Goal: Transaction & Acquisition: Purchase product/service

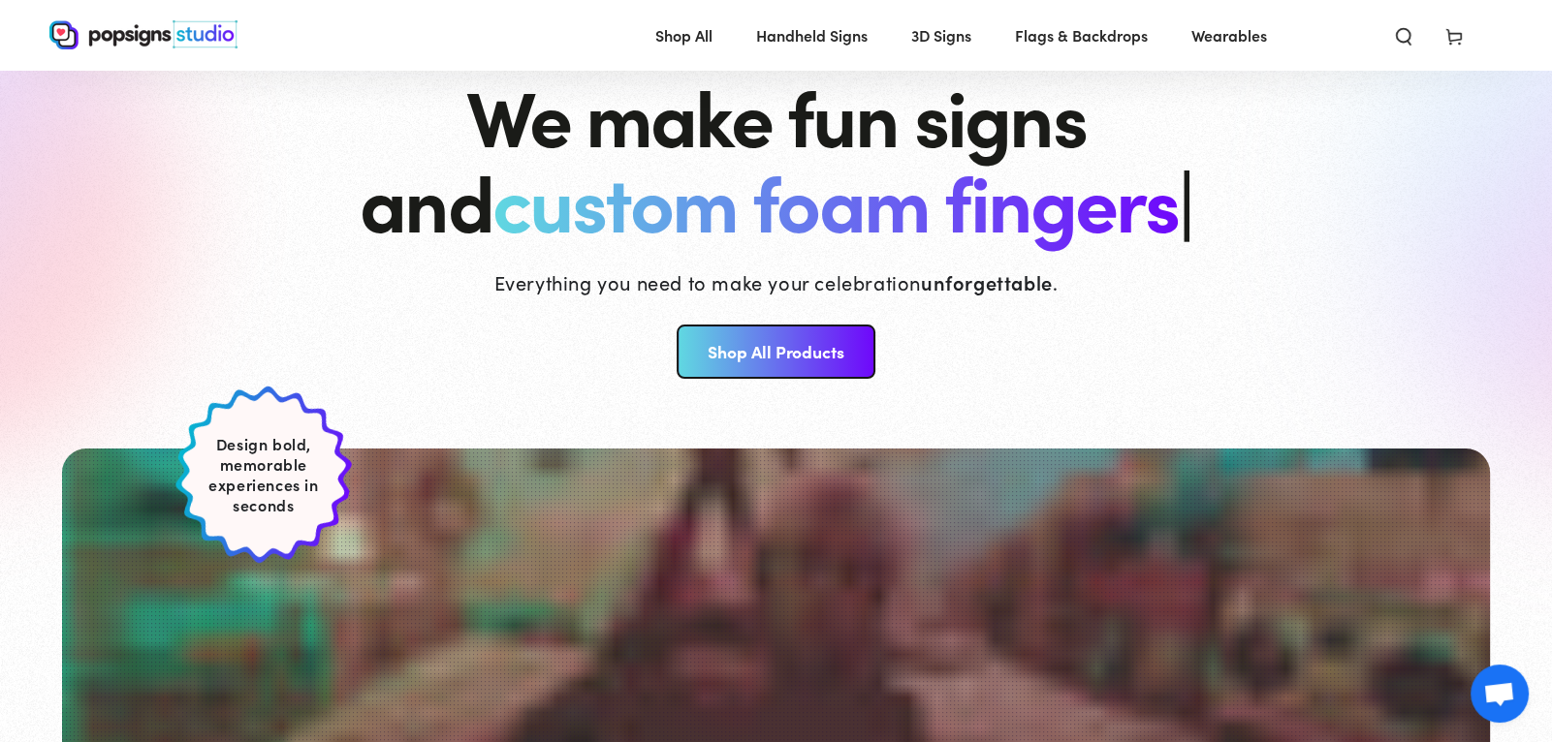
scroll to position [126, 0]
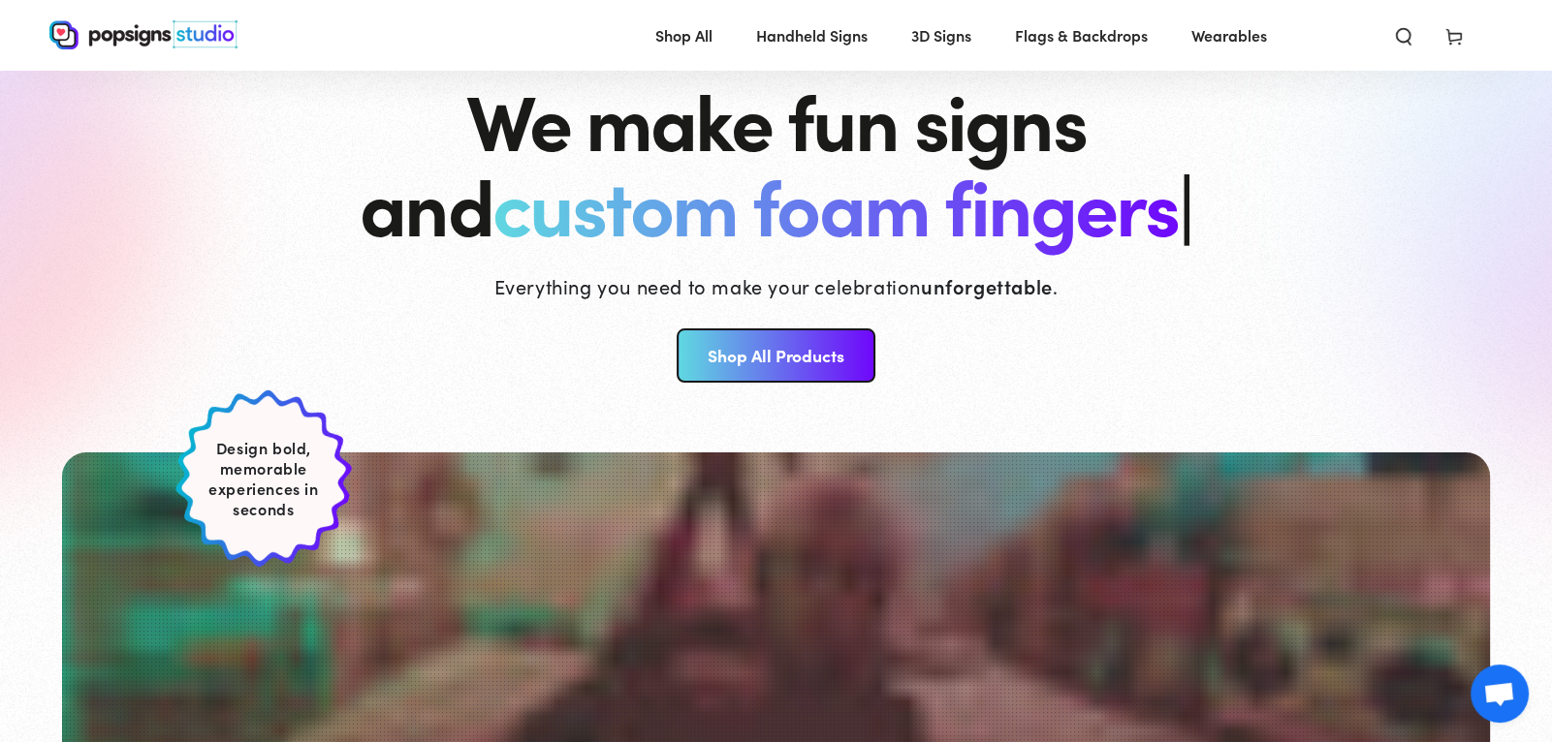
click at [846, 360] on link "Shop All Products" at bounding box center [775, 356] width 199 height 54
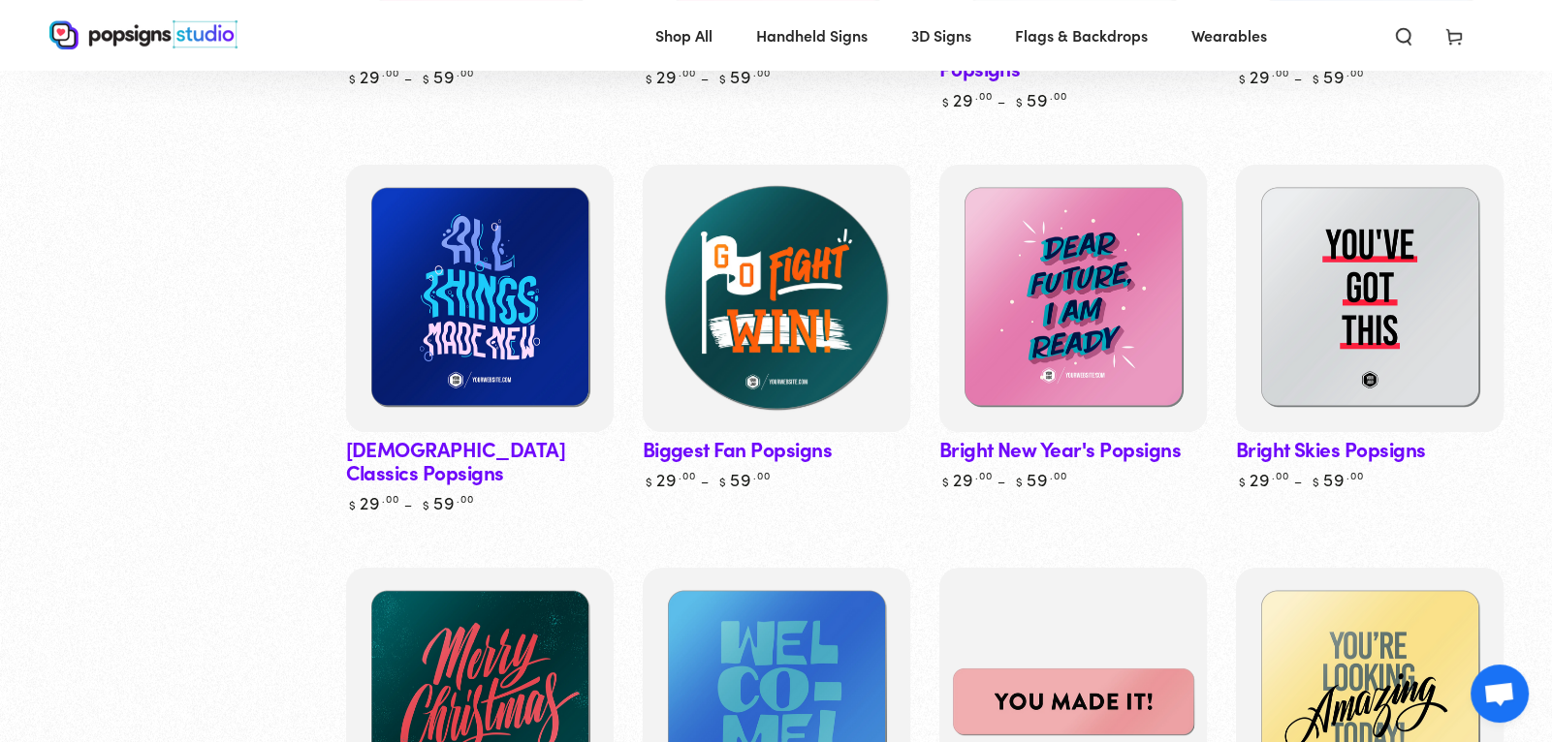
scroll to position [638, 0]
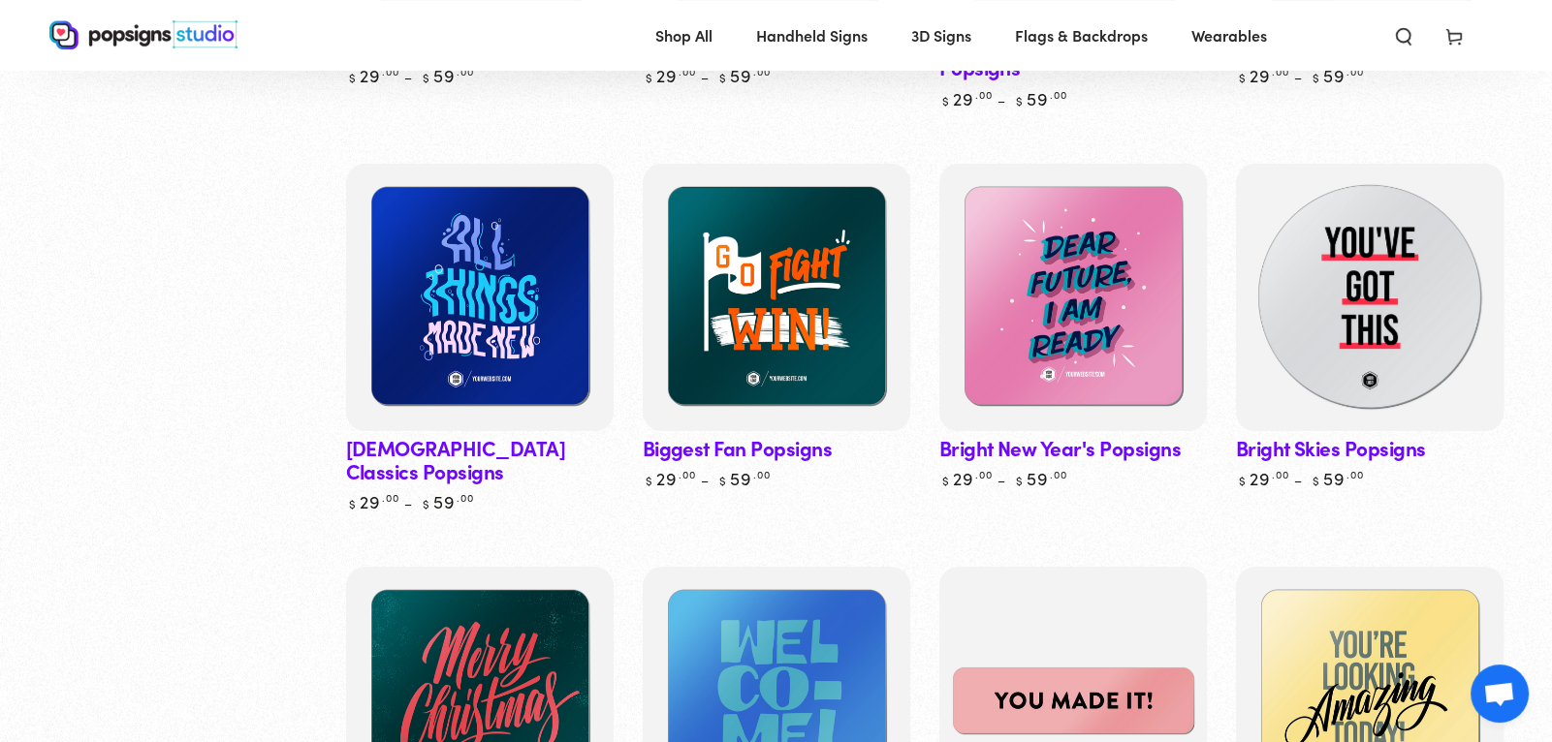
click at [1372, 341] on img at bounding box center [1368, 296] width 275 height 275
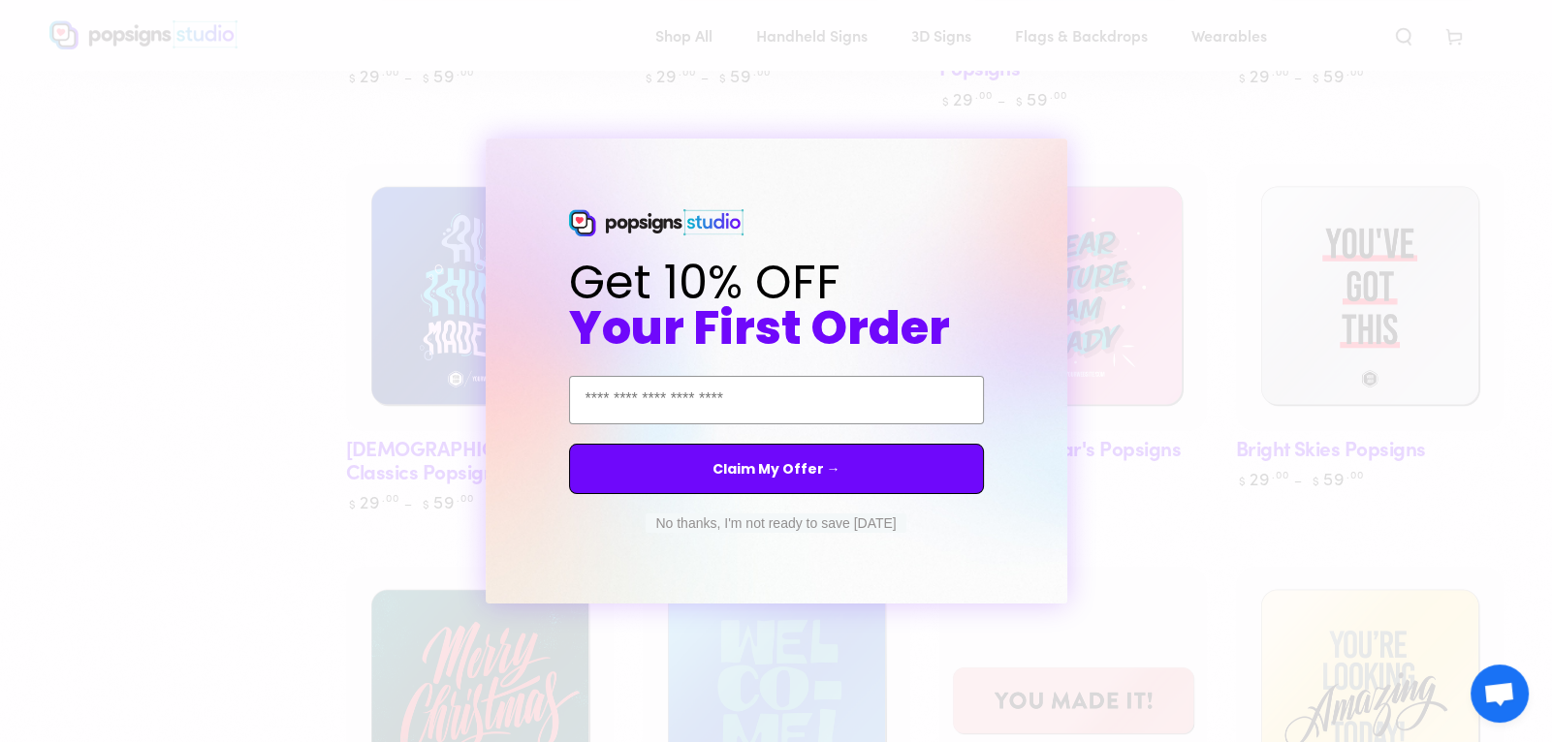
click at [706, 525] on button "No thanks, I'm not ready to save today" at bounding box center [775, 523] width 260 height 19
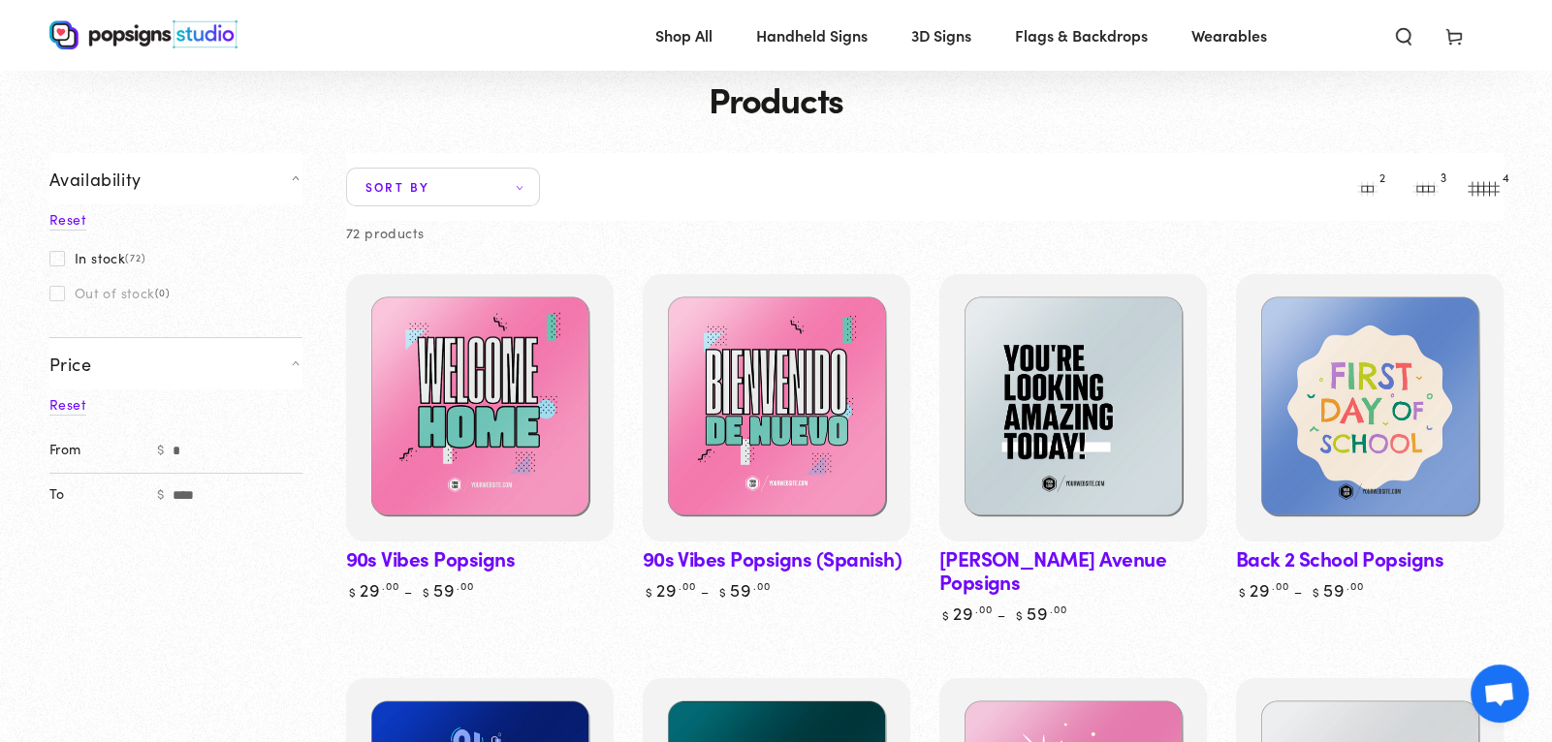
scroll to position [122, 0]
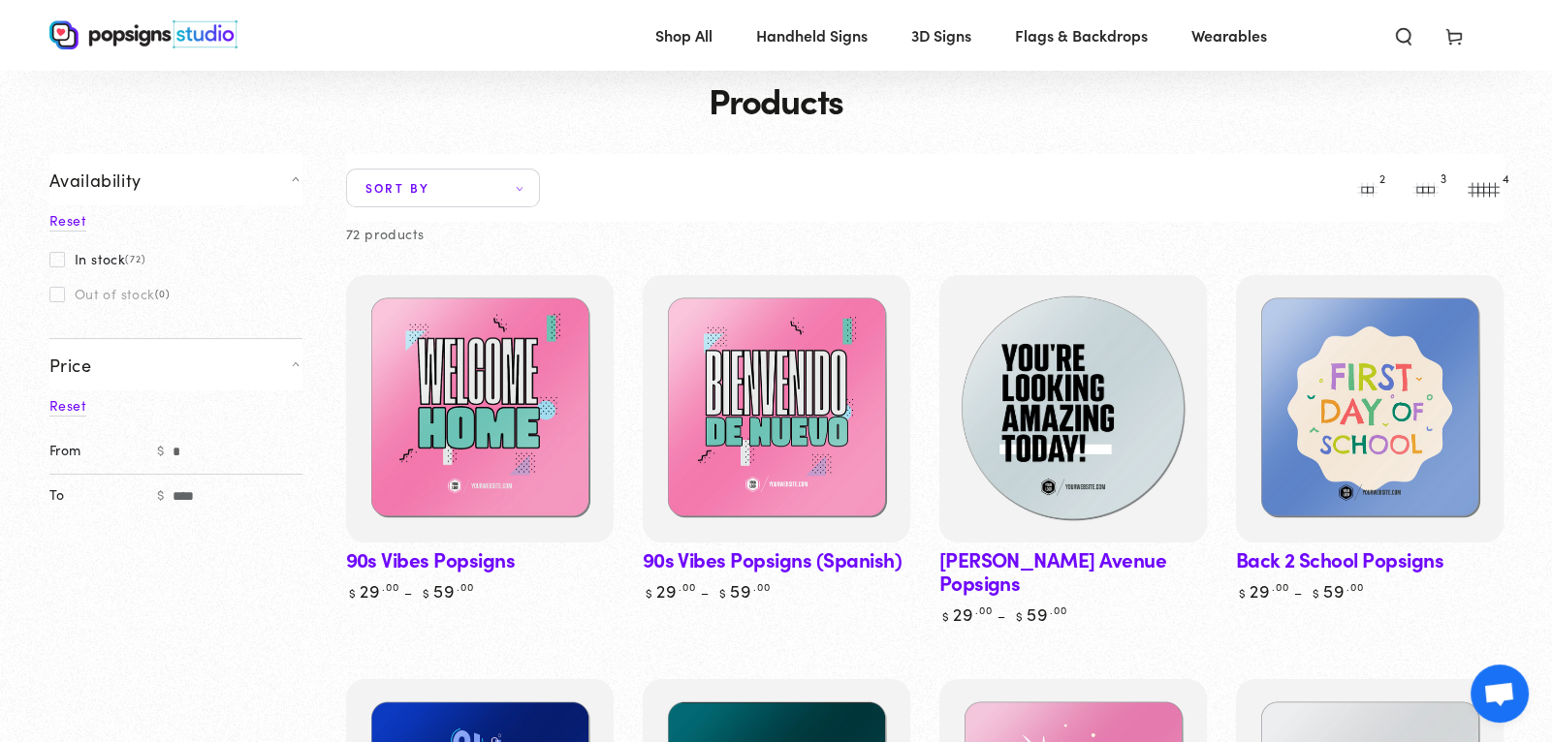
click at [1055, 355] on img at bounding box center [1071, 408] width 275 height 275
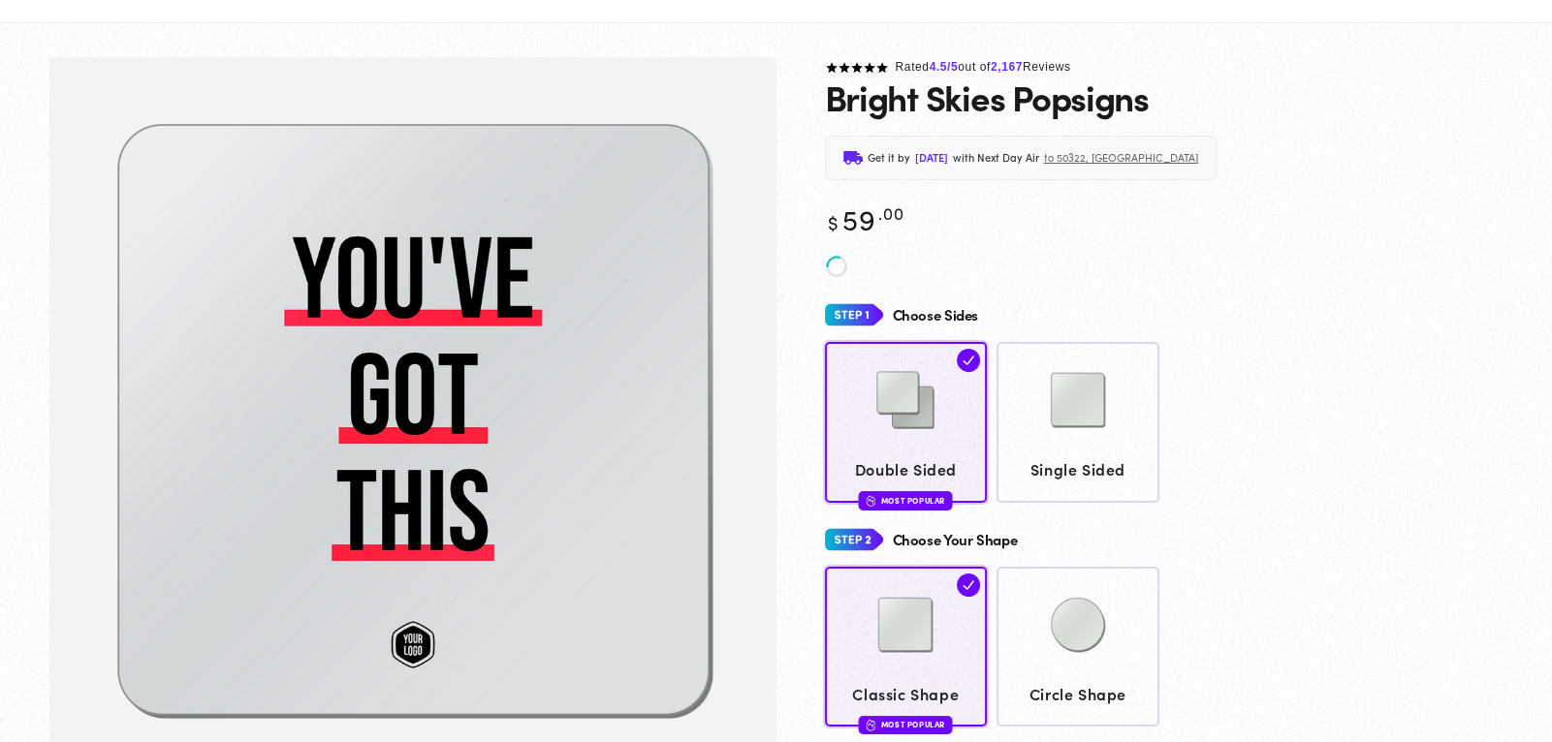
scroll to position [101, 0]
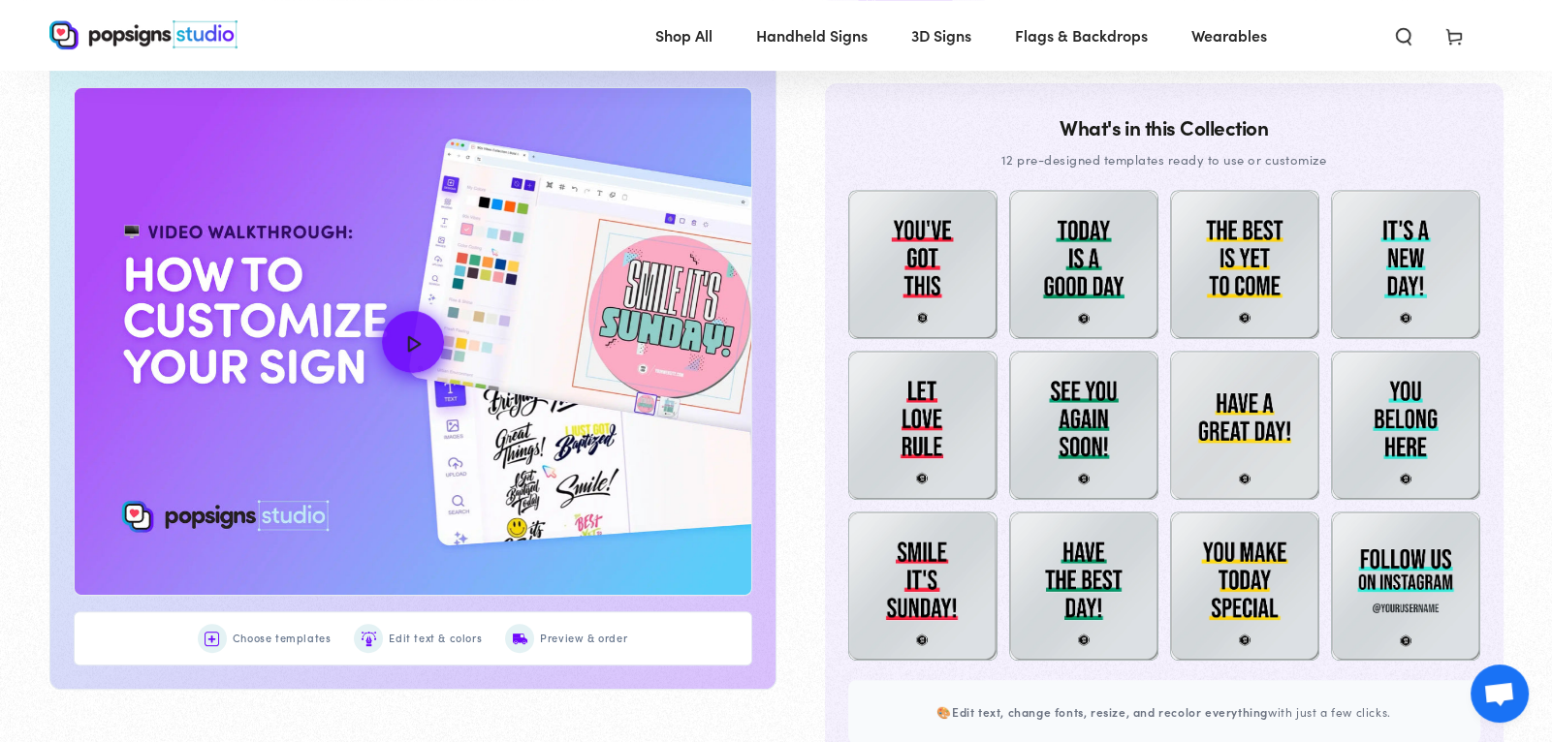
scroll to position [996, 0]
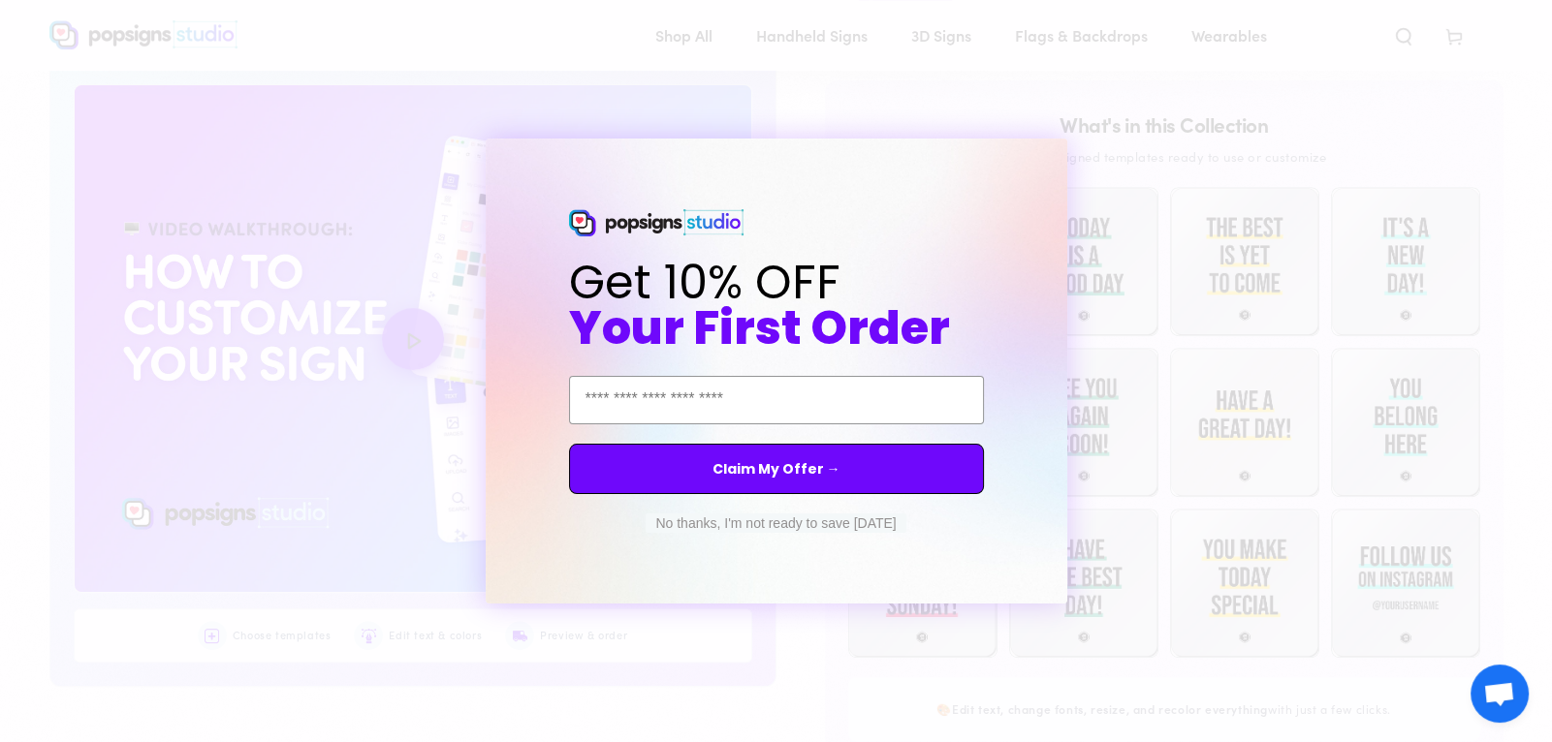
click at [897, 550] on div "Get 10% OFF Your First Order Email Address Claim My Offer → No thanks, I'm not …" at bounding box center [776, 371] width 426 height 388
click at [766, 520] on button "No thanks, I'm not ready to save today" at bounding box center [775, 523] width 260 height 19
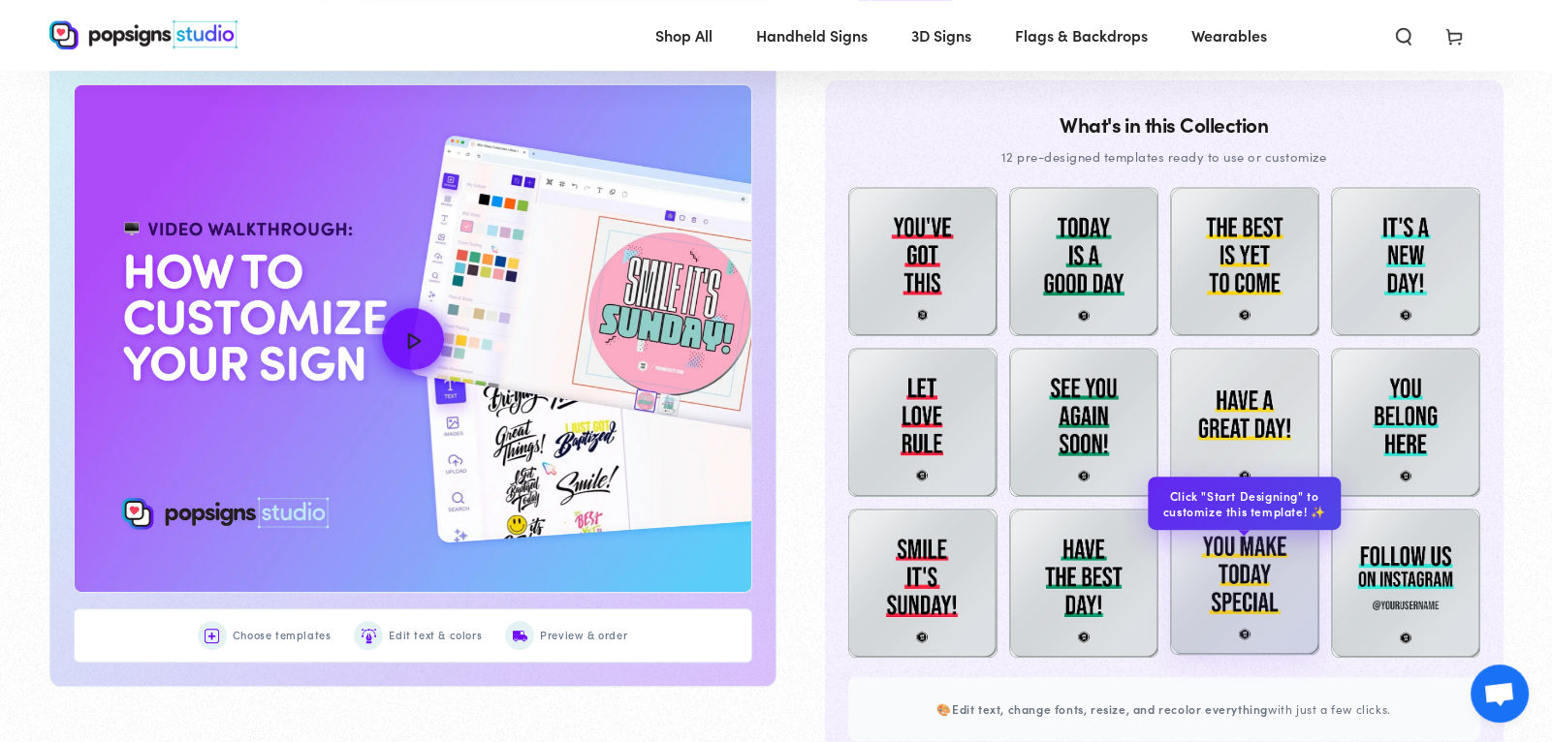
scroll to position [1055, 0]
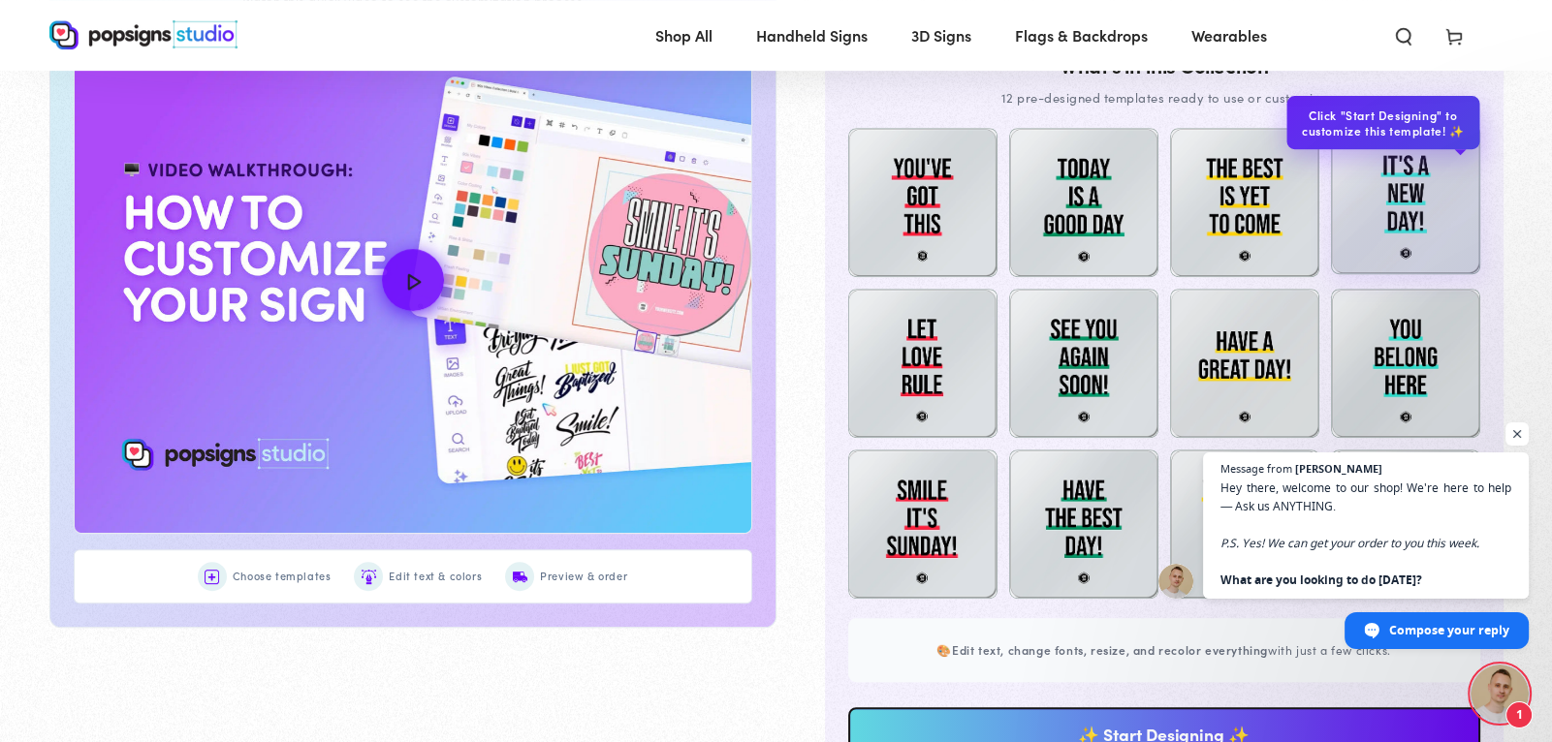
click at [1425, 143] on img at bounding box center [1405, 199] width 149 height 149
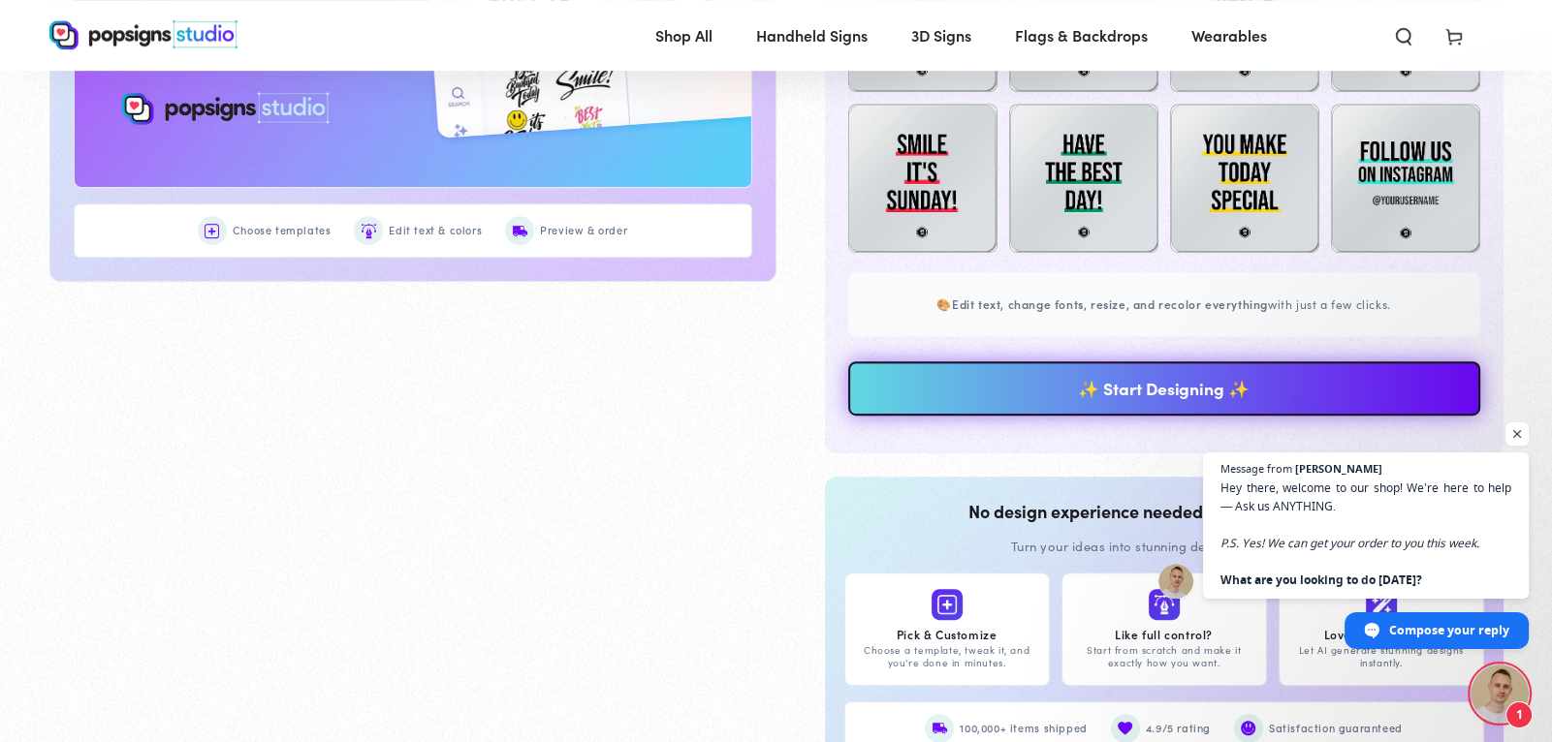
scroll to position [1397, 0]
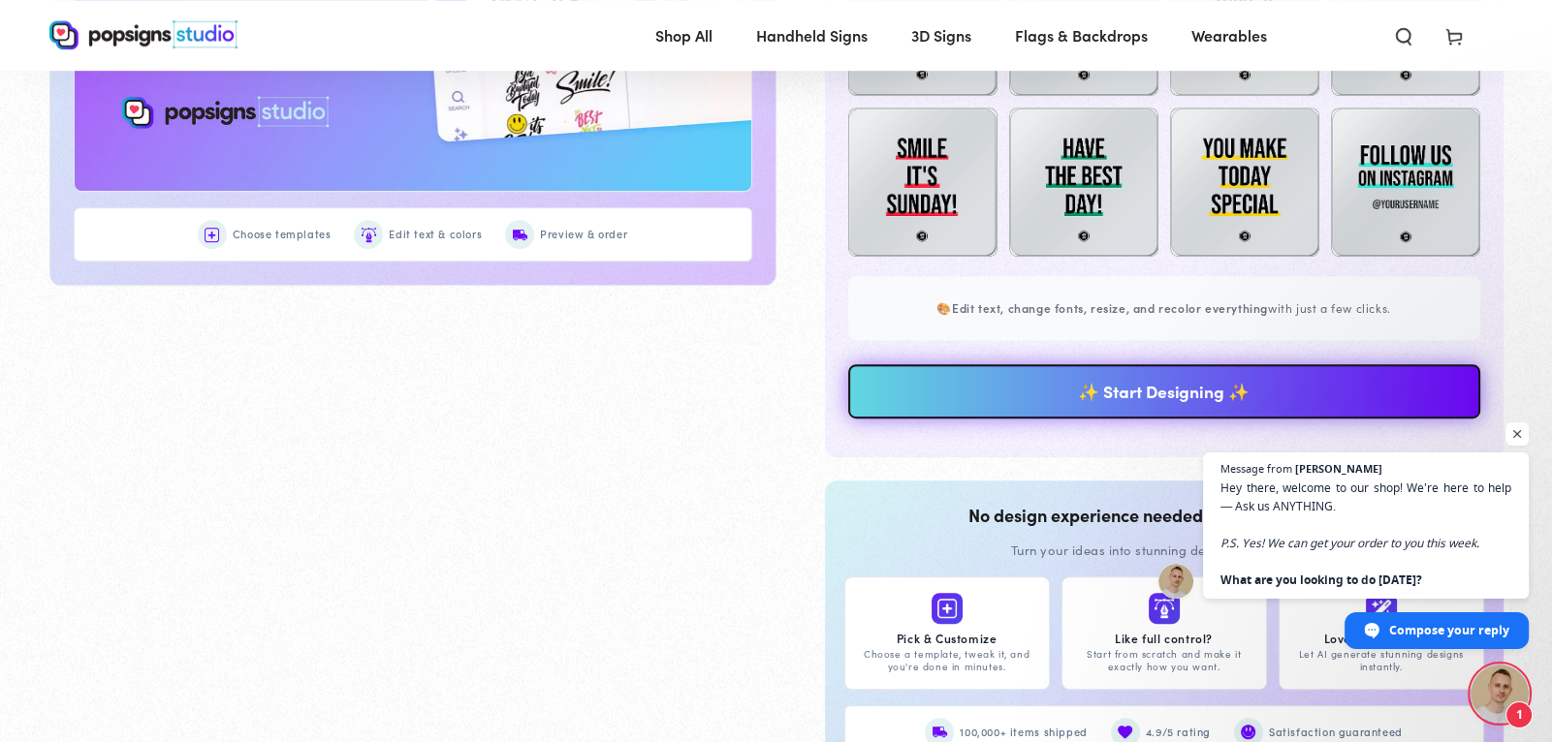
click at [997, 387] on link "✨ Start Designing ✨" at bounding box center [1164, 391] width 632 height 54
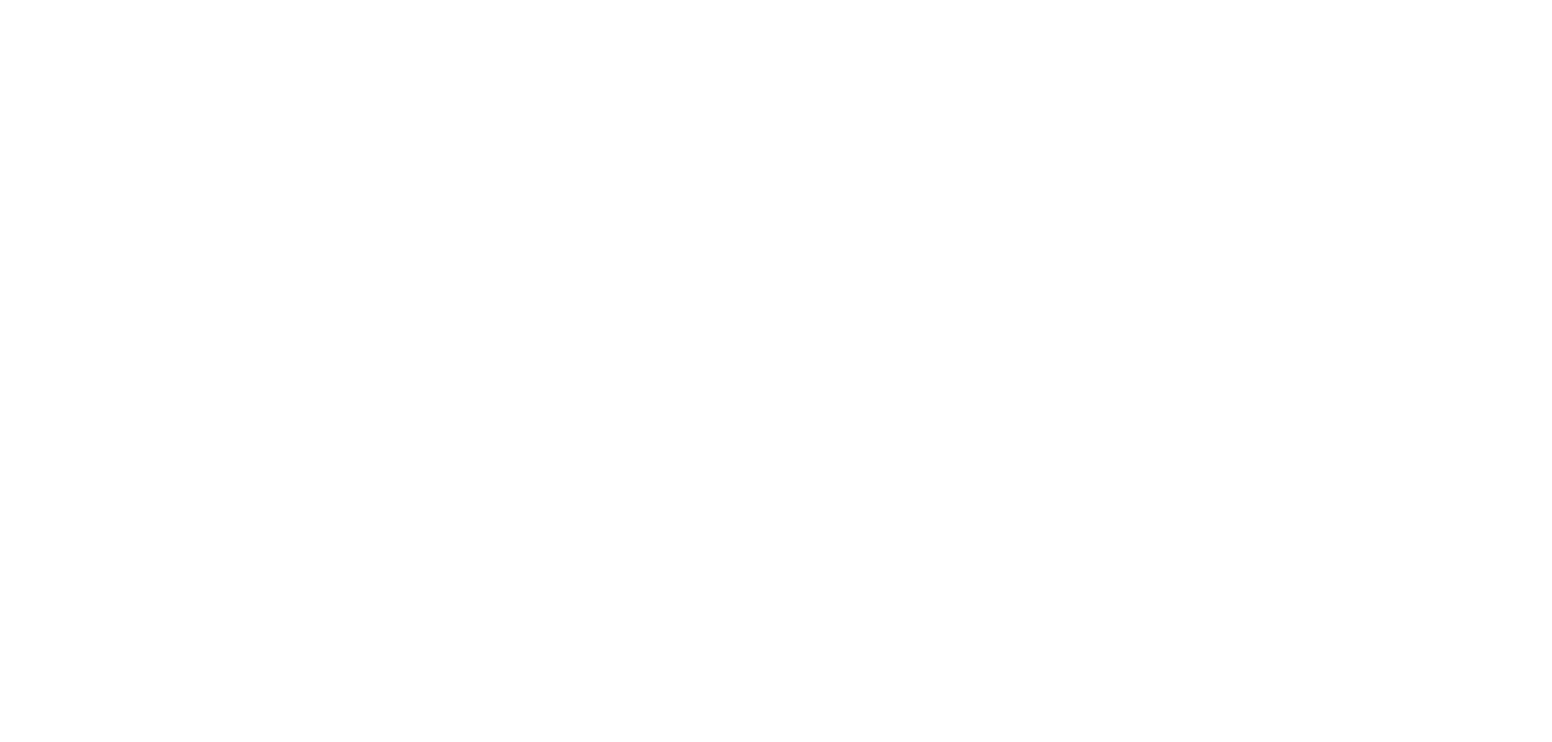
scroll to position [0, 0]
type textarea "An ancient tree with a door leading to a magical world"
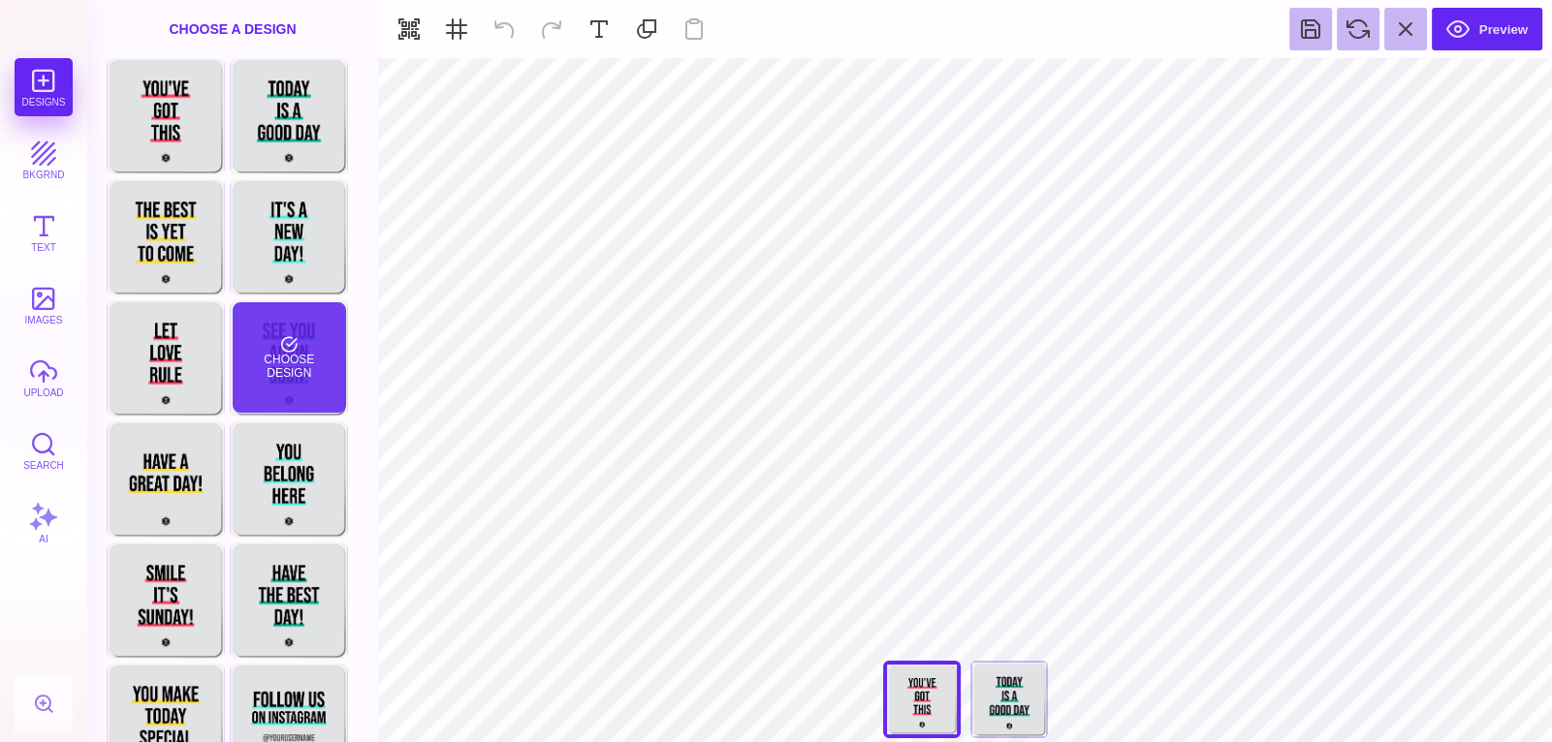
scroll to position [43, 0]
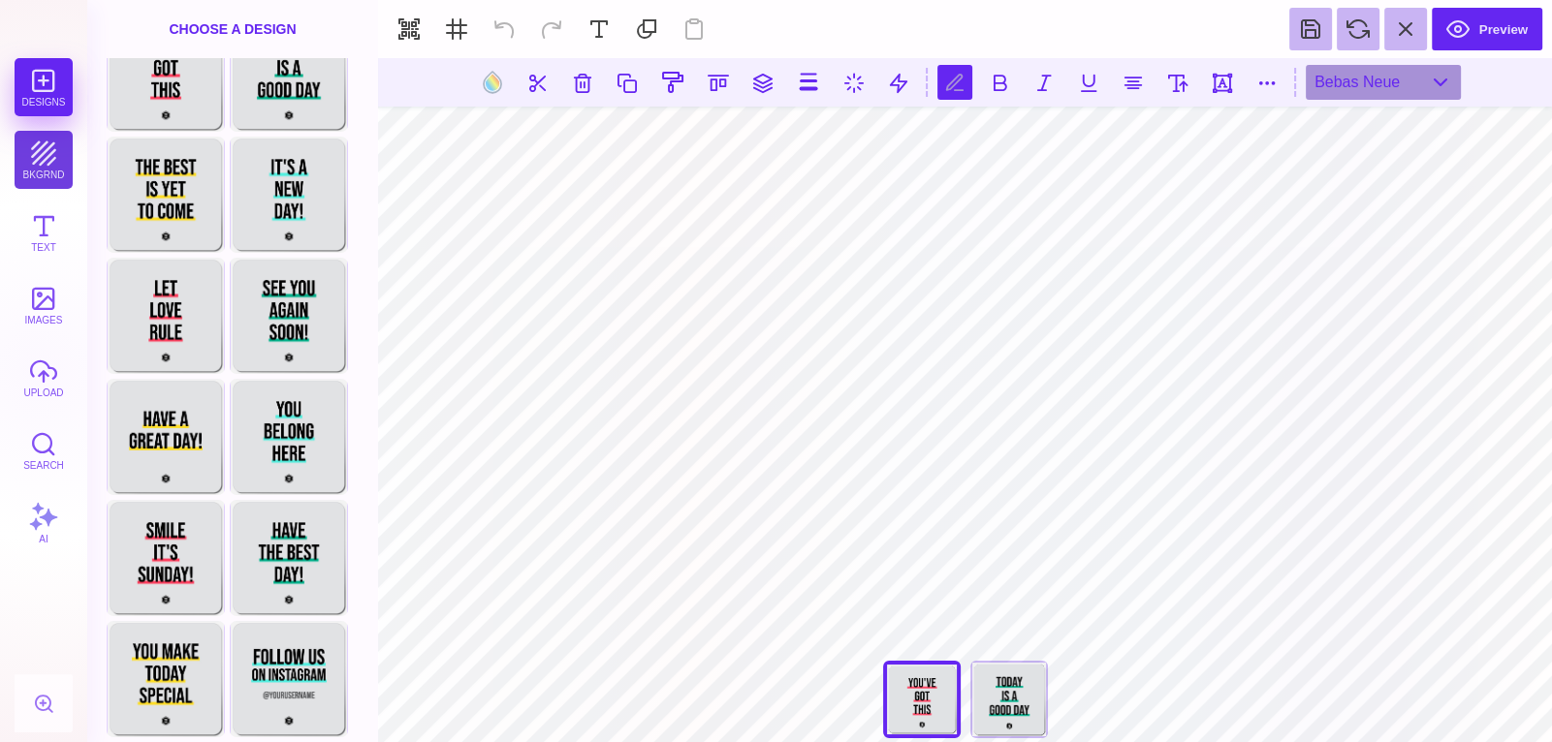
click at [57, 149] on button "bkgrnd" at bounding box center [44, 160] width 58 height 58
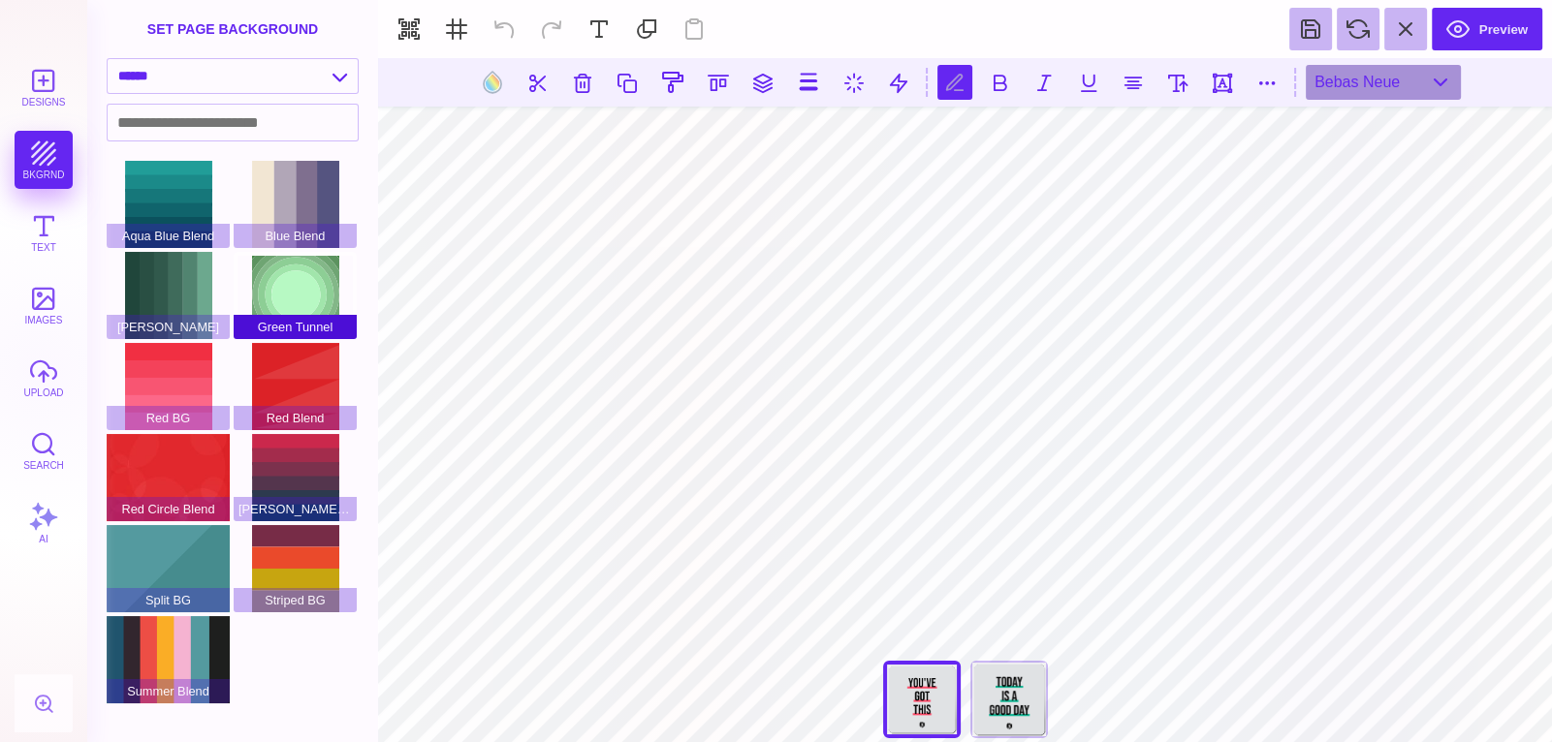
click at [294, 310] on div "Green Tunnel" at bounding box center [295, 295] width 123 height 87
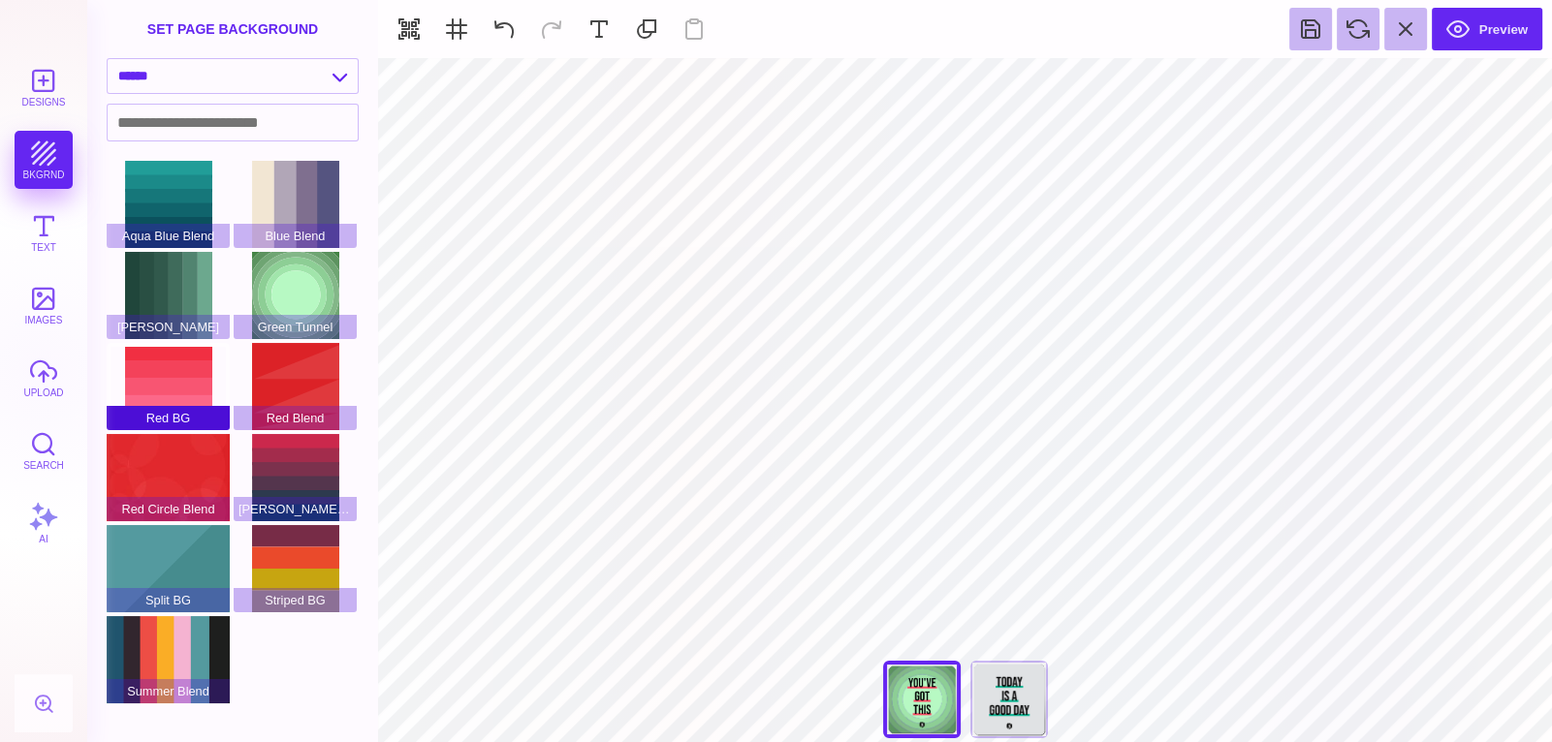
click at [182, 369] on div "Red BG" at bounding box center [168, 386] width 123 height 87
click at [332, 369] on div "Red Blend" at bounding box center [295, 386] width 123 height 87
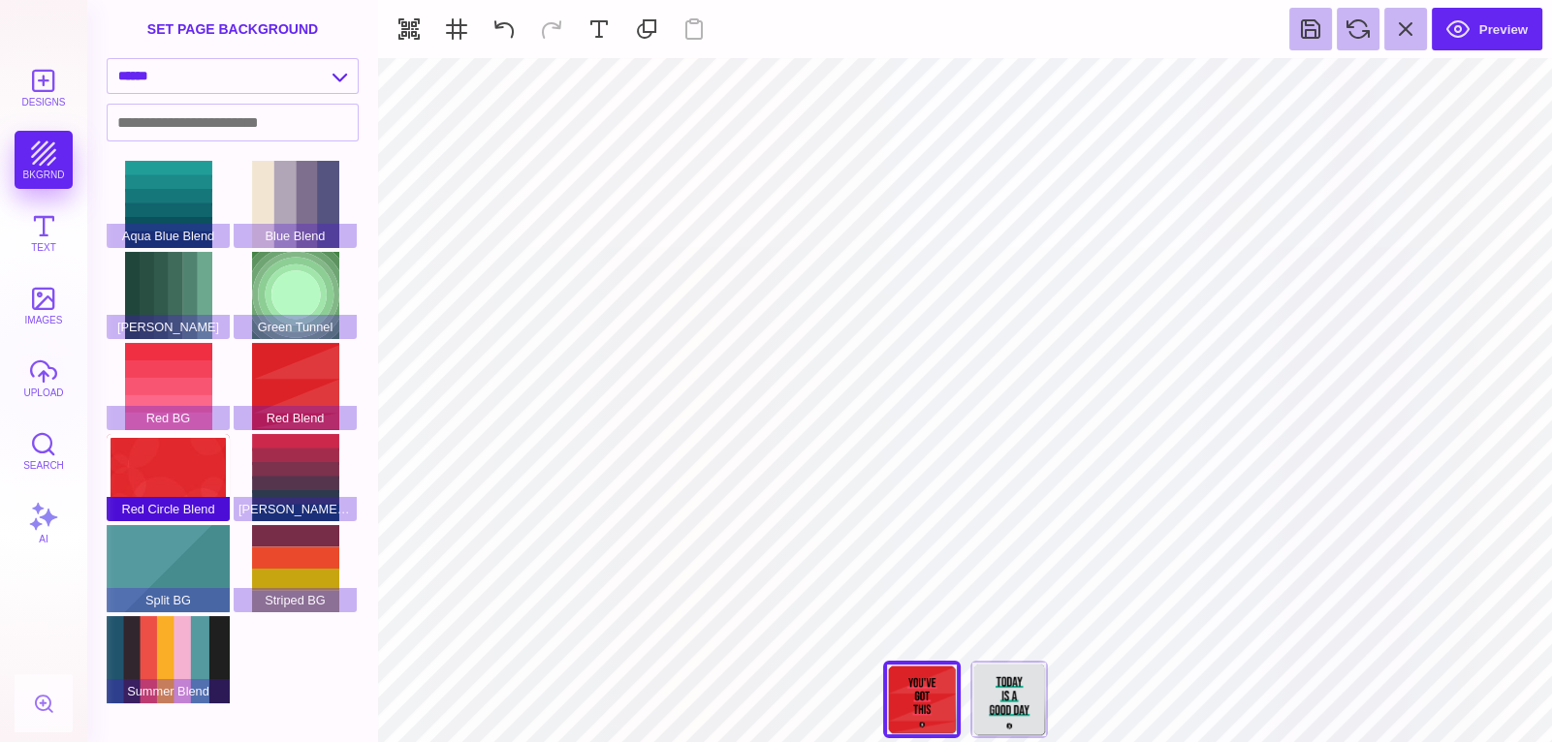
click at [201, 447] on div "Red Circle Blend" at bounding box center [168, 477] width 123 height 87
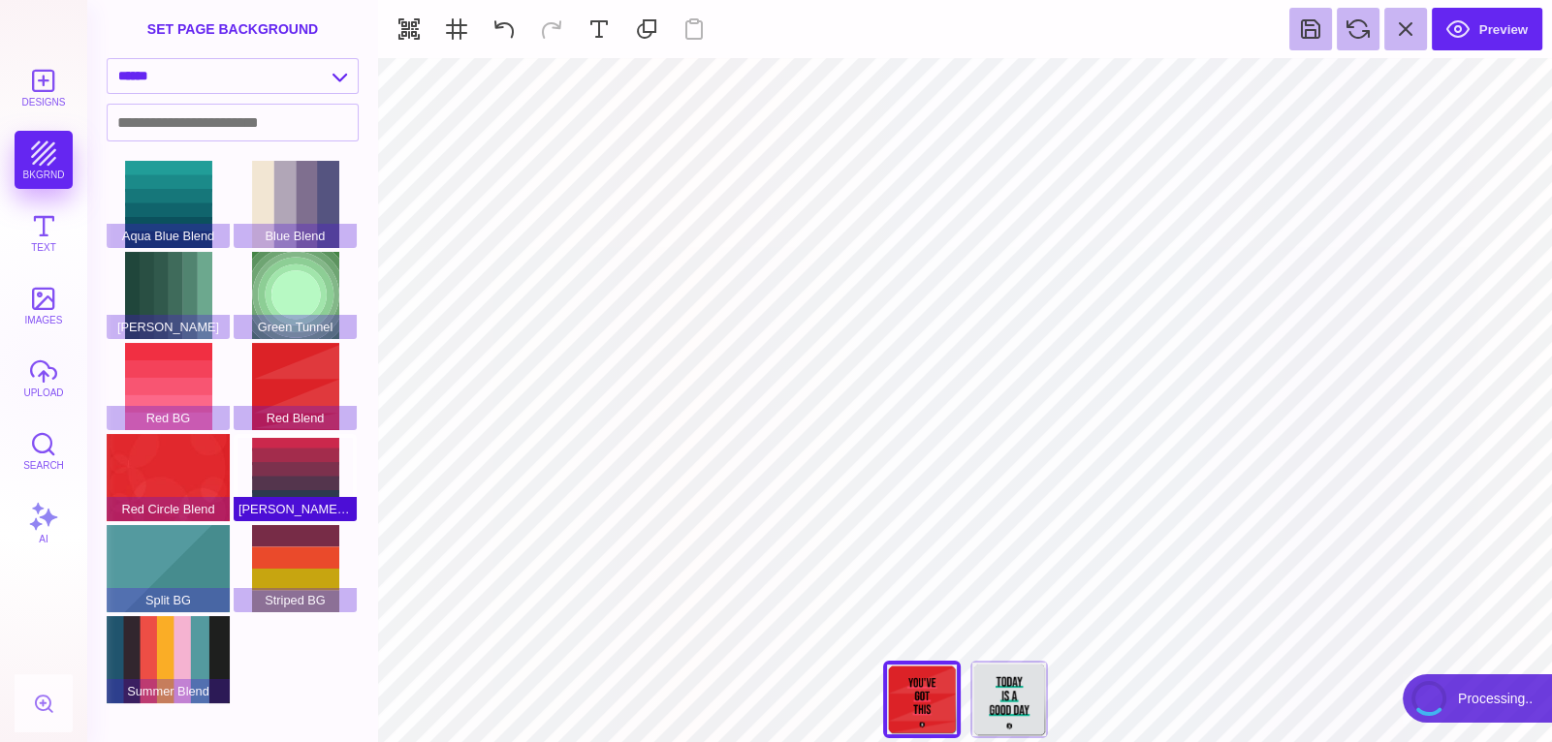
type input "#FFFFFF"
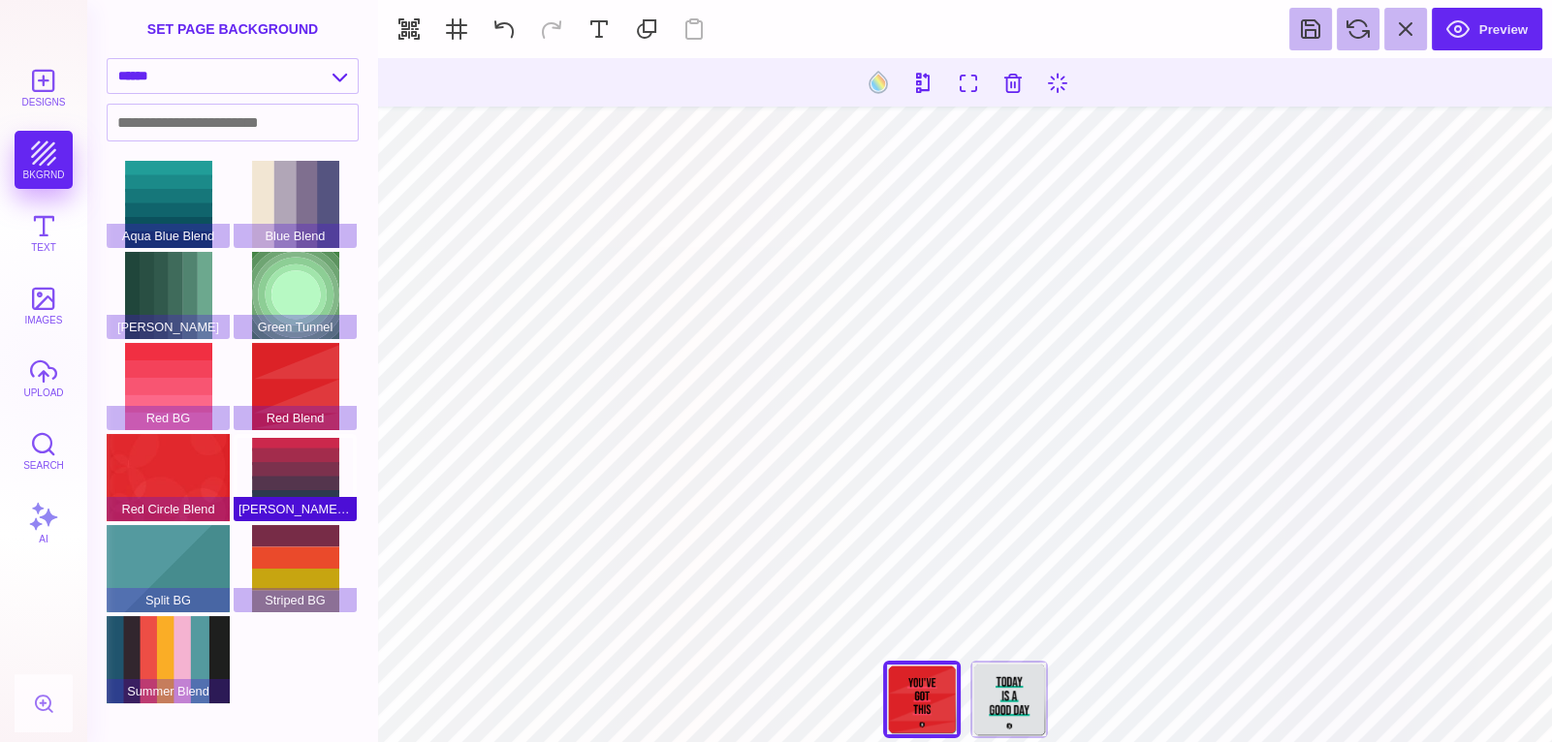
click at [285, 455] on div "Red Green Blend" at bounding box center [295, 477] width 123 height 87
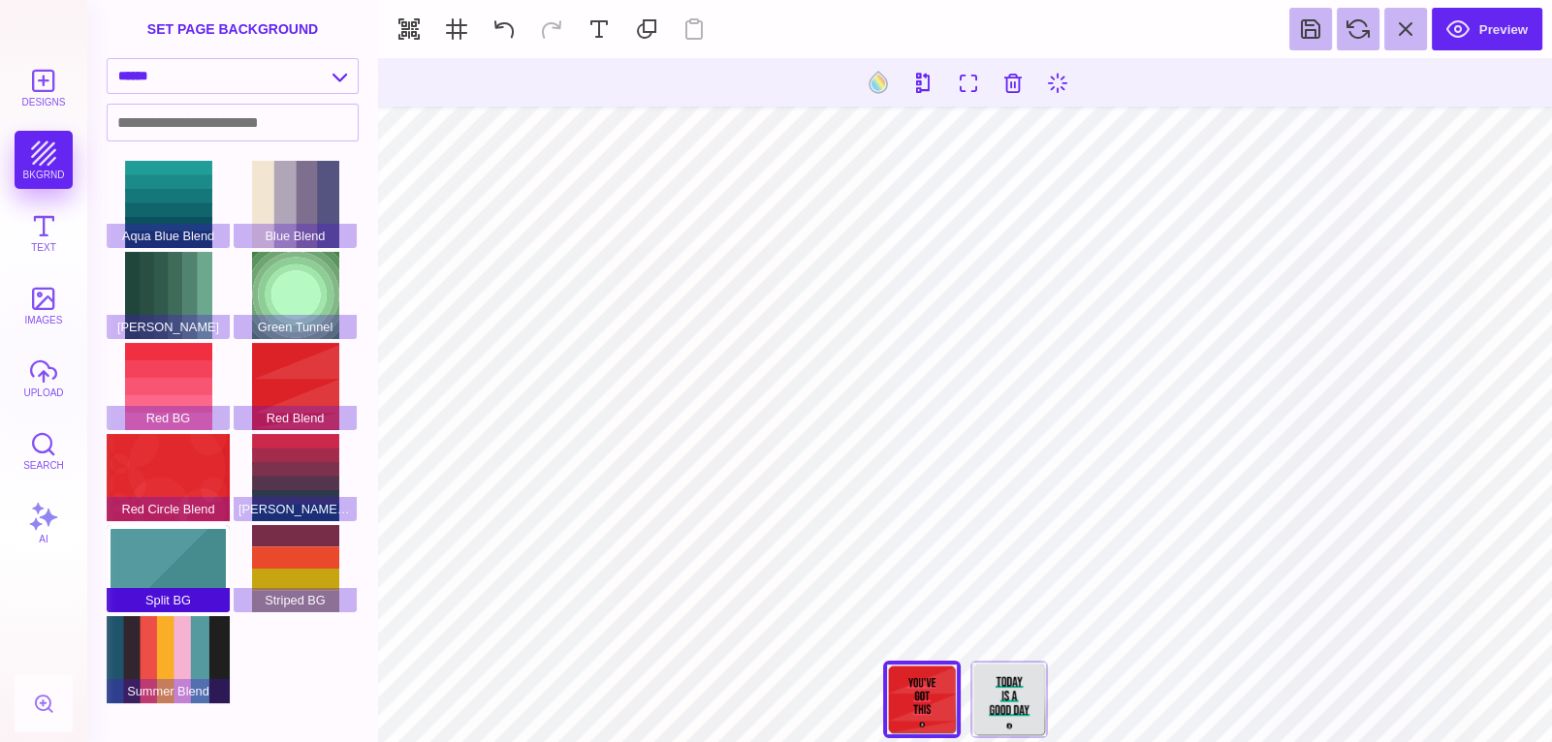
click at [184, 572] on div "Split BG" at bounding box center [168, 568] width 123 height 87
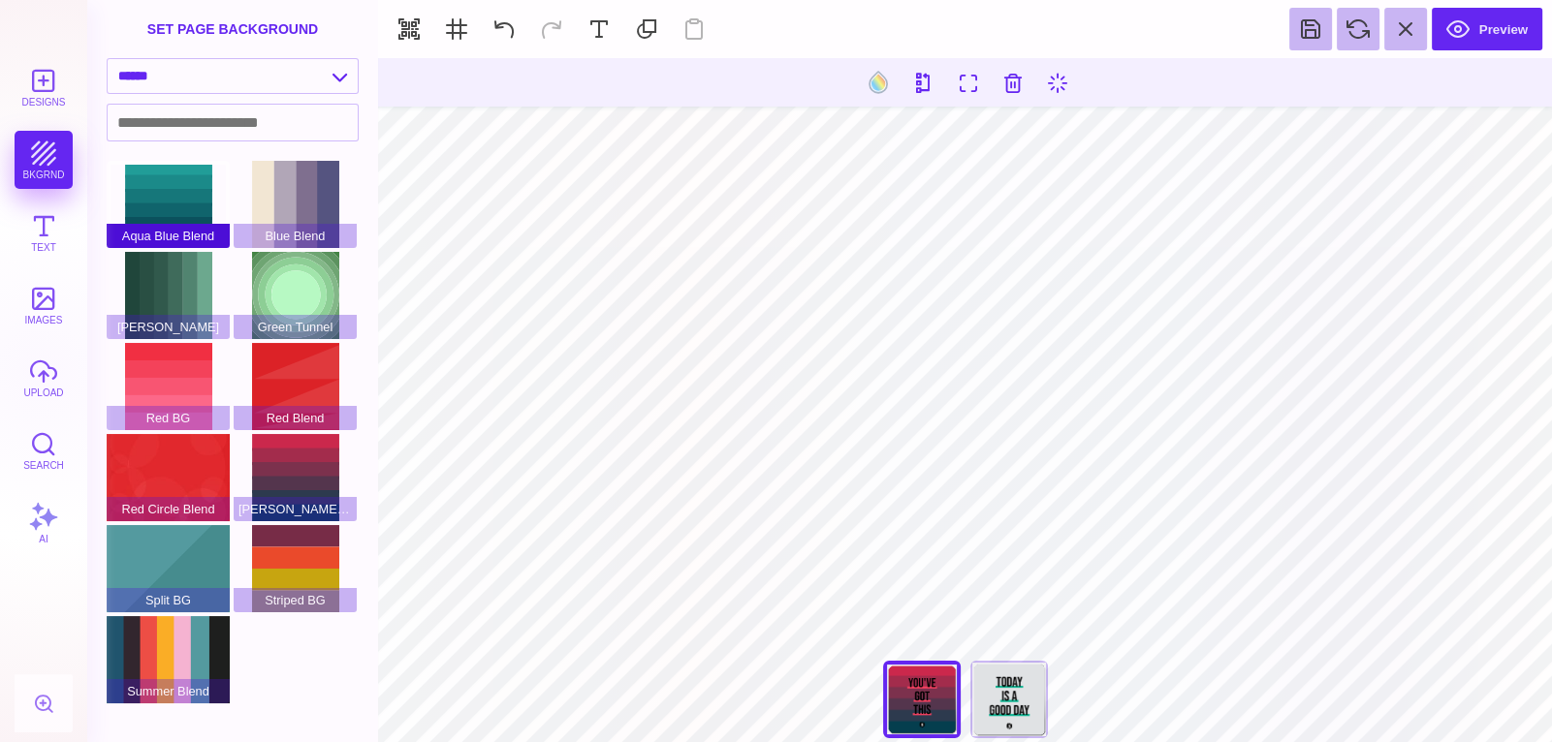
click at [167, 194] on div "Aqua Blue Blend" at bounding box center [168, 204] width 123 height 87
click at [284, 82] on select "**********" at bounding box center [233, 76] width 250 height 34
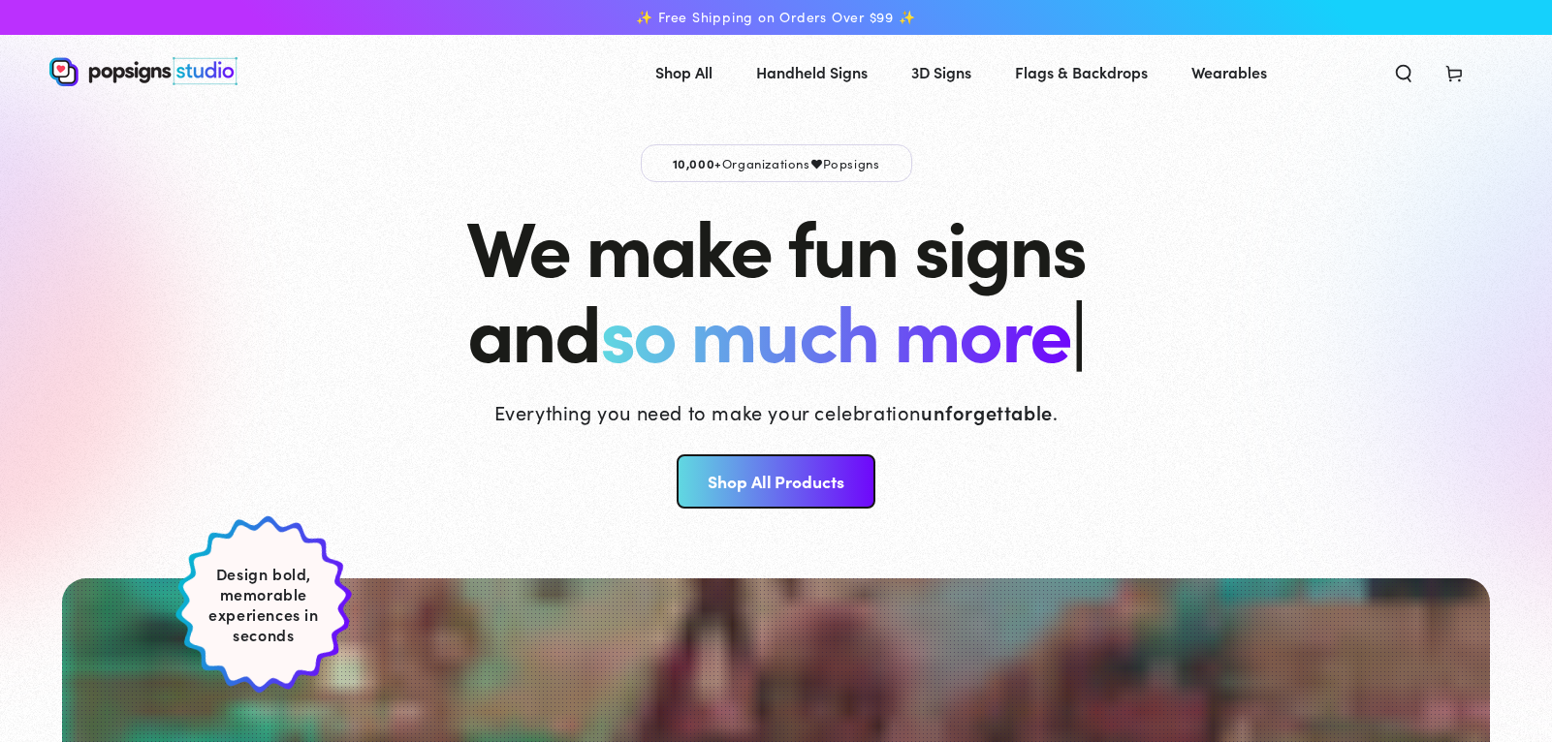
scroll to position [126, 0]
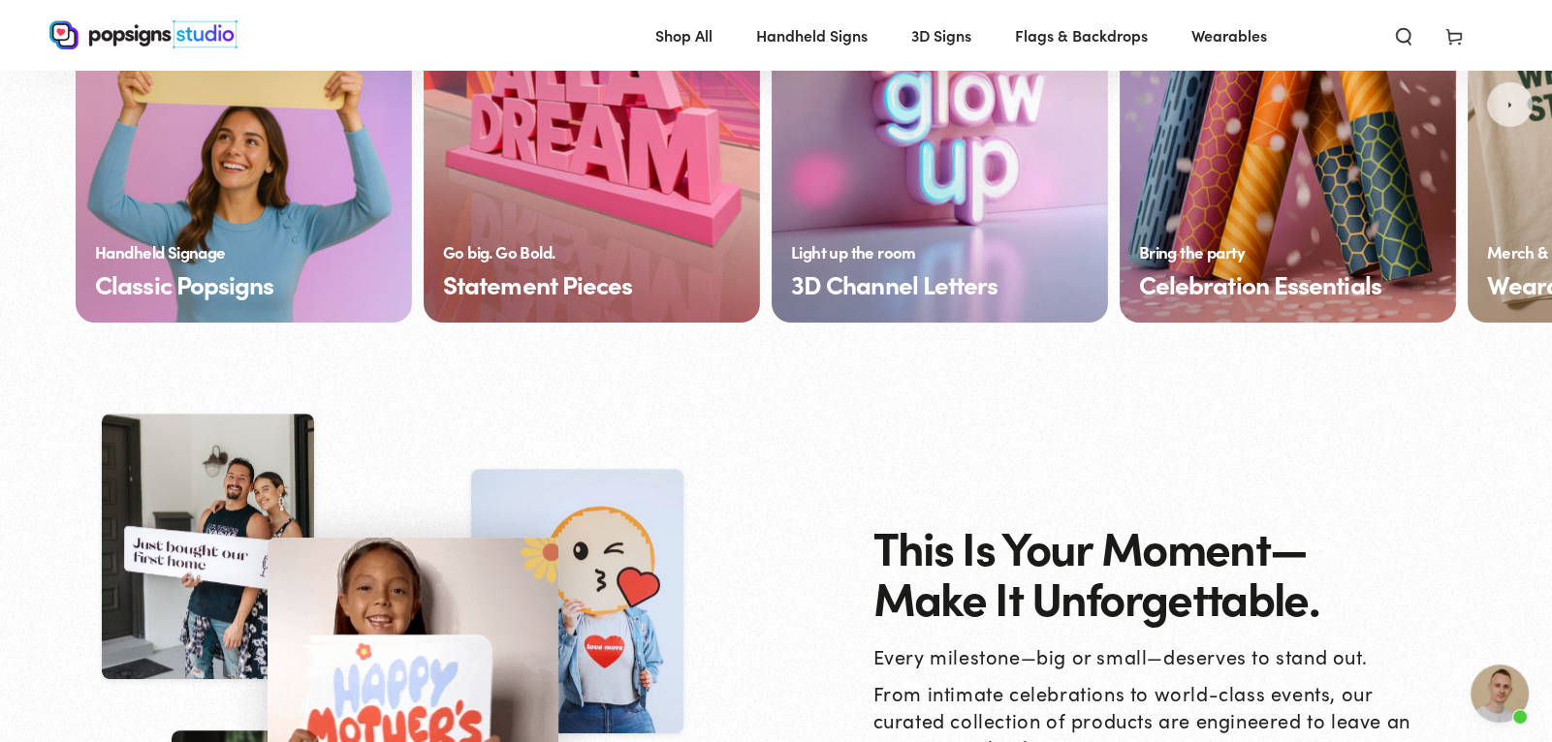
scroll to position [1282, 0]
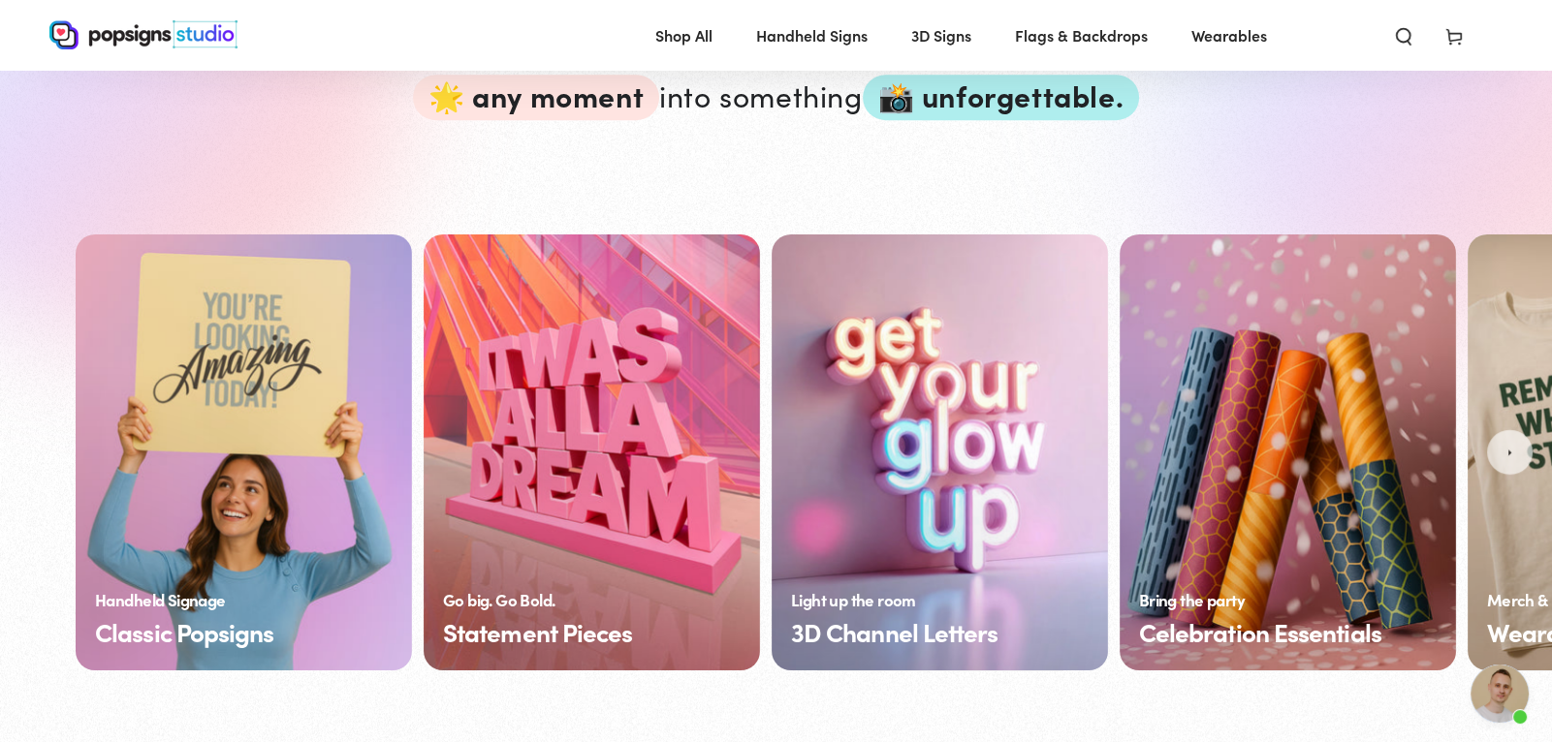
click at [143, 439] on link "Classic Popsigns" at bounding box center [244, 453] width 336 height 436
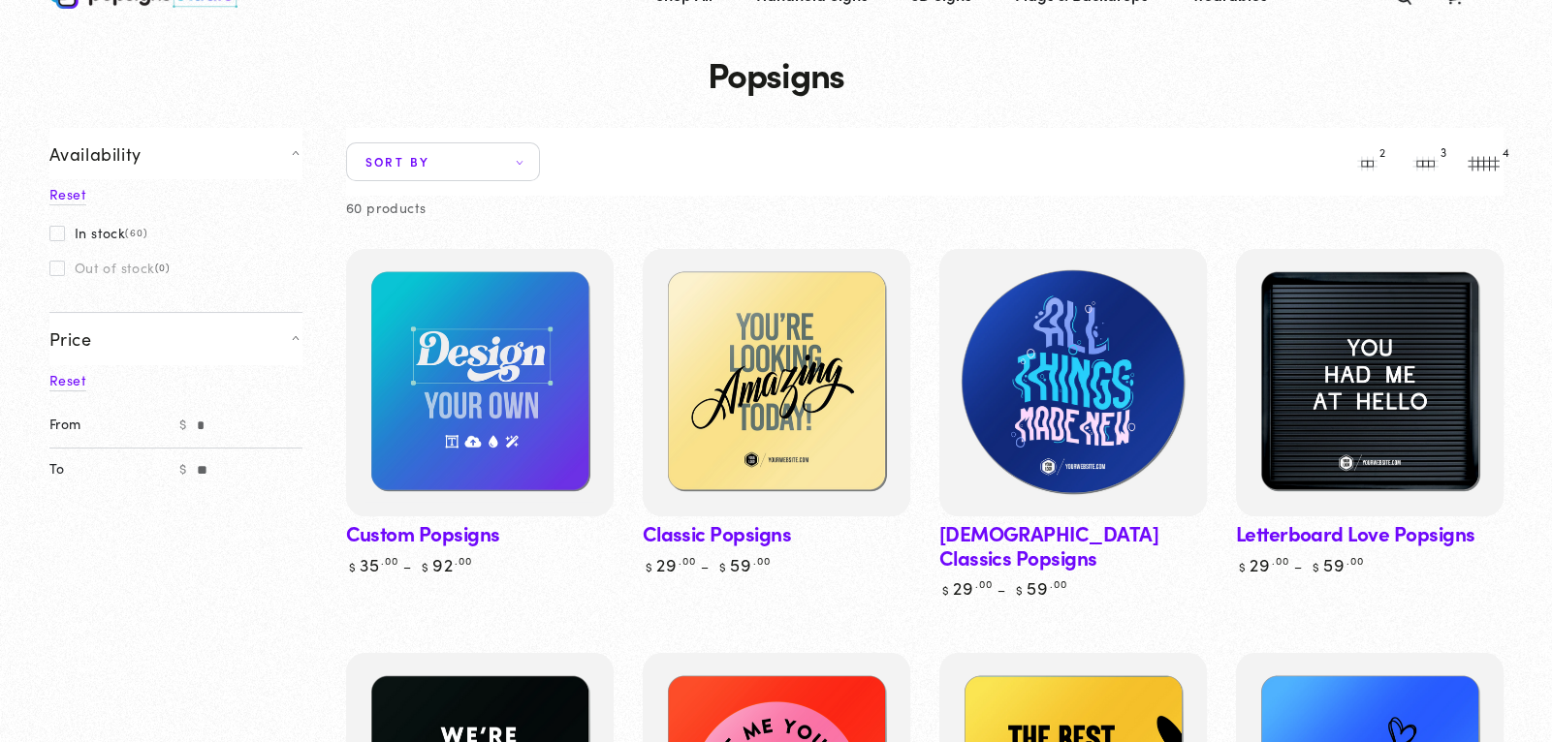
scroll to position [85, 0]
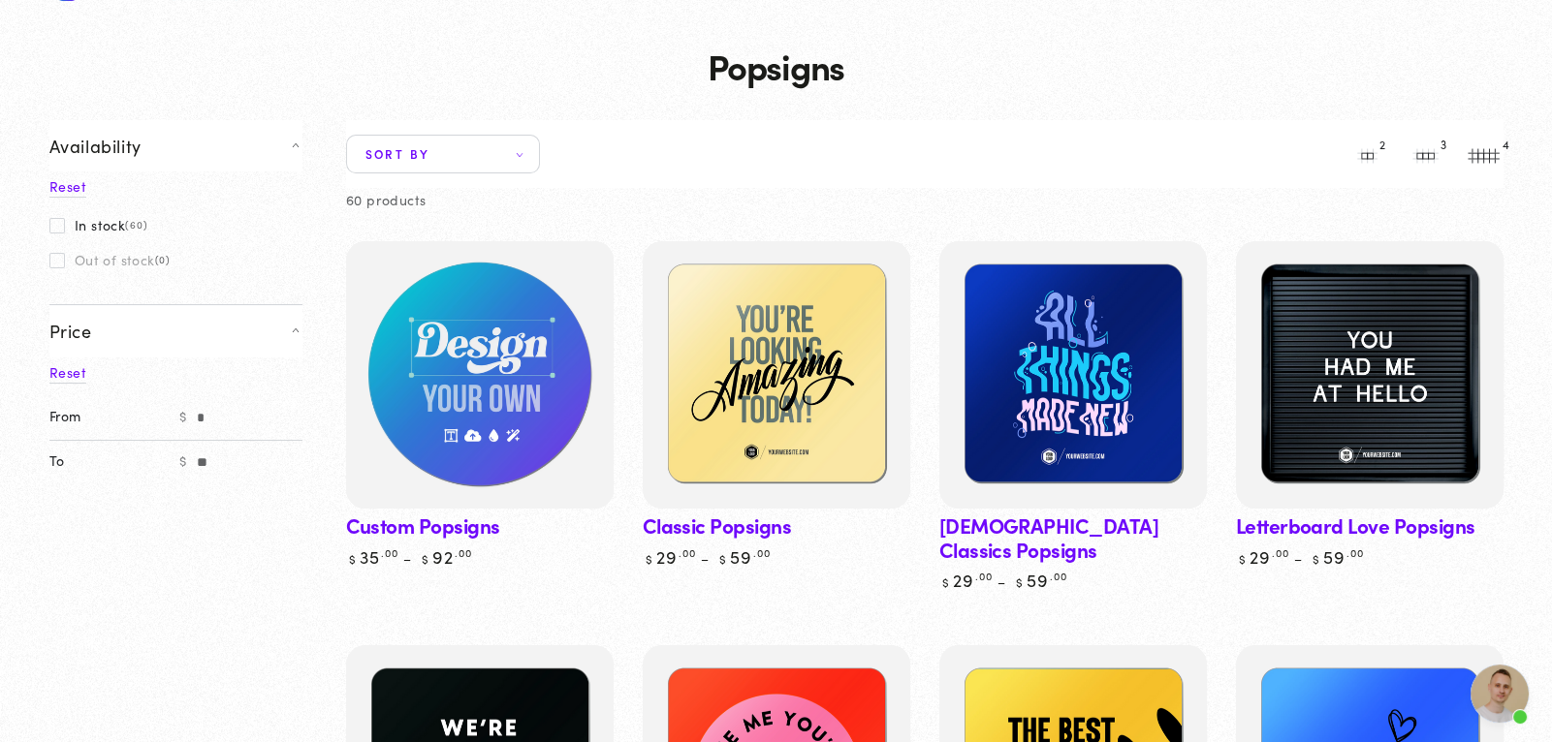
click at [433, 366] on img at bounding box center [478, 374] width 275 height 275
click at [477, 315] on img at bounding box center [478, 374] width 275 height 275
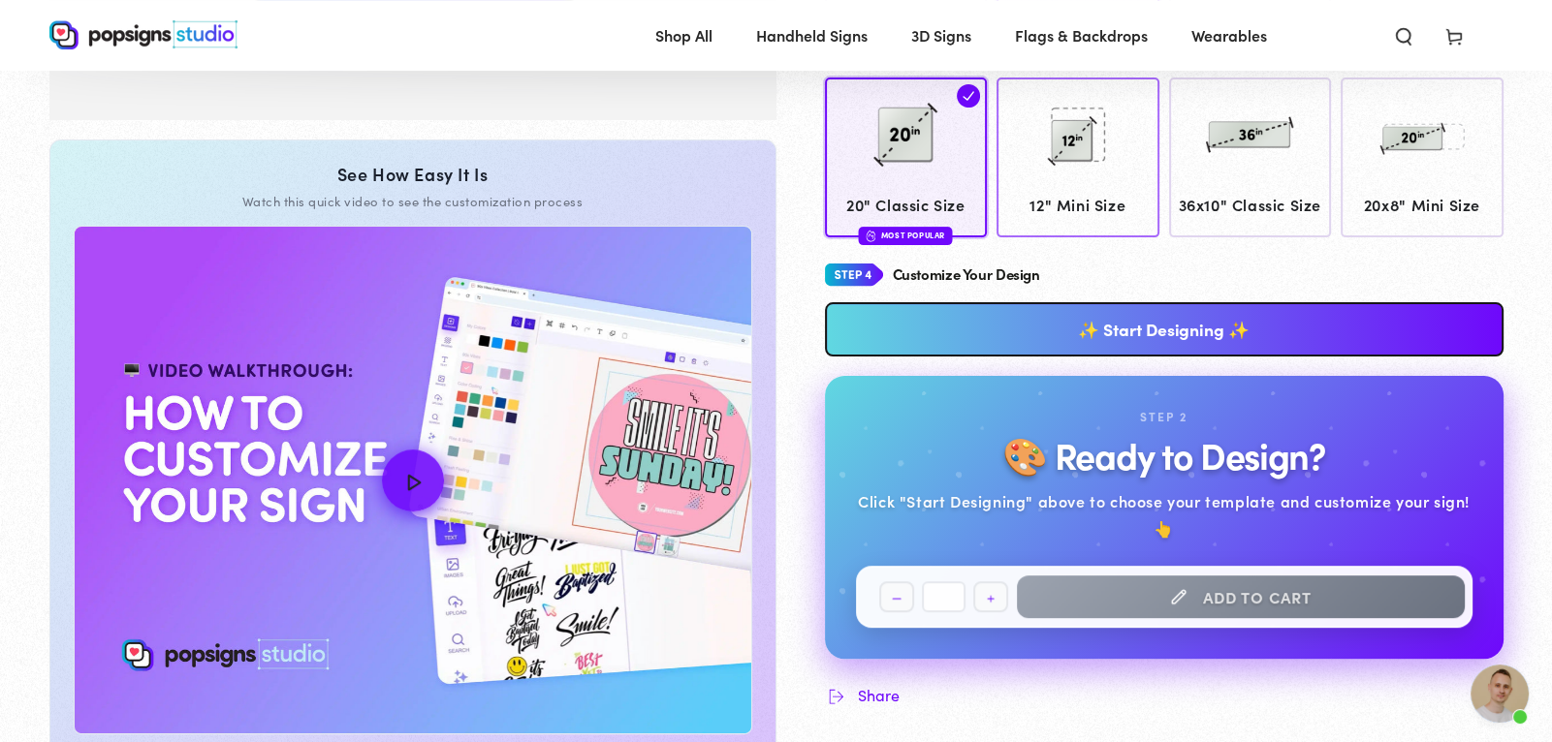
scroll to position [799, 0]
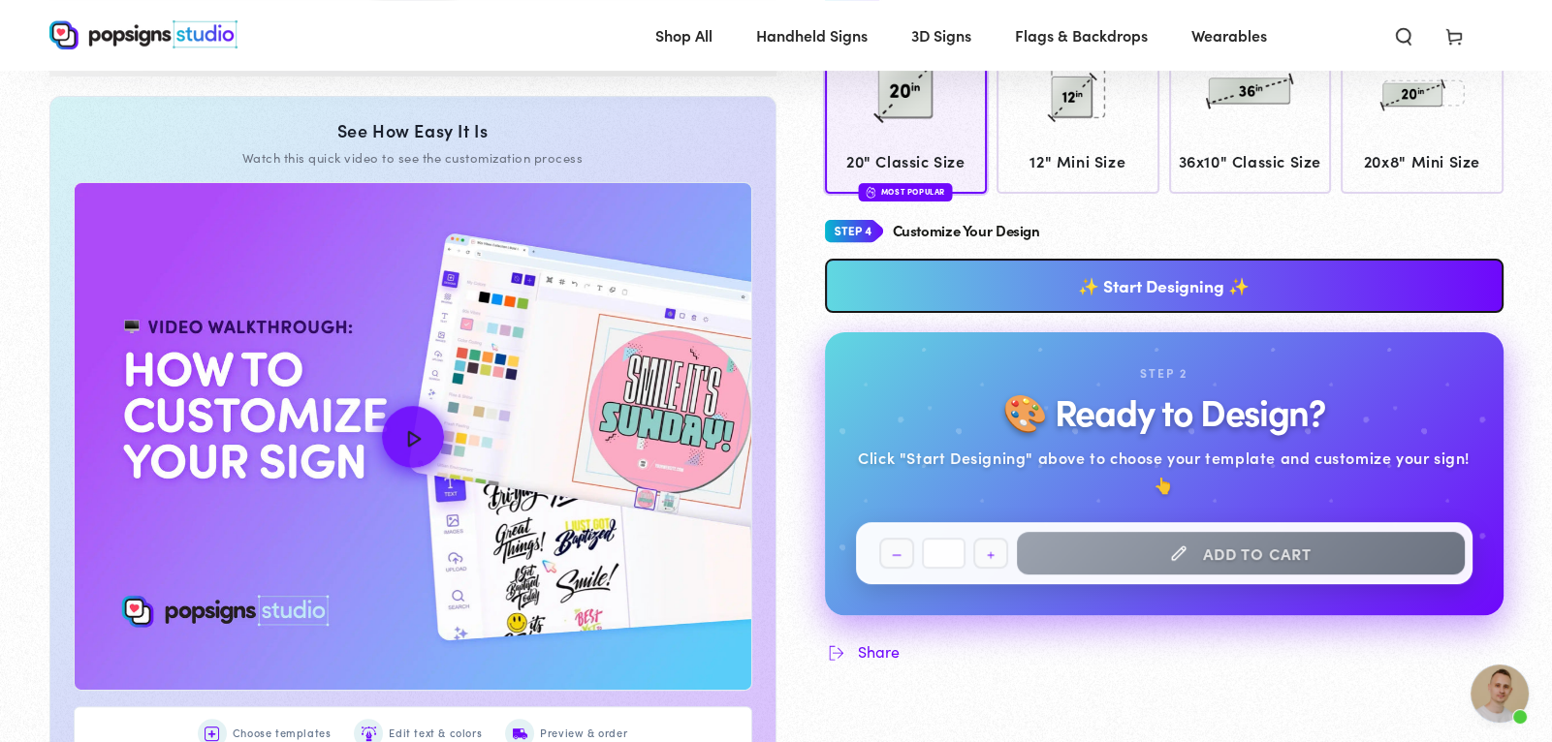
click at [1193, 296] on link "✨ Start Designing ✨" at bounding box center [1164, 286] width 678 height 54
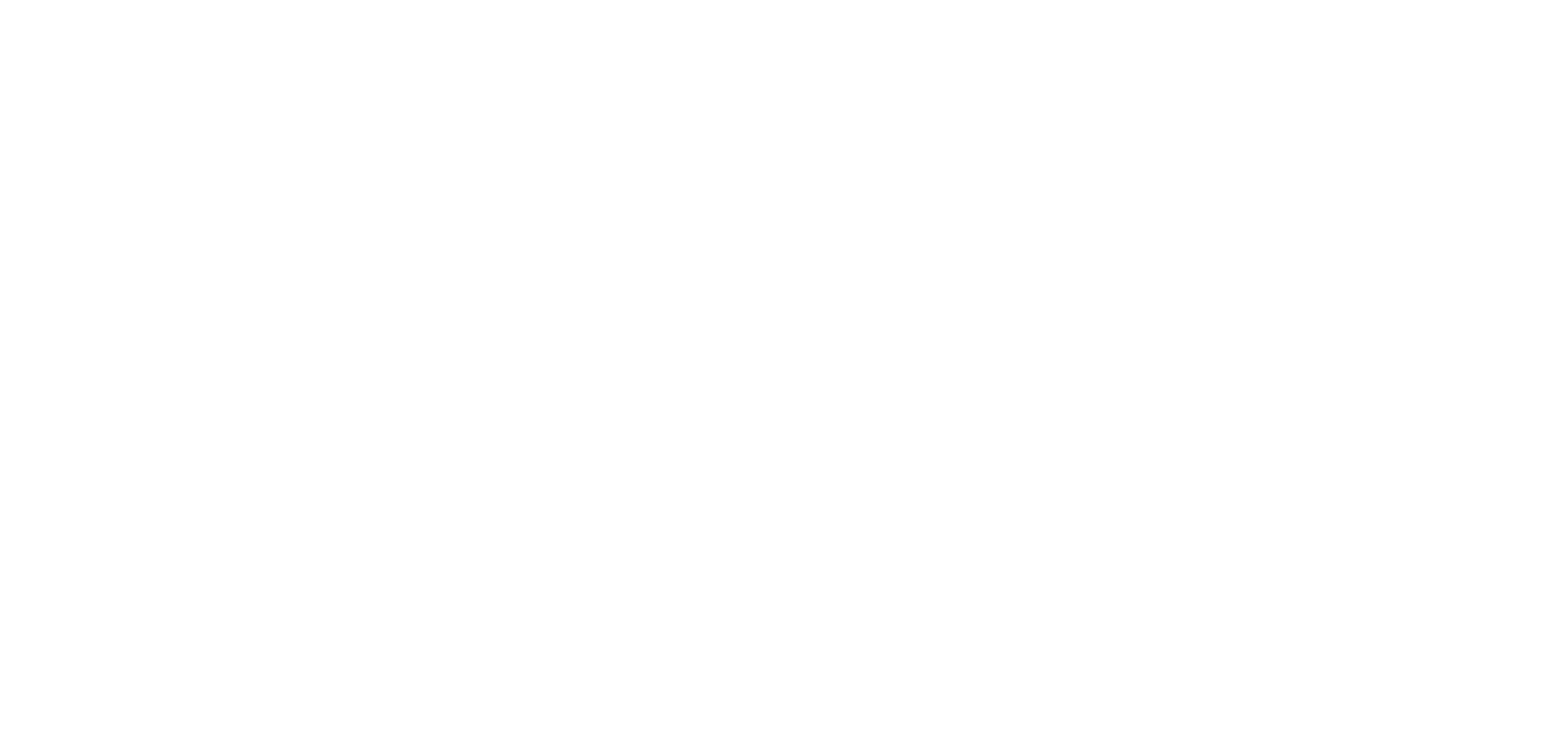
scroll to position [0, 0]
type textarea "An ancient tree with a door leading to a magical world"
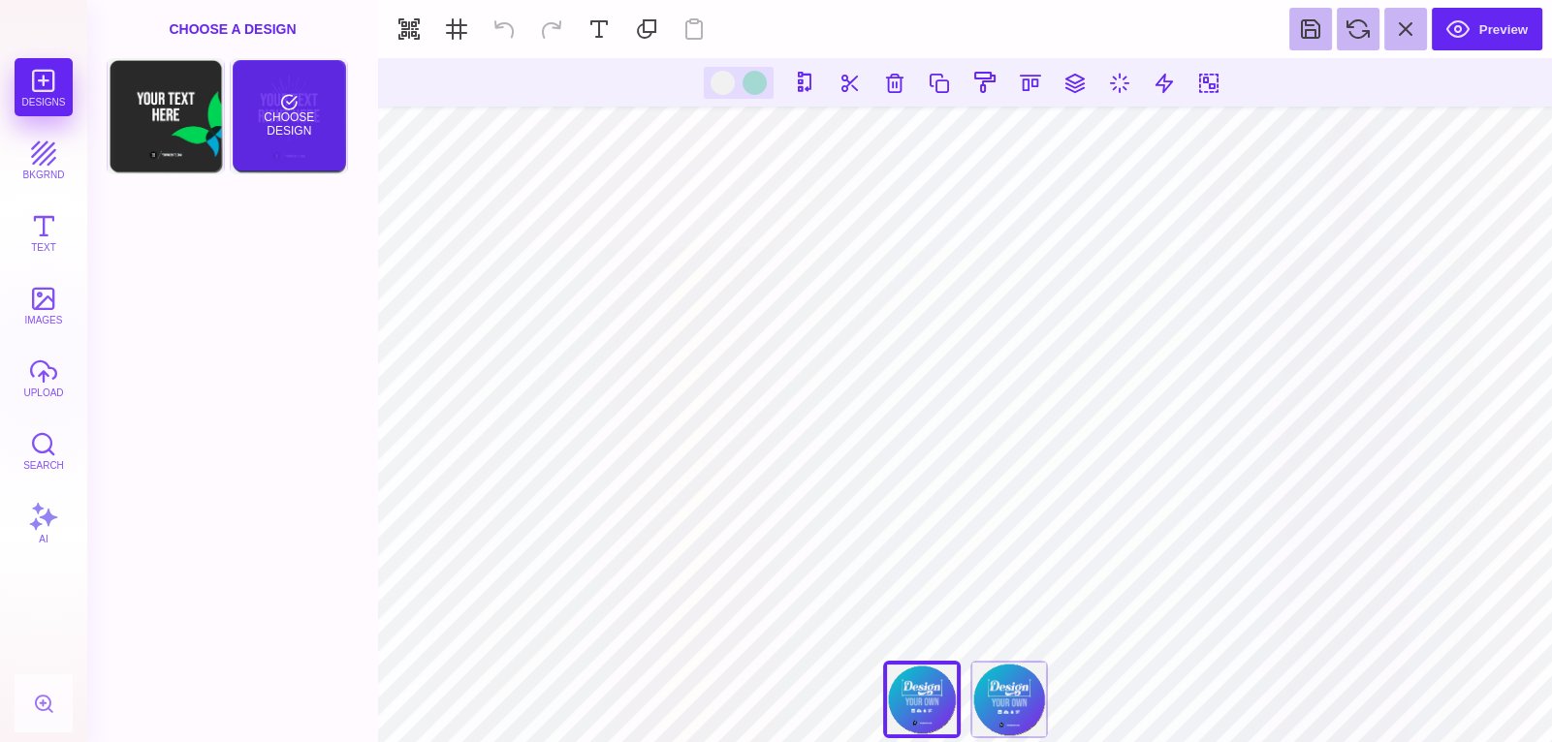
click at [270, 110] on div "Choose Design" at bounding box center [289, 115] width 113 height 110
type input "#FFFFFF"
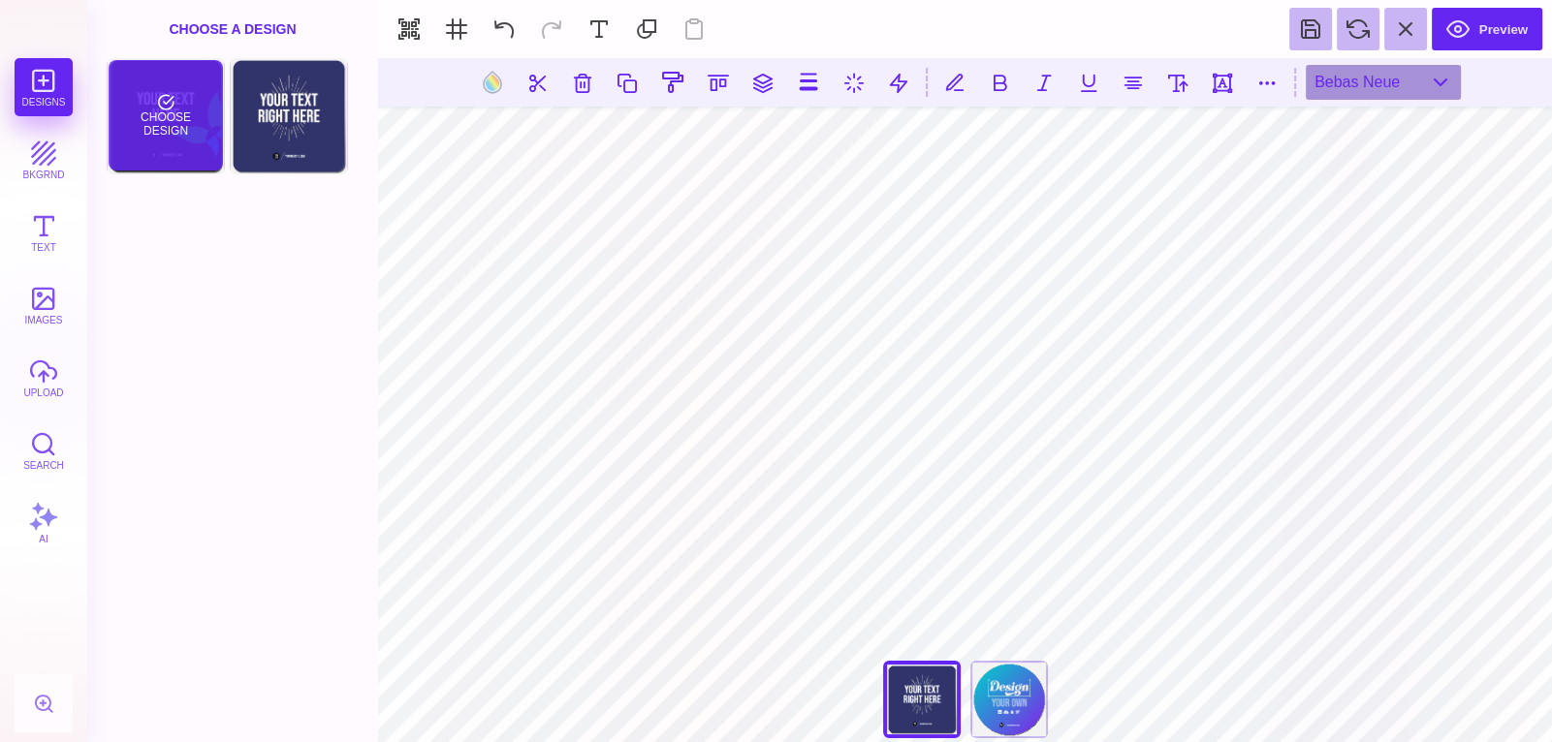
click at [196, 125] on div "Choose Design" at bounding box center [165, 115] width 113 height 110
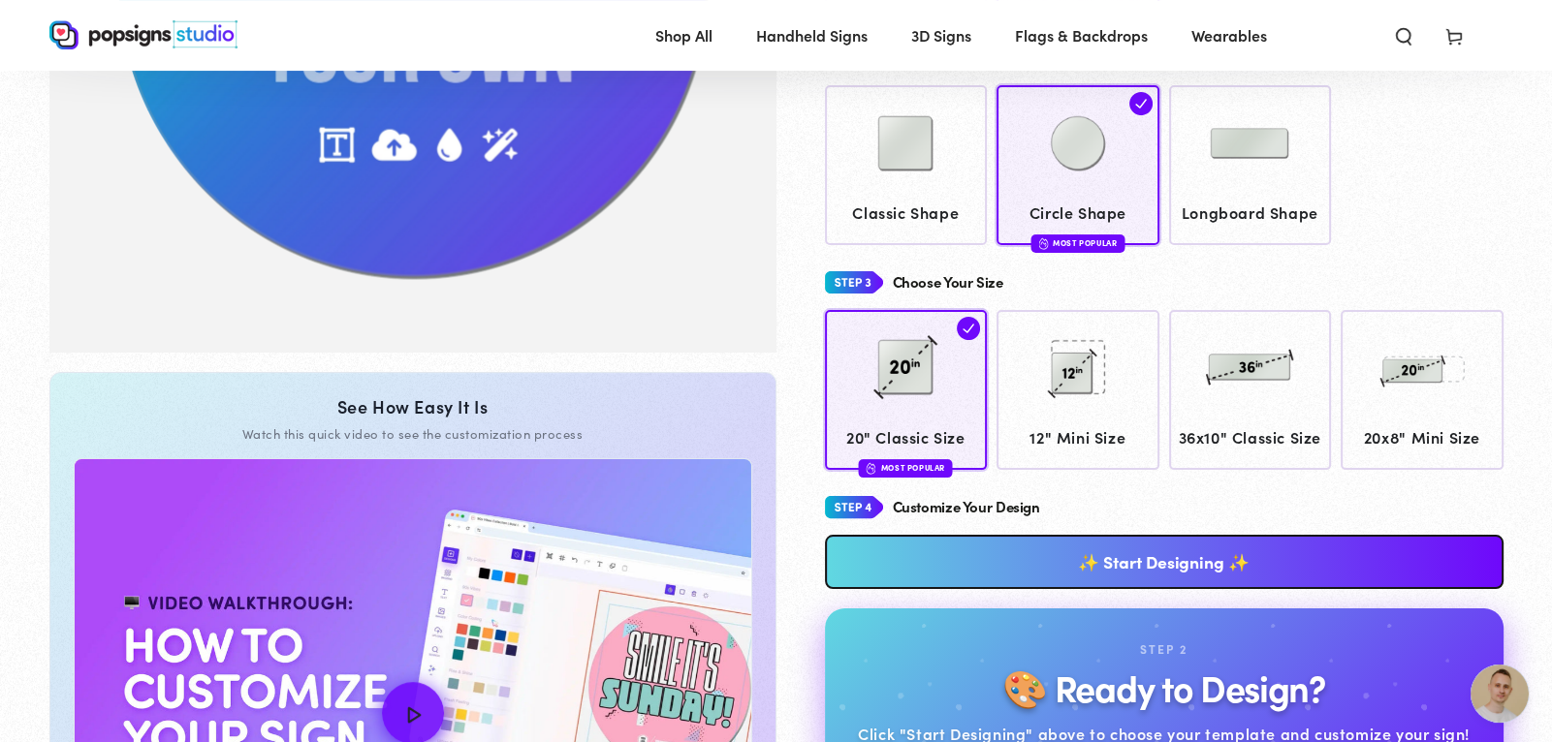
scroll to position [572, 0]
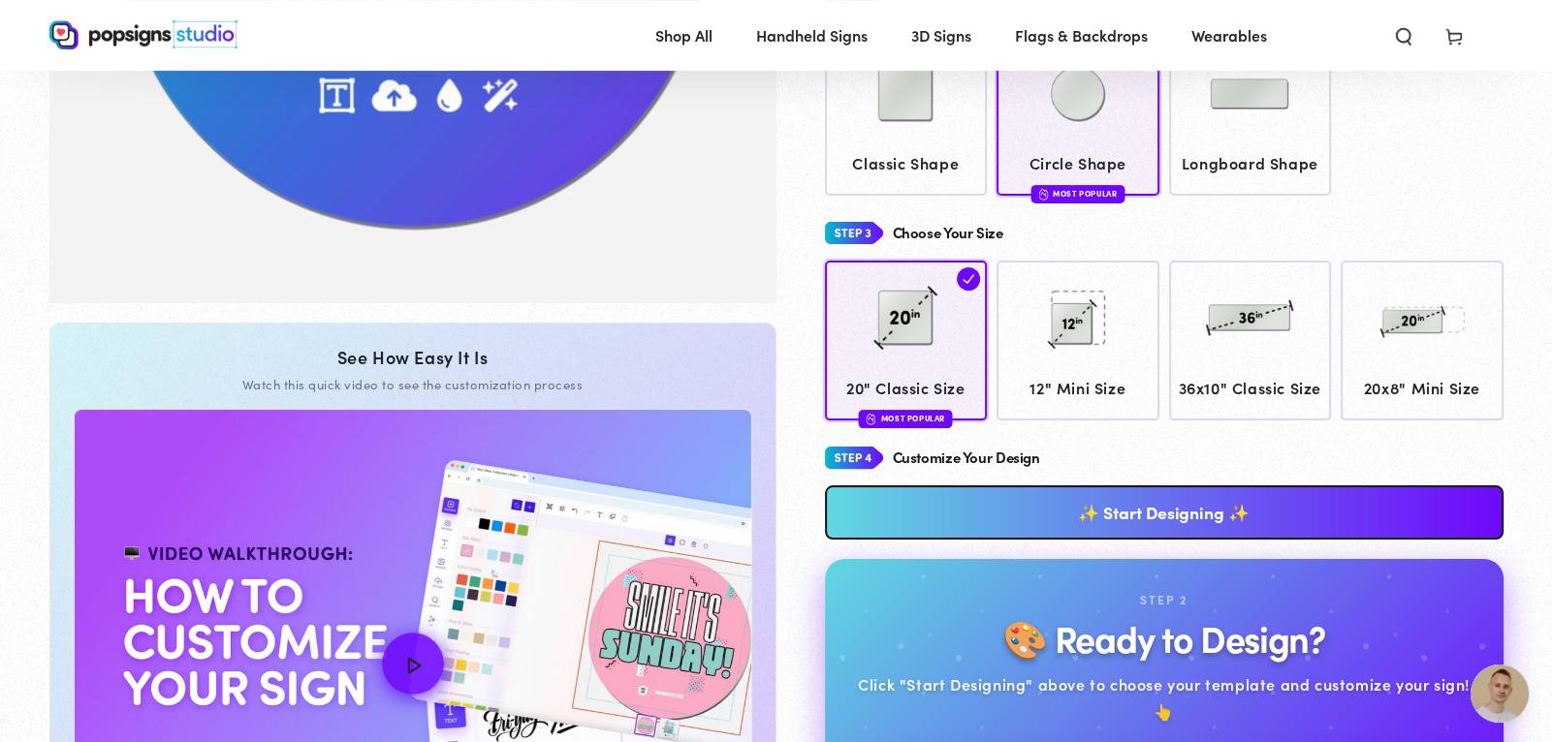
click at [1045, 515] on link "✨ Start Designing ✨" at bounding box center [1164, 513] width 678 height 54
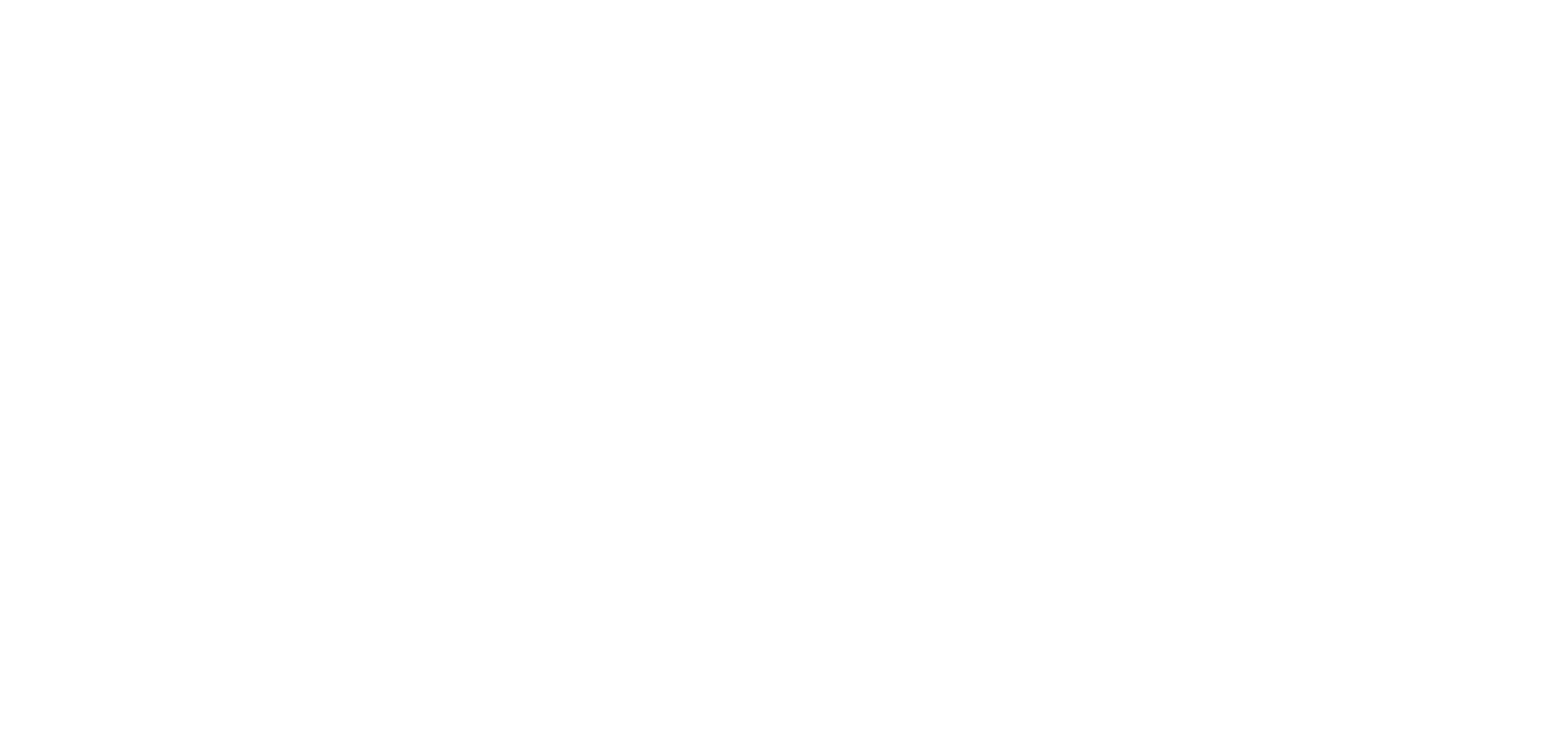
scroll to position [0, 0]
type textarea "An ancient tree with a door leading to a magical world"
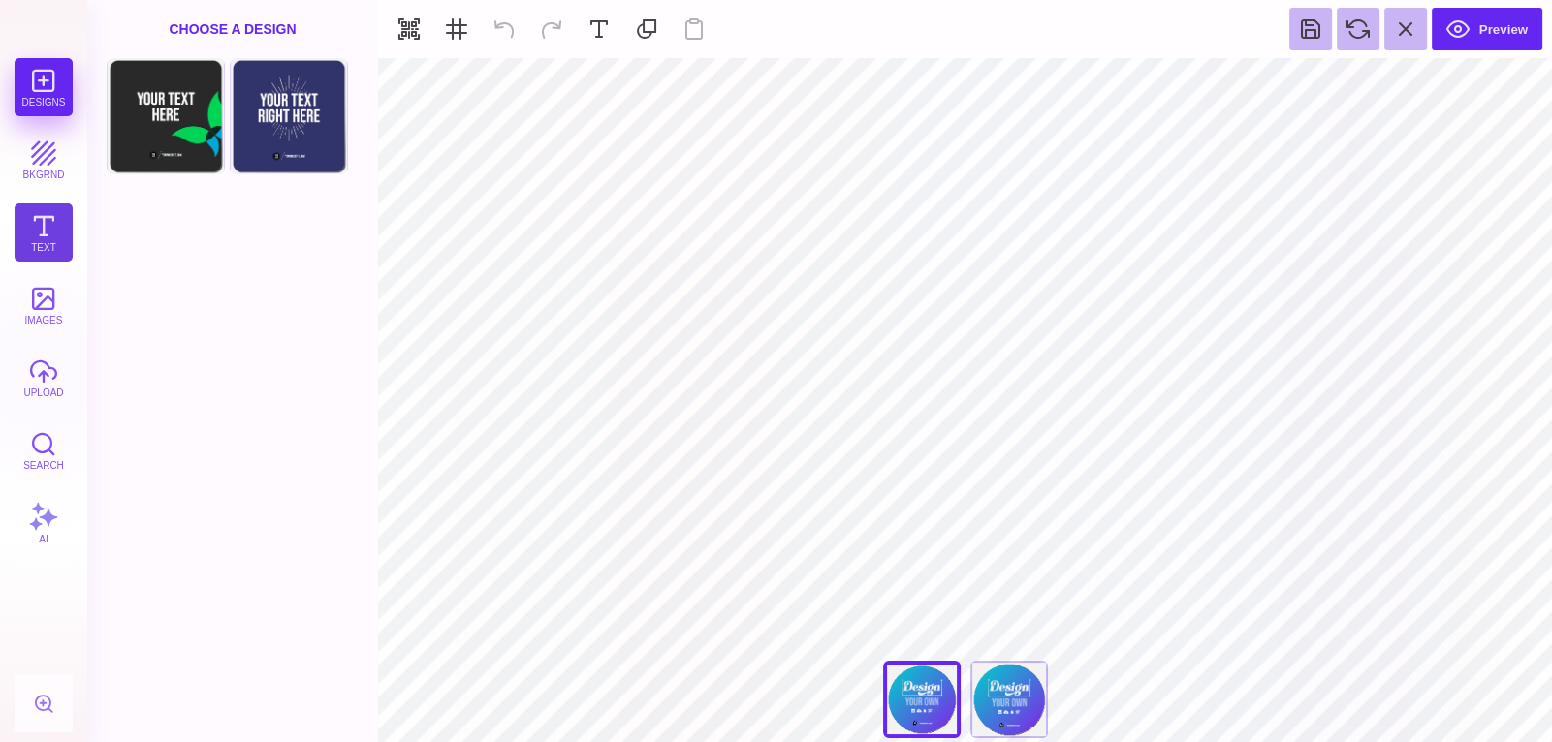
click at [34, 218] on button "Text" at bounding box center [44, 233] width 58 height 58
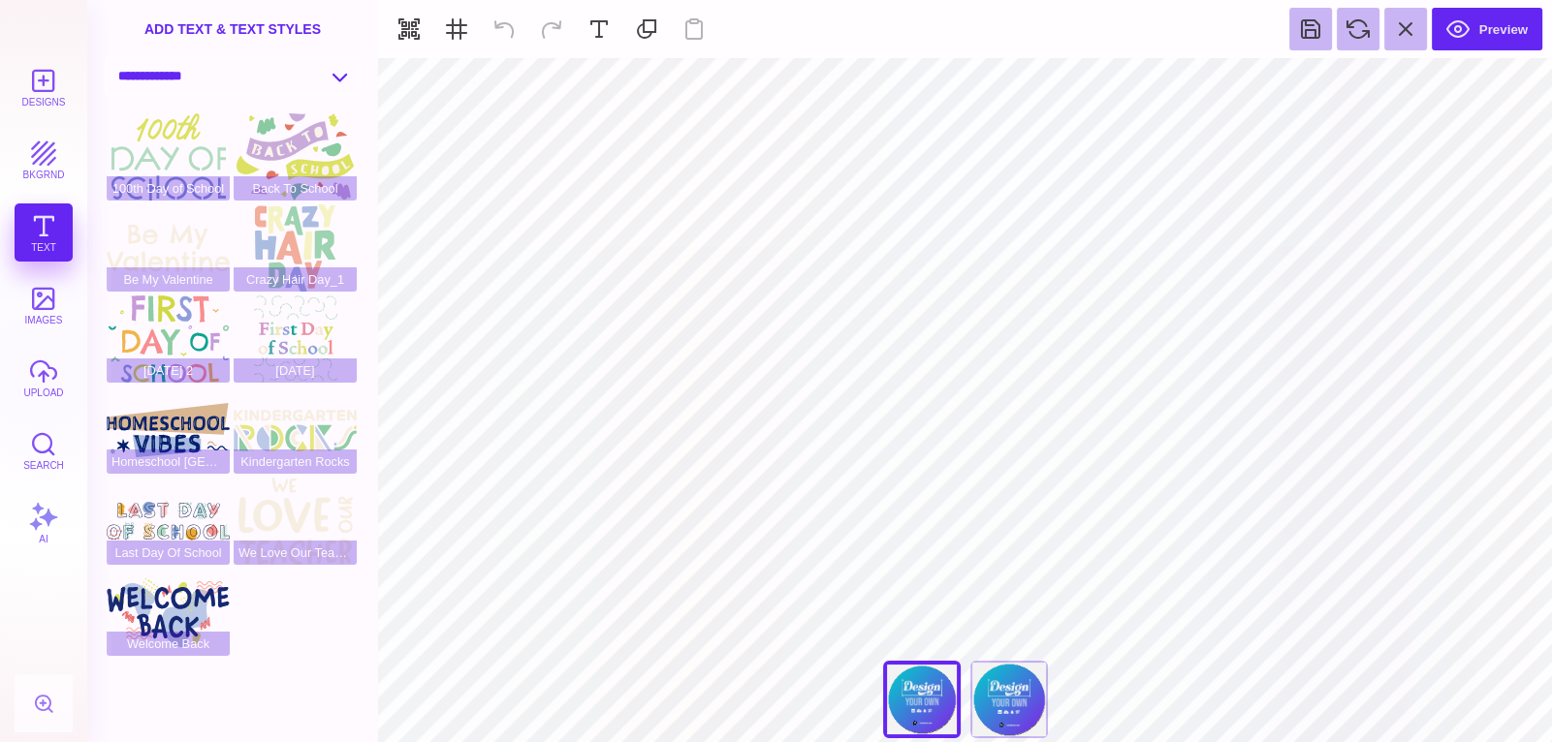
click at [339, 73] on select "**********" at bounding box center [233, 76] width 250 height 34
click at [108, 59] on select "**********" at bounding box center [233, 76] width 250 height 34
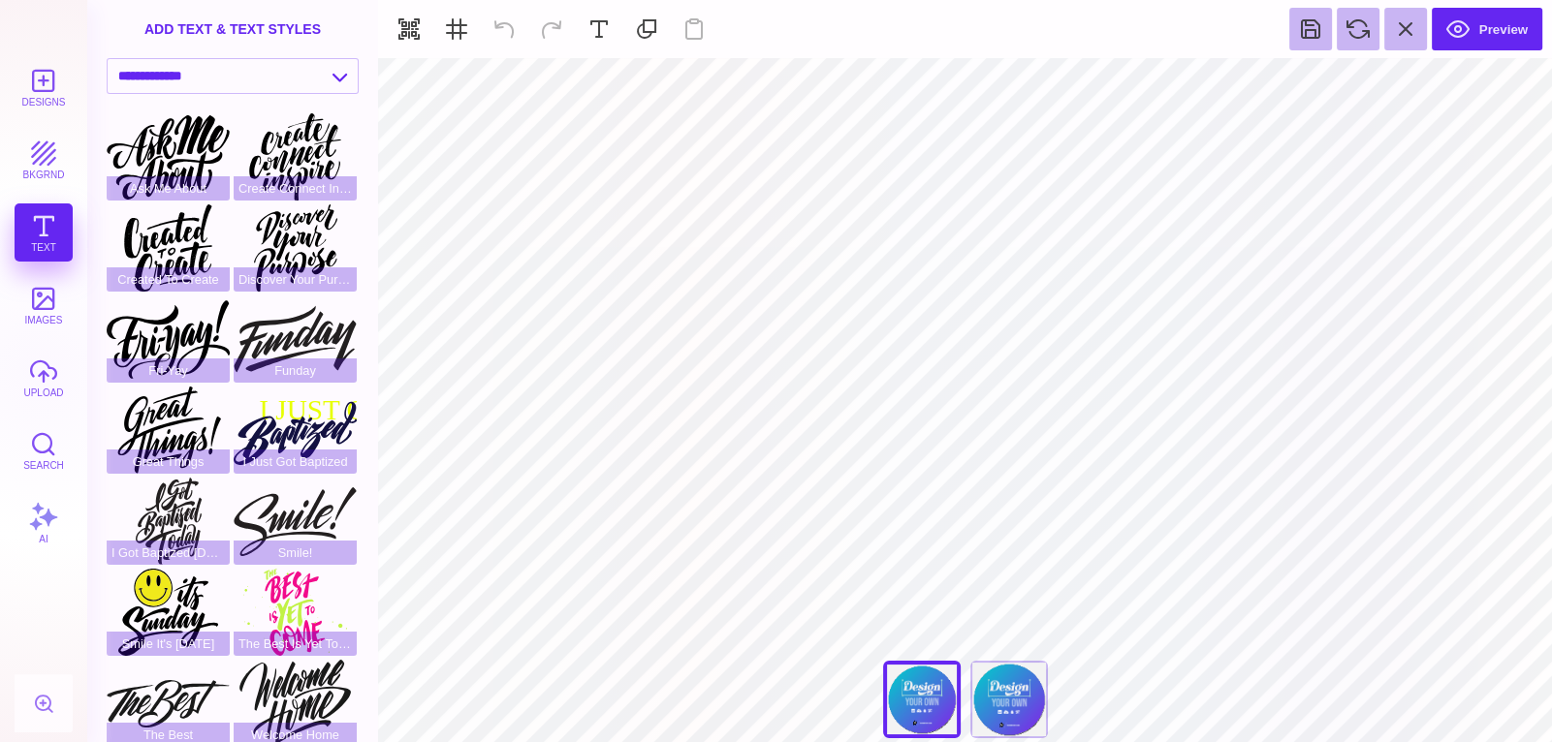
click at [321, 52] on div "add text & text styles" at bounding box center [232, 29] width 291 height 58
click at [320, 55] on div "add text & text styles" at bounding box center [232, 29] width 291 height 58
click at [314, 64] on select "**********" at bounding box center [233, 76] width 250 height 34
click at [108, 59] on select "**********" at bounding box center [233, 76] width 250 height 34
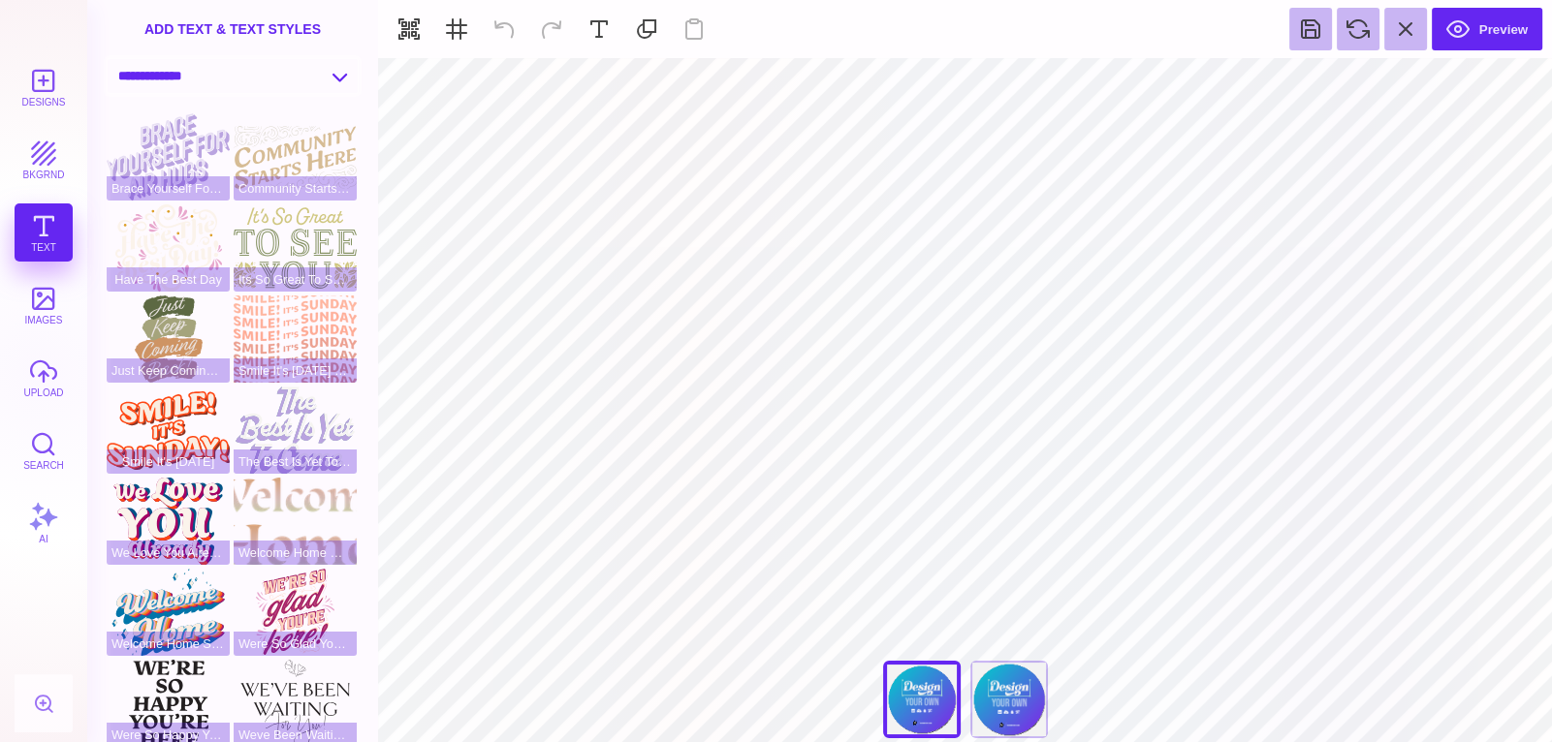
click at [267, 76] on select "**********" at bounding box center [233, 76] width 250 height 34
select select "**********"
click at [108, 59] on select "**********" at bounding box center [233, 76] width 250 height 34
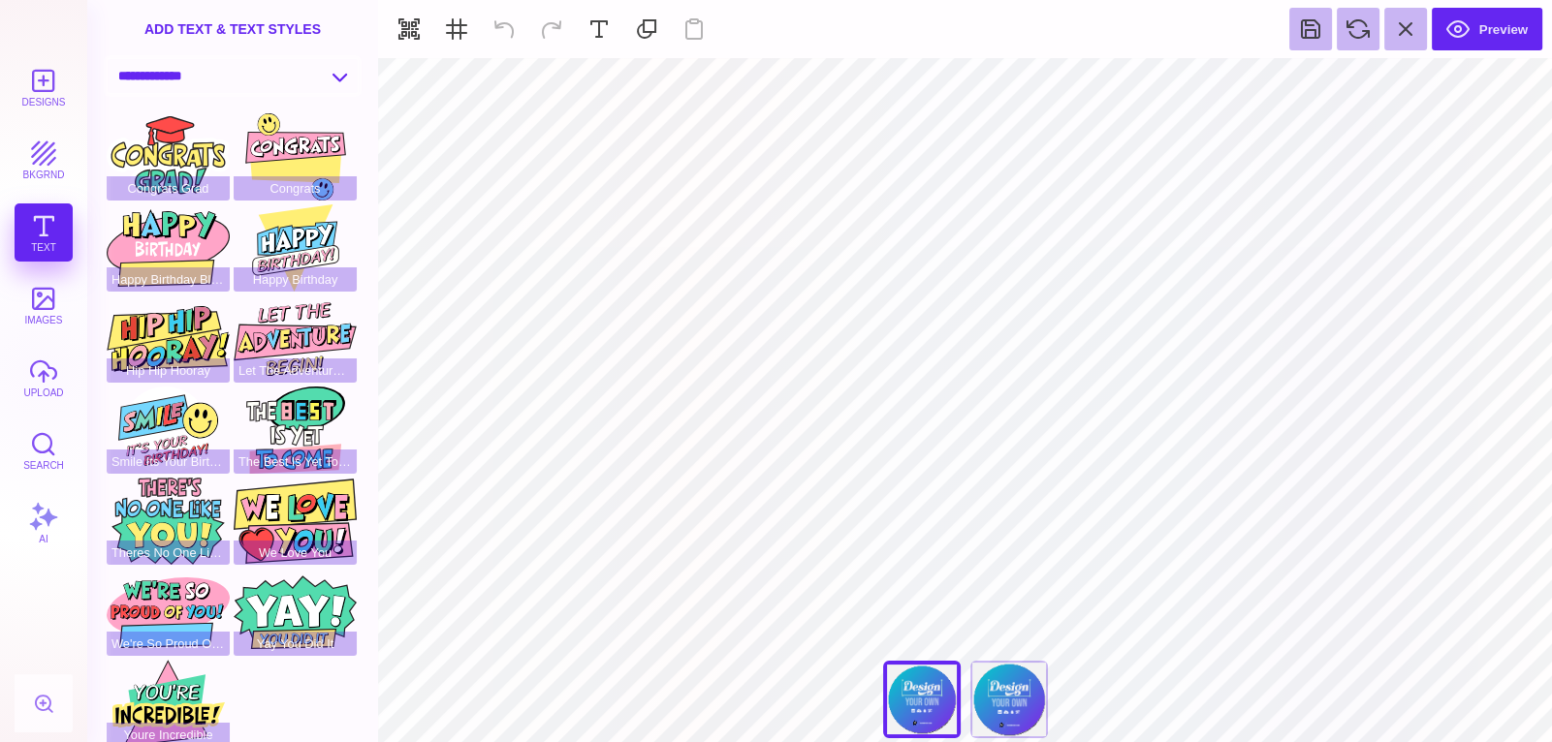
click at [173, 66] on select "**********" at bounding box center [233, 76] width 250 height 34
click at [50, 154] on button "bkgrnd" at bounding box center [44, 160] width 58 height 58
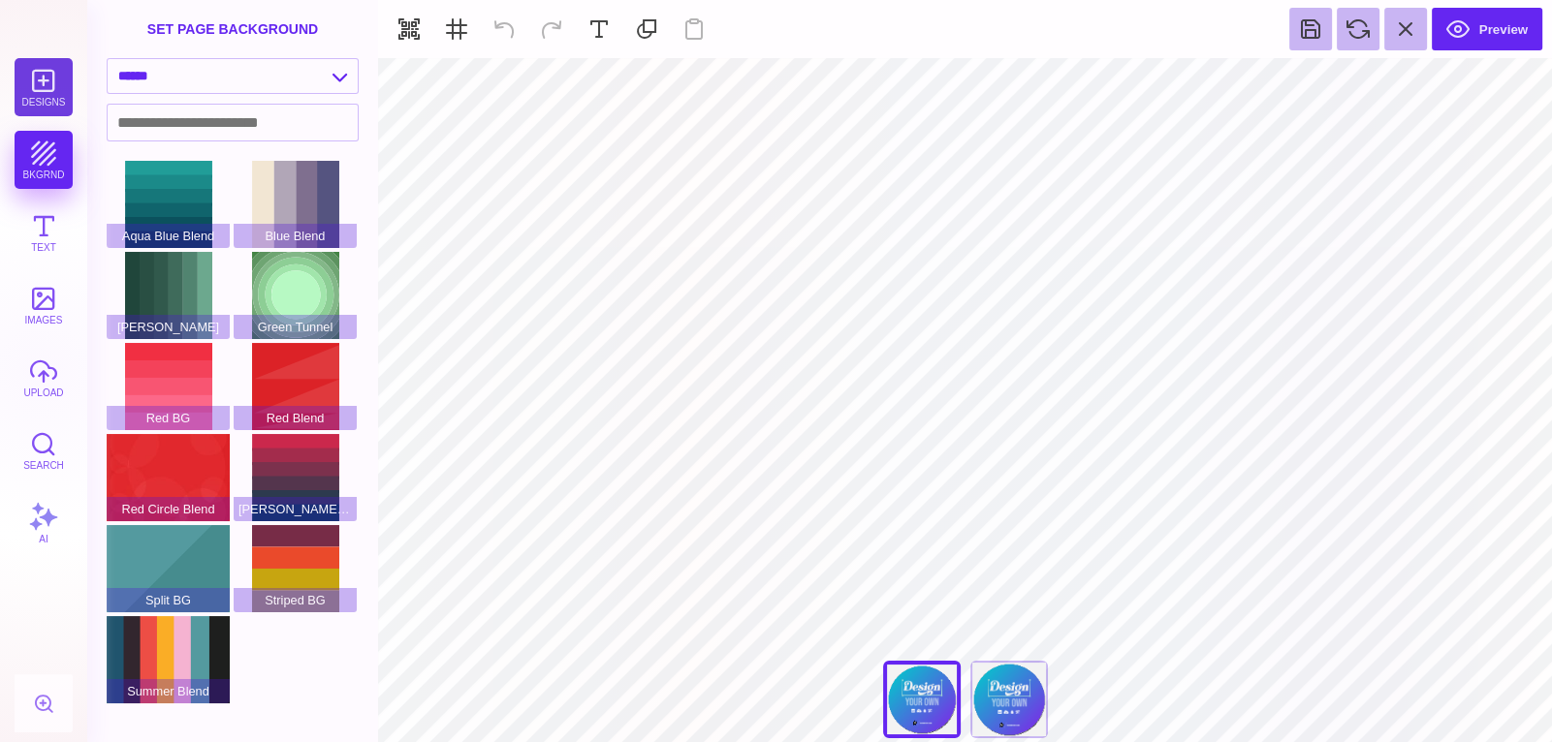
click at [35, 111] on button "Designs" at bounding box center [44, 87] width 58 height 58
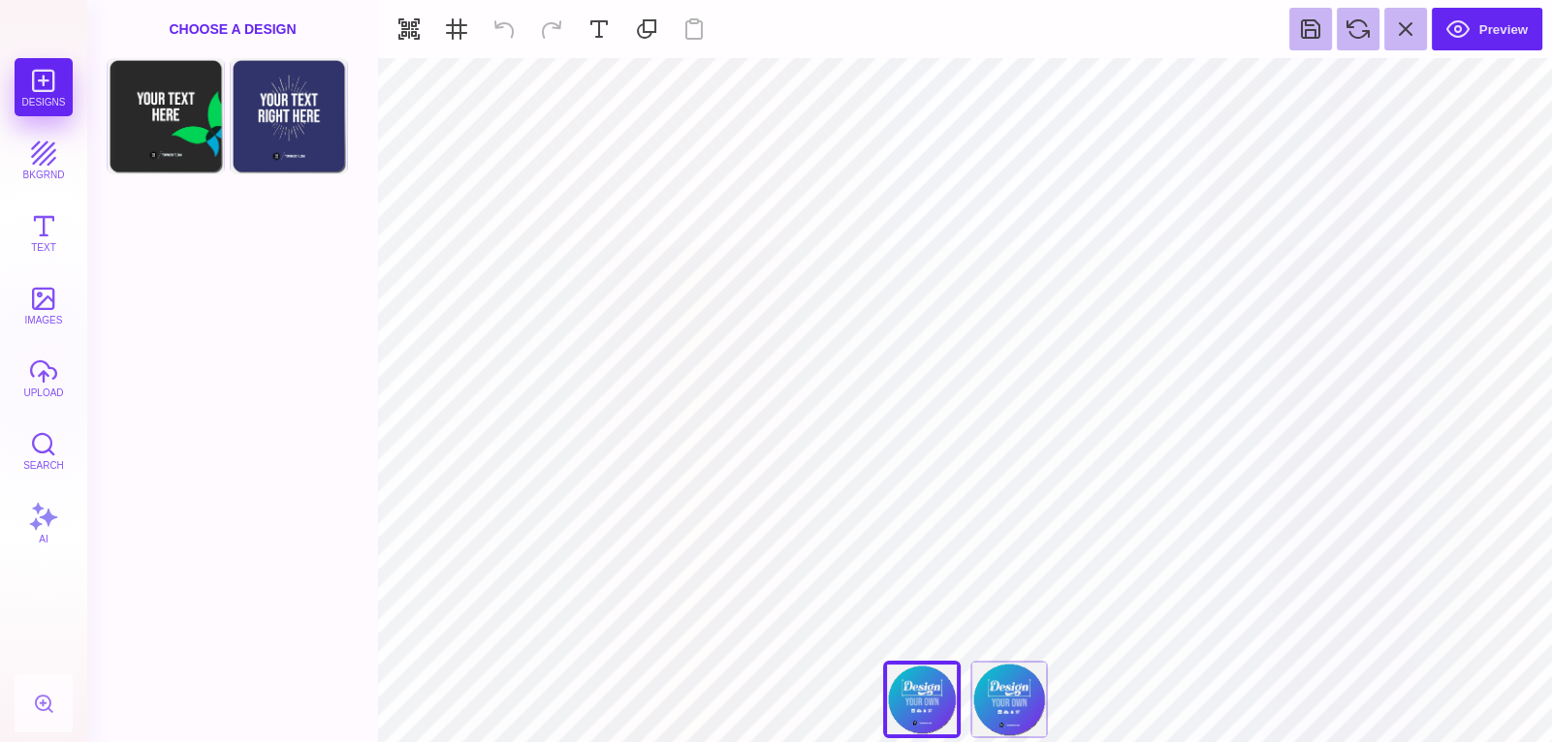
click at [26, 103] on div "Designs bkgrnd Text images upload Search AI" at bounding box center [43, 400] width 87 height 684
type input "#F1F1F2"
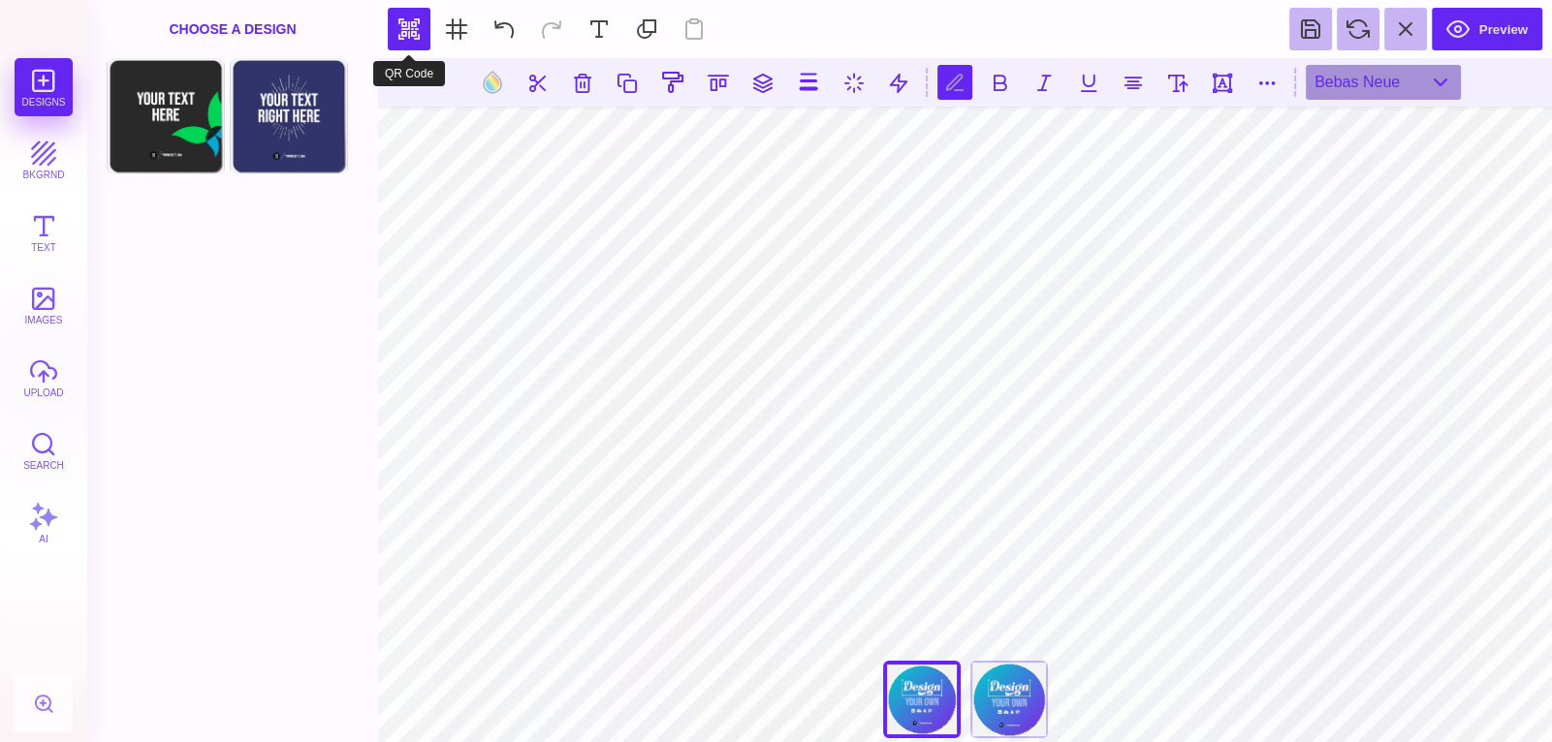
scroll to position [0, 1]
type textarea "*"
type textarea "**********"
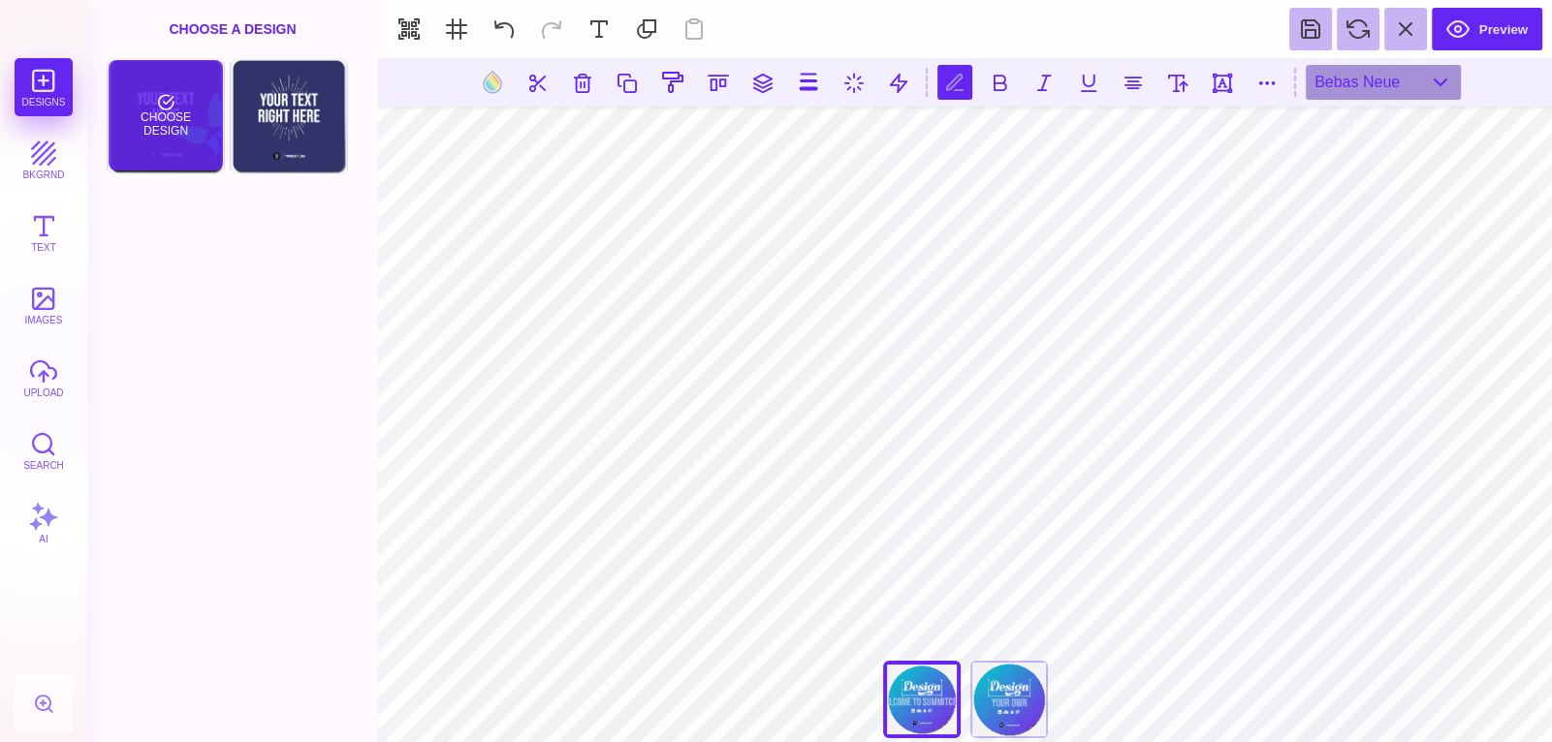
click at [185, 92] on div "Choose Design" at bounding box center [165, 115] width 113 height 110
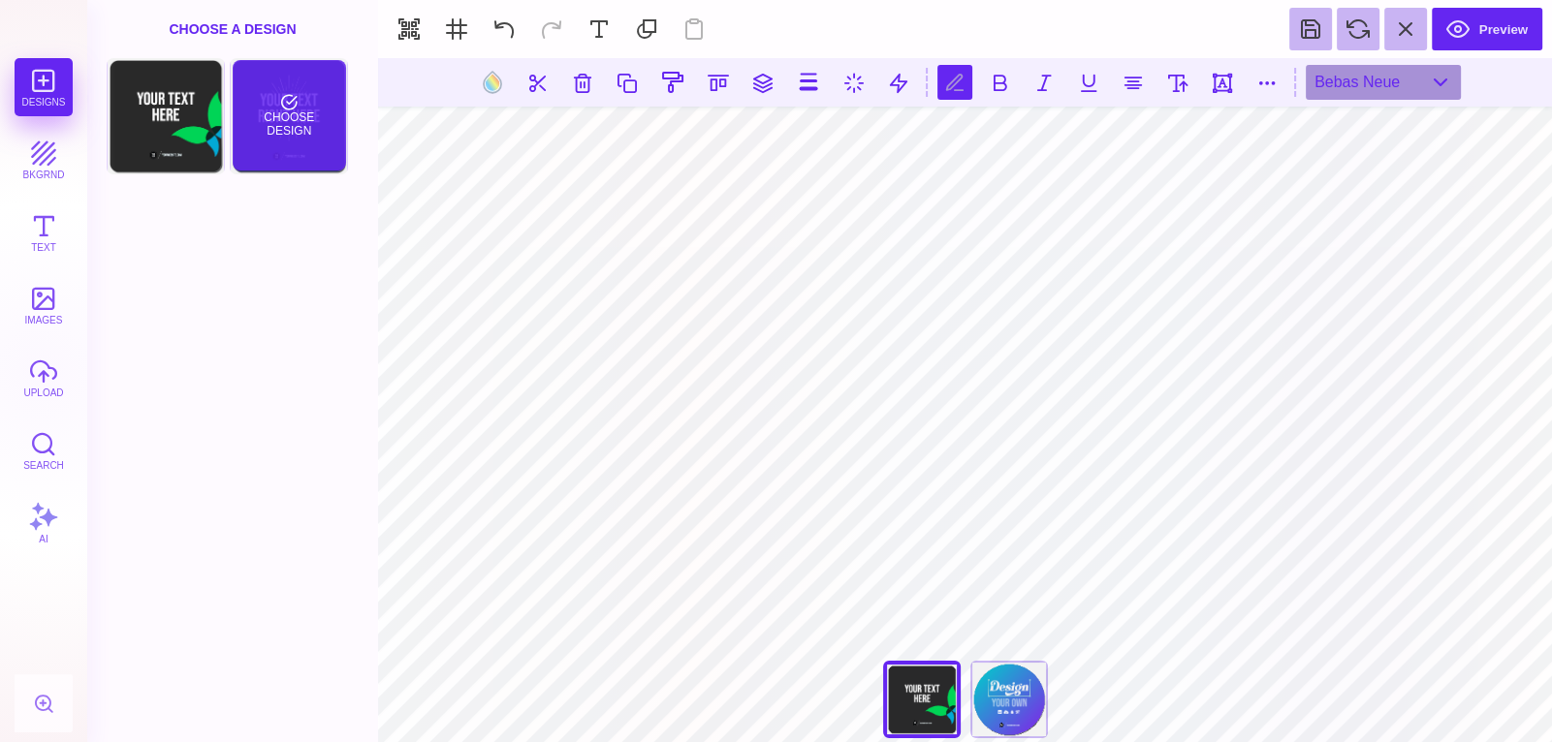
click at [325, 130] on div "Choose Design" at bounding box center [289, 115] width 113 height 110
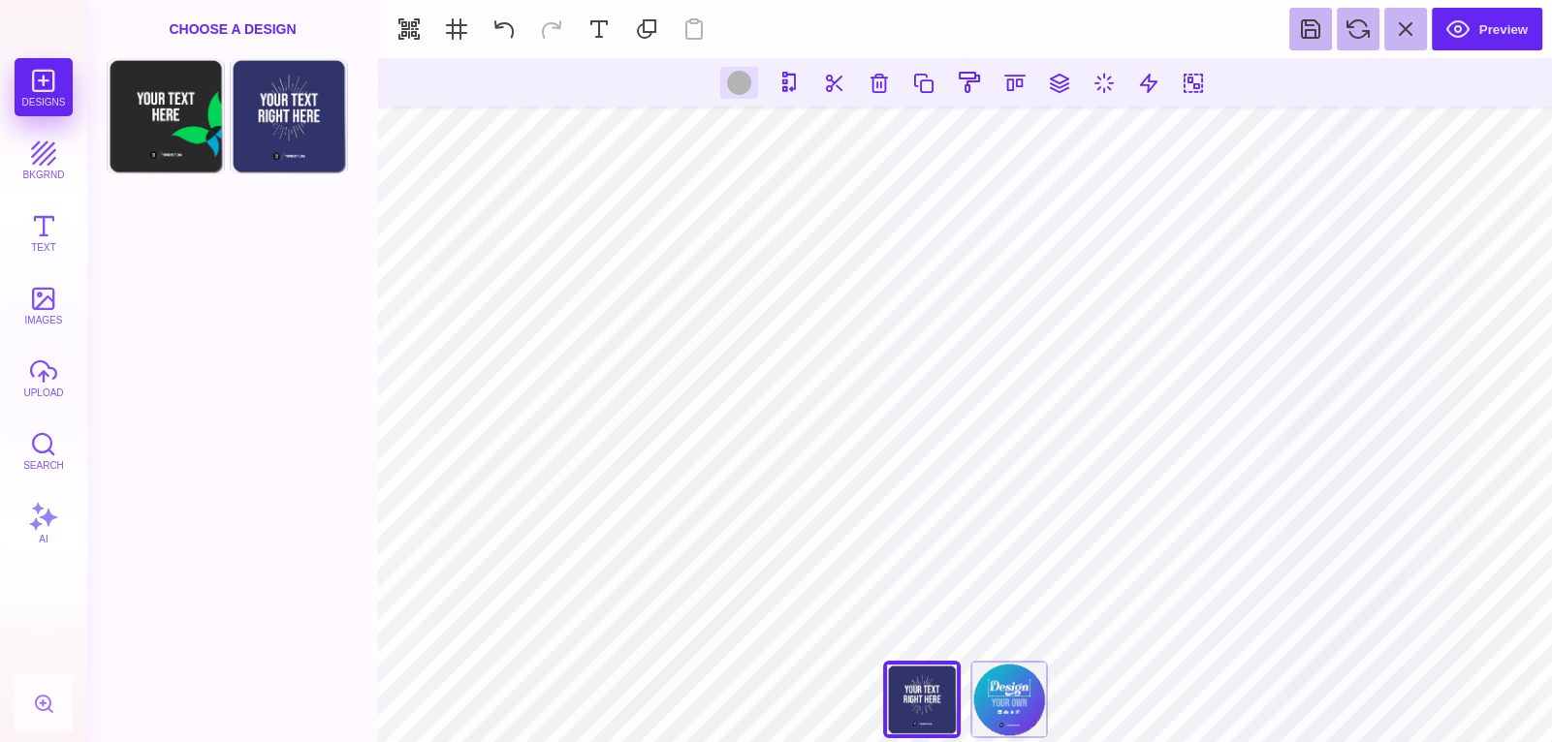
click at [261, 29] on div "Choose A Design" at bounding box center [232, 29] width 291 height 58
click at [267, 30] on div "Choose A Design" at bounding box center [232, 29] width 291 height 58
click at [316, 125] on div "Choose Design" at bounding box center [289, 115] width 113 height 110
click at [1015, 722] on div "Back" at bounding box center [1009, 700] width 78 height 78
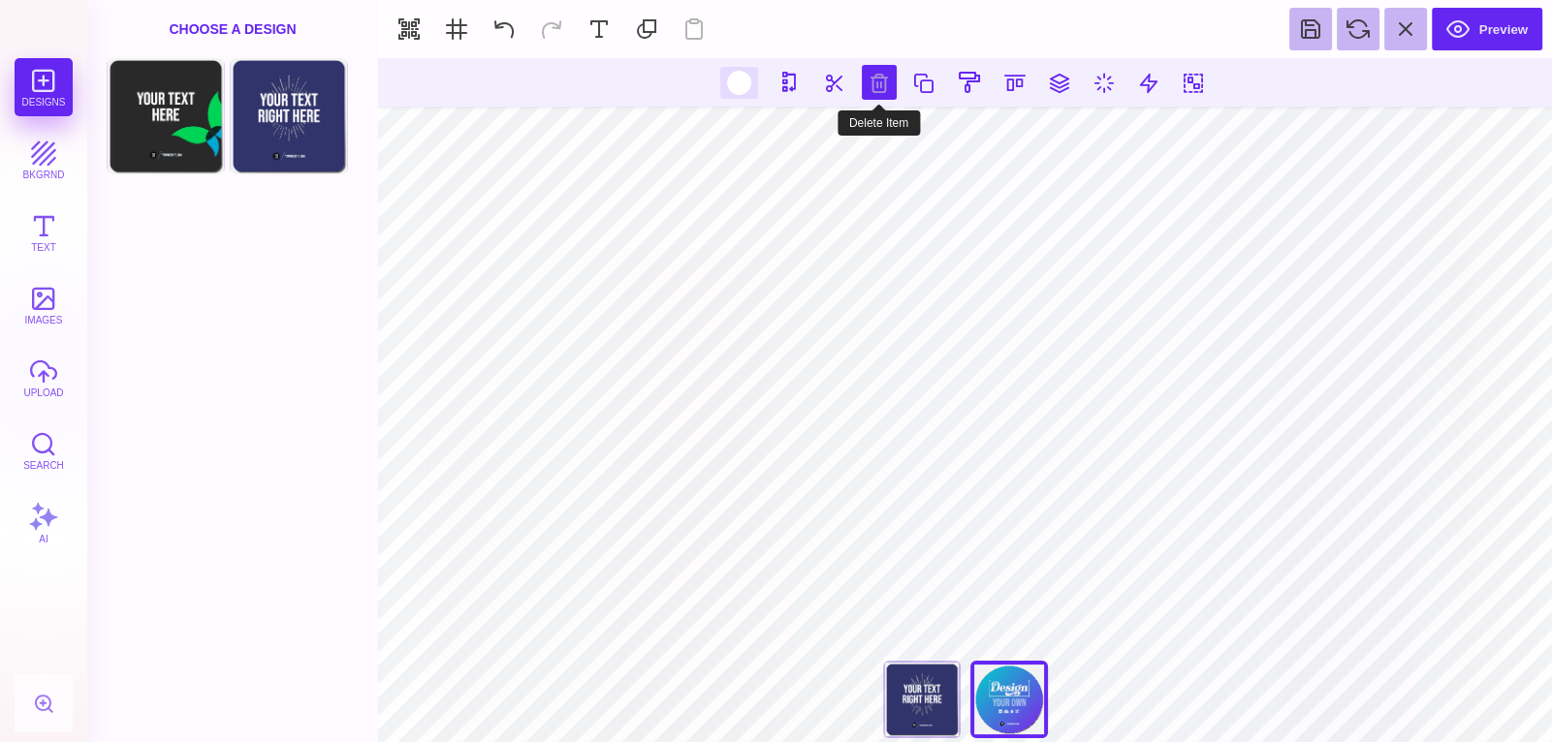
click at [884, 78] on button at bounding box center [879, 82] width 35 height 35
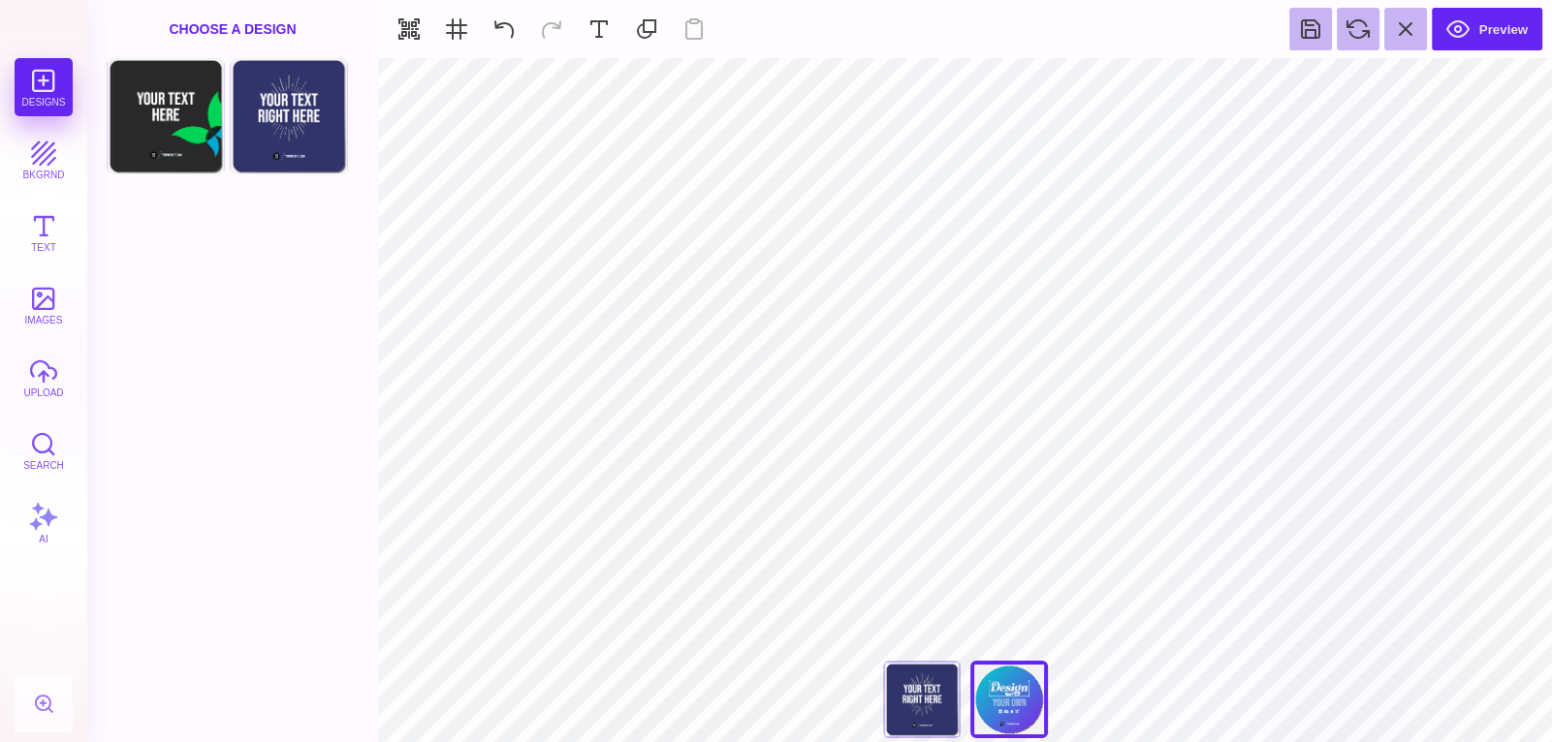
click at [280, 35] on div "Choose A Design" at bounding box center [232, 29] width 291 height 58
click at [299, 79] on div "Choose Design" at bounding box center [289, 115] width 113 height 110
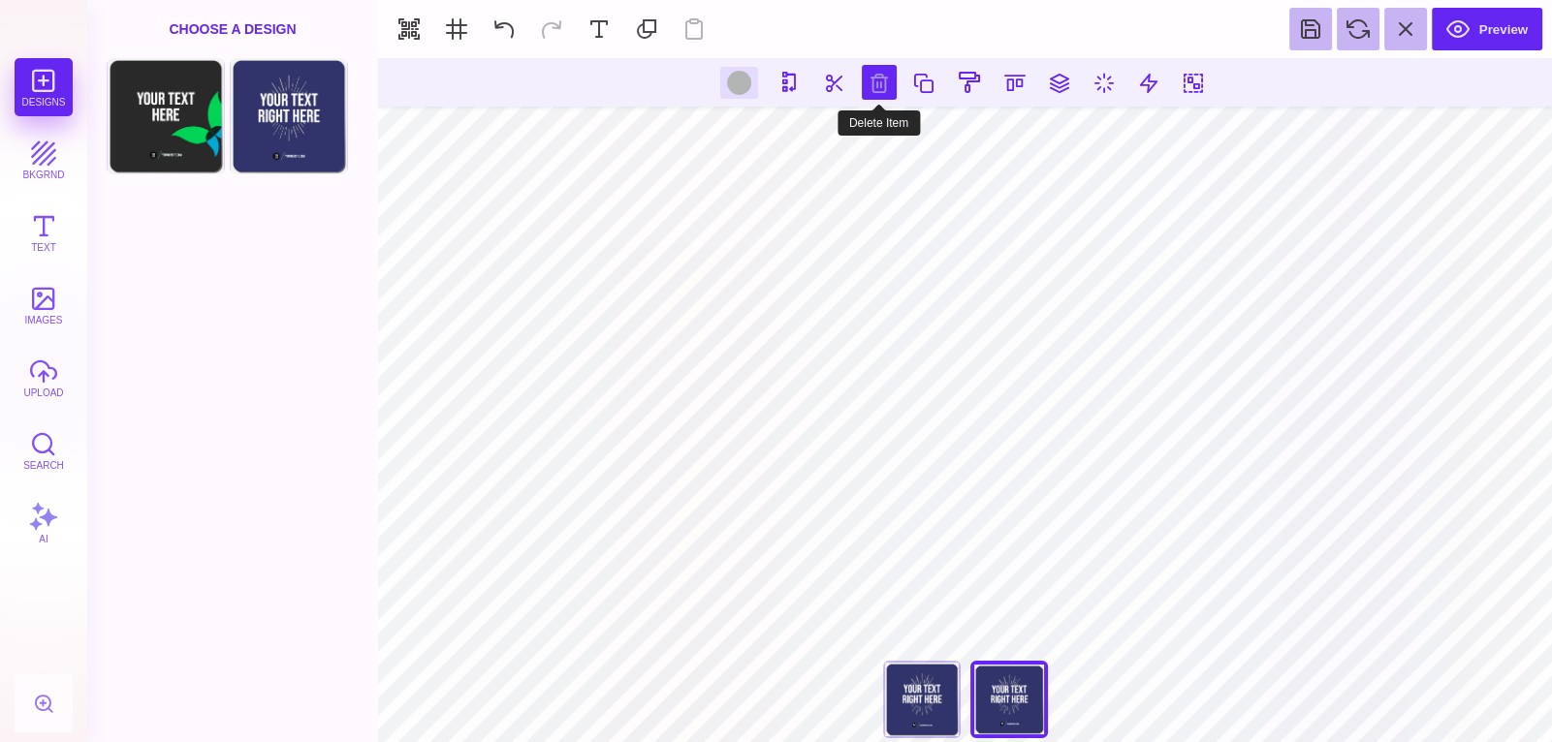
click at [892, 80] on button at bounding box center [879, 82] width 35 height 35
click at [873, 82] on button at bounding box center [879, 82] width 35 height 35
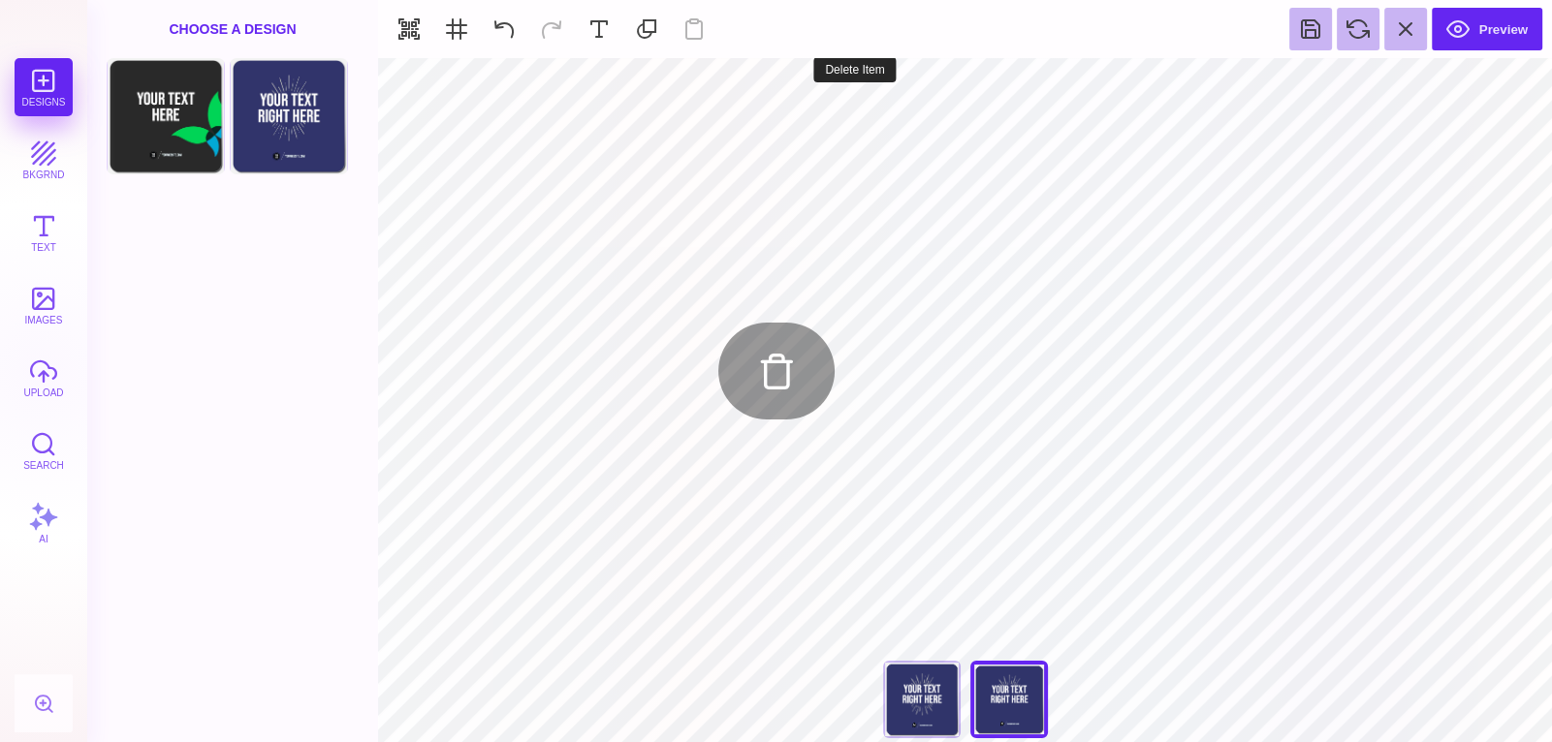
type input "#FFFFFF"
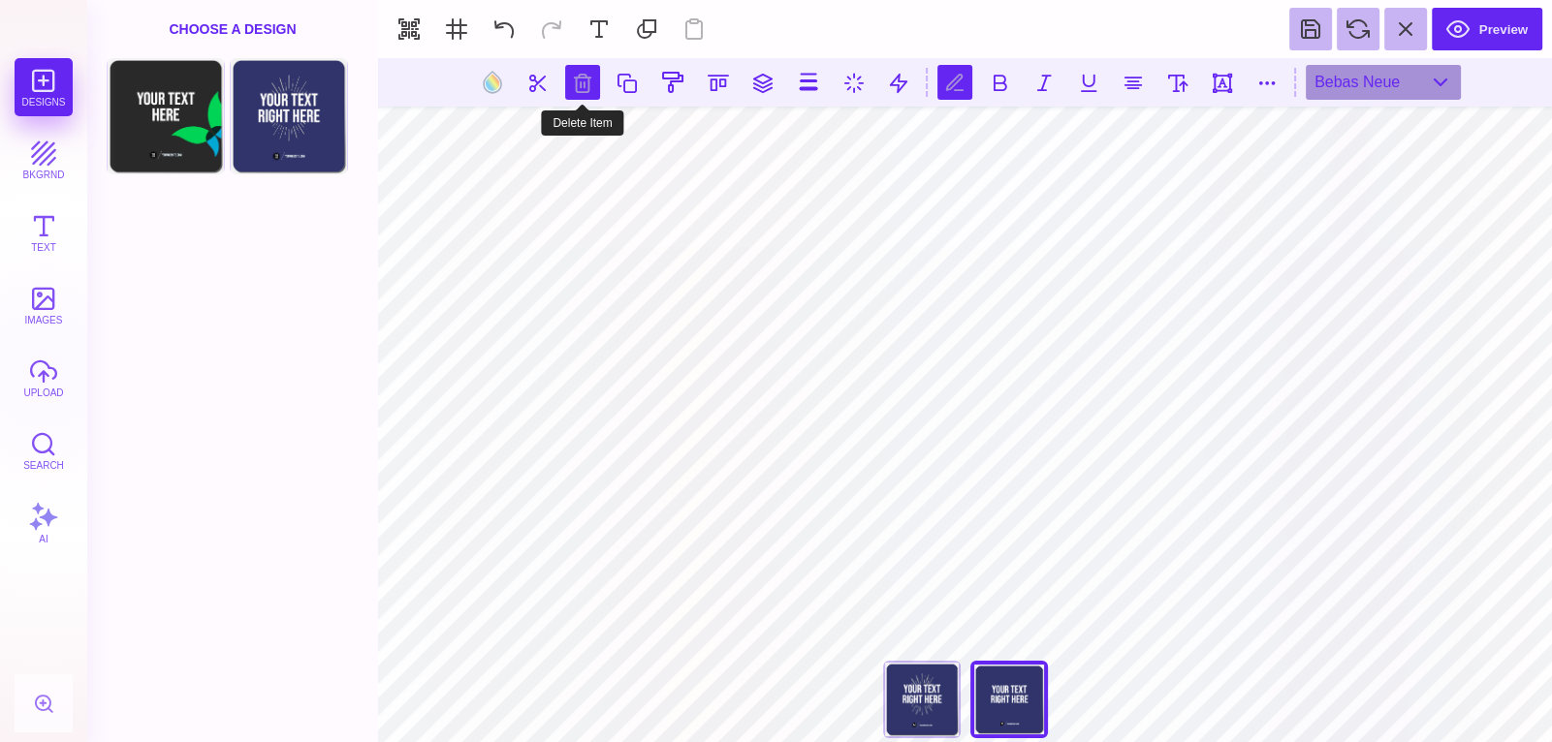
scroll to position [0, 1]
type textarea "*"
type textarea "**********"
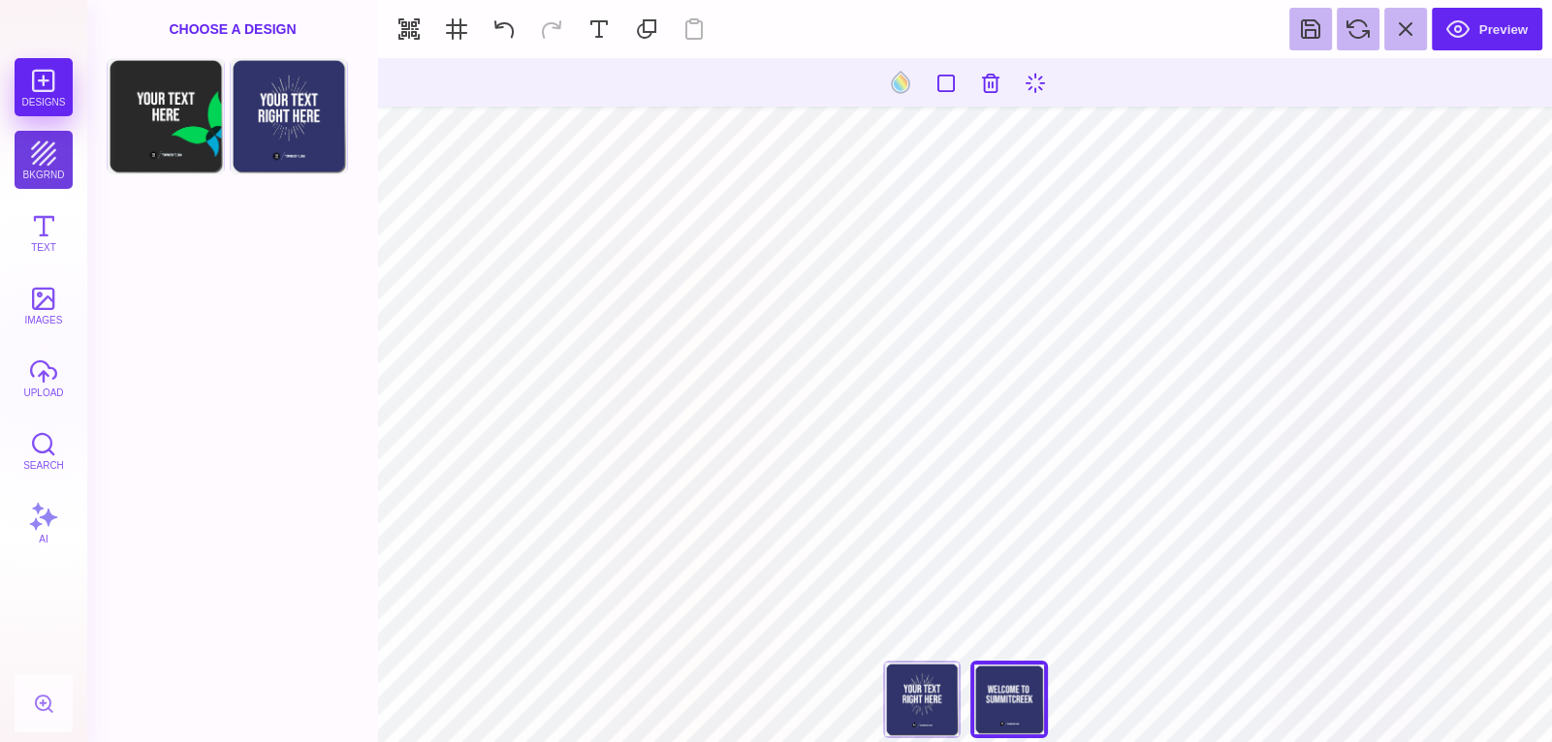
click at [61, 145] on button "bkgrnd" at bounding box center [44, 160] width 58 height 58
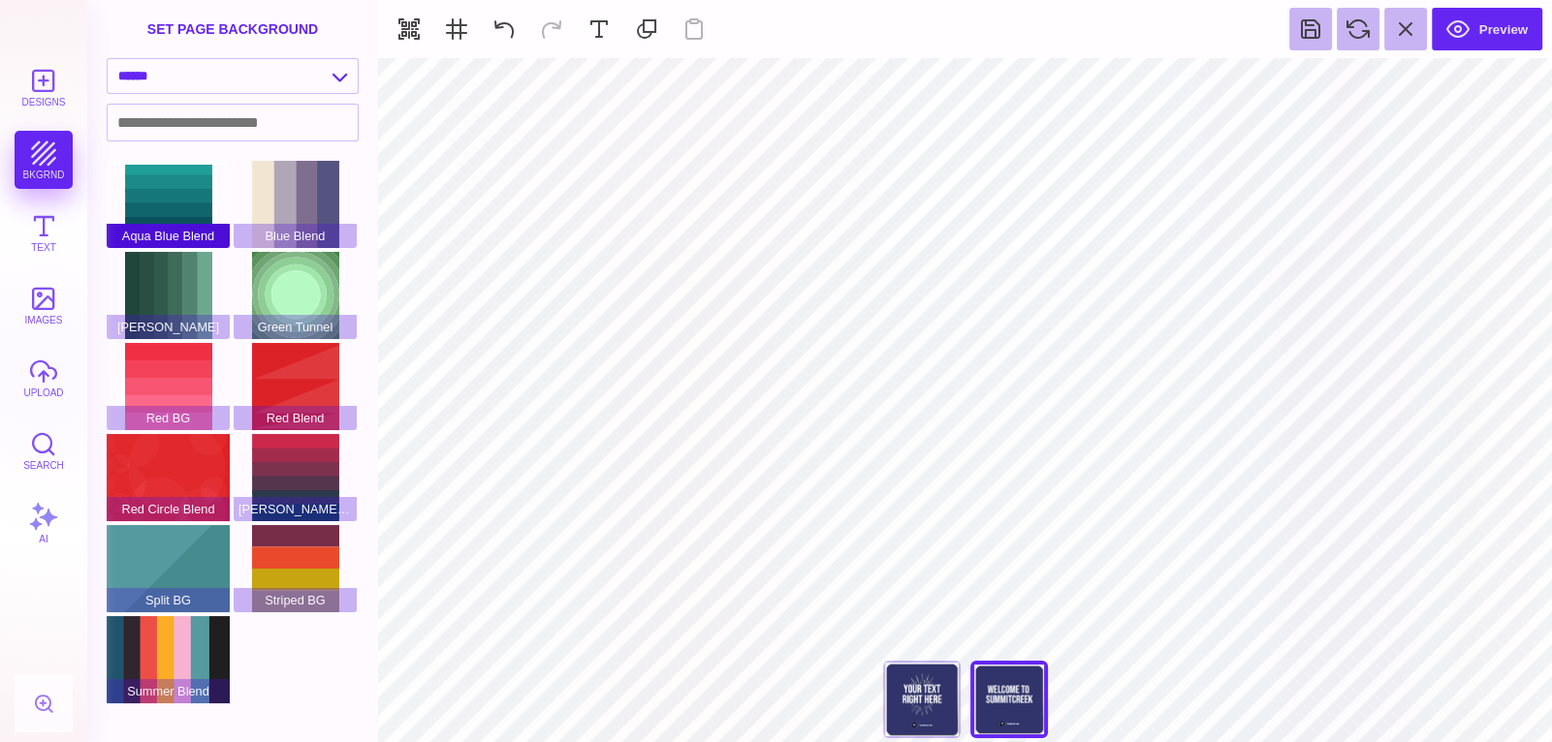
click at [163, 196] on div "Aqua Blue Blend" at bounding box center [168, 204] width 123 height 87
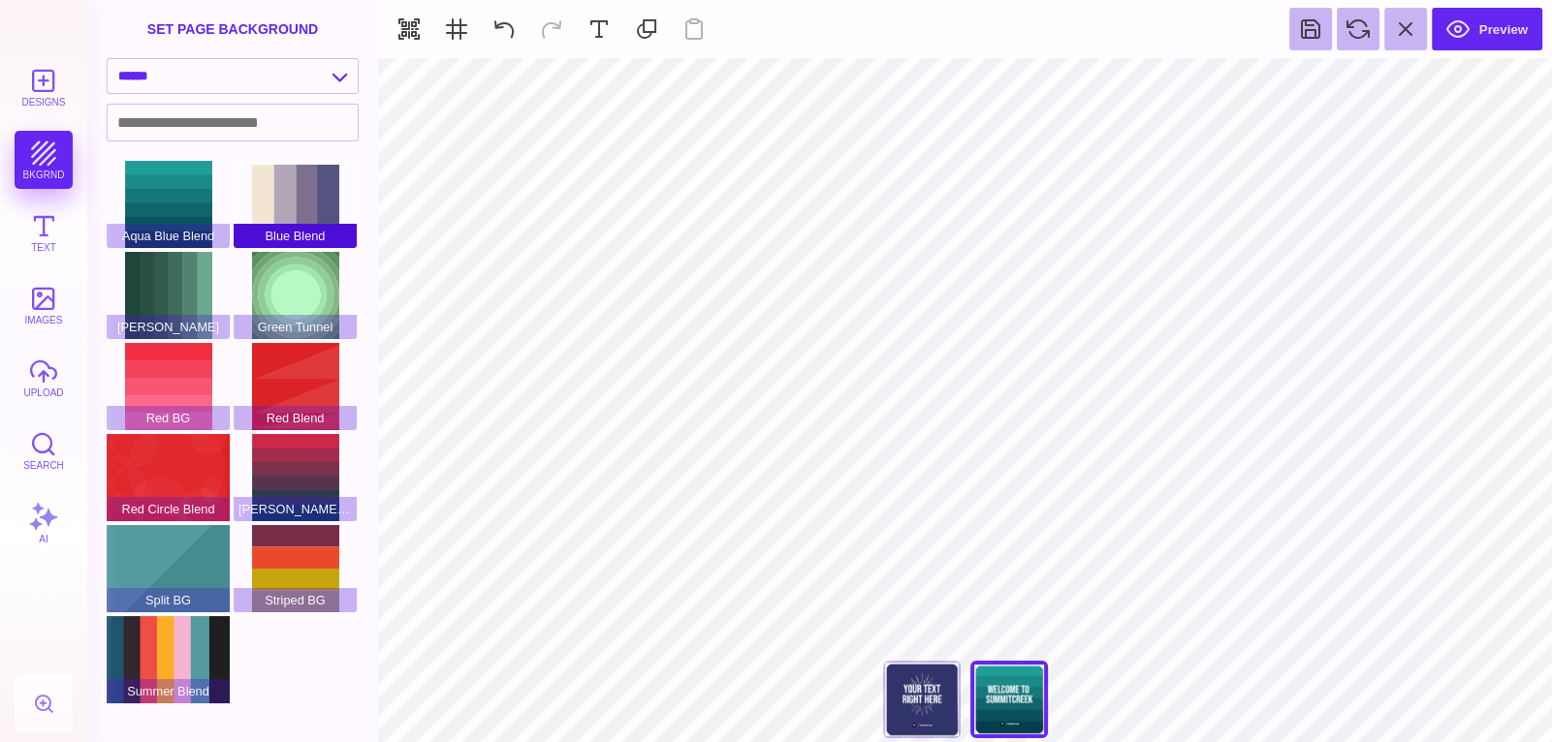
click at [309, 205] on div "Blue Blend" at bounding box center [295, 204] width 123 height 87
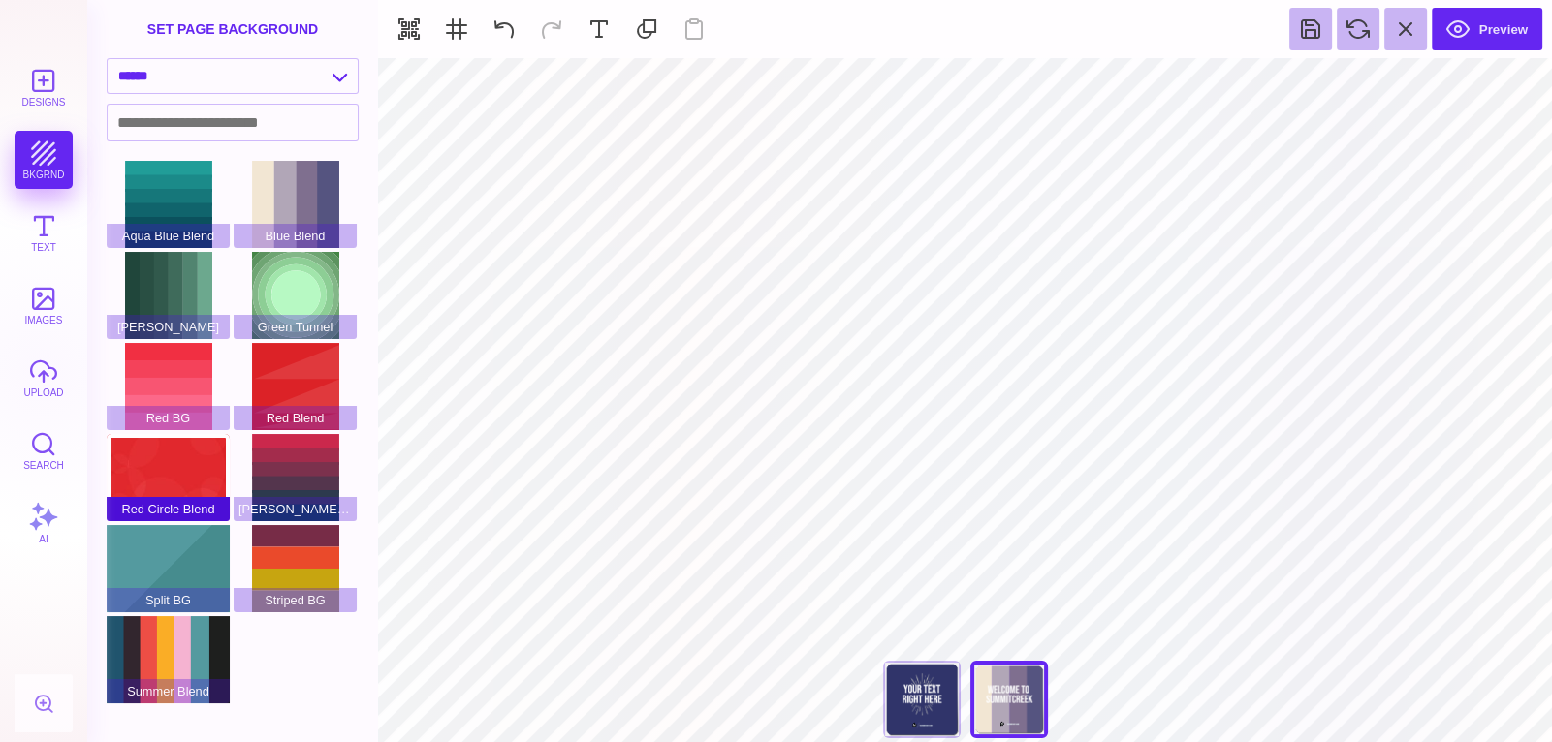
click at [208, 485] on div "Red Circle Blend" at bounding box center [168, 477] width 123 height 87
type input "#FFFFFF"
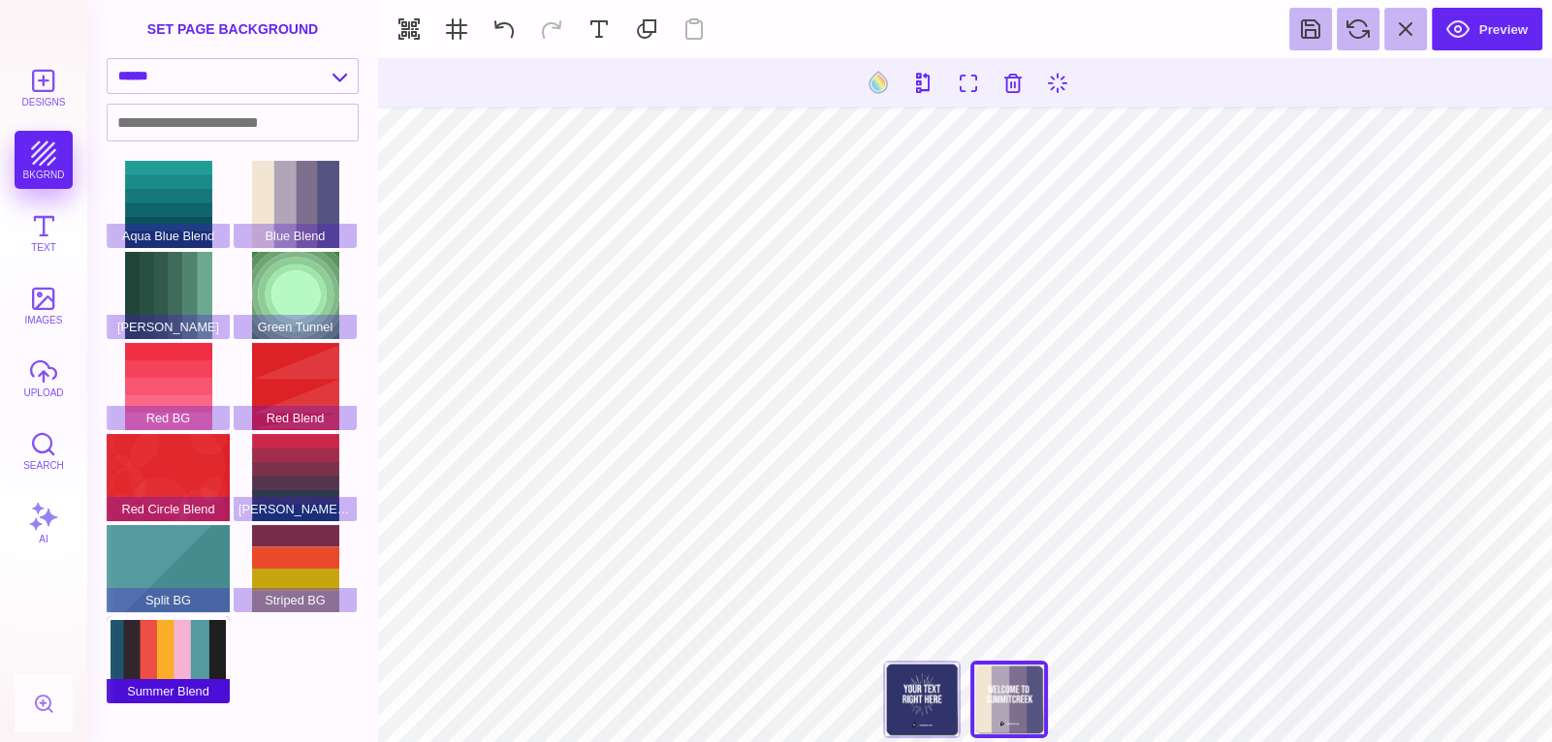
click at [151, 661] on div "Summer Blend" at bounding box center [168, 659] width 123 height 87
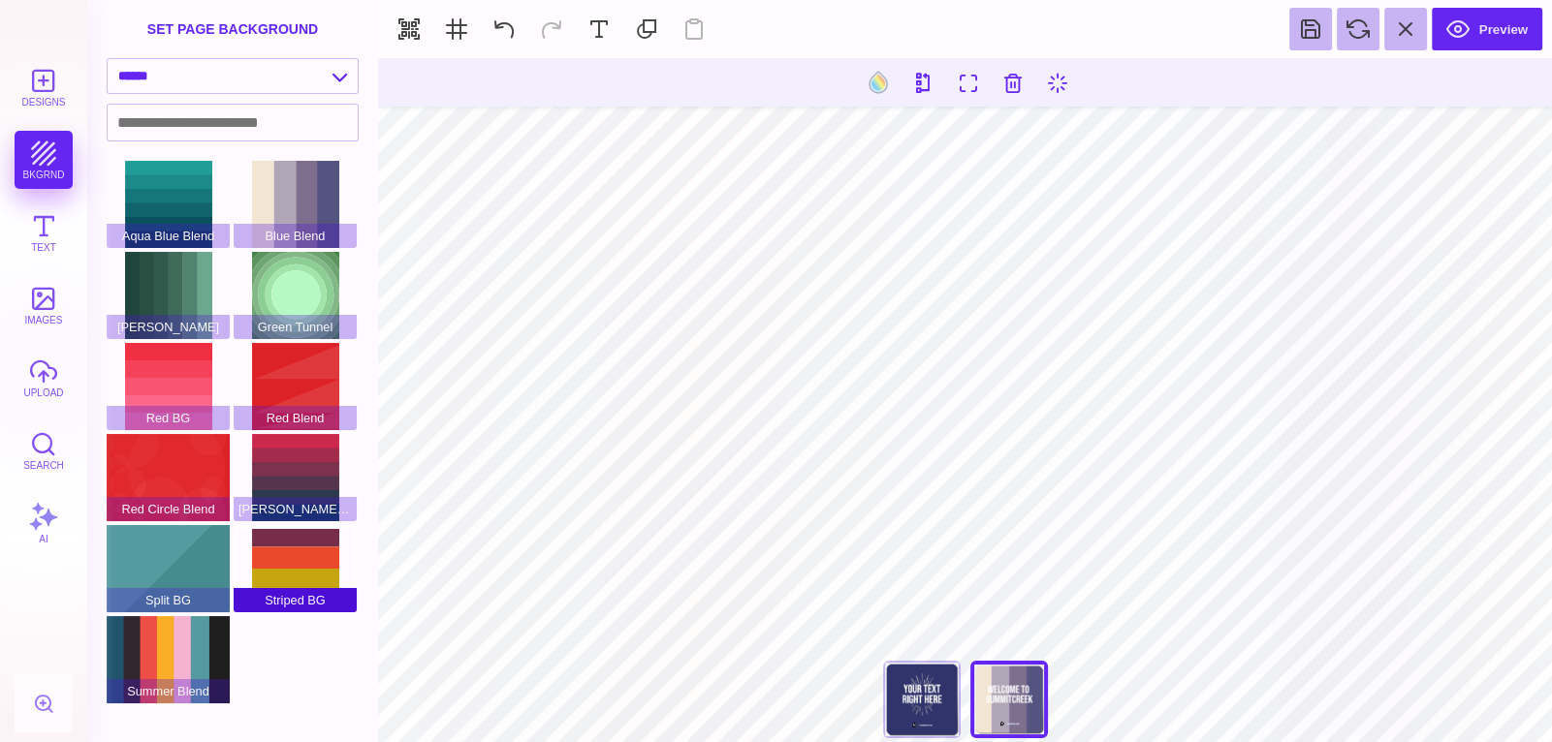
click at [298, 579] on div "Striped BG" at bounding box center [295, 568] width 123 height 87
click at [294, 467] on div "[PERSON_NAME] Blend" at bounding box center [295, 477] width 123 height 87
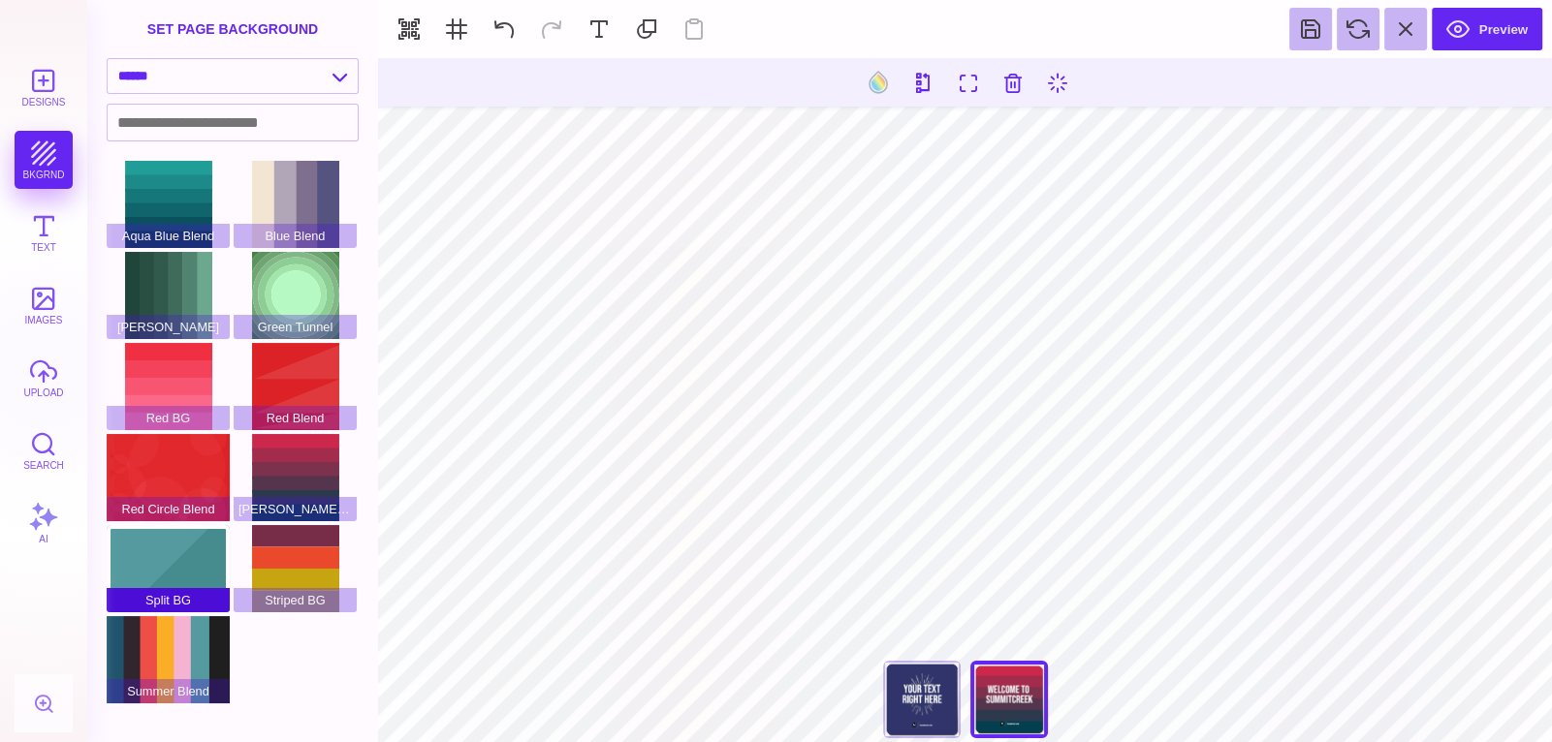
click at [164, 557] on div "Split BG" at bounding box center [168, 568] width 123 height 87
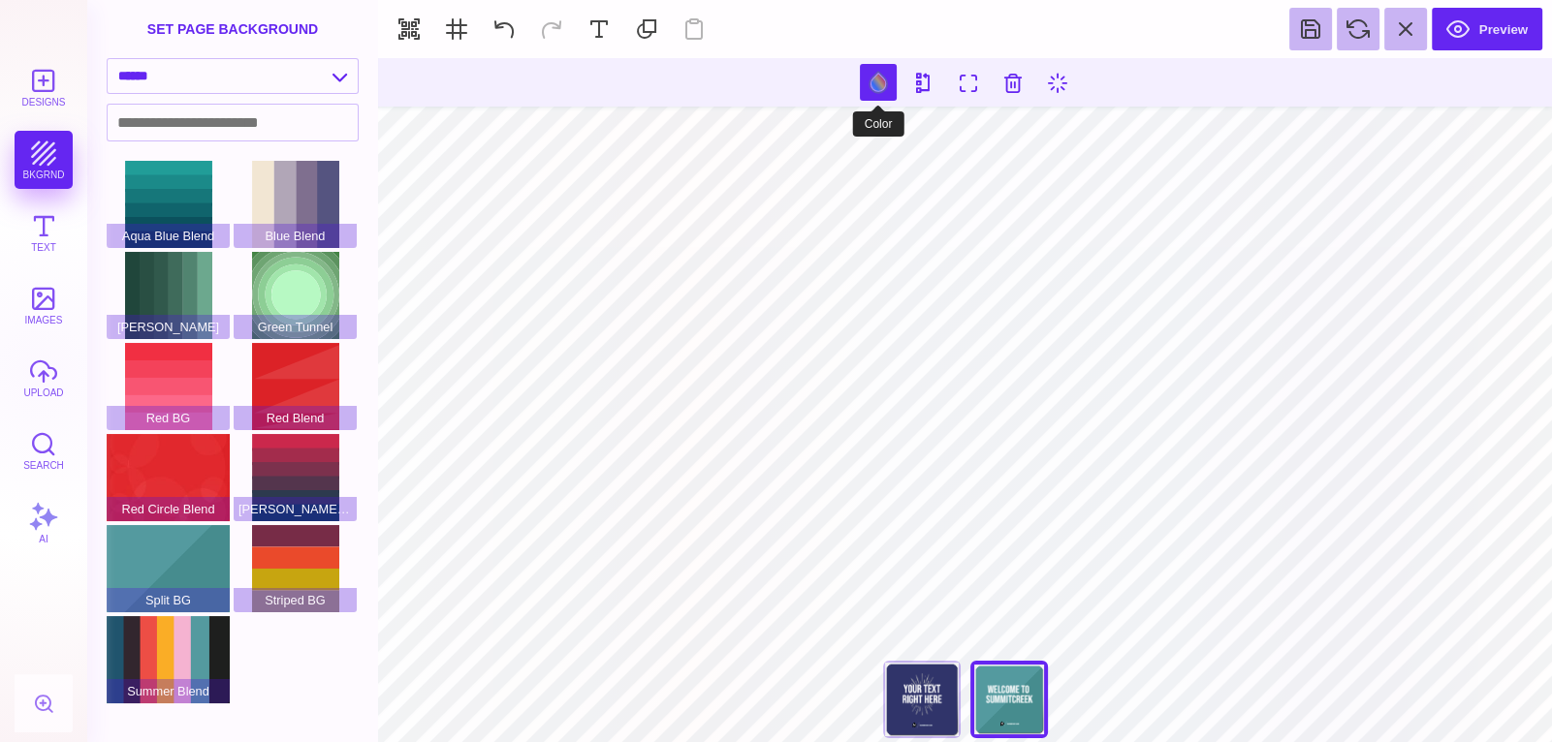
click at [883, 92] on button at bounding box center [878, 82] width 37 height 37
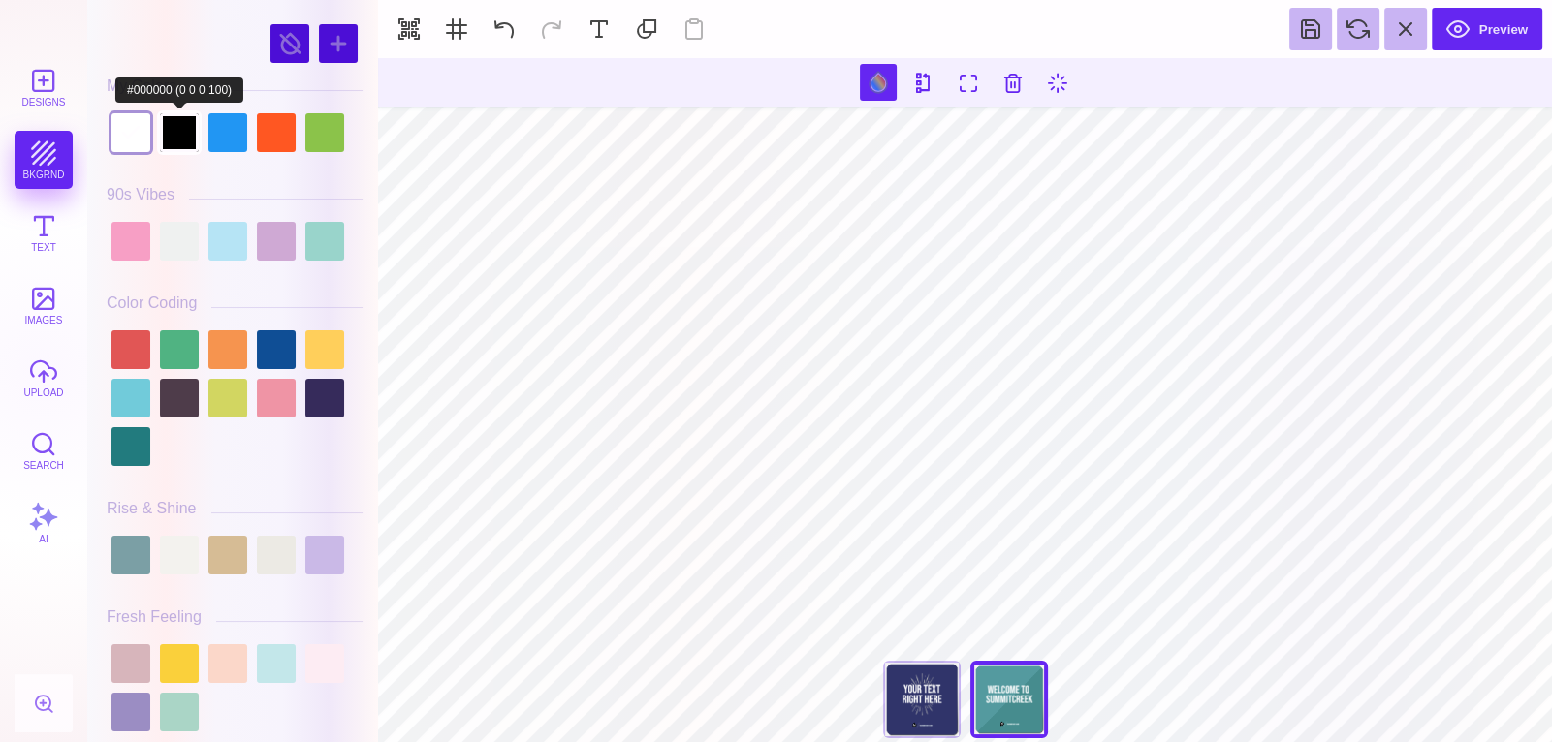
click at [176, 124] on div at bounding box center [179, 132] width 39 height 39
click at [224, 136] on div at bounding box center [227, 132] width 39 height 39
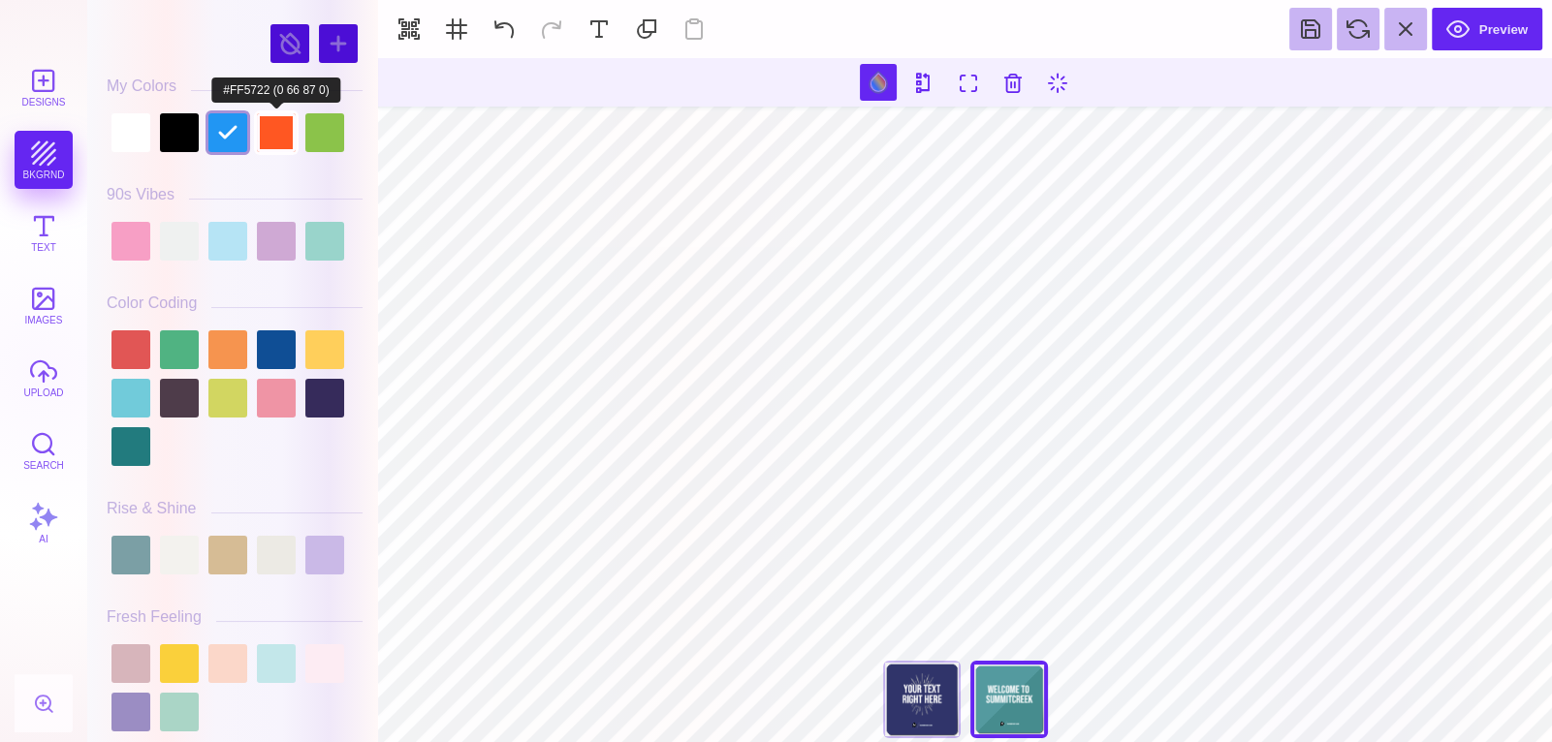
click at [269, 146] on div at bounding box center [276, 132] width 39 height 39
click at [325, 138] on div at bounding box center [324, 132] width 39 height 39
click at [258, 124] on div at bounding box center [276, 132] width 39 height 39
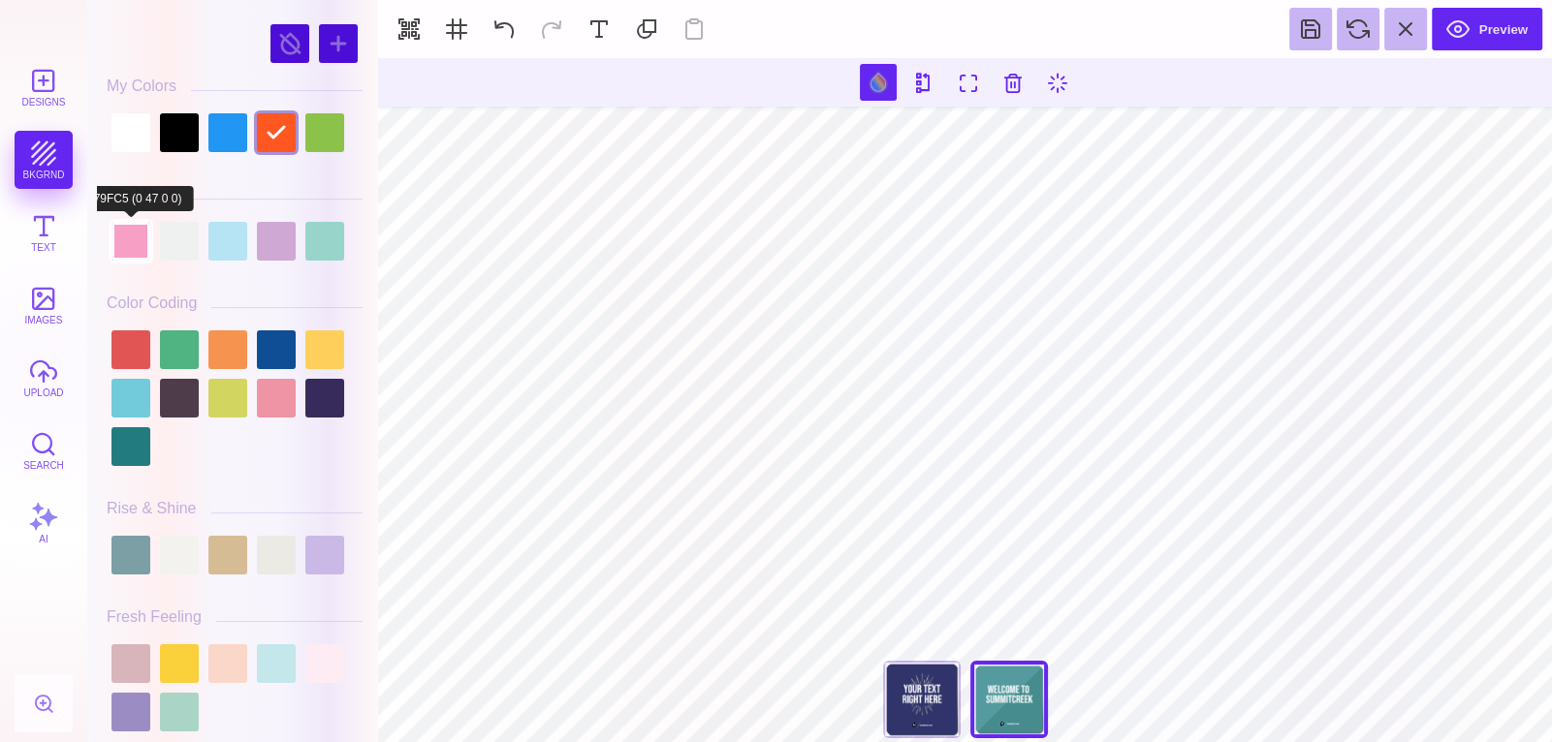
click at [119, 234] on div at bounding box center [130, 241] width 39 height 39
click at [188, 243] on div at bounding box center [179, 241] width 39 height 39
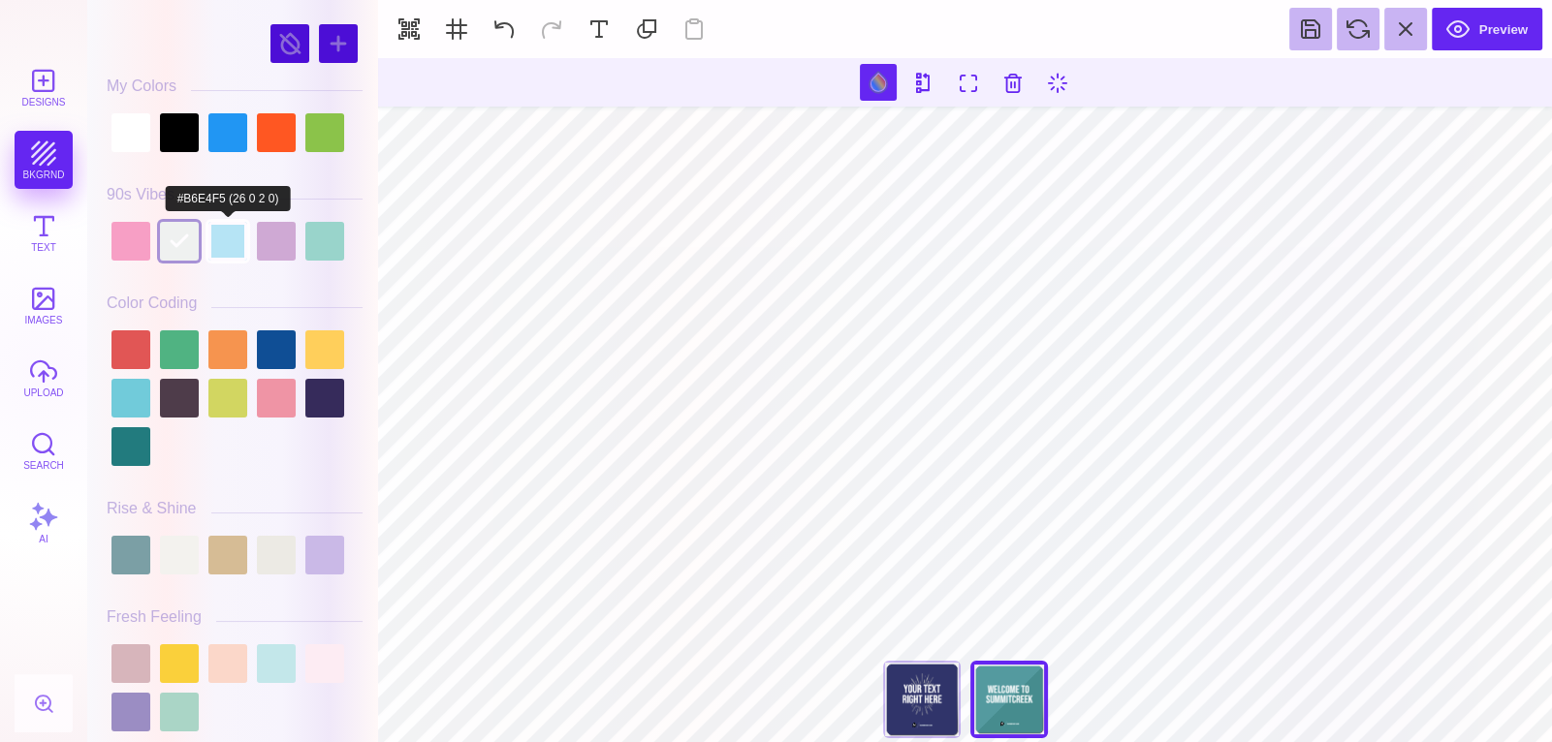
click at [224, 242] on div at bounding box center [227, 241] width 39 height 39
click at [286, 242] on div at bounding box center [276, 241] width 39 height 39
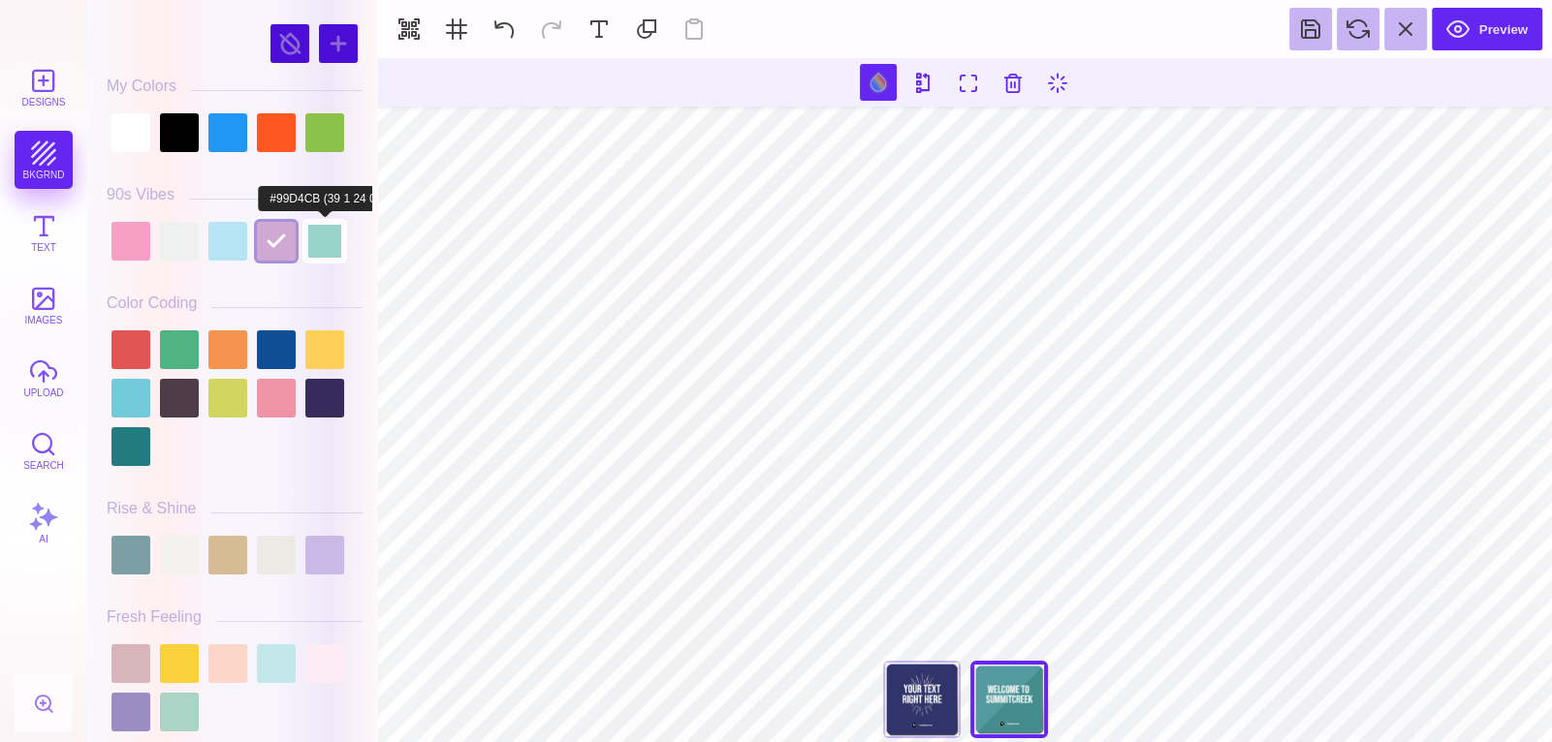
click at [325, 243] on div at bounding box center [324, 241] width 39 height 39
click at [133, 379] on div at bounding box center [130, 398] width 39 height 39
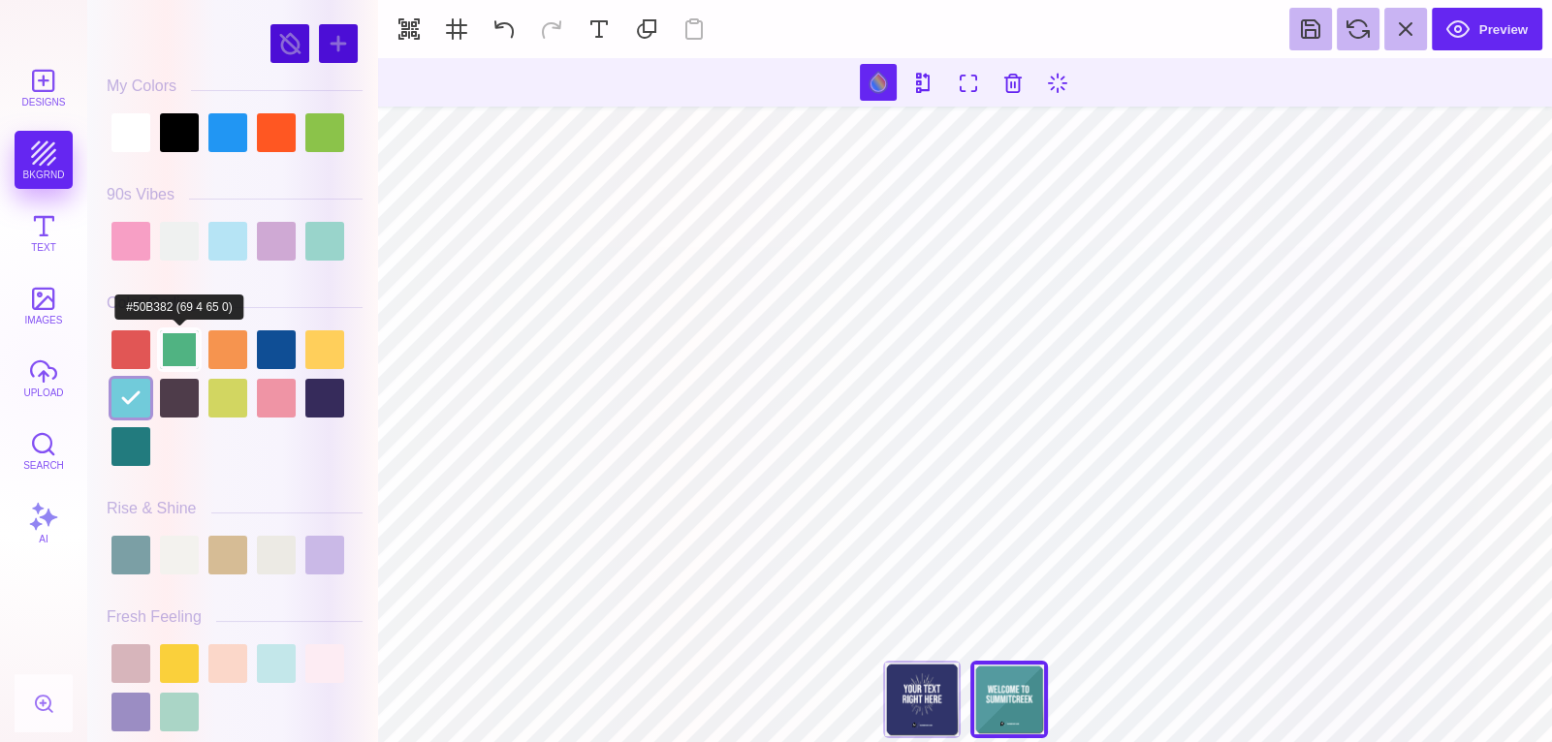
click at [168, 335] on div at bounding box center [179, 349] width 39 height 39
click at [131, 347] on div at bounding box center [130, 349] width 39 height 39
click at [243, 355] on div at bounding box center [227, 349] width 39 height 39
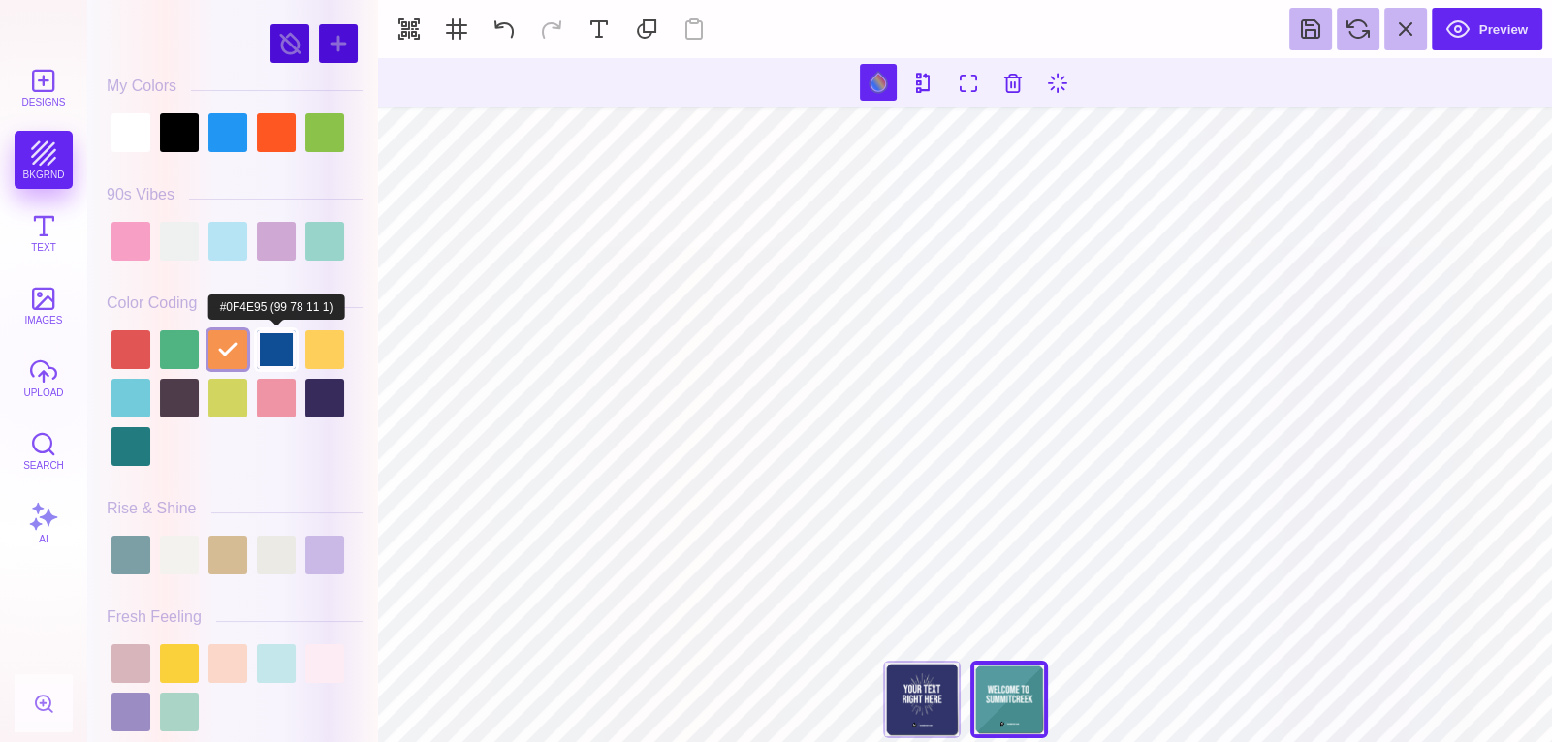
click at [290, 352] on div at bounding box center [276, 349] width 39 height 39
click at [319, 350] on div at bounding box center [324, 349] width 39 height 39
click at [287, 351] on div at bounding box center [276, 349] width 39 height 39
click at [292, 395] on div at bounding box center [276, 398] width 39 height 39
click at [330, 350] on div at bounding box center [324, 349] width 39 height 39
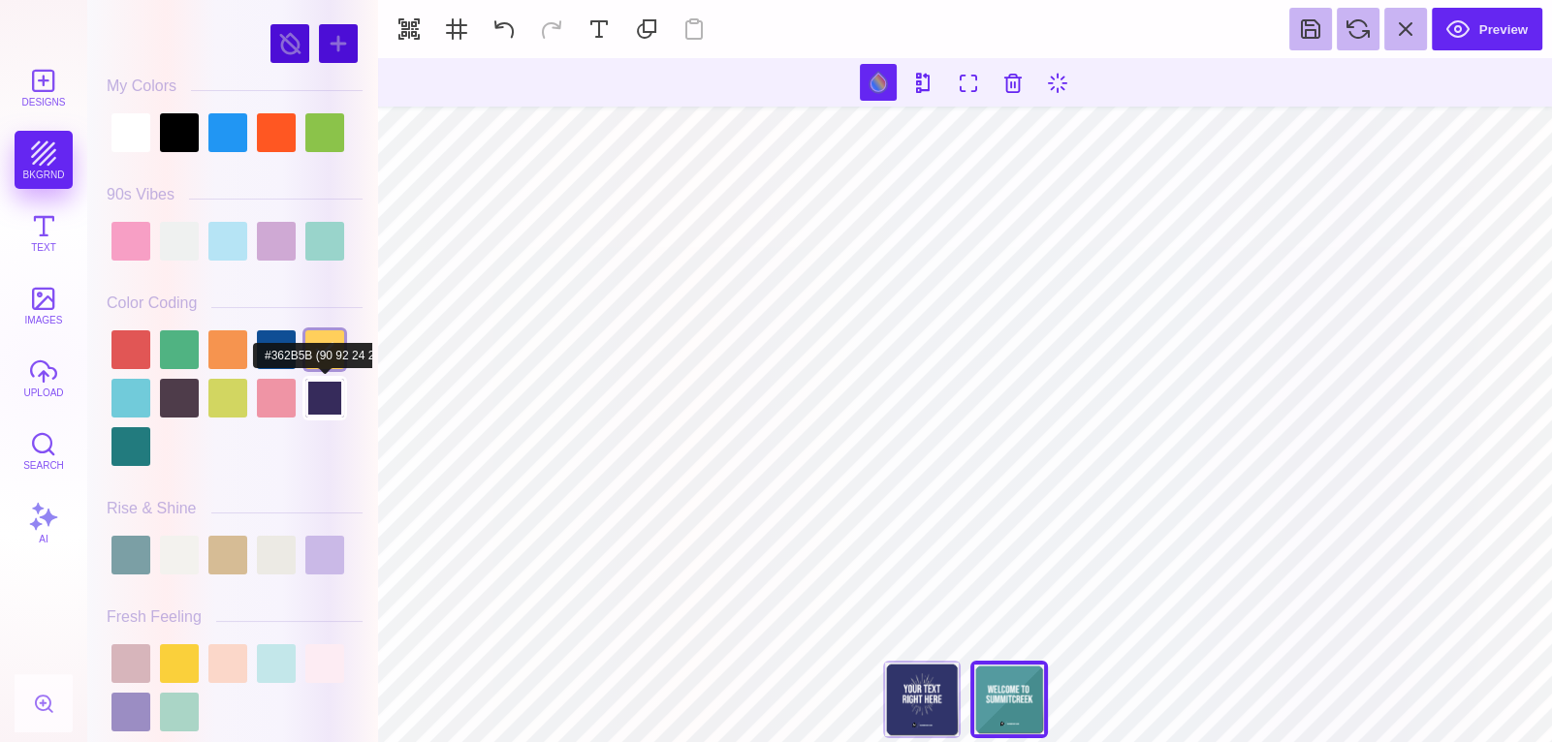
click at [328, 388] on div at bounding box center [324, 398] width 39 height 39
type input "#000000"
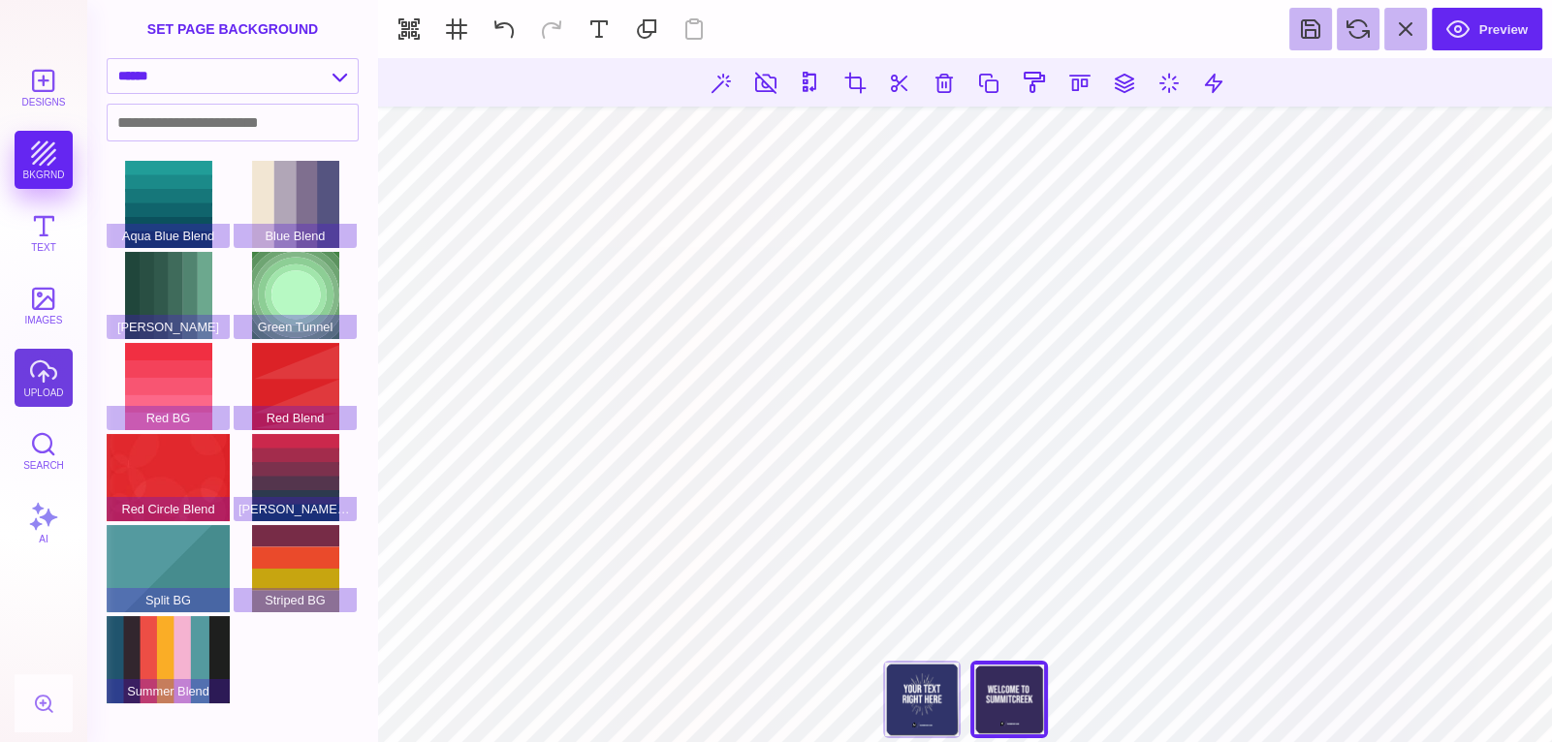
click at [39, 379] on button "upload" at bounding box center [44, 378] width 58 height 58
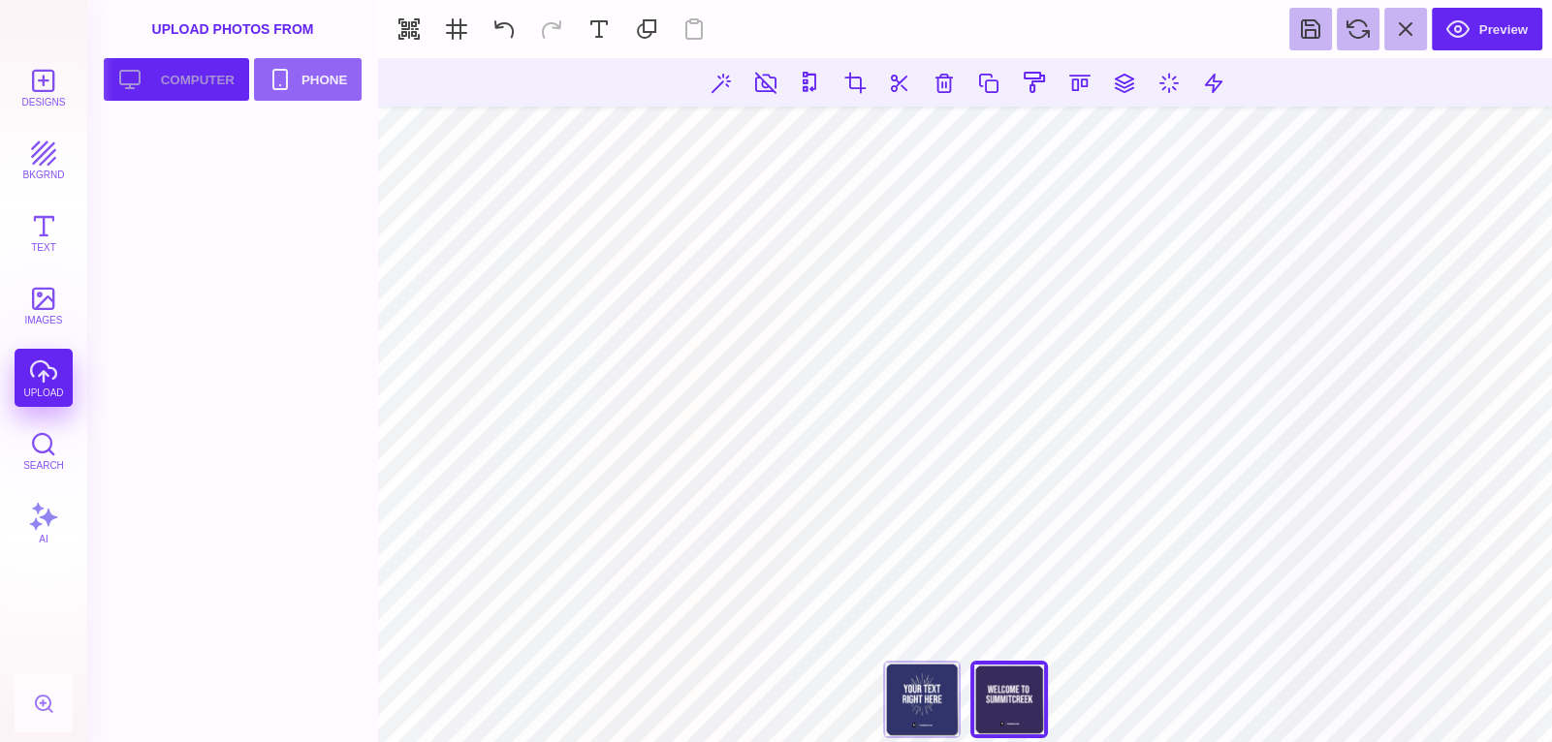
click at [221, 74] on button "Upload your artwork Computer" at bounding box center [176, 79] width 145 height 43
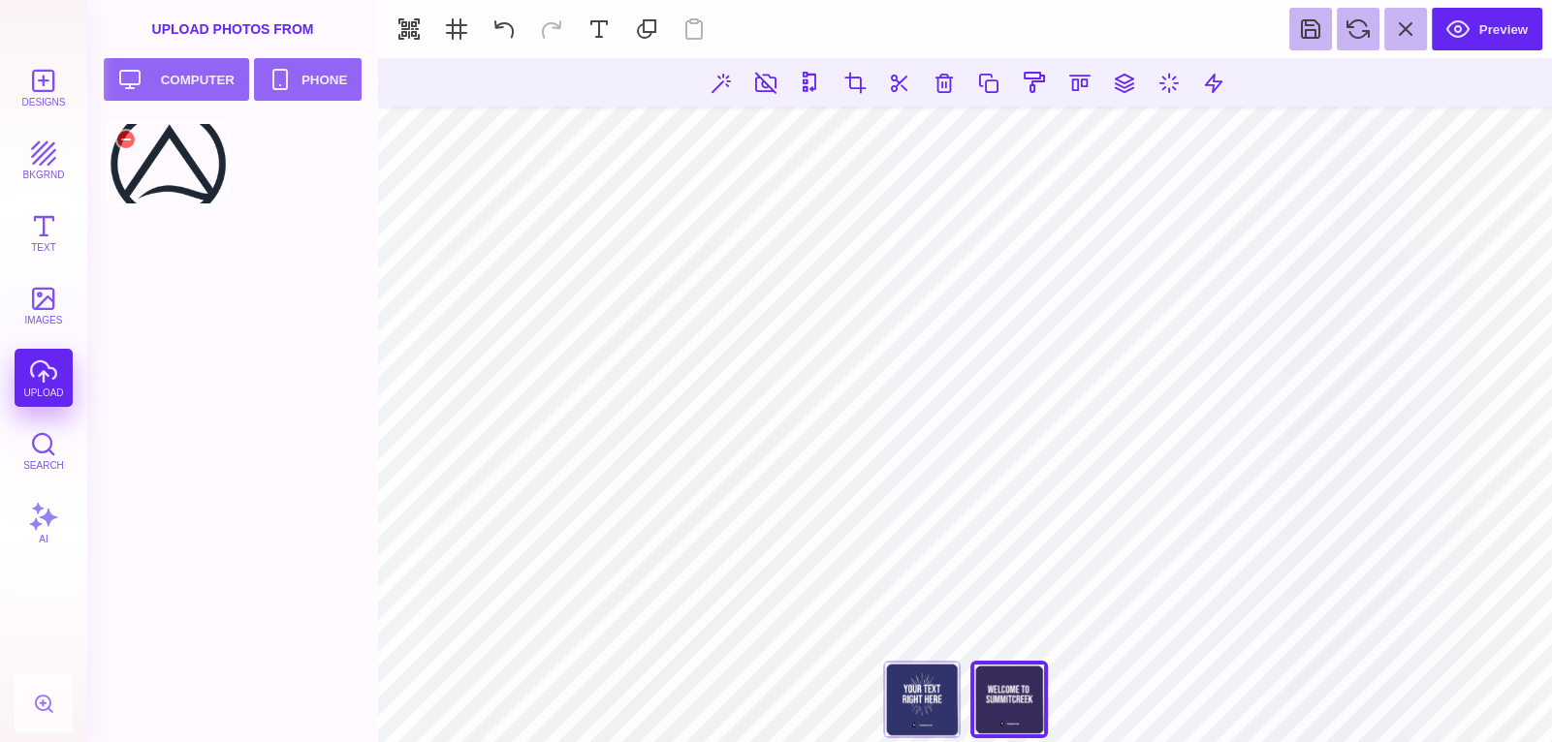
click at [180, 172] on div at bounding box center [168, 163] width 123 height 87
type input "#000000"
click at [726, 75] on button at bounding box center [721, 82] width 35 height 35
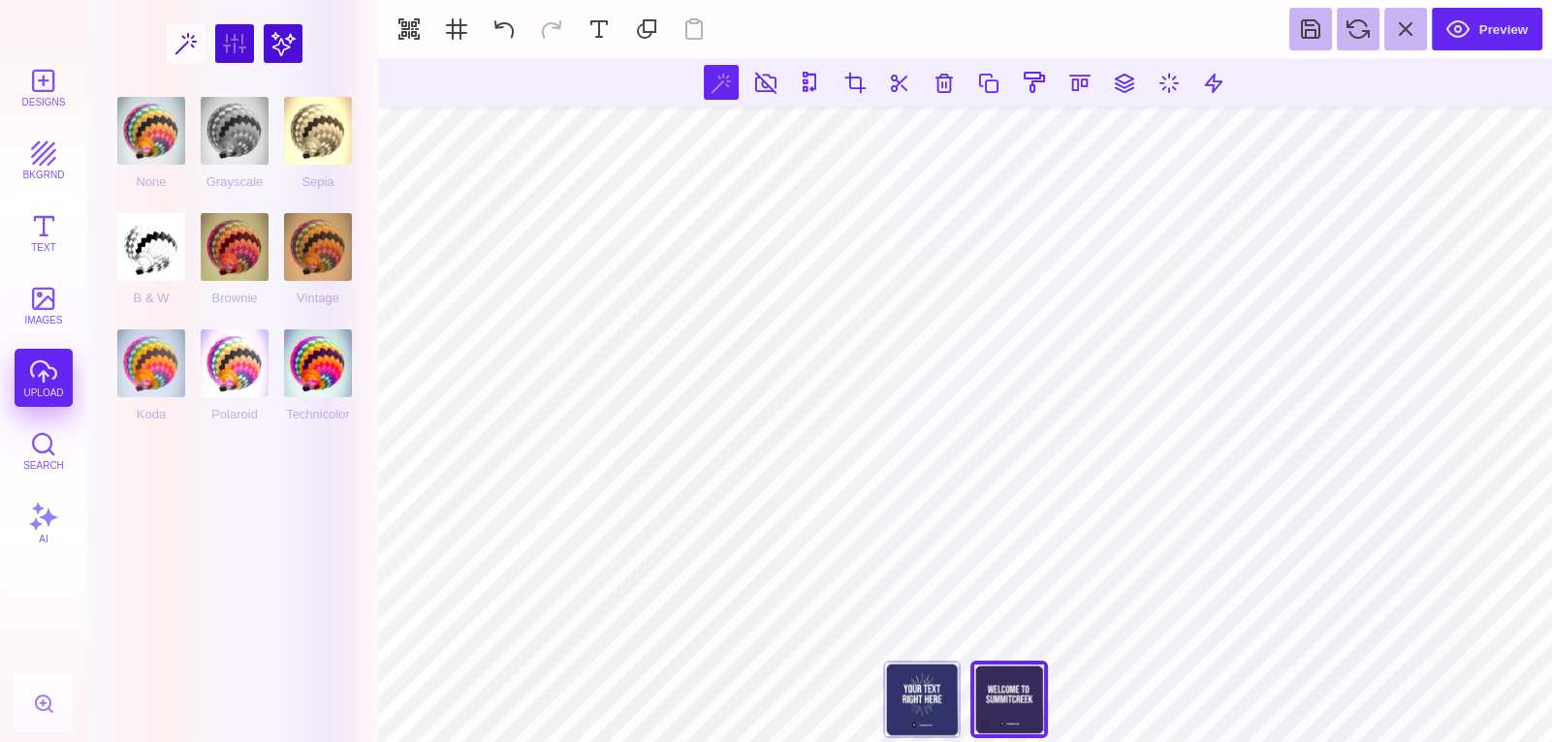
click at [183, 49] on div at bounding box center [235, 43] width 256 height 48
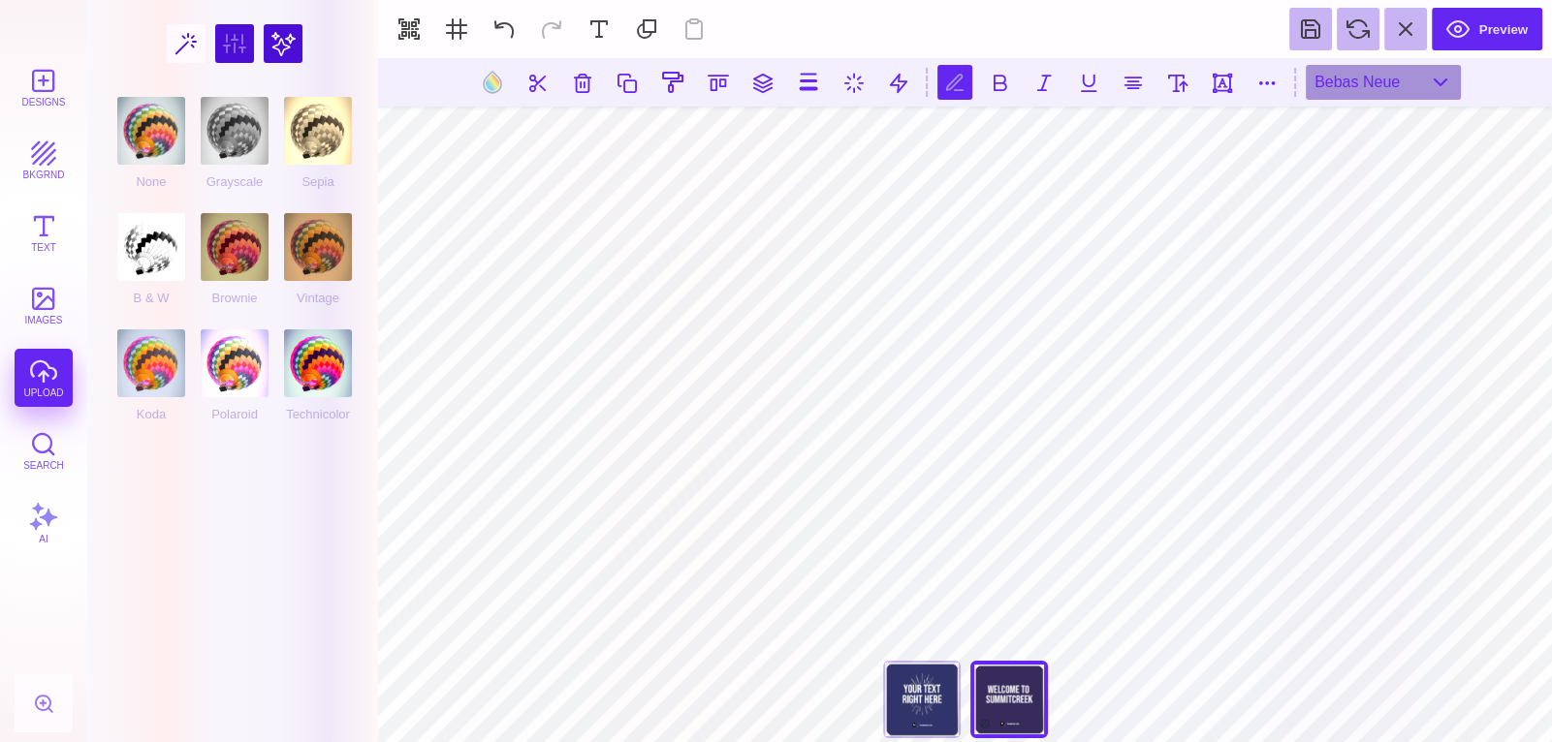
scroll to position [0, 4]
type textarea "**********"
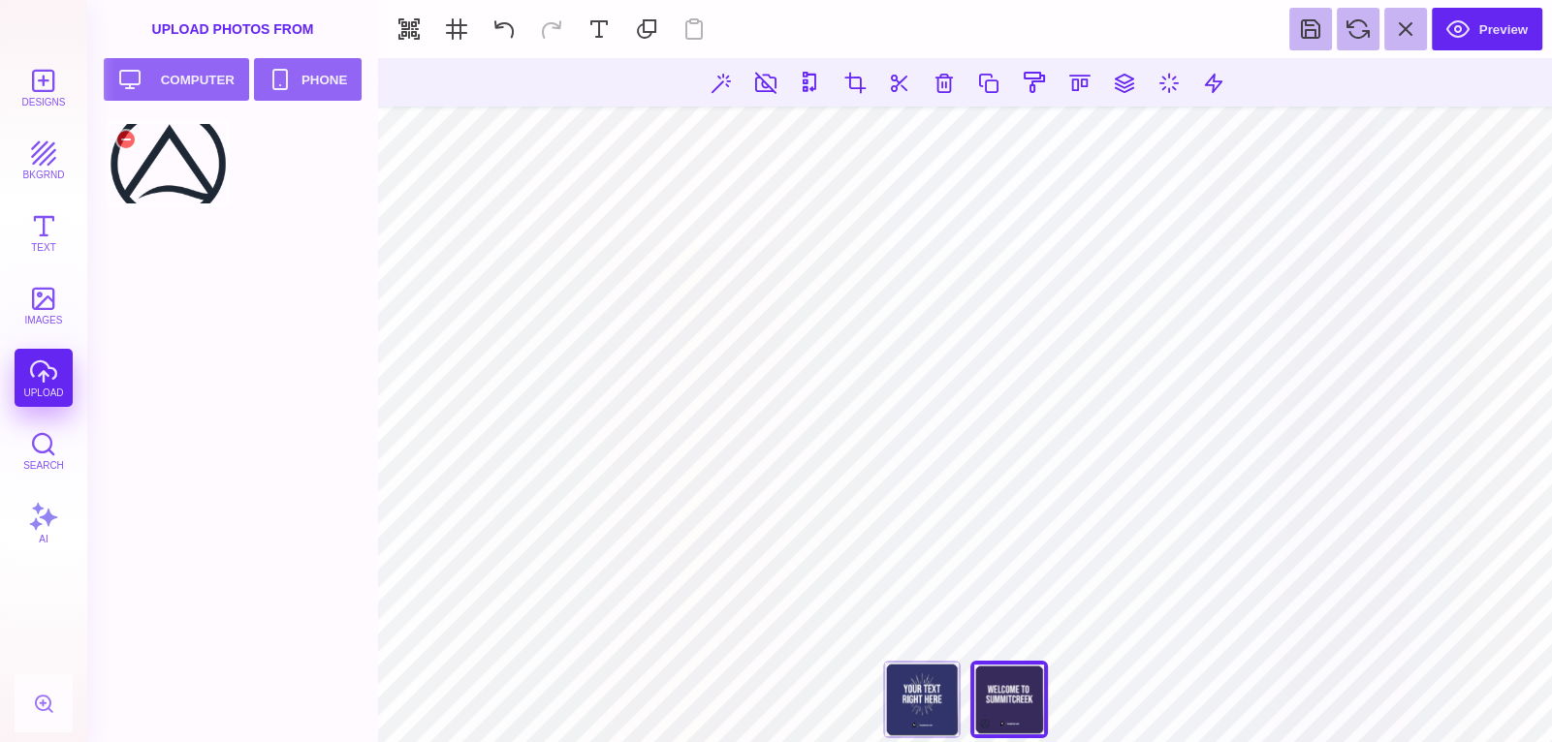
click at [186, 173] on div at bounding box center [168, 163] width 123 height 87
click at [936, 69] on button at bounding box center [943, 82] width 35 height 35
click at [186, 77] on button "Upload your artwork Computer" at bounding box center [176, 79] width 145 height 43
click at [938, 80] on button at bounding box center [943, 82] width 35 height 35
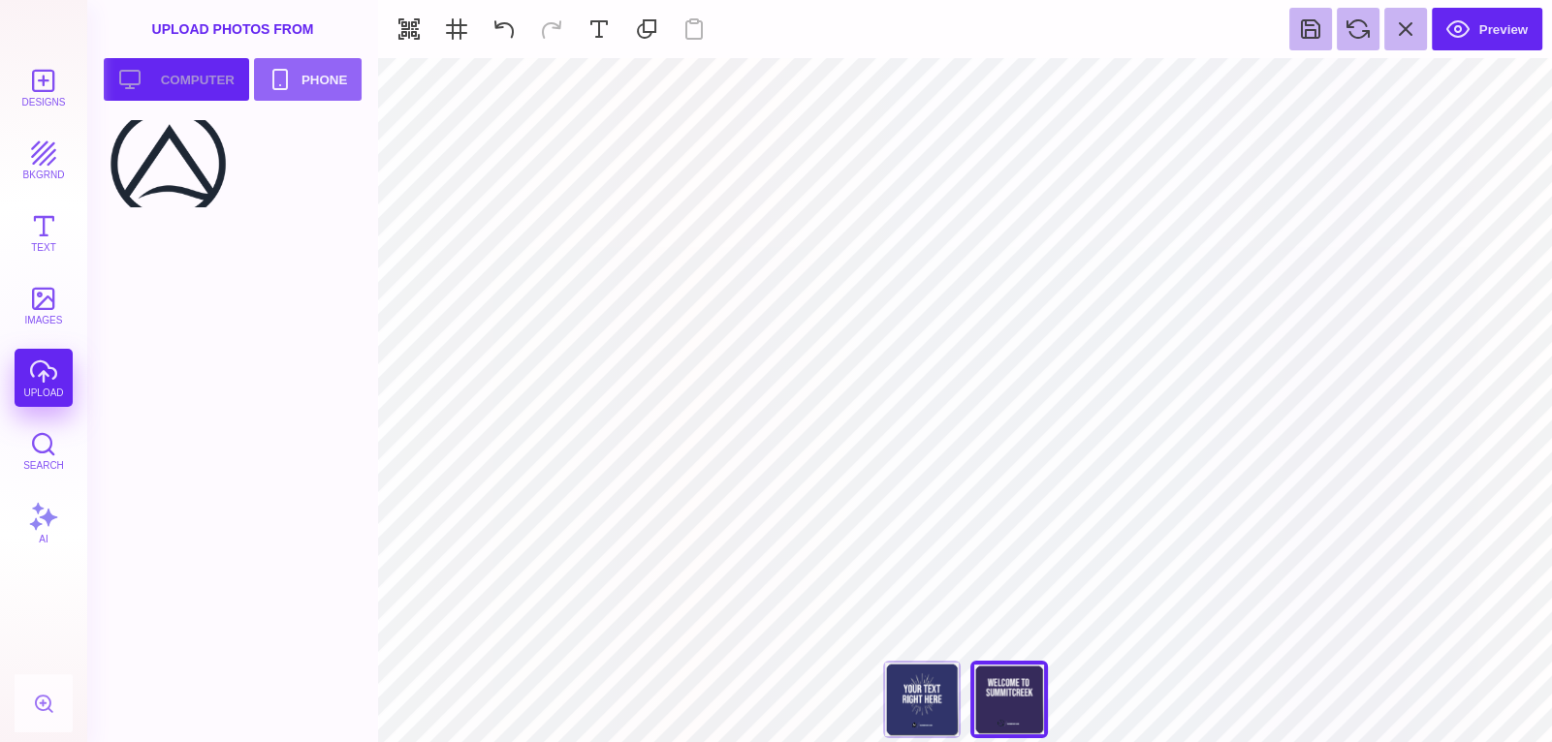
click at [169, 66] on button "Upload your artwork Computer" at bounding box center [176, 79] width 145 height 43
type input "#E7F3F5"
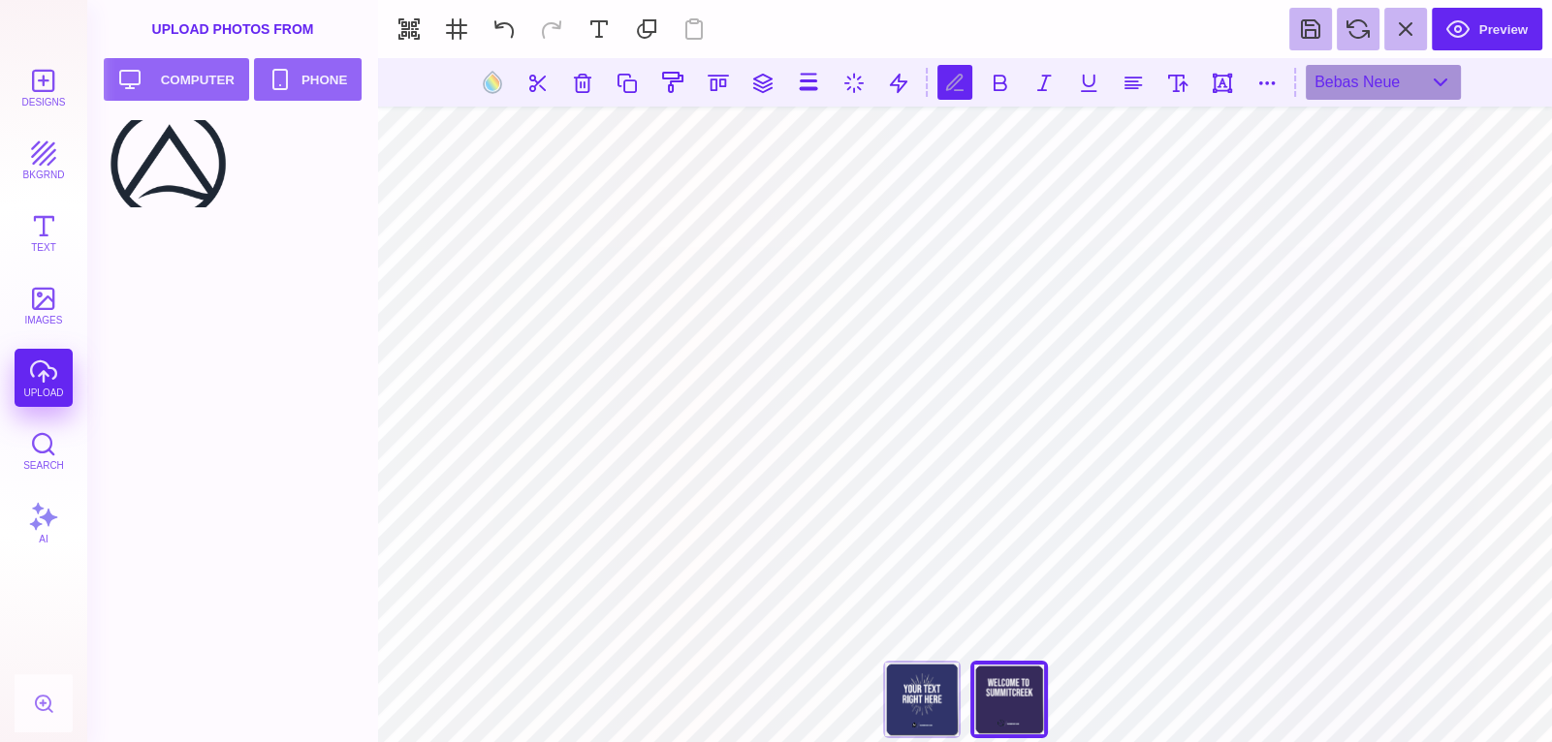
scroll to position [0, 4]
type textarea "**********"
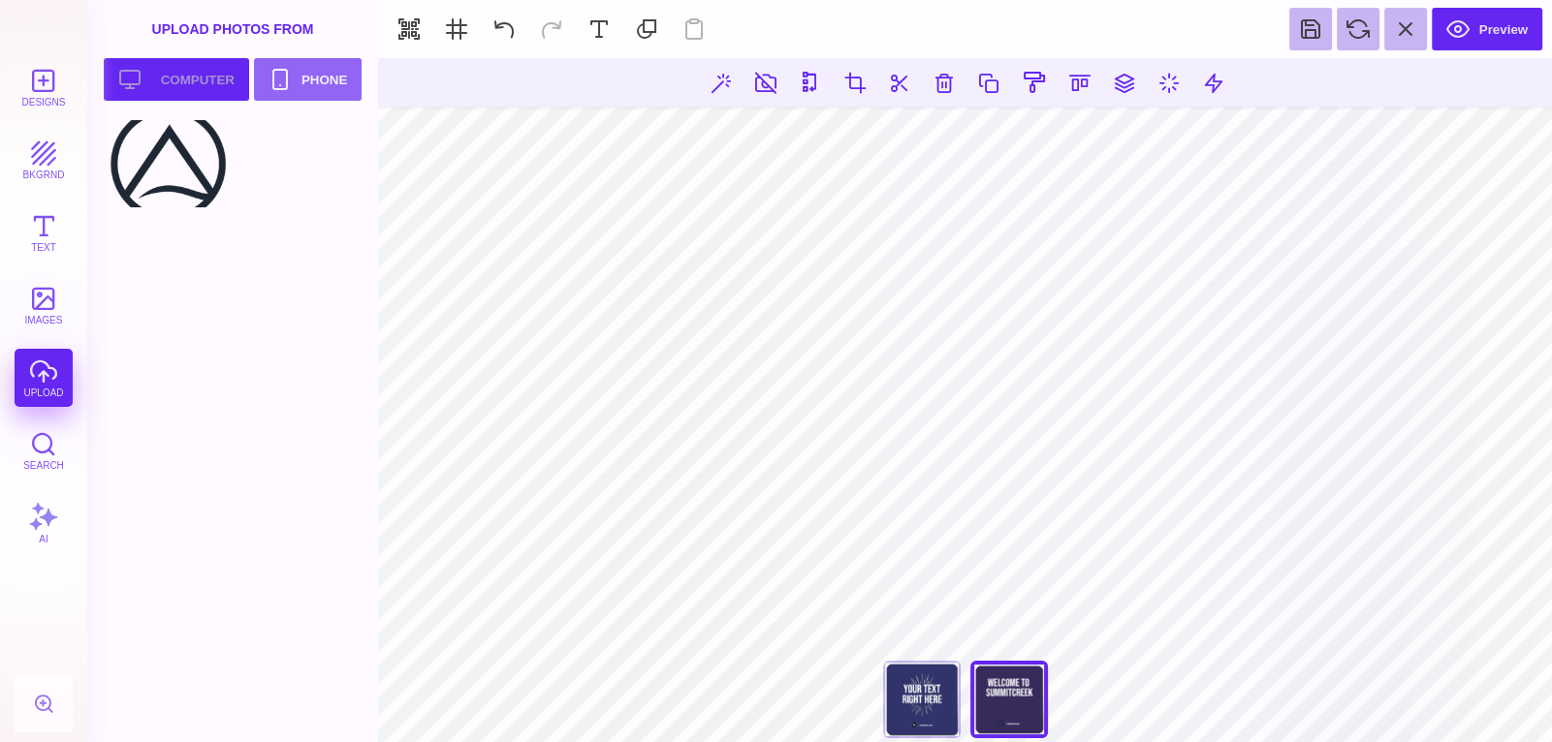
click at [163, 67] on button "Upload your artwork Computer" at bounding box center [176, 79] width 145 height 43
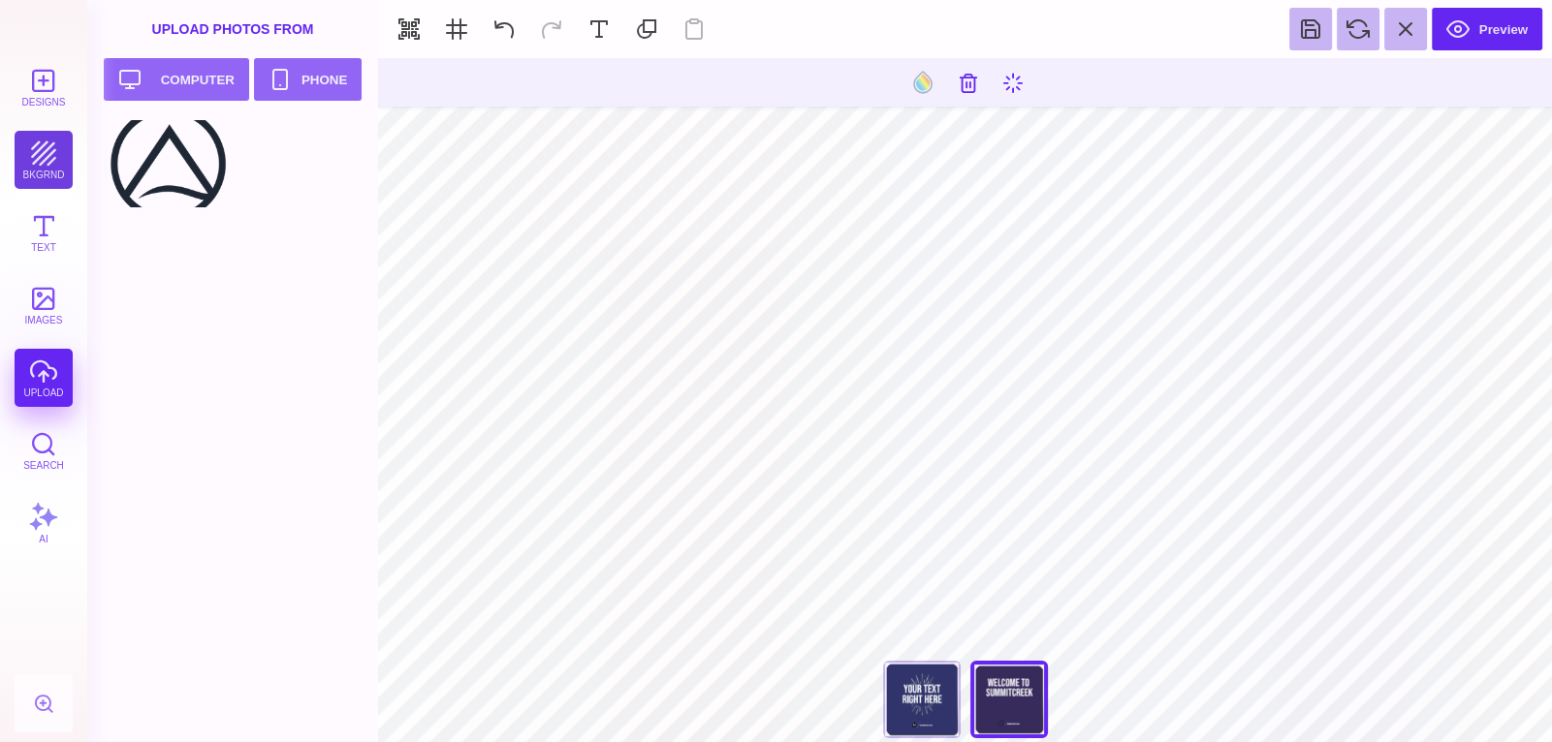
click at [44, 140] on button "bkgrnd" at bounding box center [44, 160] width 58 height 58
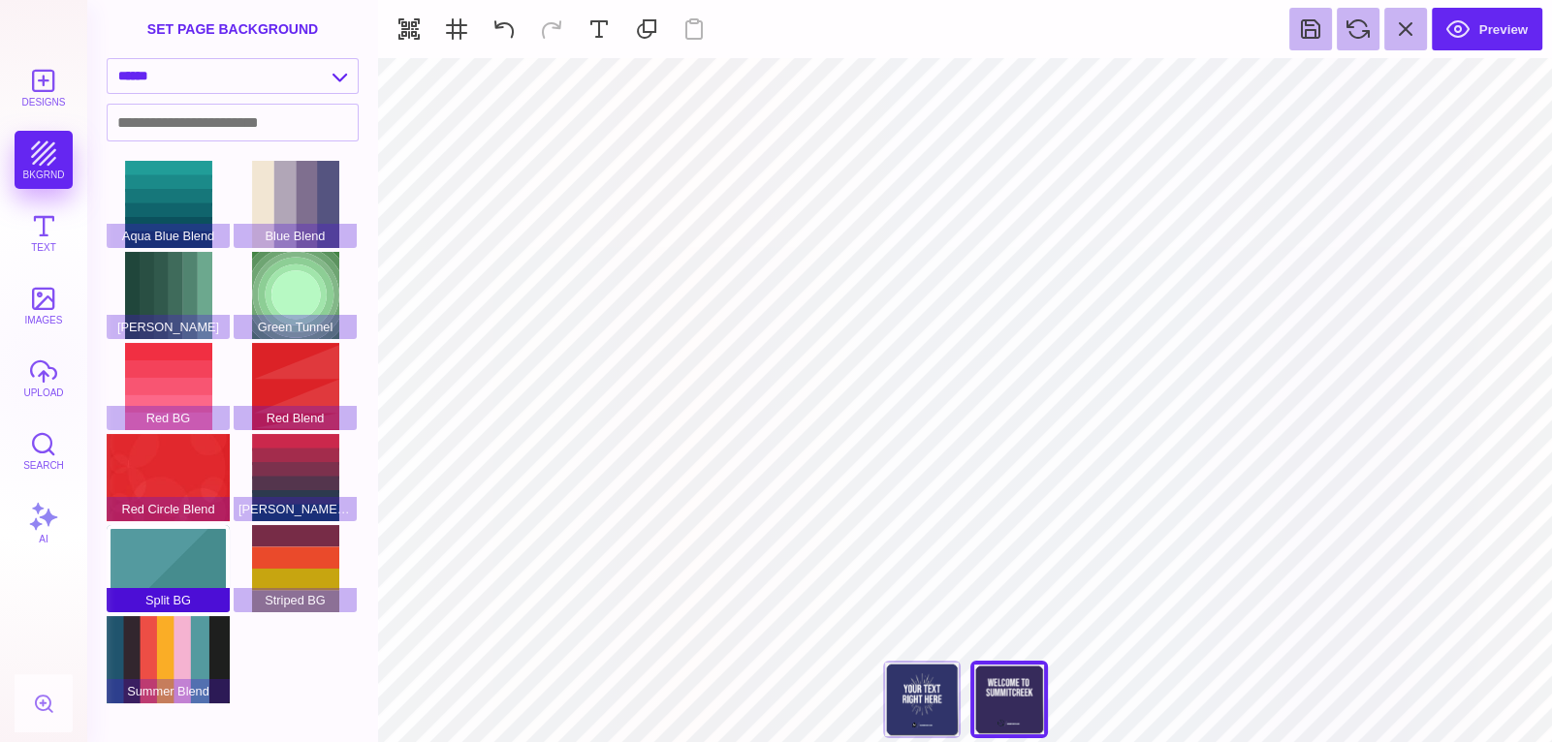
click at [168, 573] on div "Split BG" at bounding box center [168, 568] width 123 height 87
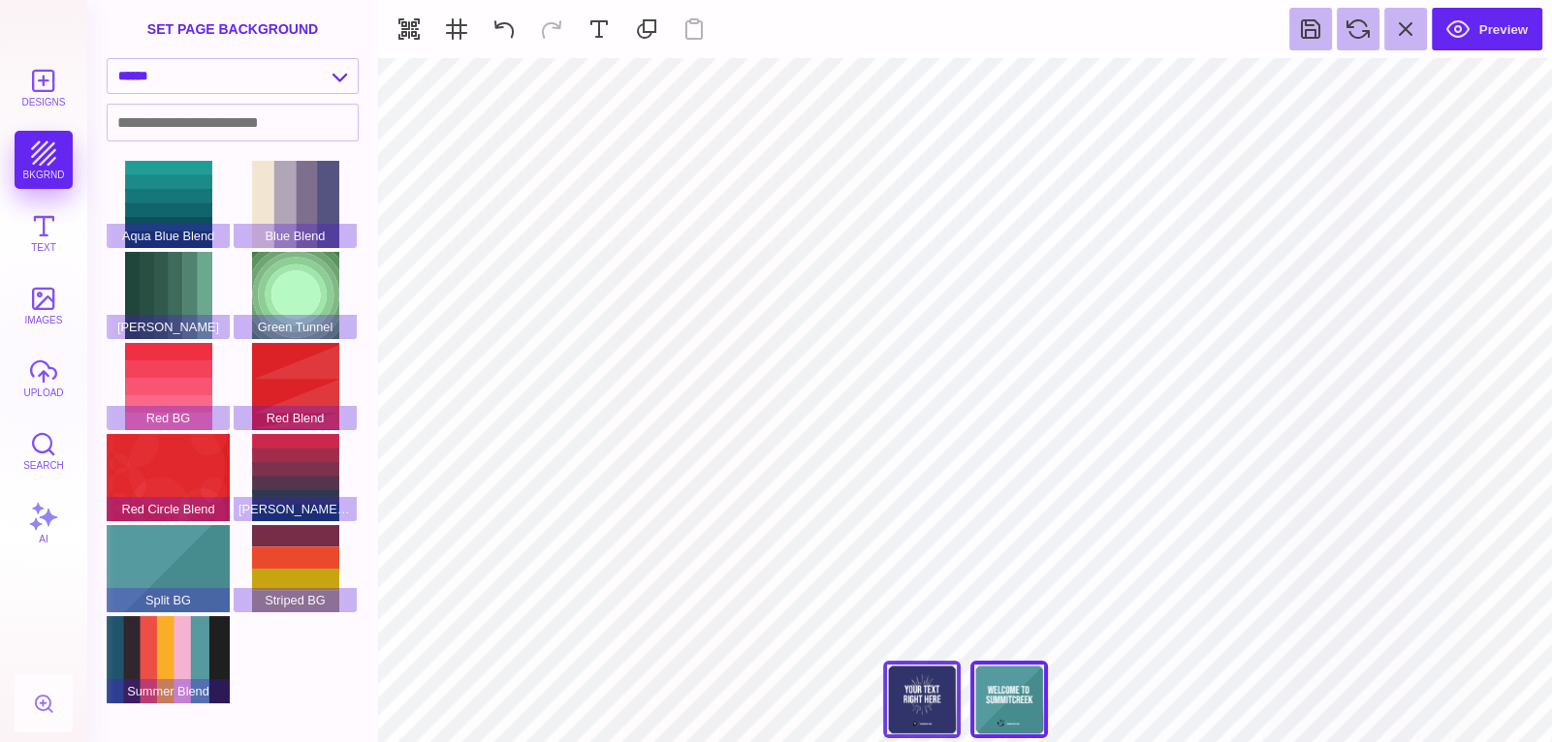
click at [939, 697] on div "Back" at bounding box center [922, 700] width 78 height 78
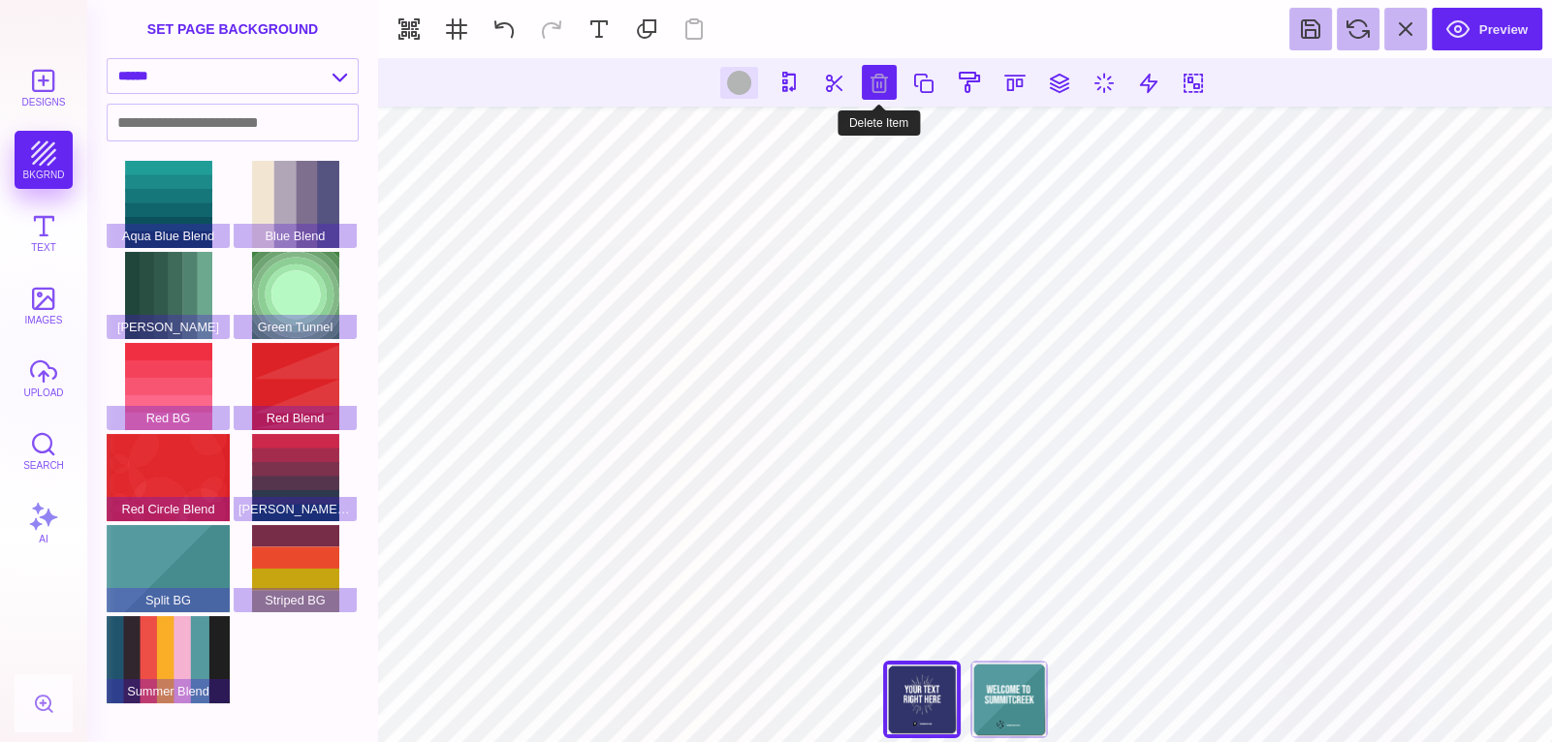
click at [886, 100] on button at bounding box center [879, 82] width 35 height 35
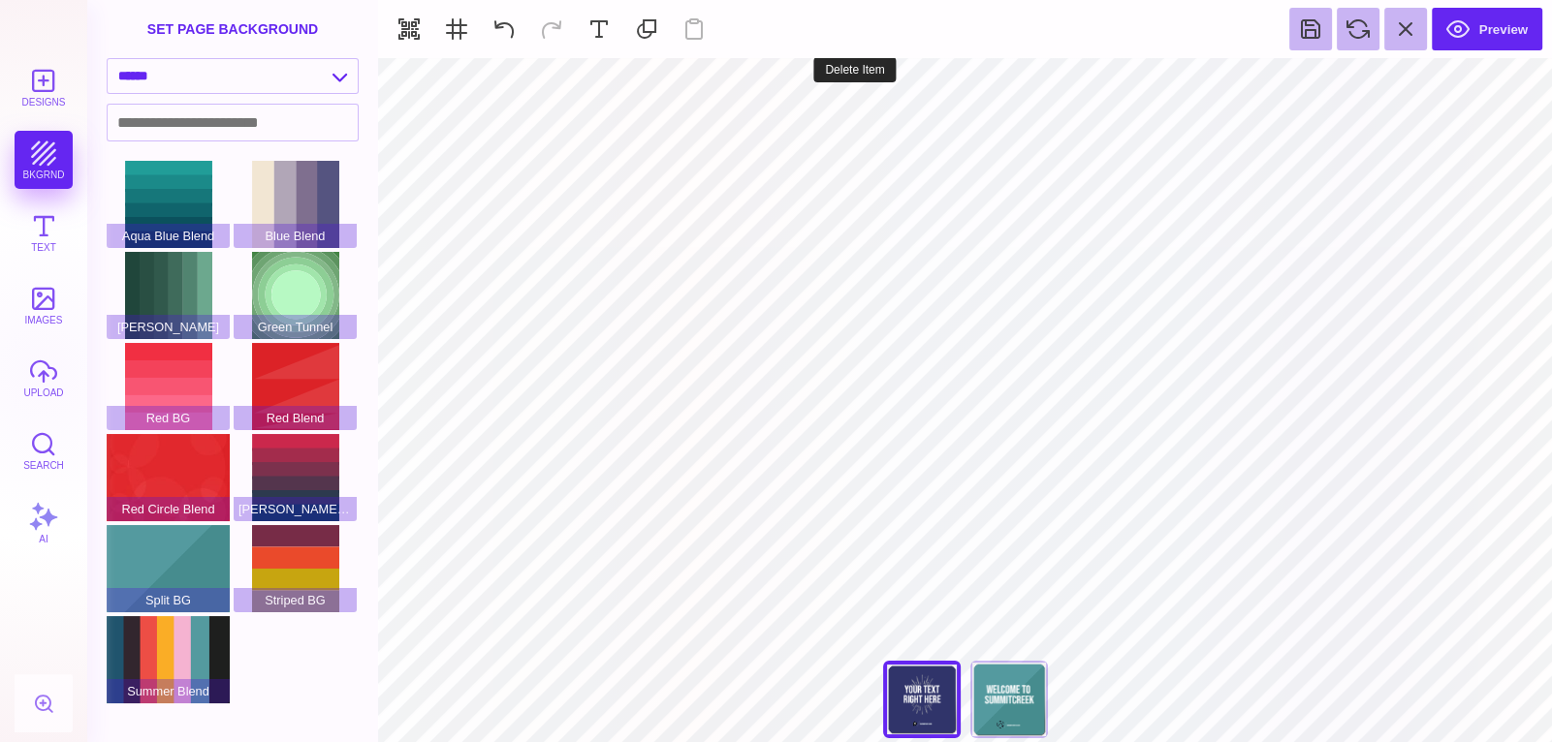
type input "#B3B4B4"
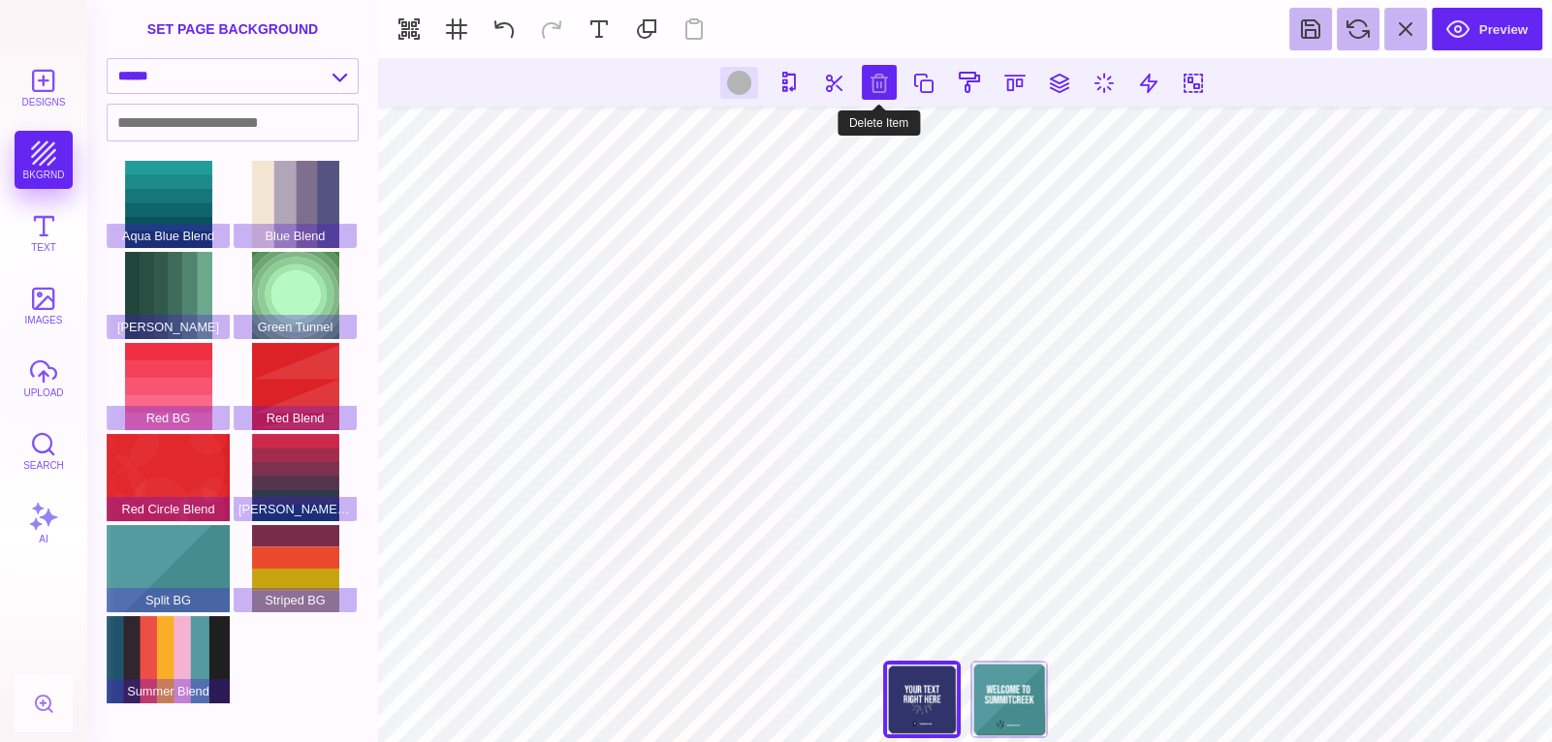
click at [883, 79] on button at bounding box center [879, 82] width 35 height 35
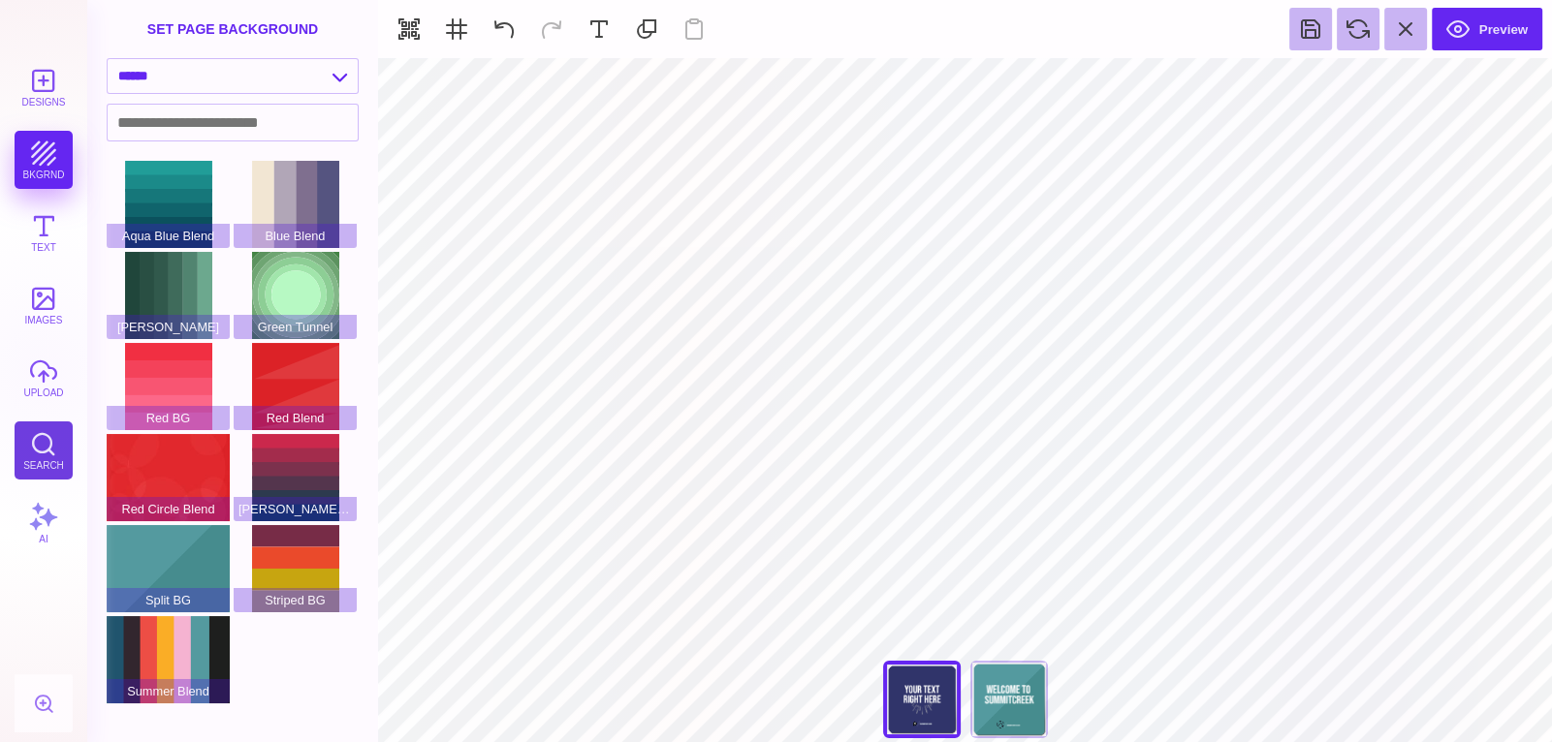
click at [45, 438] on button "Search" at bounding box center [44, 451] width 58 height 58
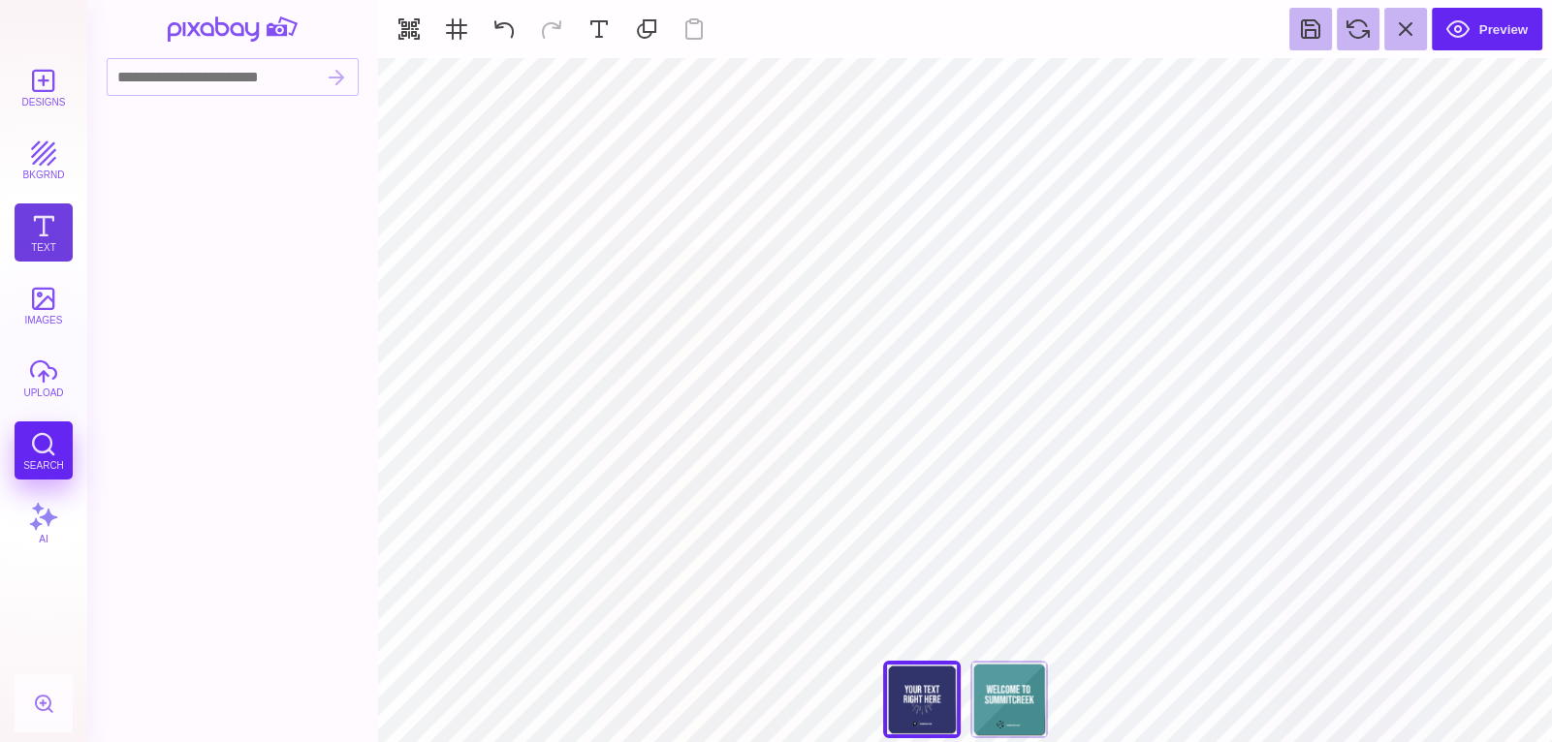
click at [55, 229] on button "Text" at bounding box center [44, 233] width 58 height 58
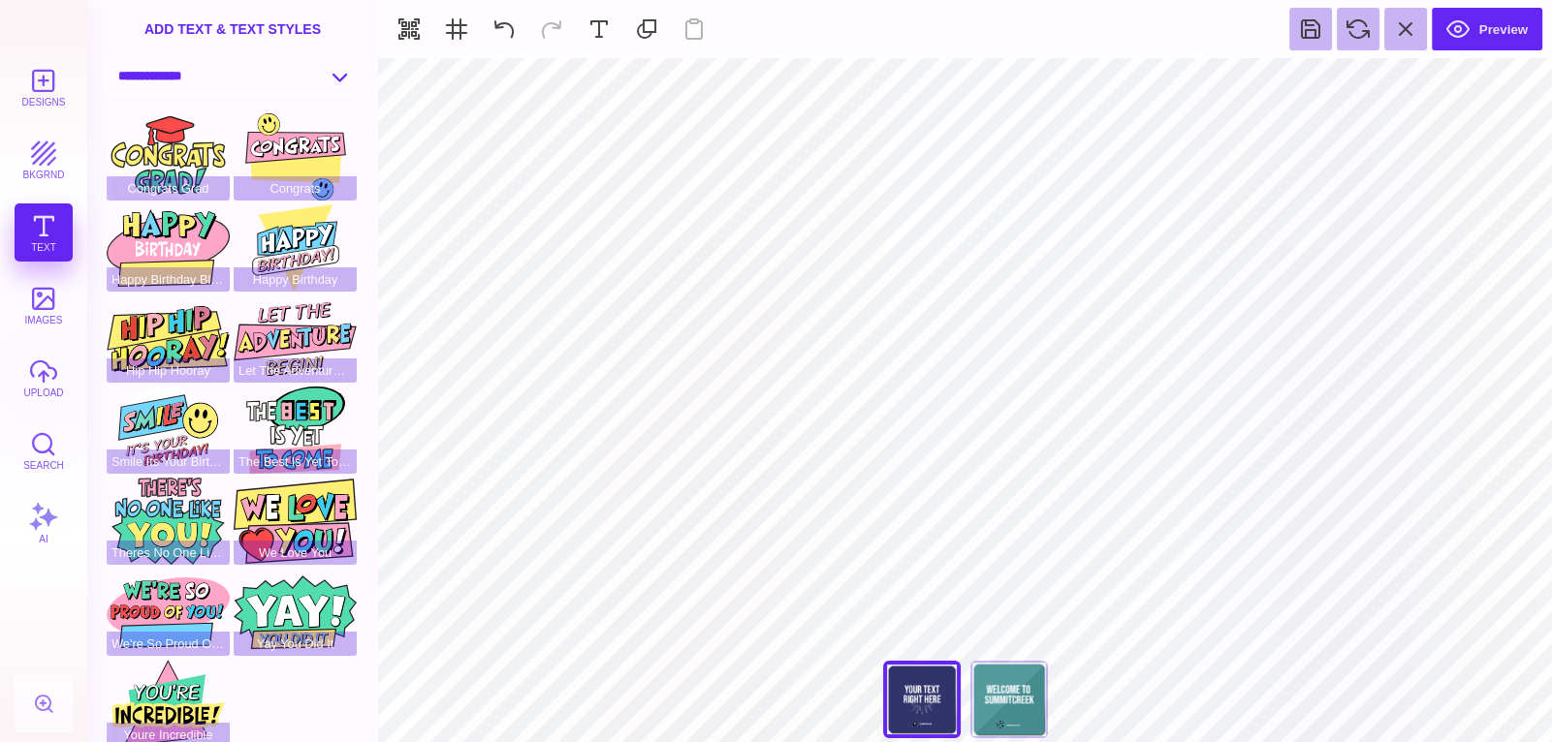
click at [169, 81] on select "**********" at bounding box center [233, 76] width 250 height 34
select select "**********"
click at [108, 59] on select "**********" at bounding box center [233, 76] width 250 height 34
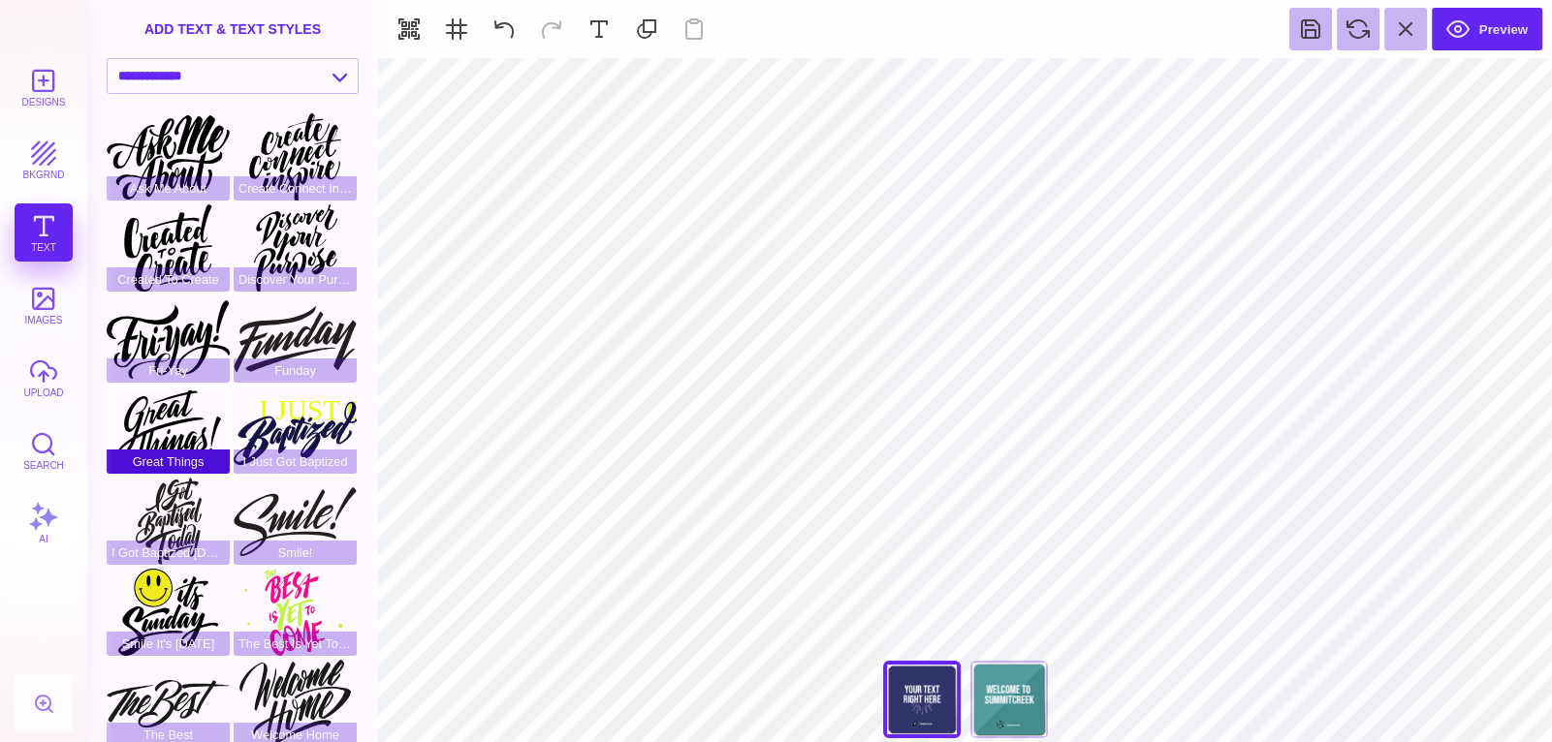
click at [193, 445] on div "Great Things" at bounding box center [168, 430] width 123 height 87
type input "#020202"
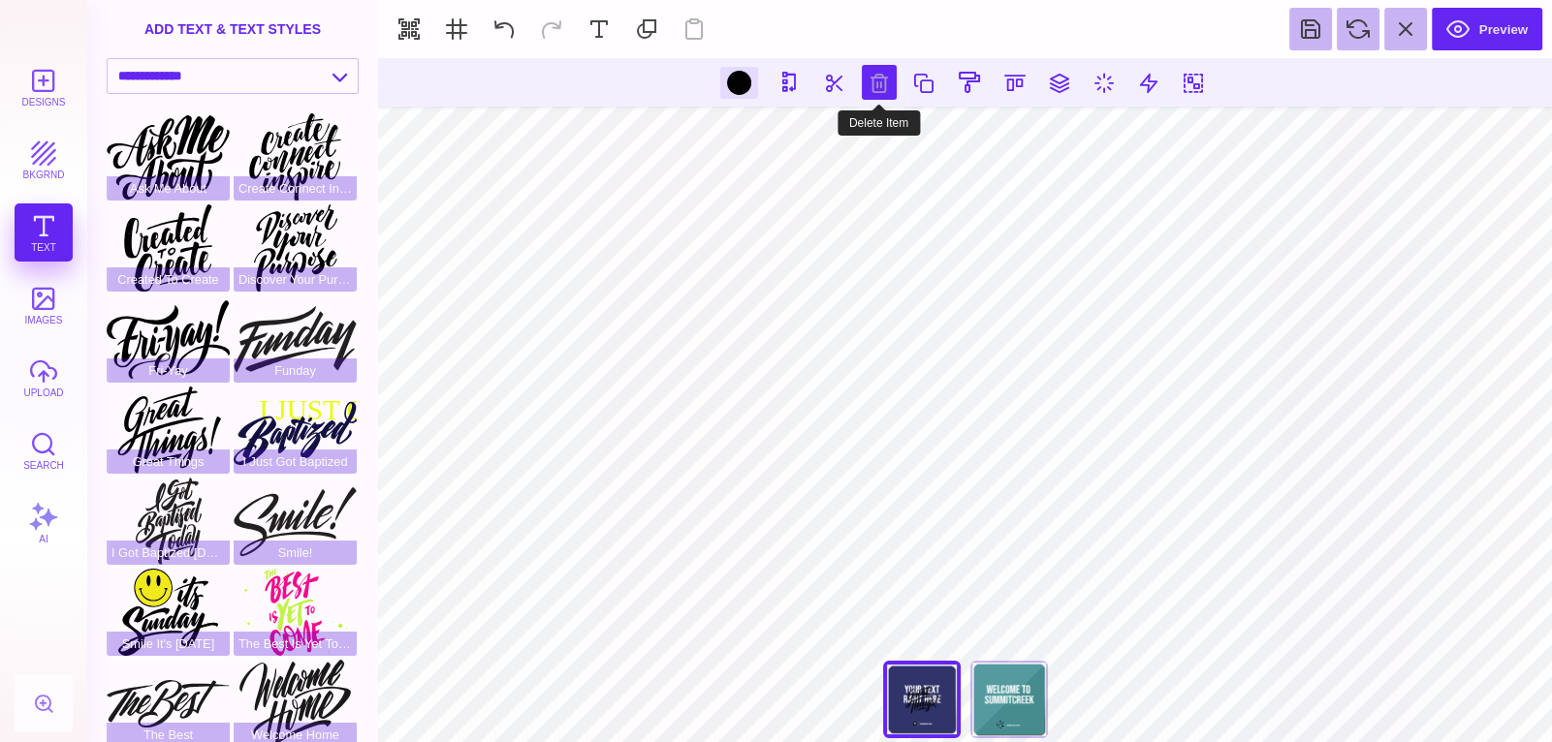
click at [862, 91] on button at bounding box center [879, 82] width 35 height 35
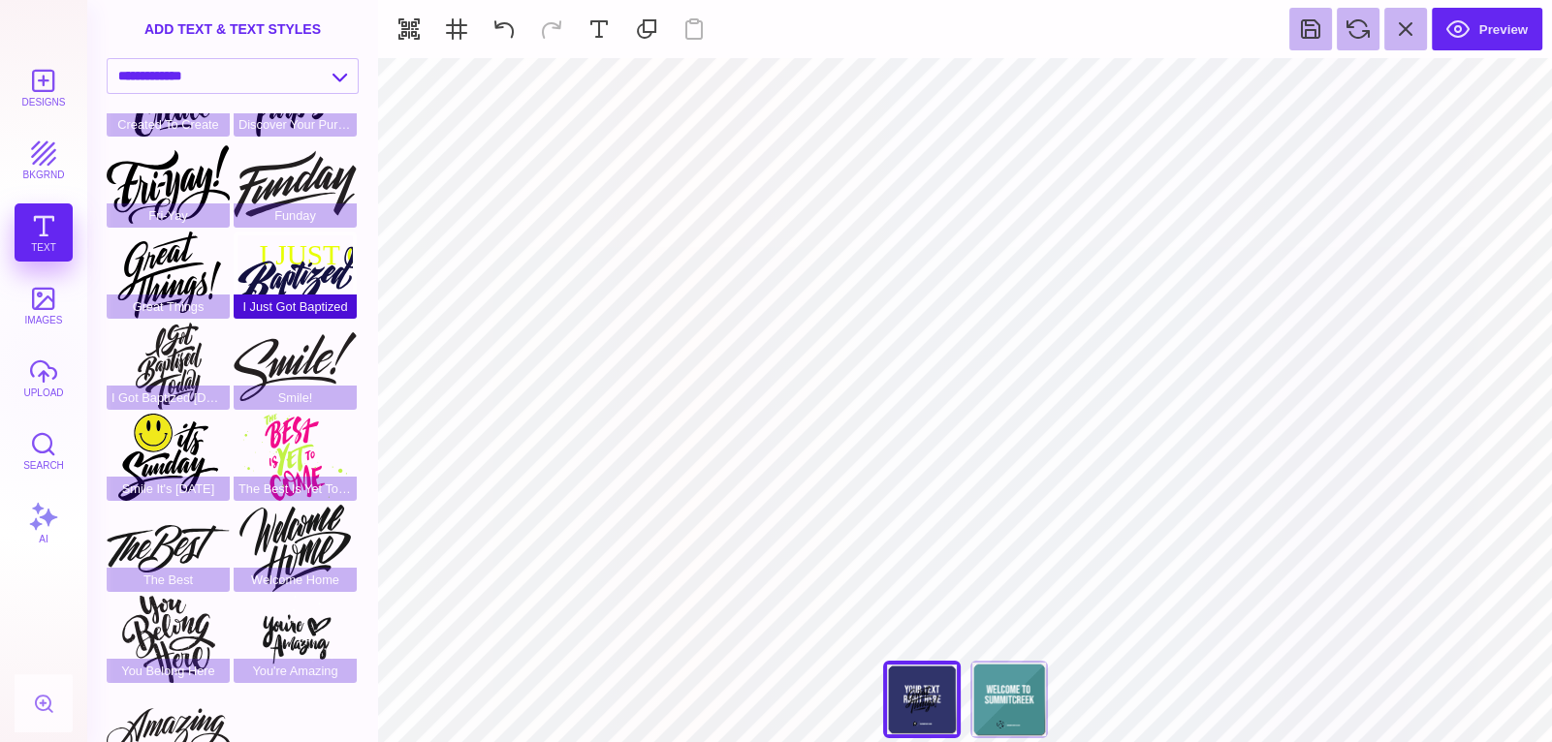
scroll to position [191, 0]
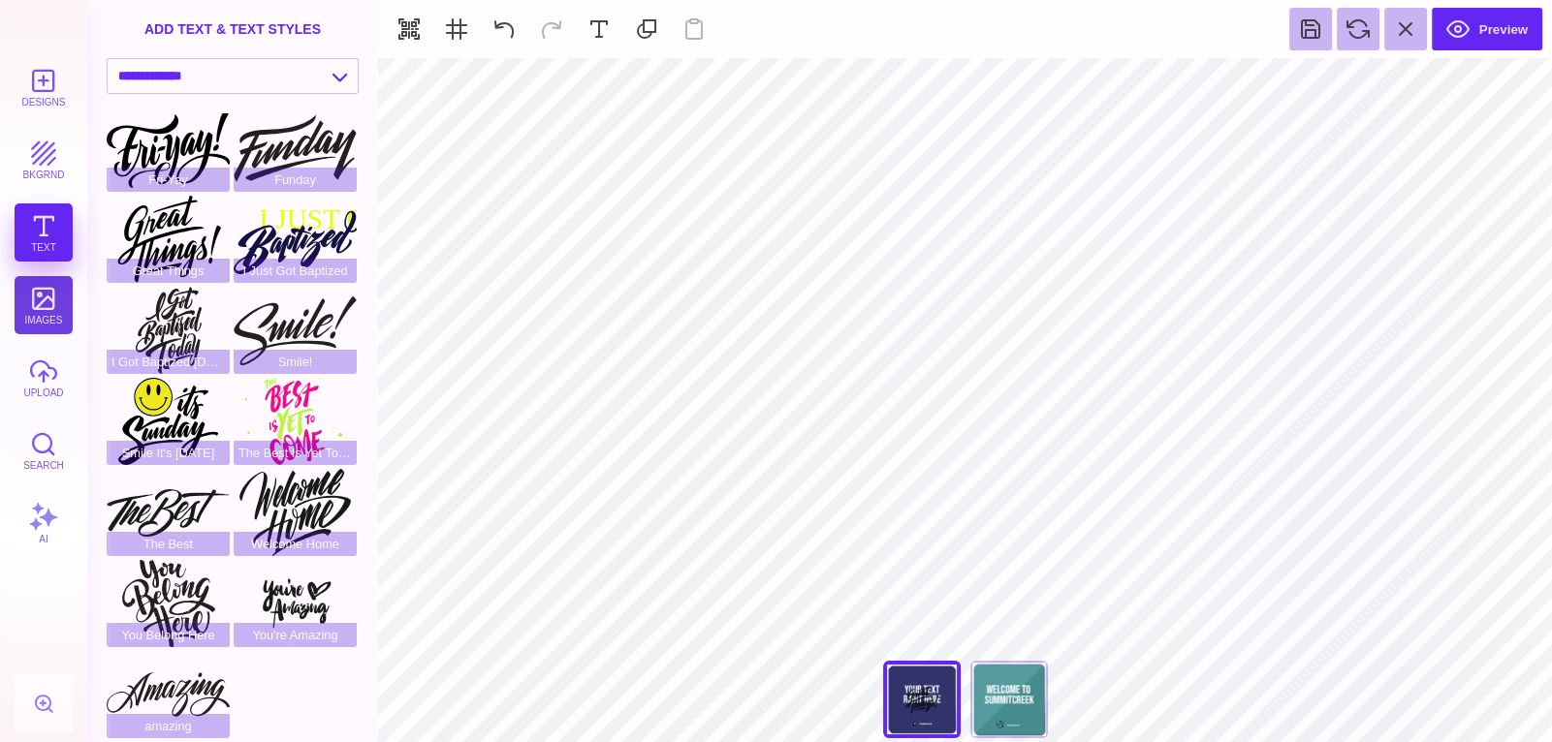
click at [48, 298] on button "images" at bounding box center [44, 305] width 58 height 58
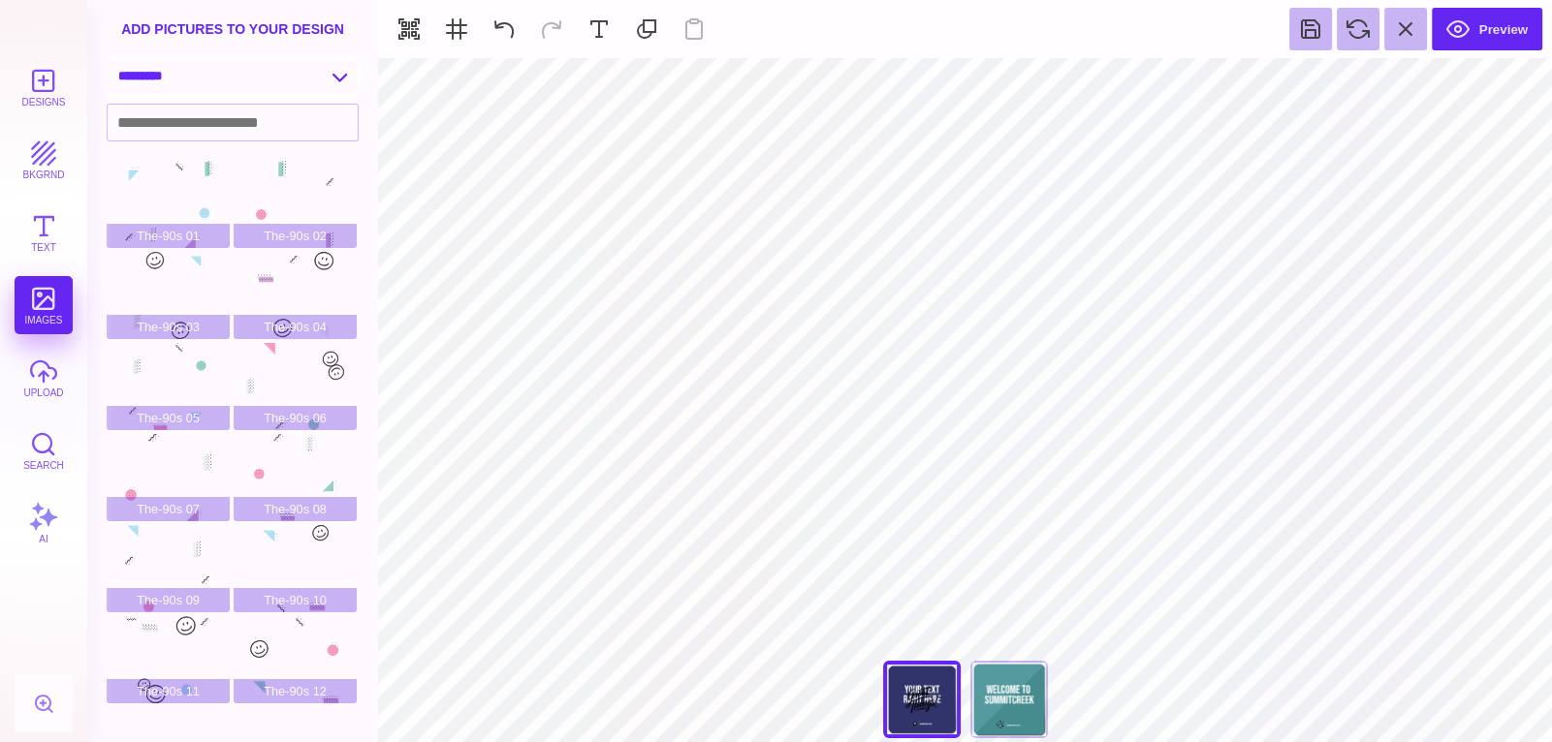
click at [202, 85] on select "**********" at bounding box center [233, 76] width 250 height 34
click at [108, 59] on select "**********" at bounding box center [233, 76] width 250 height 34
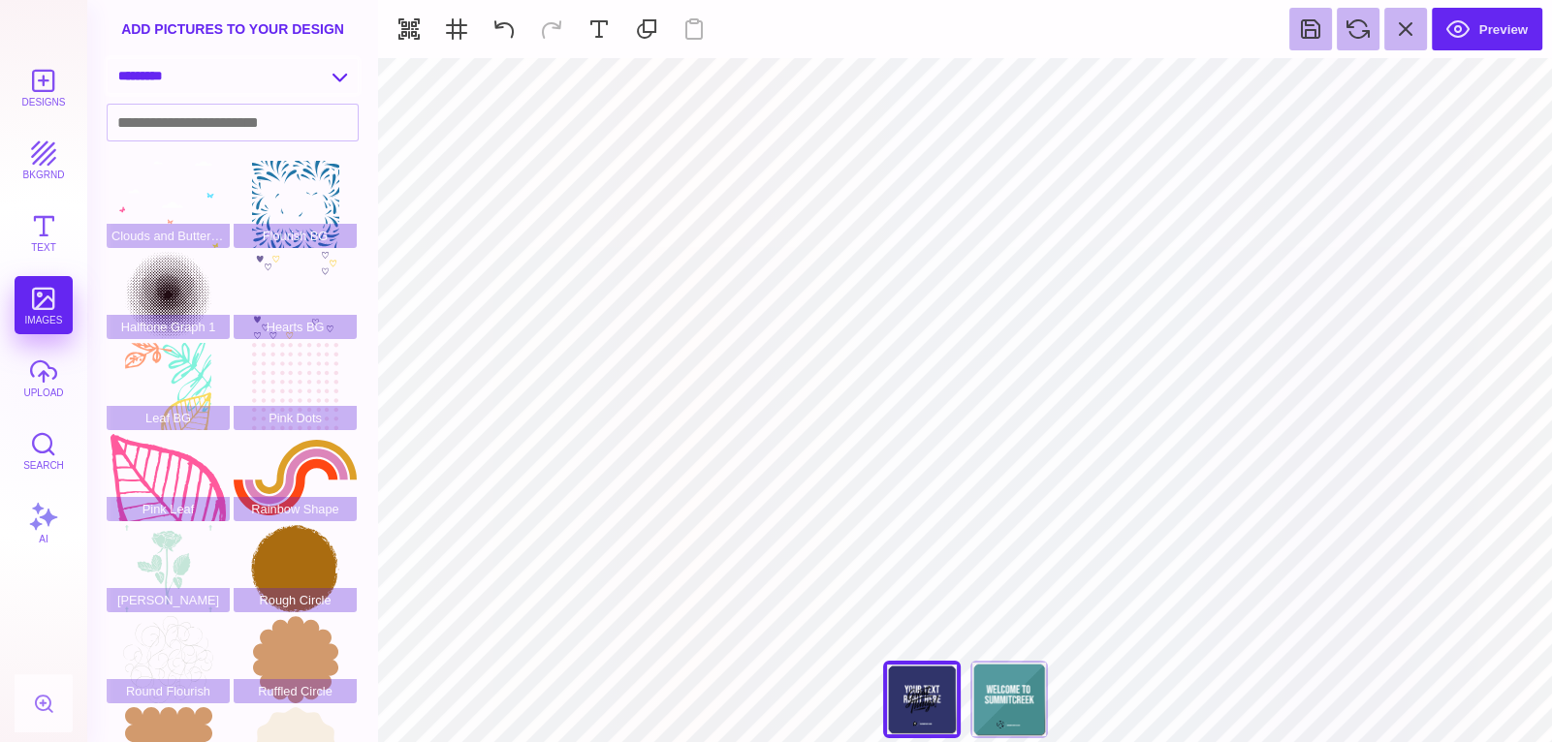
click at [260, 79] on select "**********" at bounding box center [233, 76] width 250 height 34
click at [108, 59] on select "**********" at bounding box center [233, 76] width 250 height 34
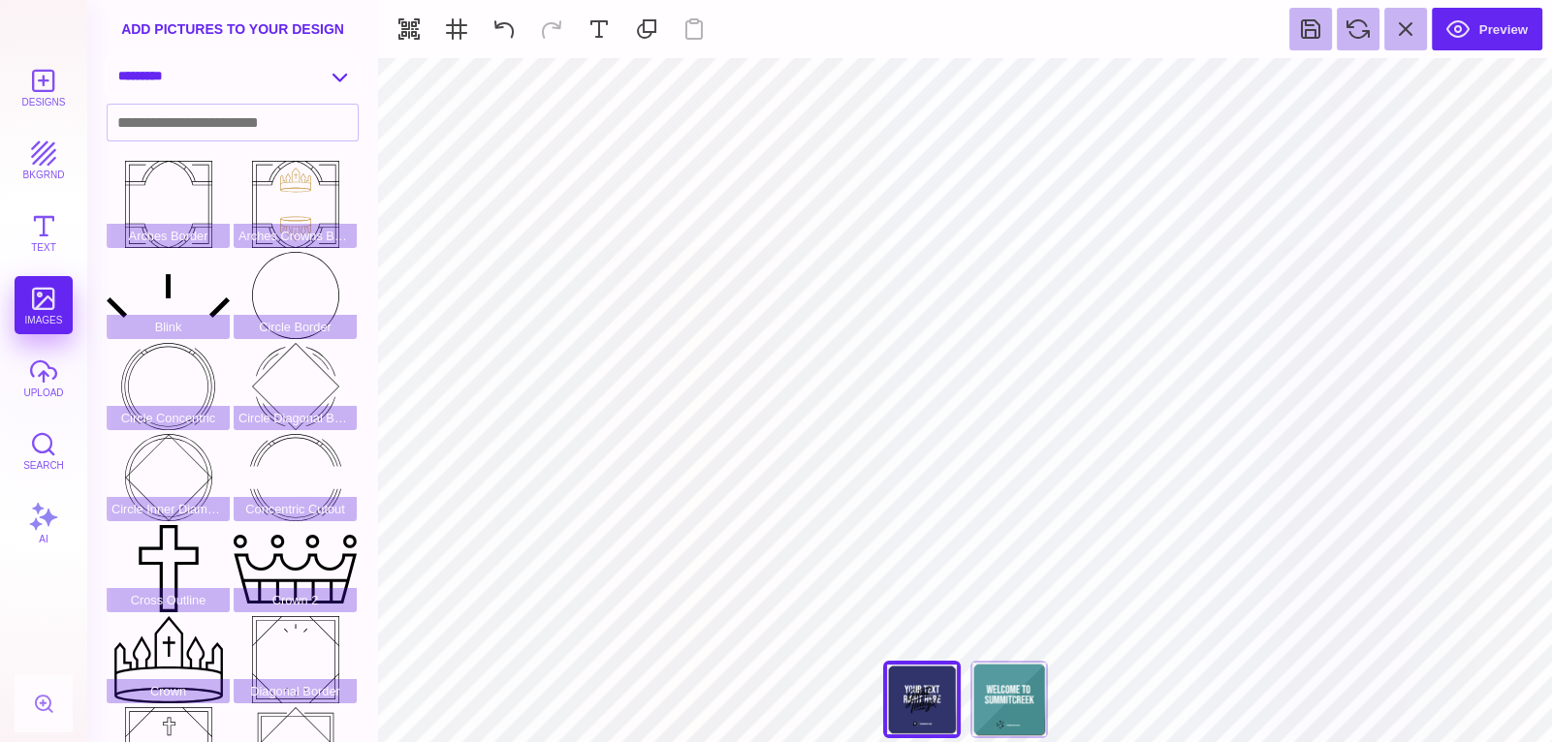
click at [276, 85] on select "**********" at bounding box center [233, 76] width 250 height 34
select select "**********"
click at [108, 59] on select "**********" at bounding box center [233, 76] width 250 height 34
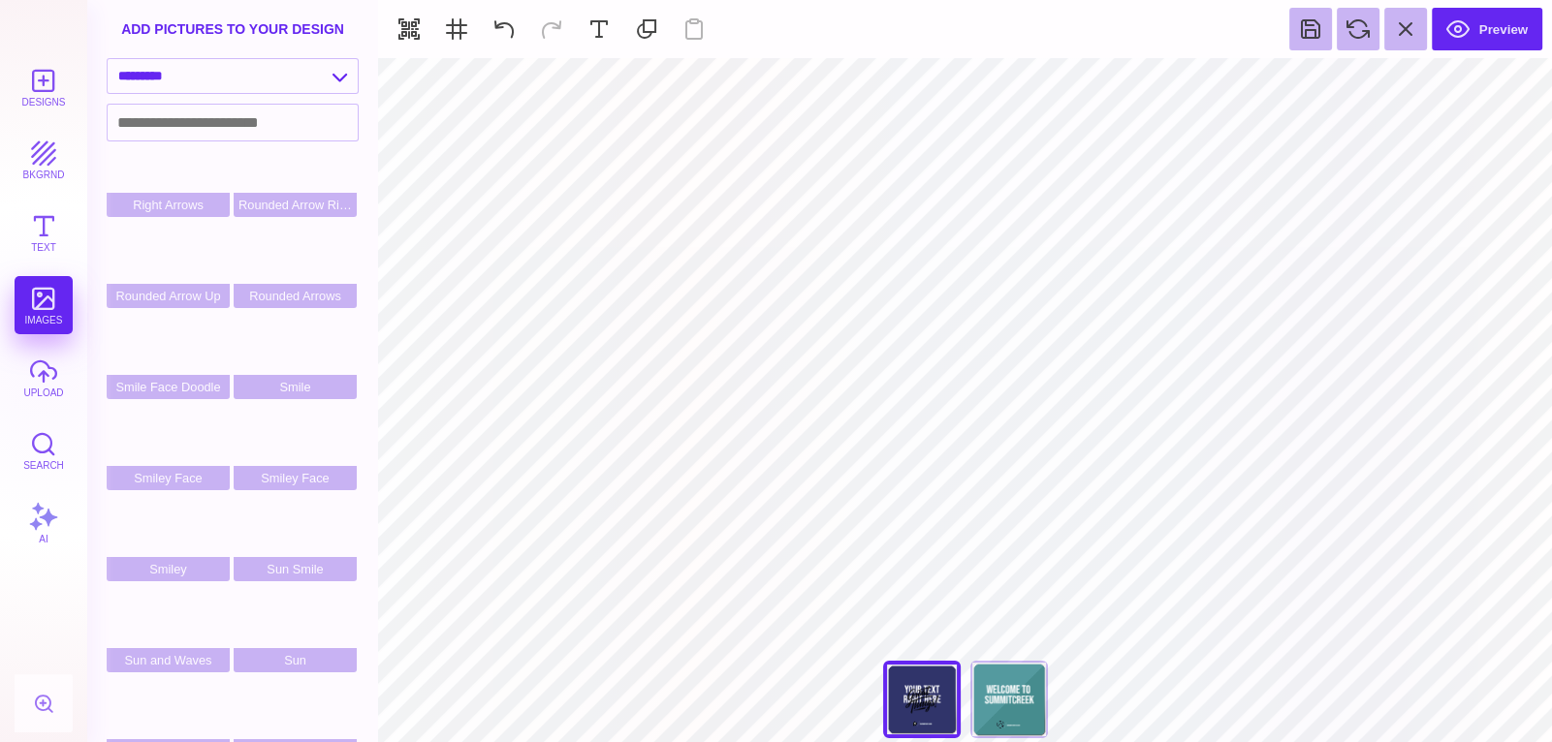
scroll to position [968, 0]
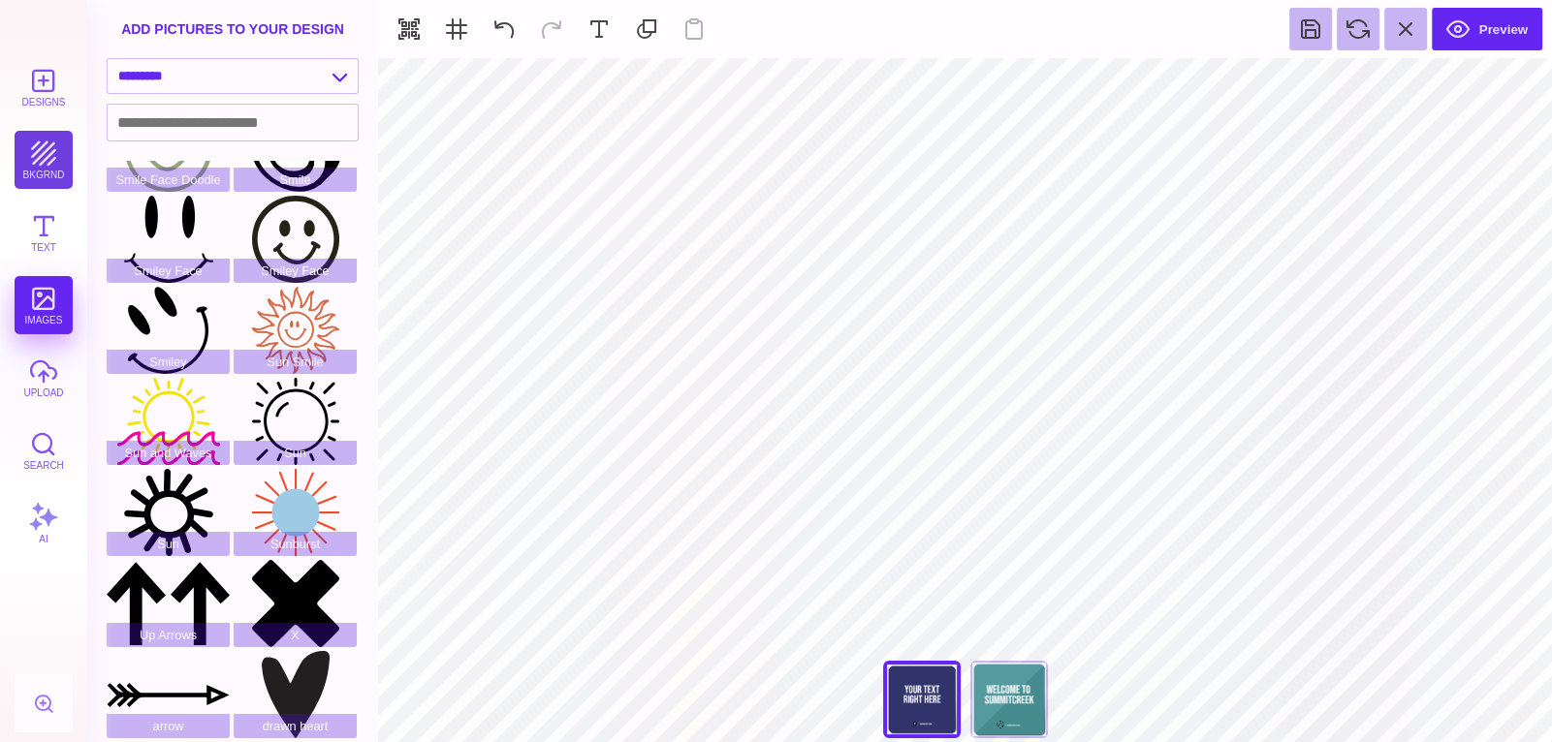
click at [44, 145] on button "bkgrnd" at bounding box center [44, 160] width 58 height 58
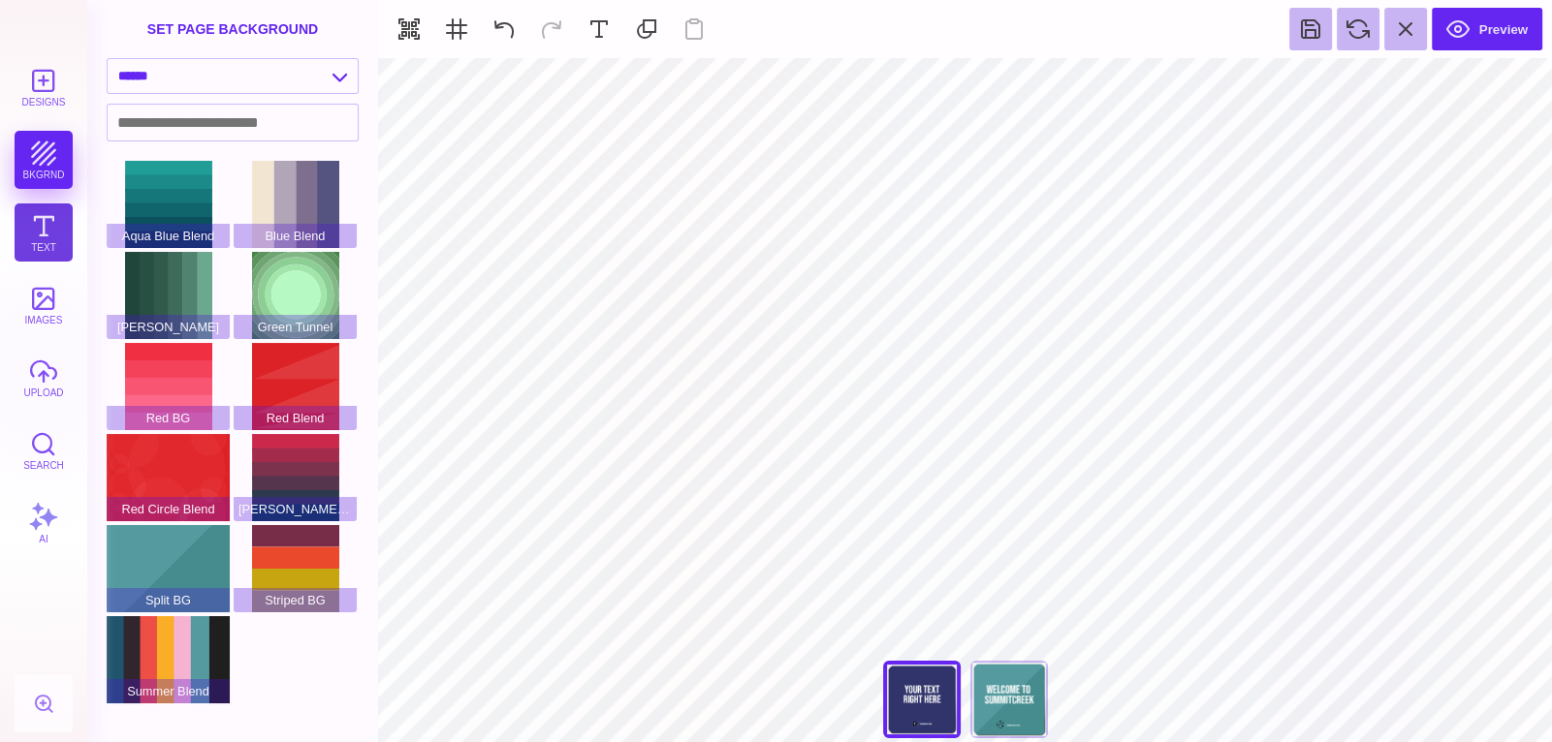
click at [41, 256] on button "Text" at bounding box center [44, 233] width 58 height 58
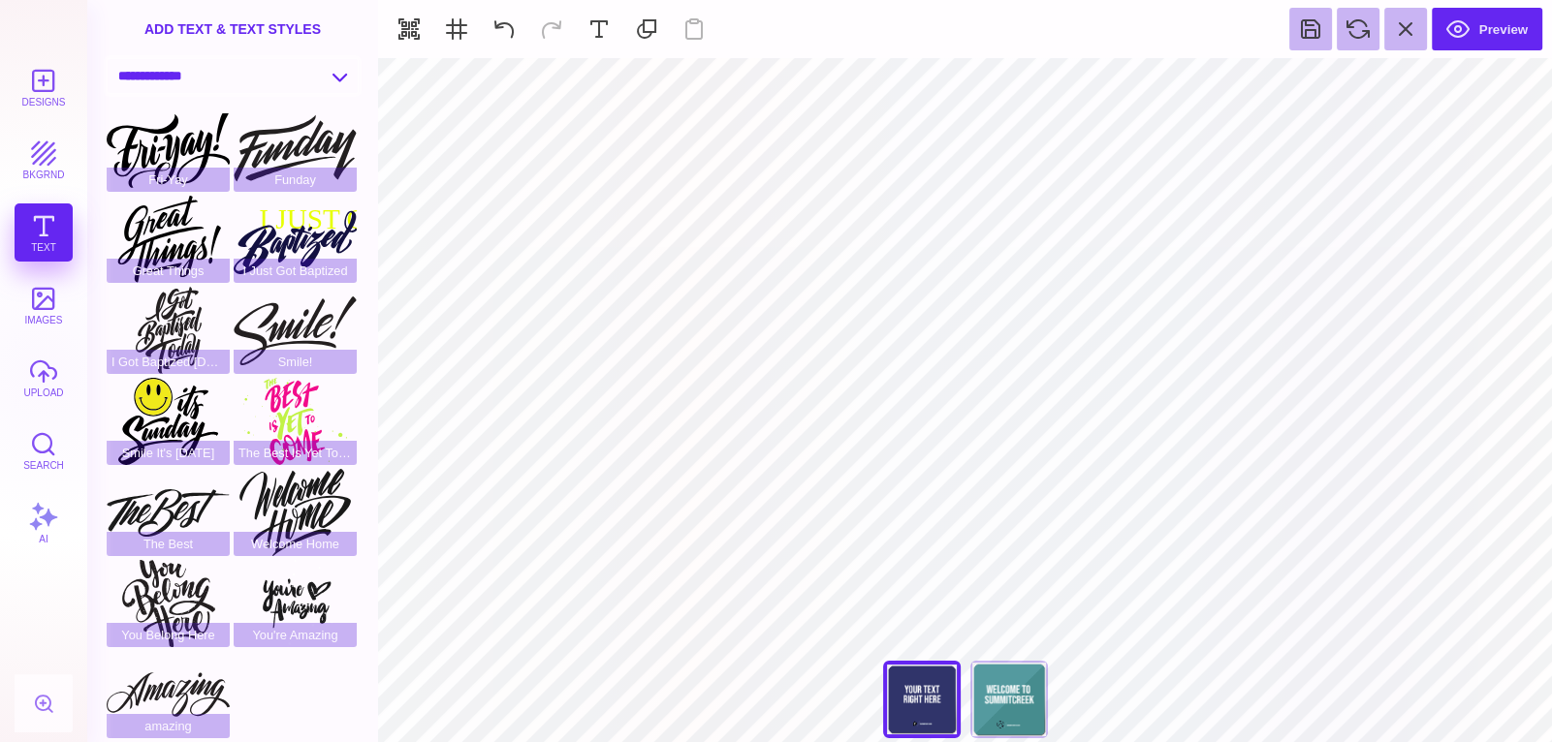
click at [225, 68] on select "**********" at bounding box center [233, 76] width 250 height 34
select select "**********"
click at [108, 59] on select "**********" at bounding box center [233, 76] width 250 height 34
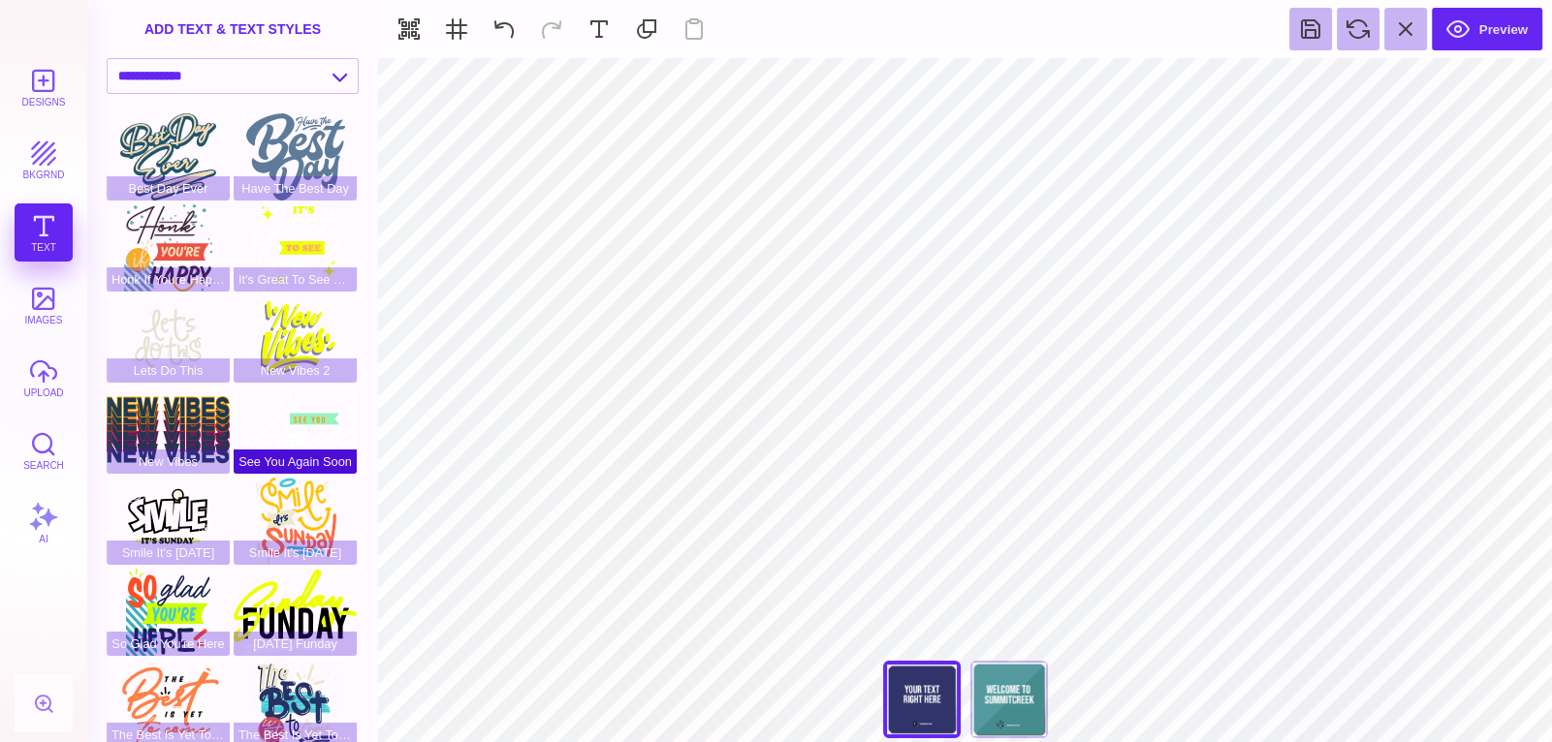
click at [312, 411] on div "See You Again Soon" at bounding box center [295, 430] width 123 height 87
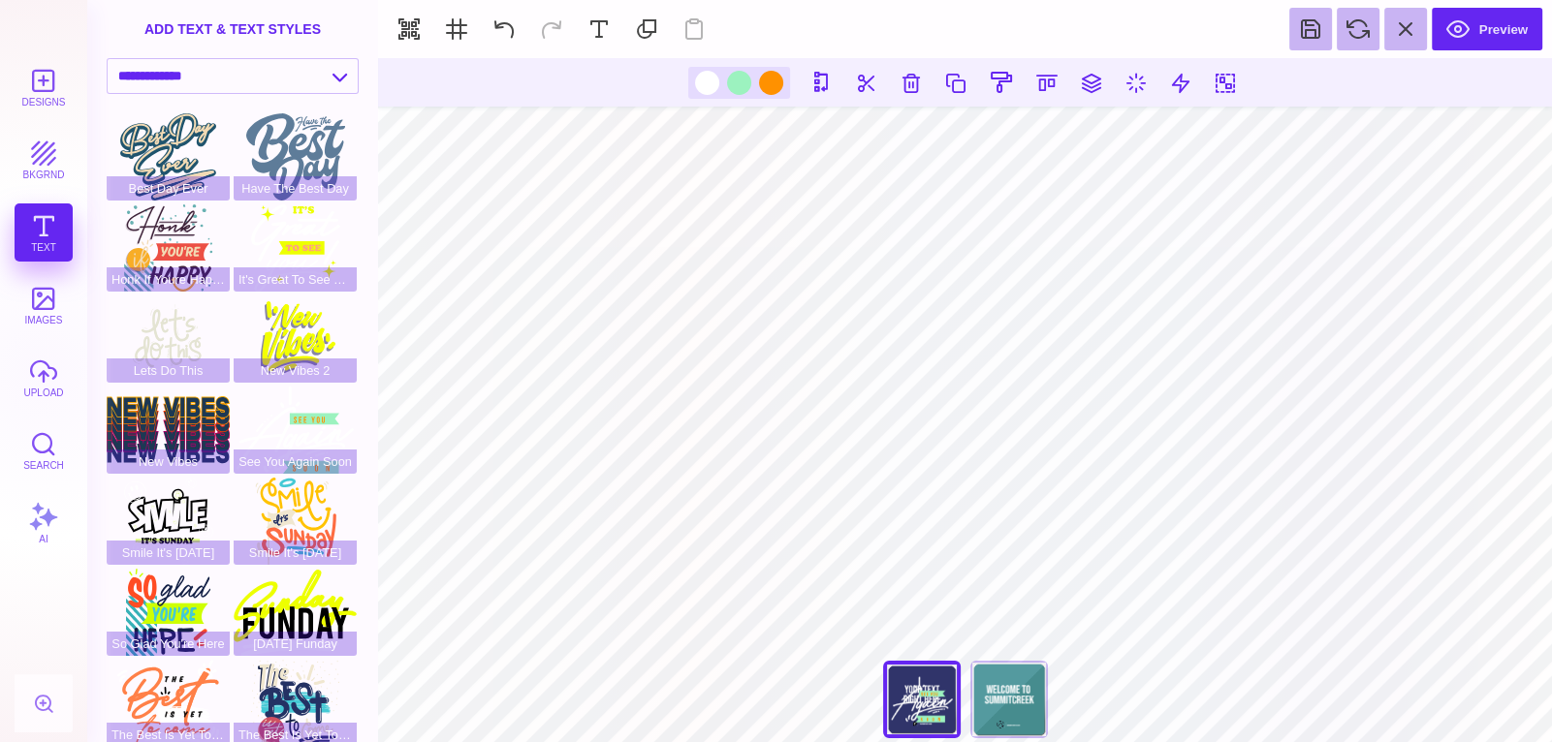
click at [913, 62] on section at bounding box center [965, 82] width 1174 height 48
click at [913, 71] on button at bounding box center [911, 82] width 35 height 35
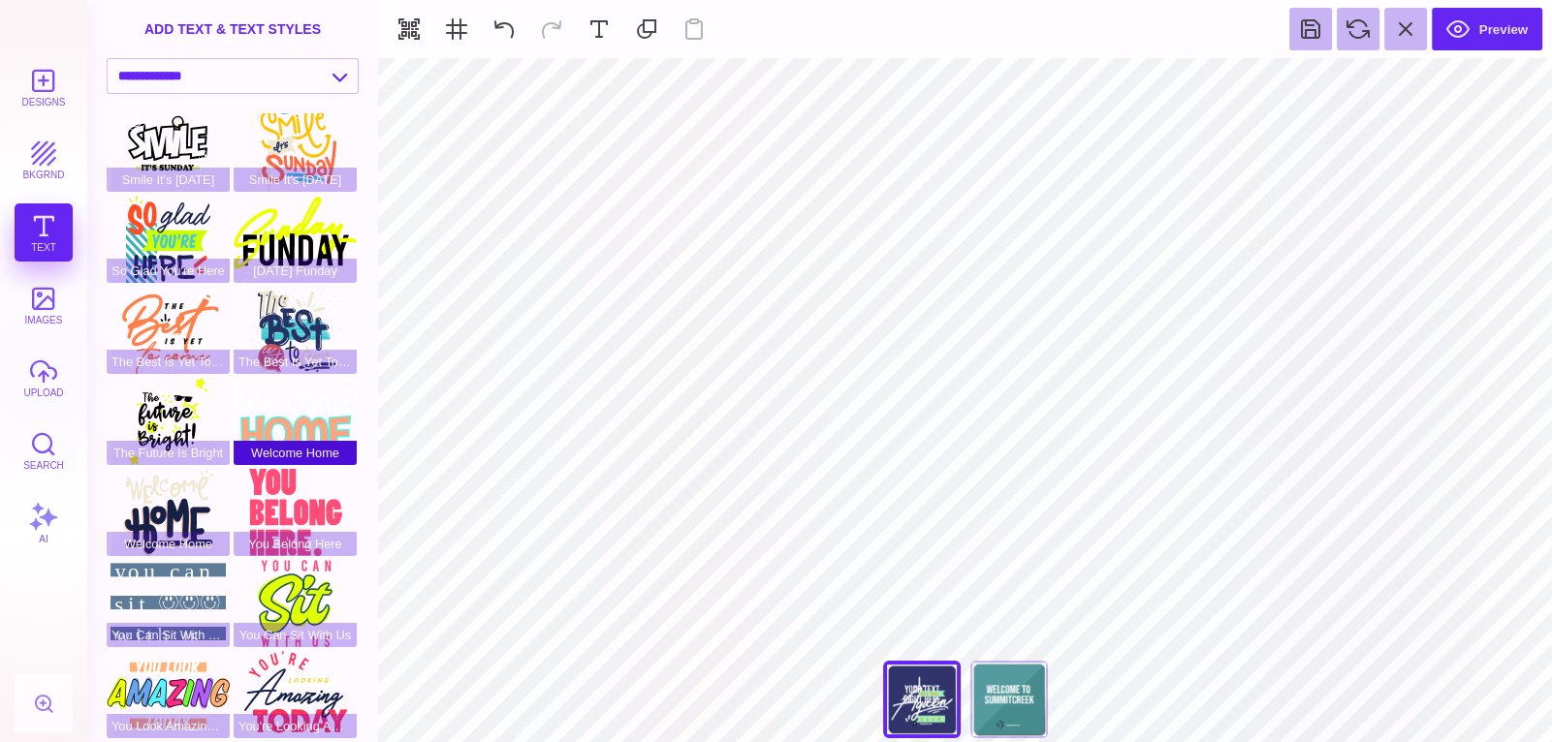
scroll to position [371, 0]
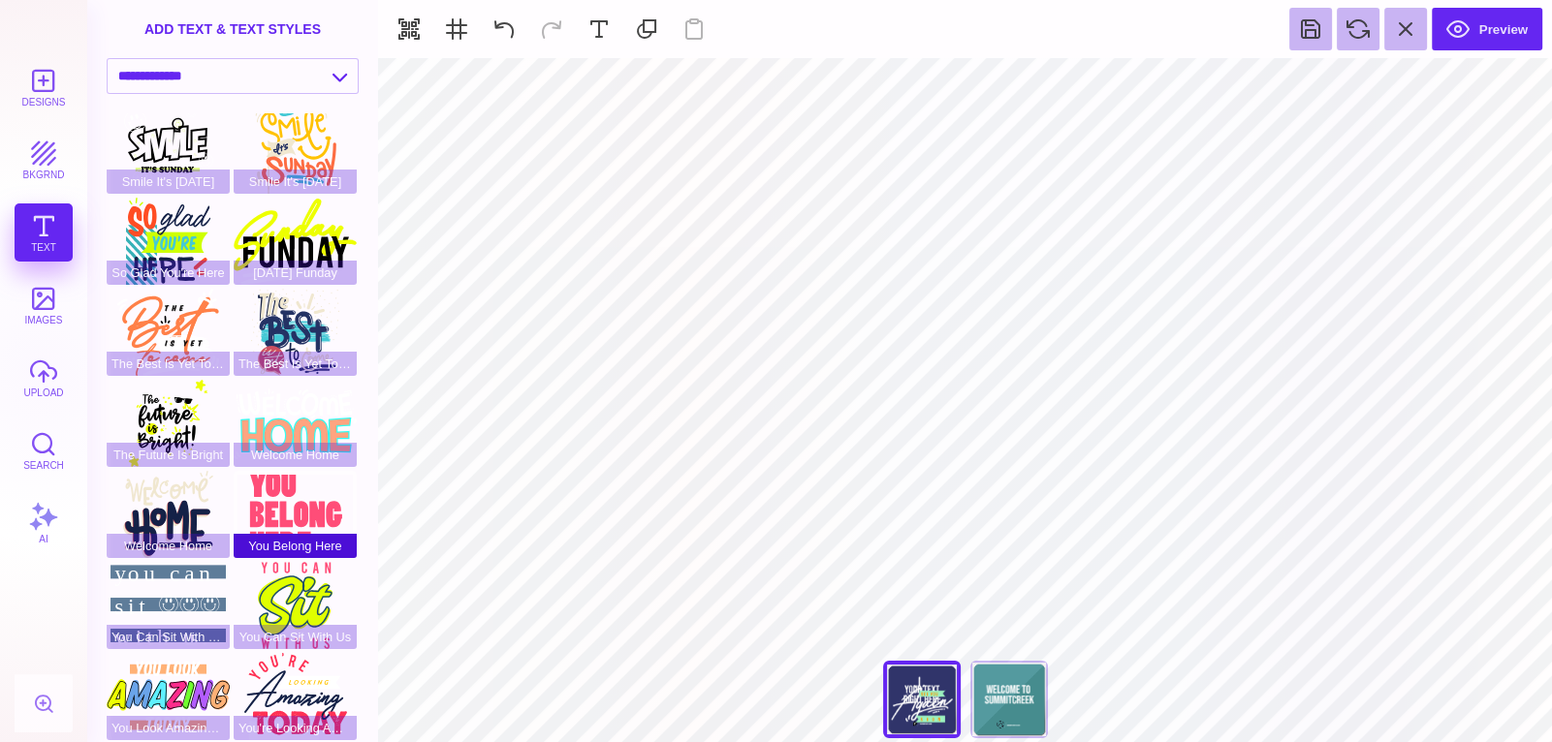
click at [296, 505] on div "You Belong Here" at bounding box center [295, 514] width 123 height 87
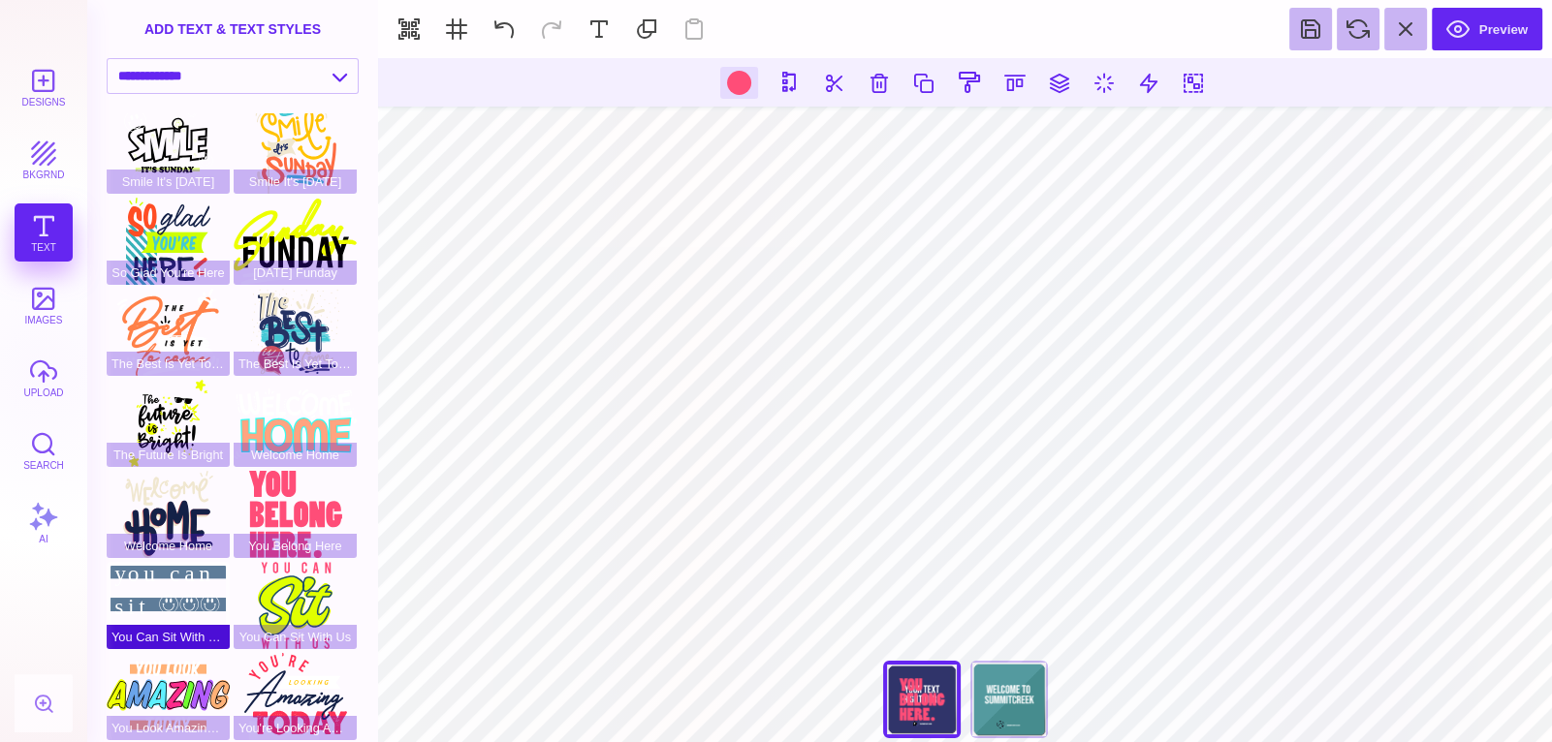
scroll to position [373, 0]
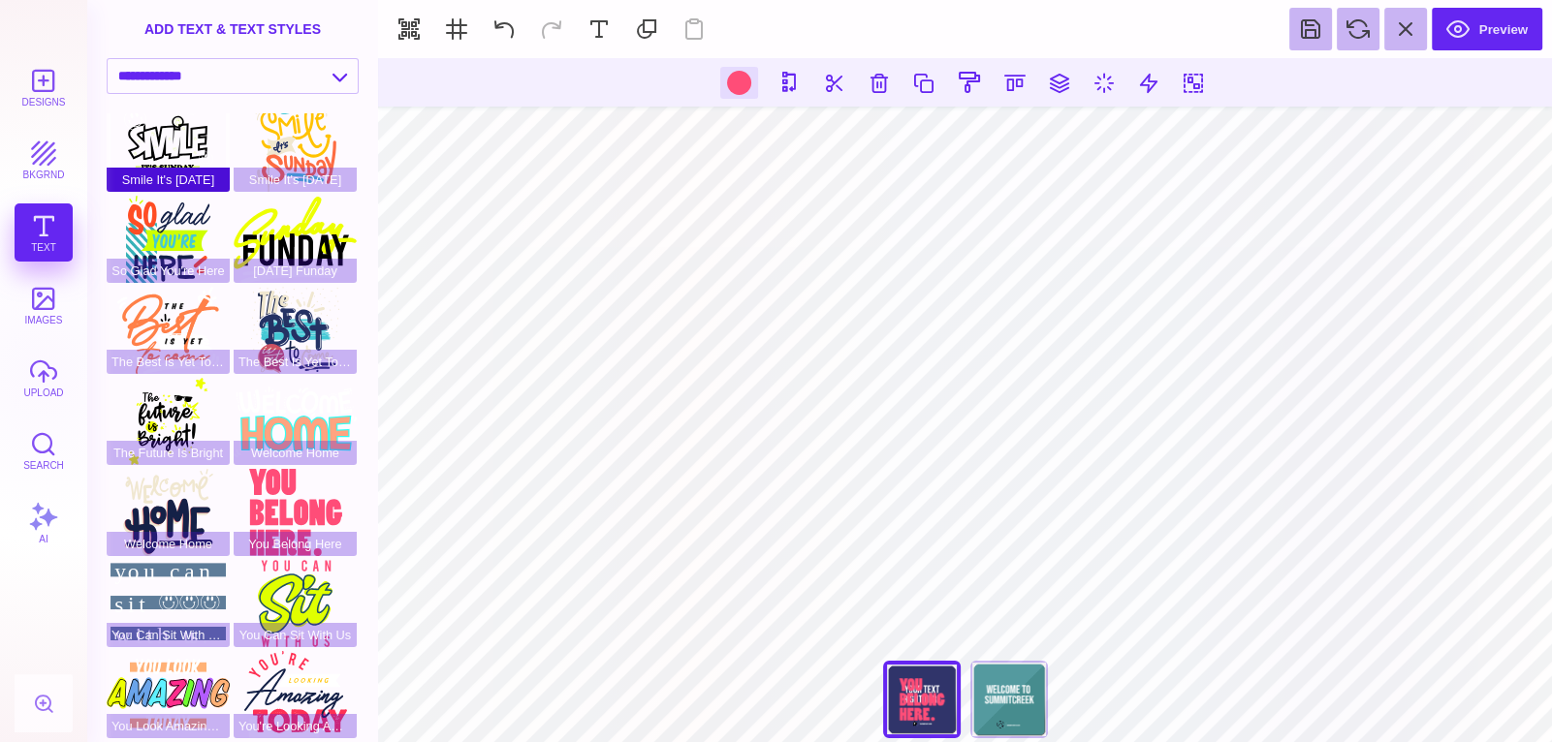
click at [179, 139] on div "Smile It's Sunday" at bounding box center [168, 148] width 123 height 87
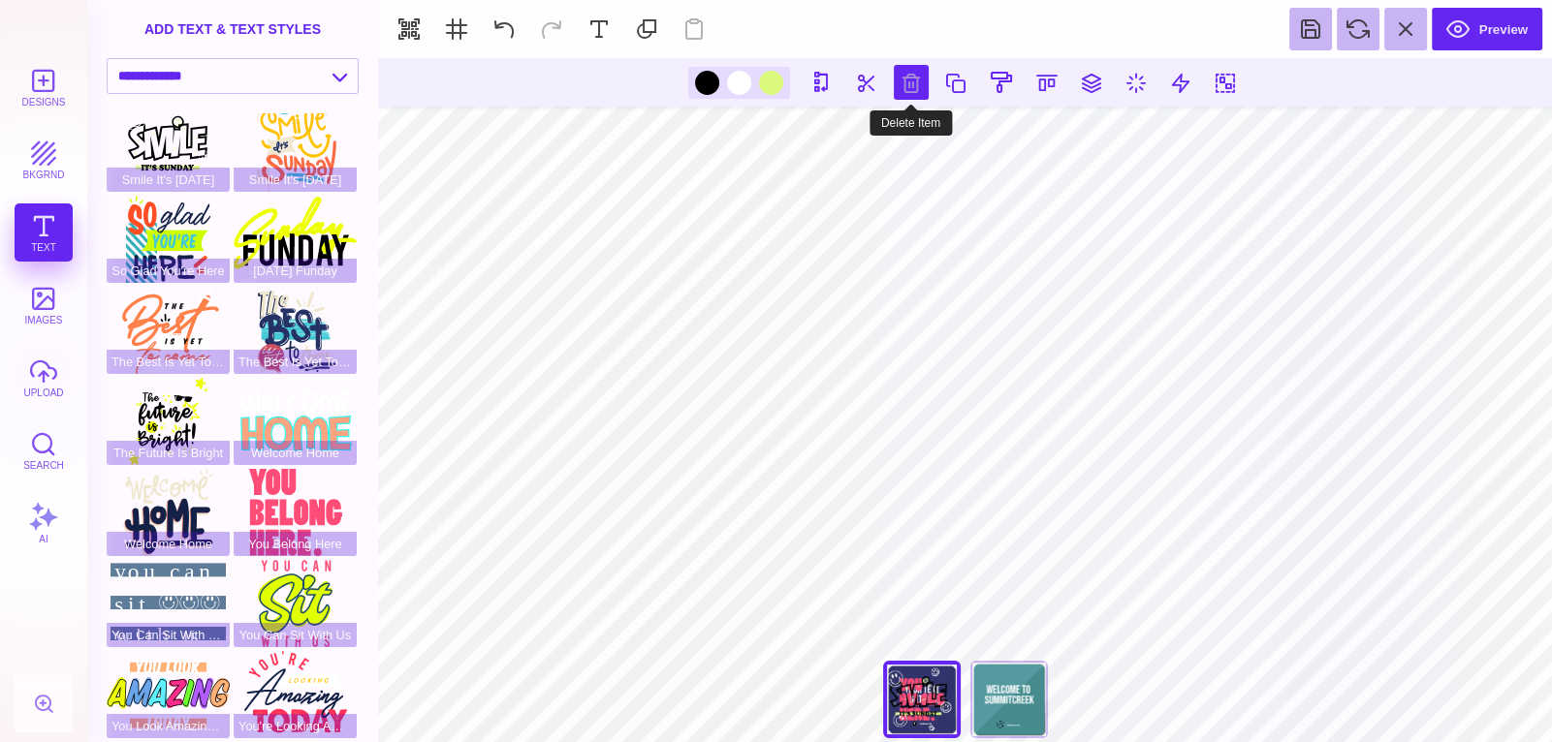
click at [908, 82] on button at bounding box center [911, 82] width 35 height 35
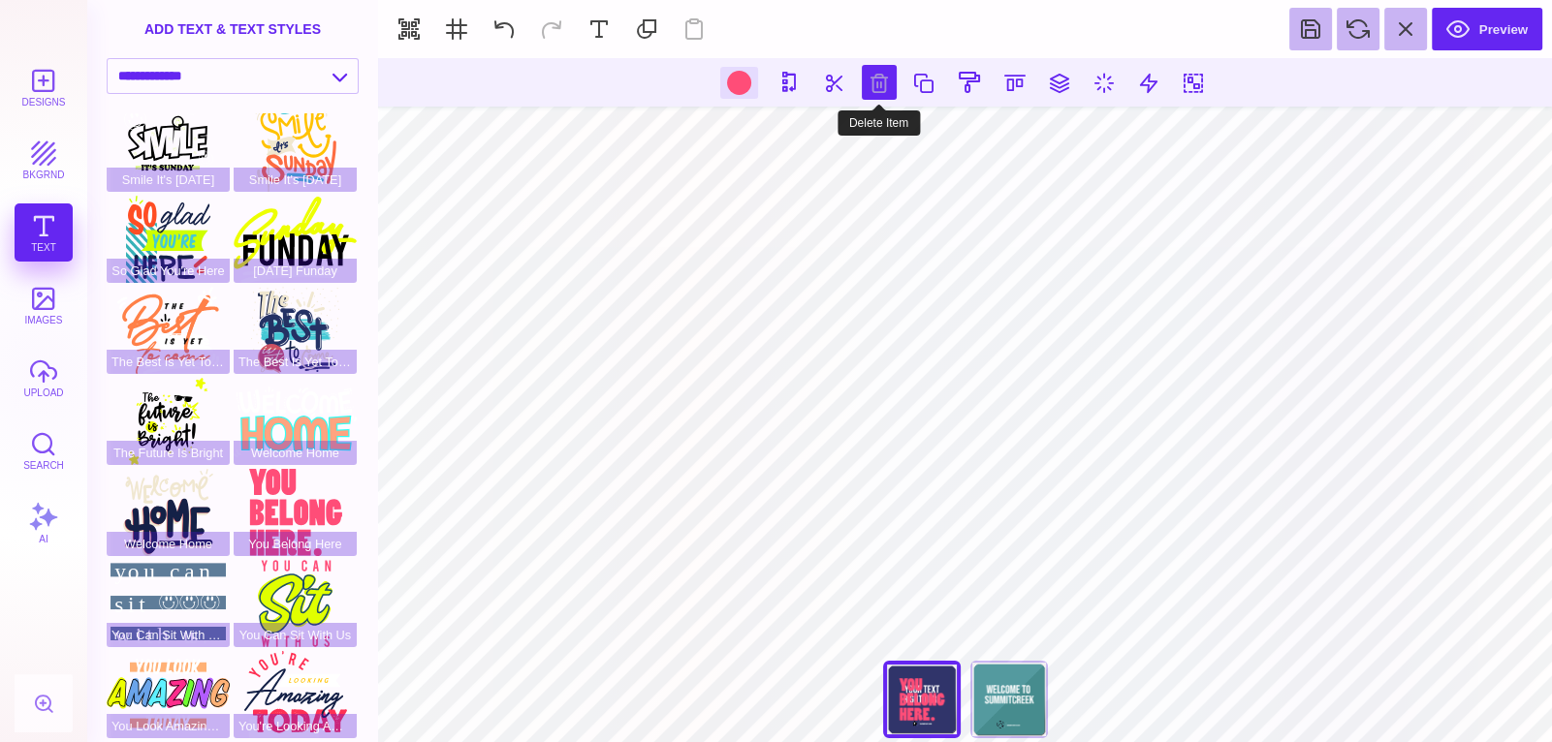
click at [881, 78] on button at bounding box center [879, 82] width 35 height 35
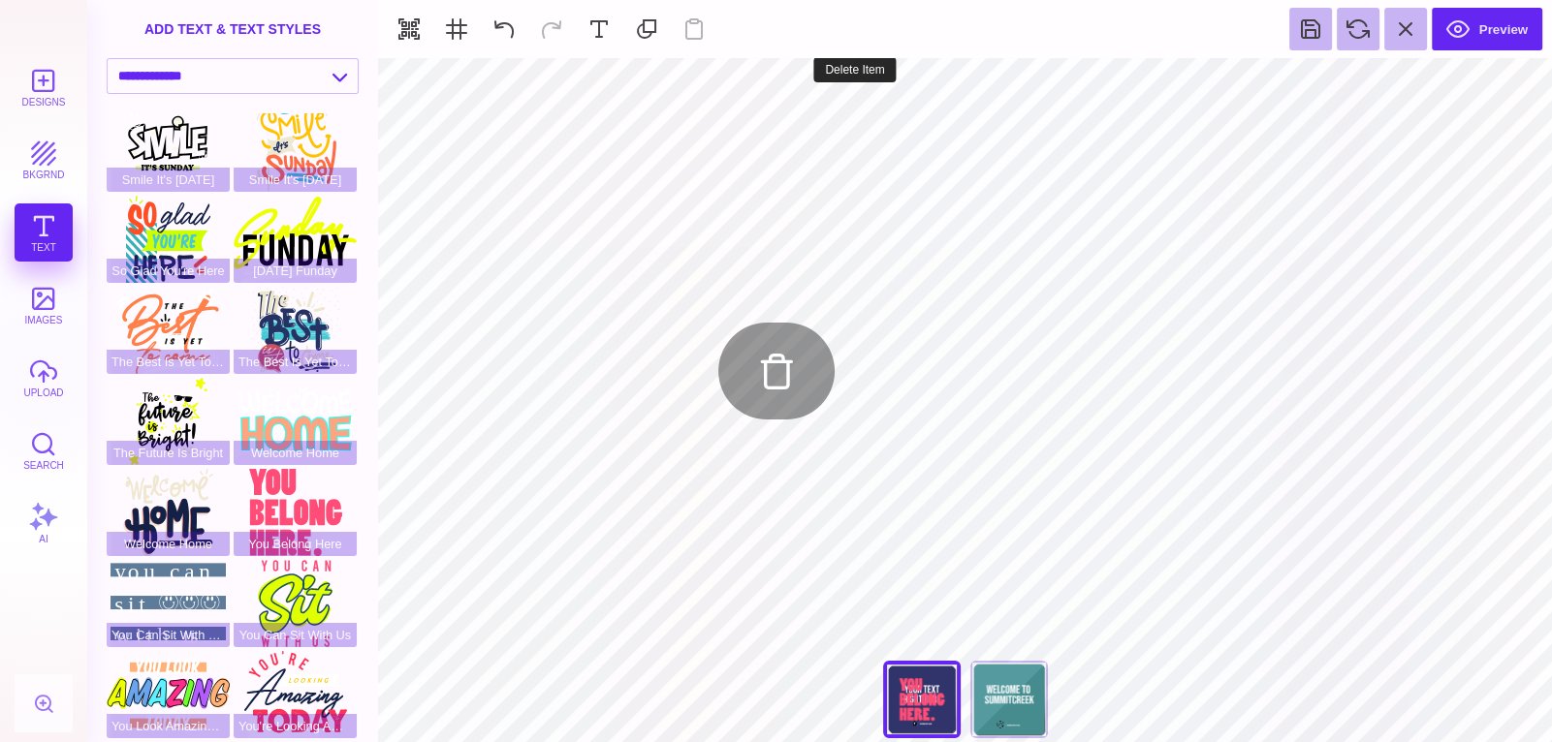
type input "#FFFFFF"
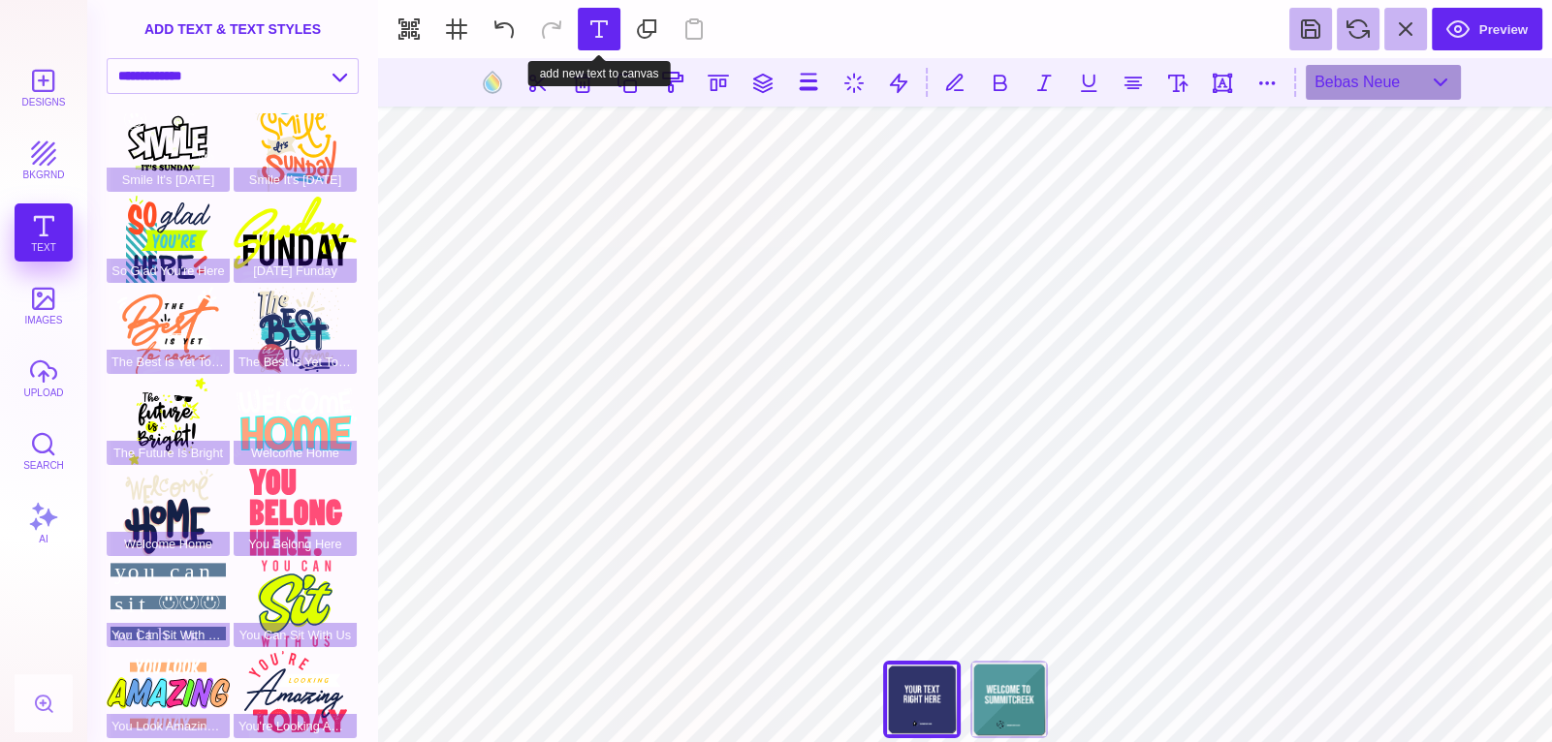
click at [600, 38] on button at bounding box center [599, 29] width 43 height 43
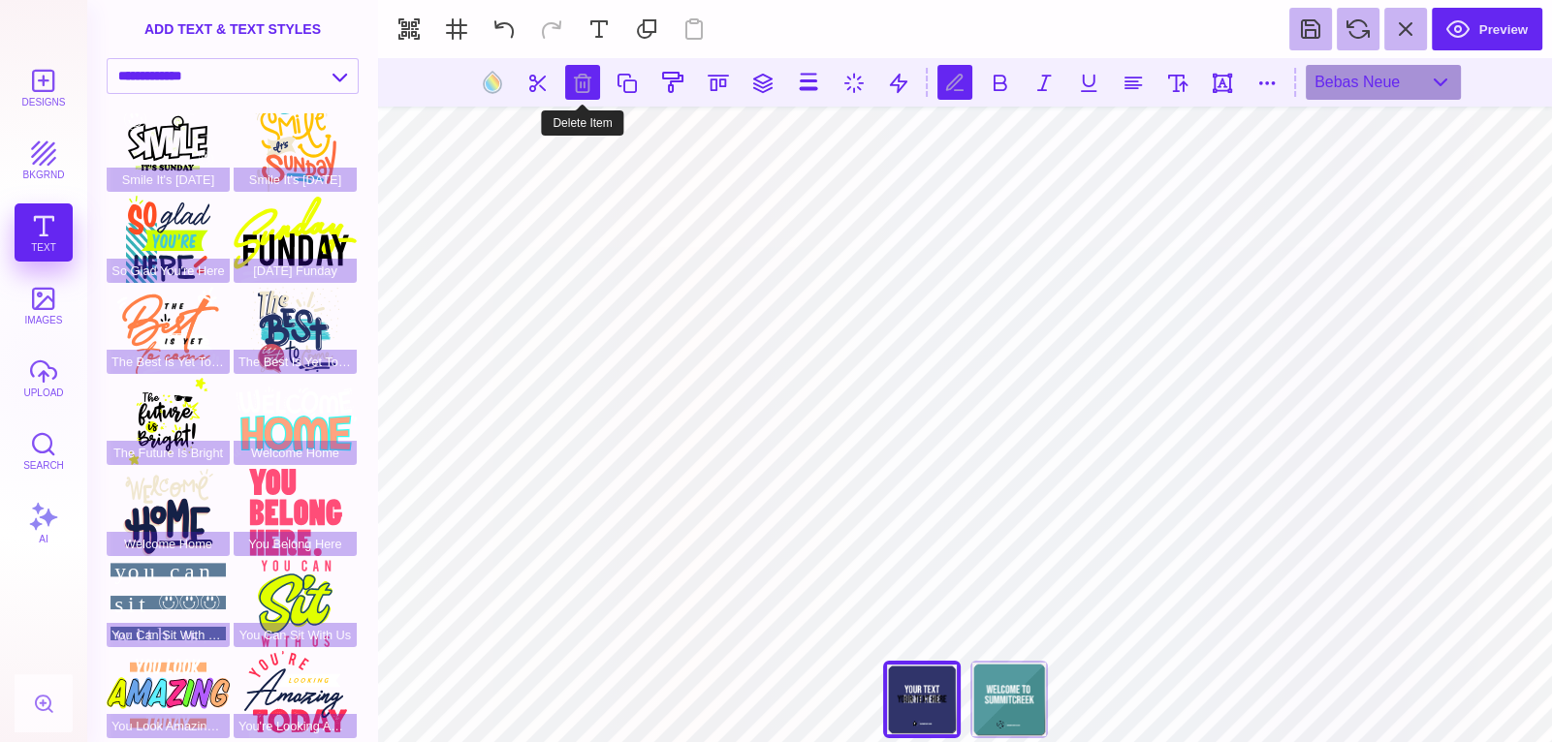
click at [593, 78] on button at bounding box center [582, 82] width 35 height 35
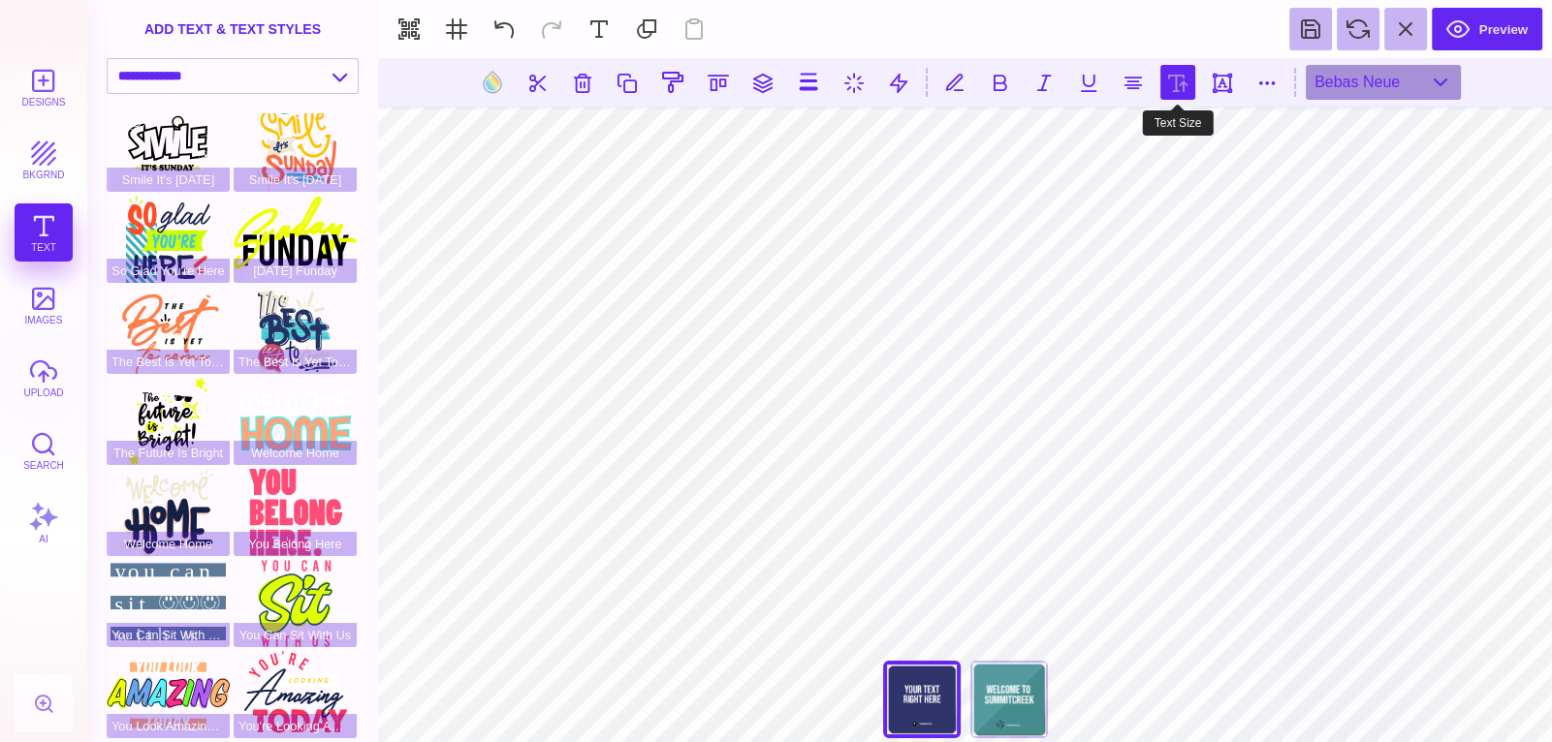
click at [1181, 81] on button at bounding box center [1177, 82] width 35 height 35
type input "***"
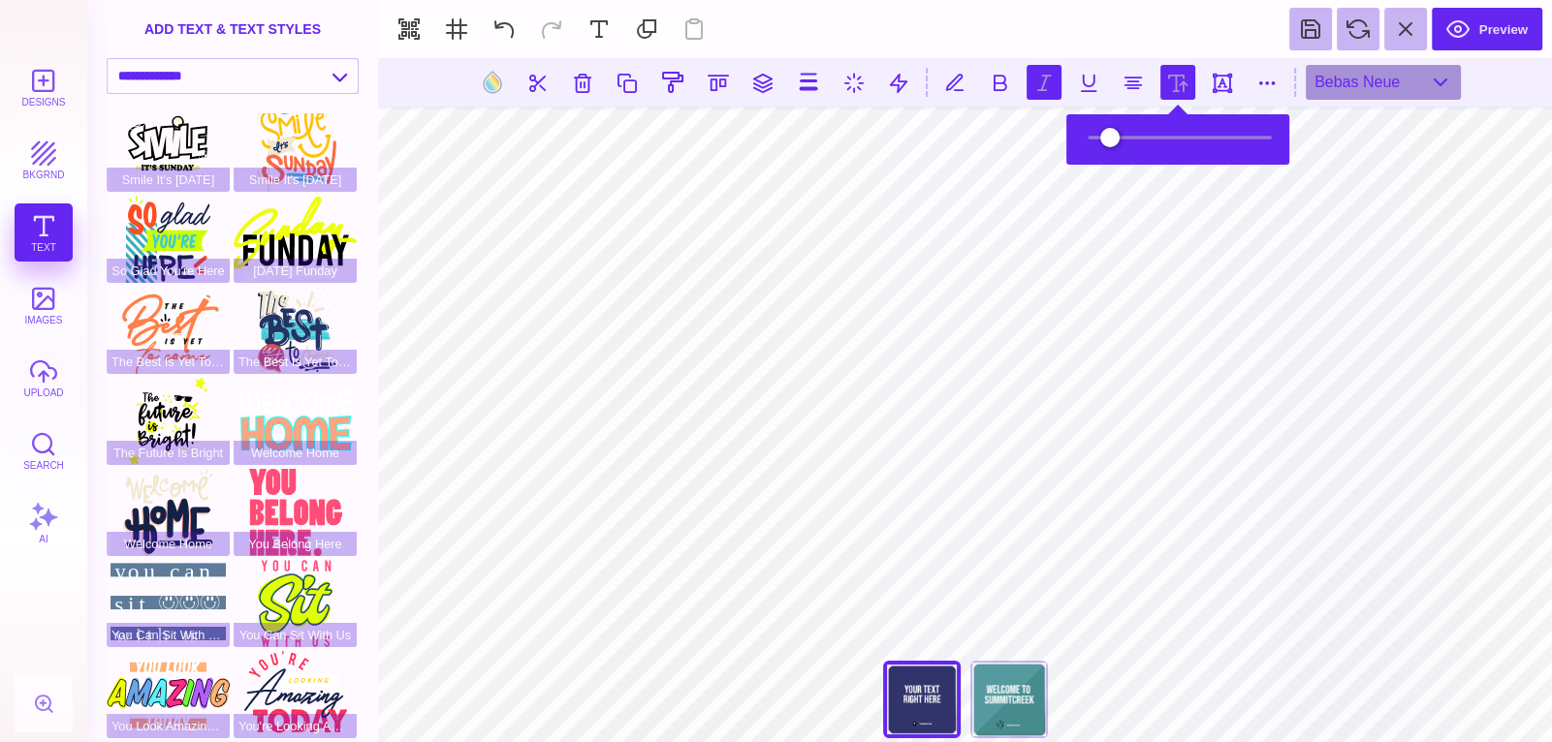
click at [1031, 81] on button at bounding box center [1043, 82] width 35 height 35
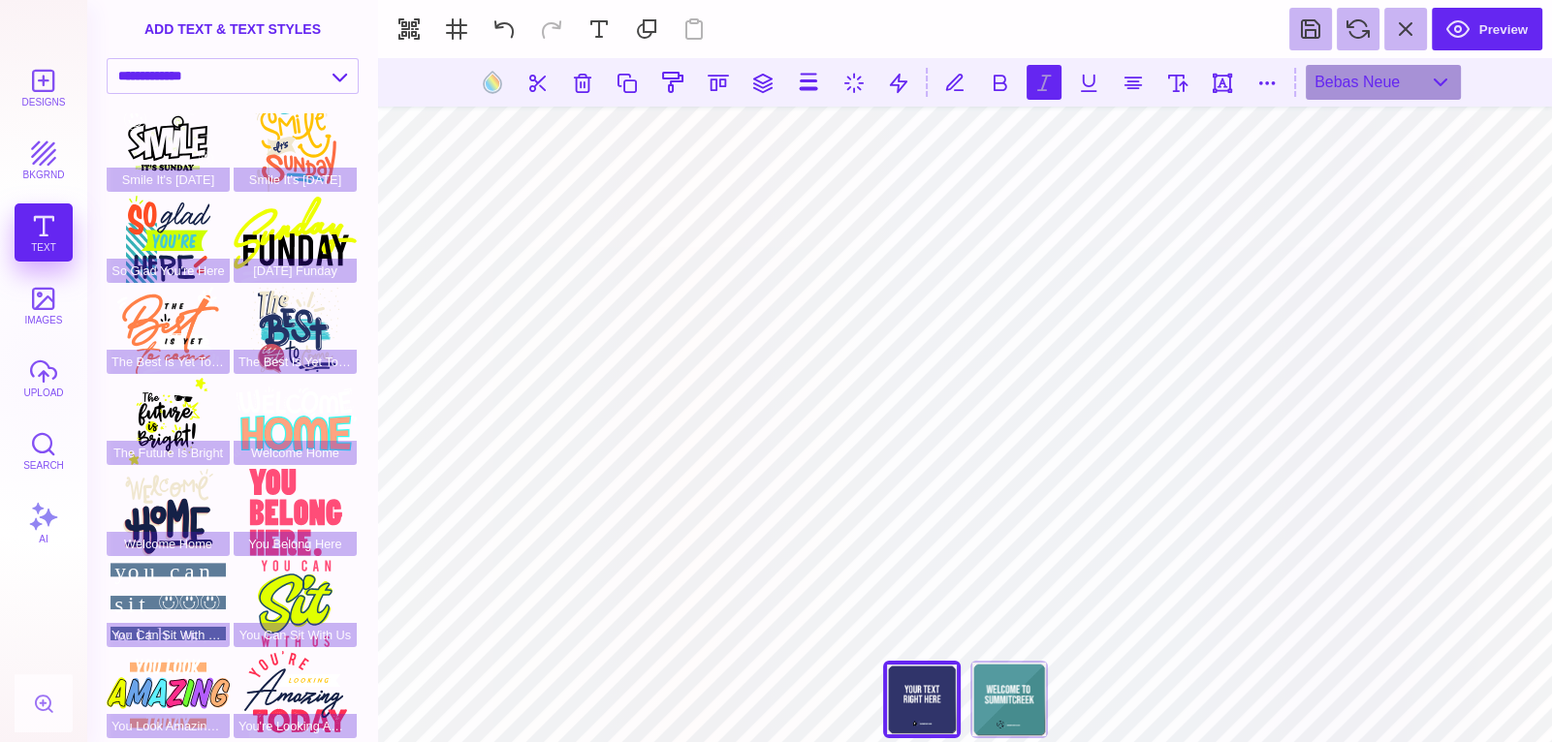
click at [1031, 81] on button at bounding box center [1043, 82] width 35 height 35
click at [1007, 81] on button at bounding box center [999, 82] width 35 height 35
click at [1027, 709] on div "Back" at bounding box center [1009, 700] width 78 height 78
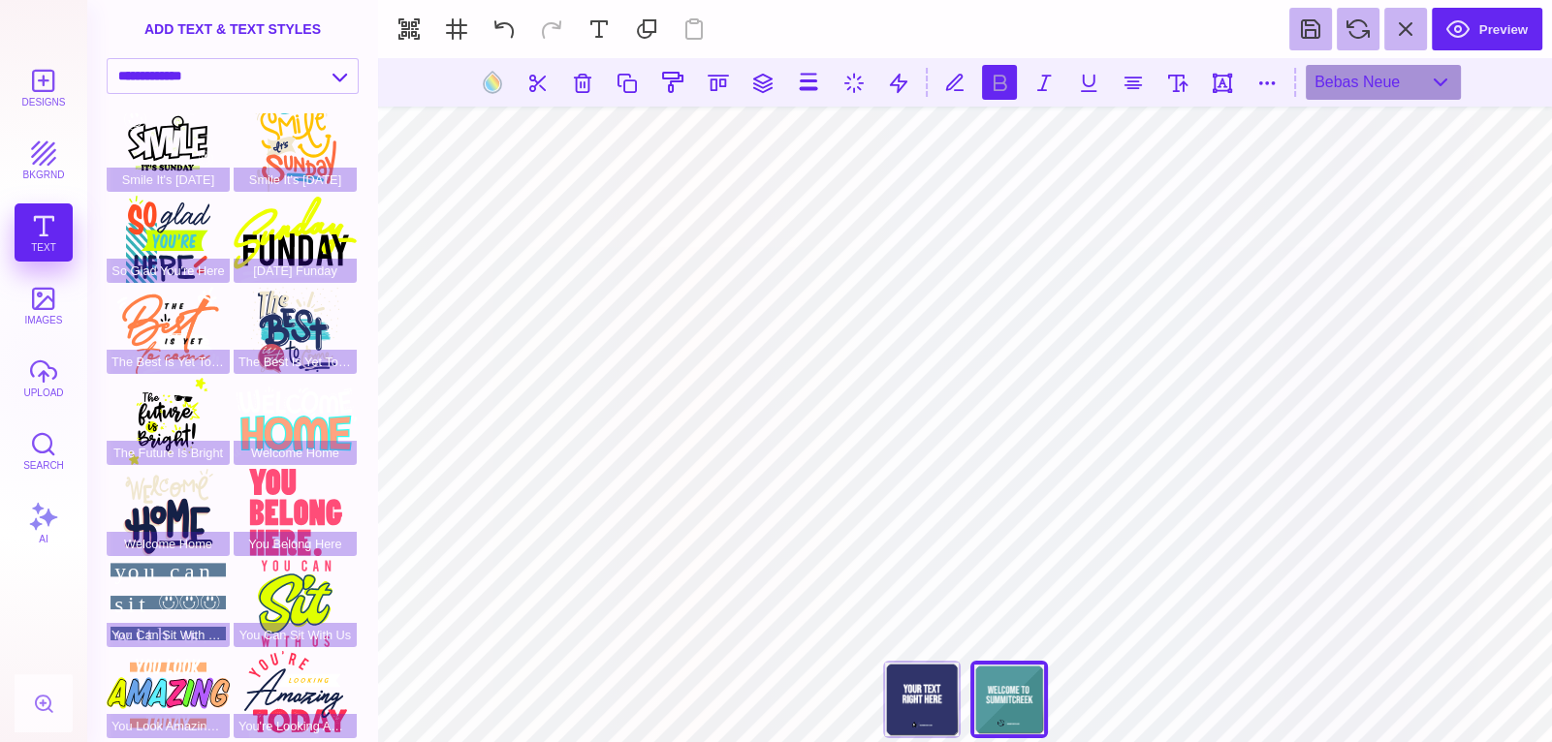
click at [1005, 95] on button at bounding box center [999, 82] width 35 height 35
click at [1005, 92] on button at bounding box center [999, 82] width 35 height 35
click at [995, 78] on button at bounding box center [999, 82] width 35 height 35
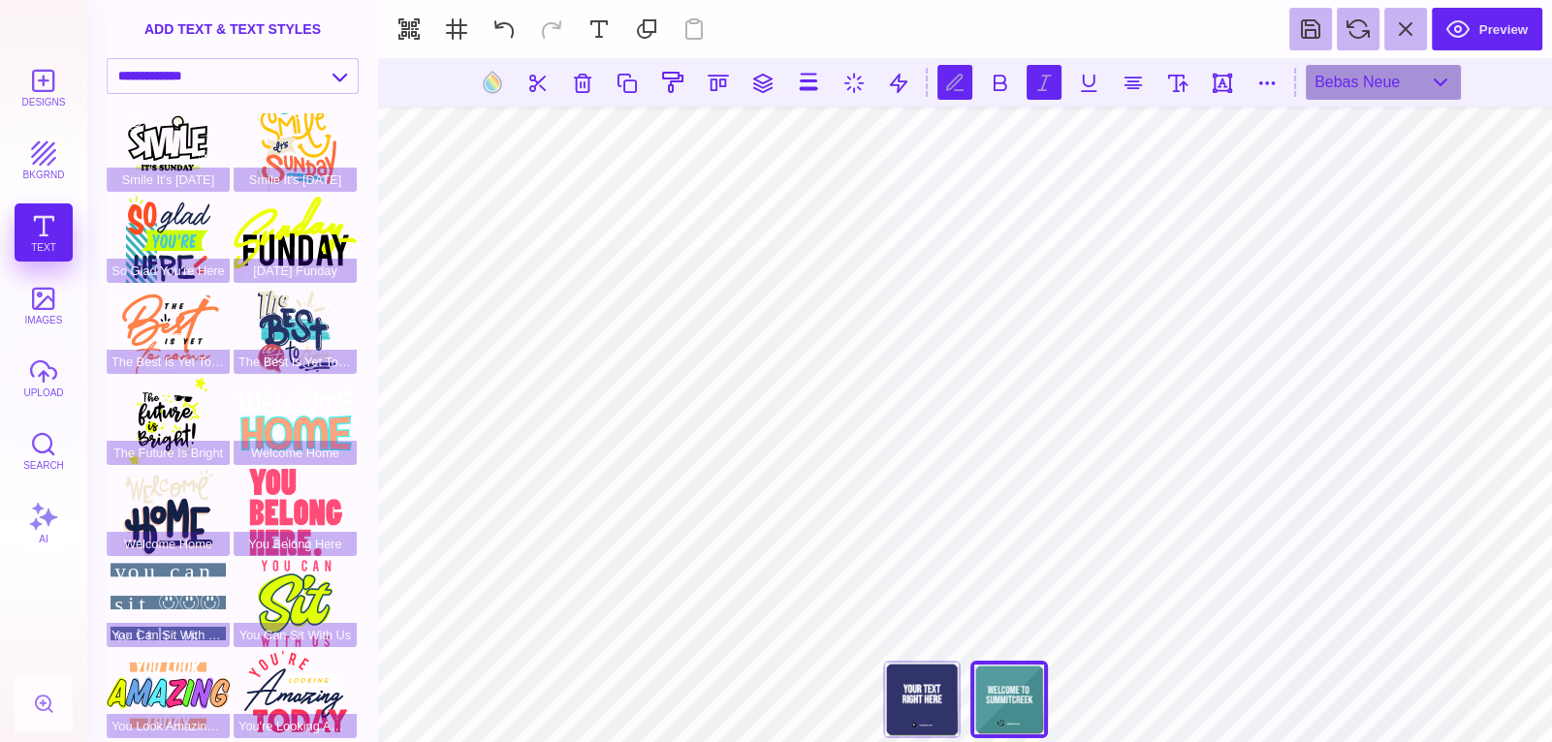
click at [1046, 86] on button at bounding box center [1043, 82] width 35 height 35
click at [1045, 86] on button at bounding box center [1043, 82] width 35 height 35
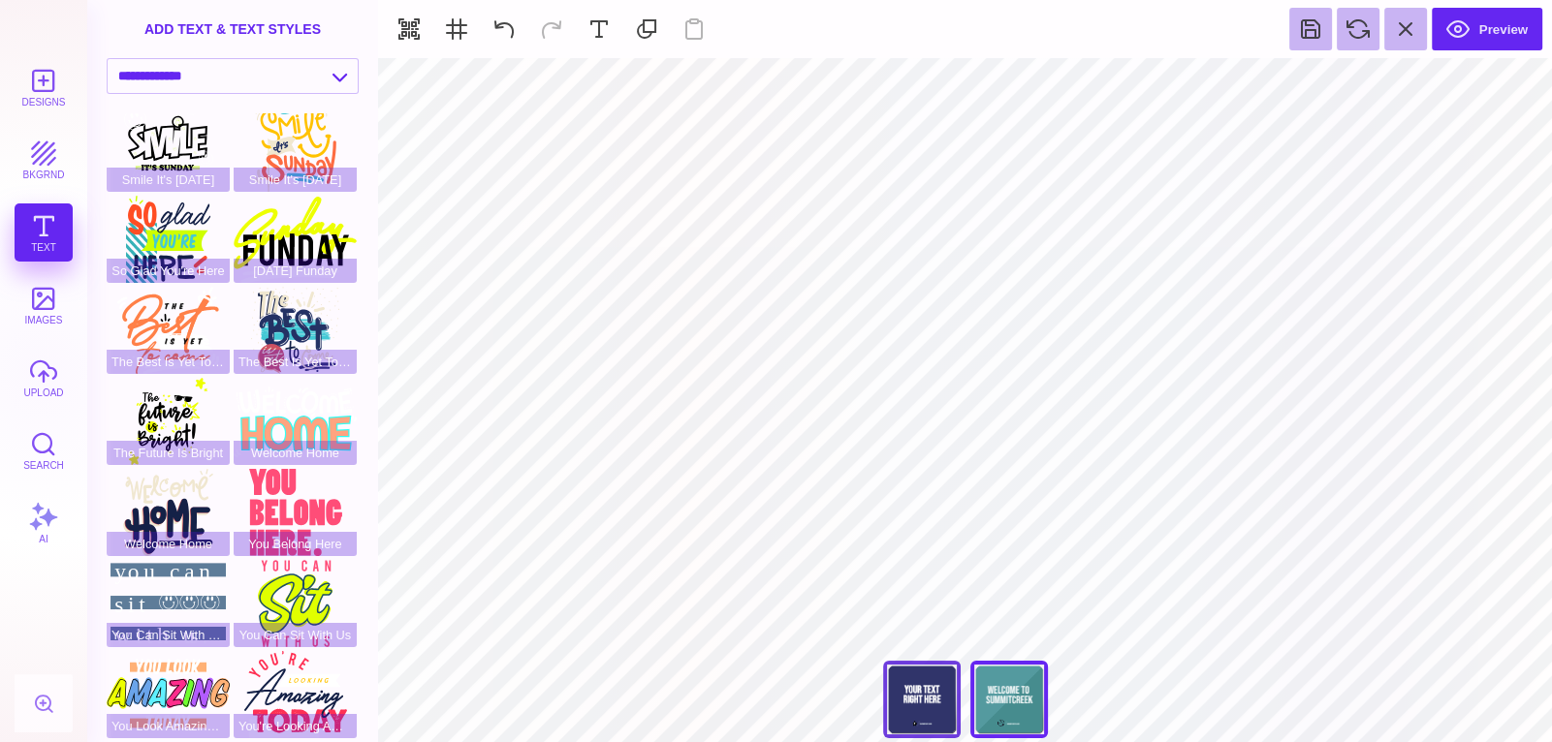
click at [920, 685] on div "Back" at bounding box center [922, 700] width 78 height 78
type input "****"
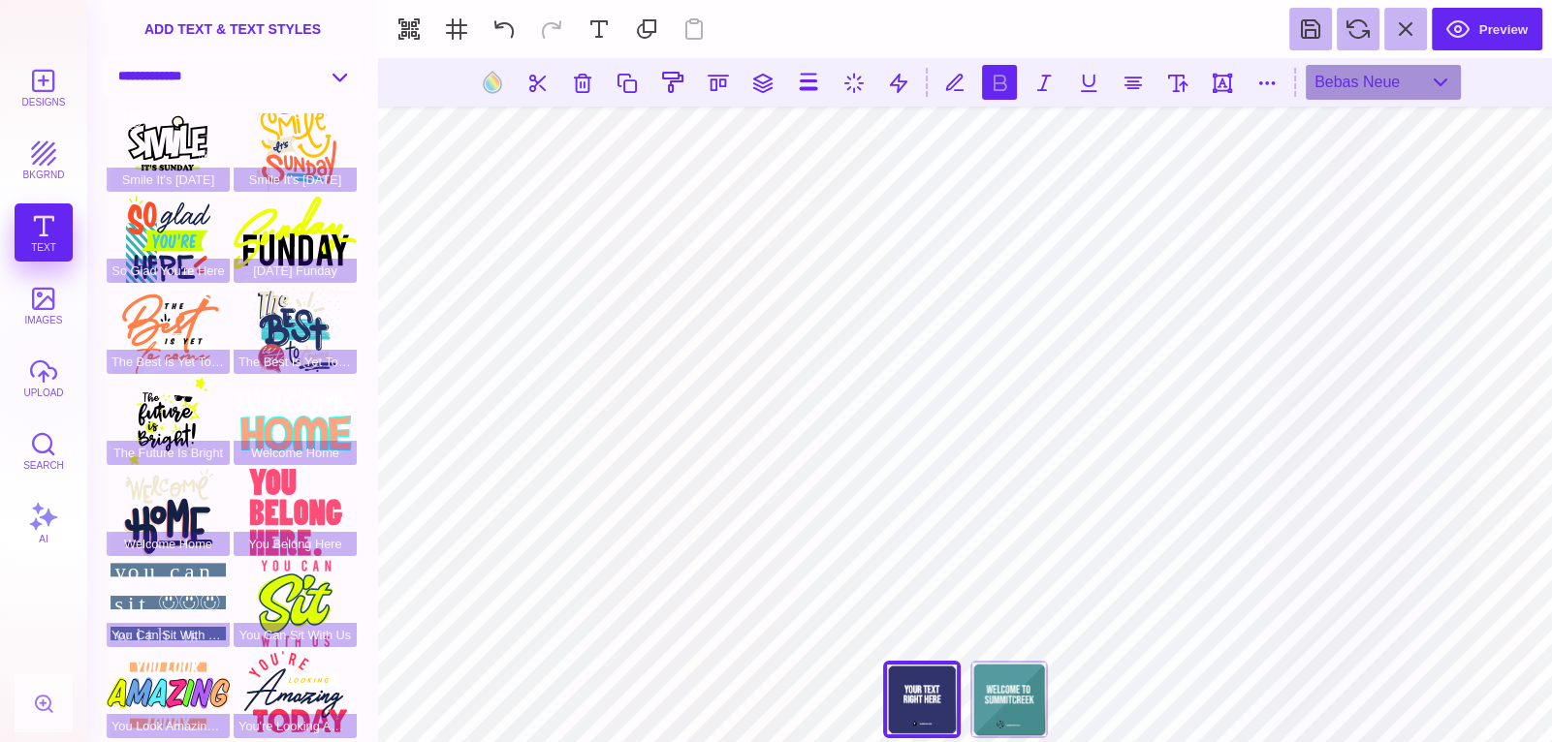
click at [267, 63] on select "**********" at bounding box center [233, 76] width 250 height 34
click at [108, 59] on select "**********" at bounding box center [233, 76] width 250 height 34
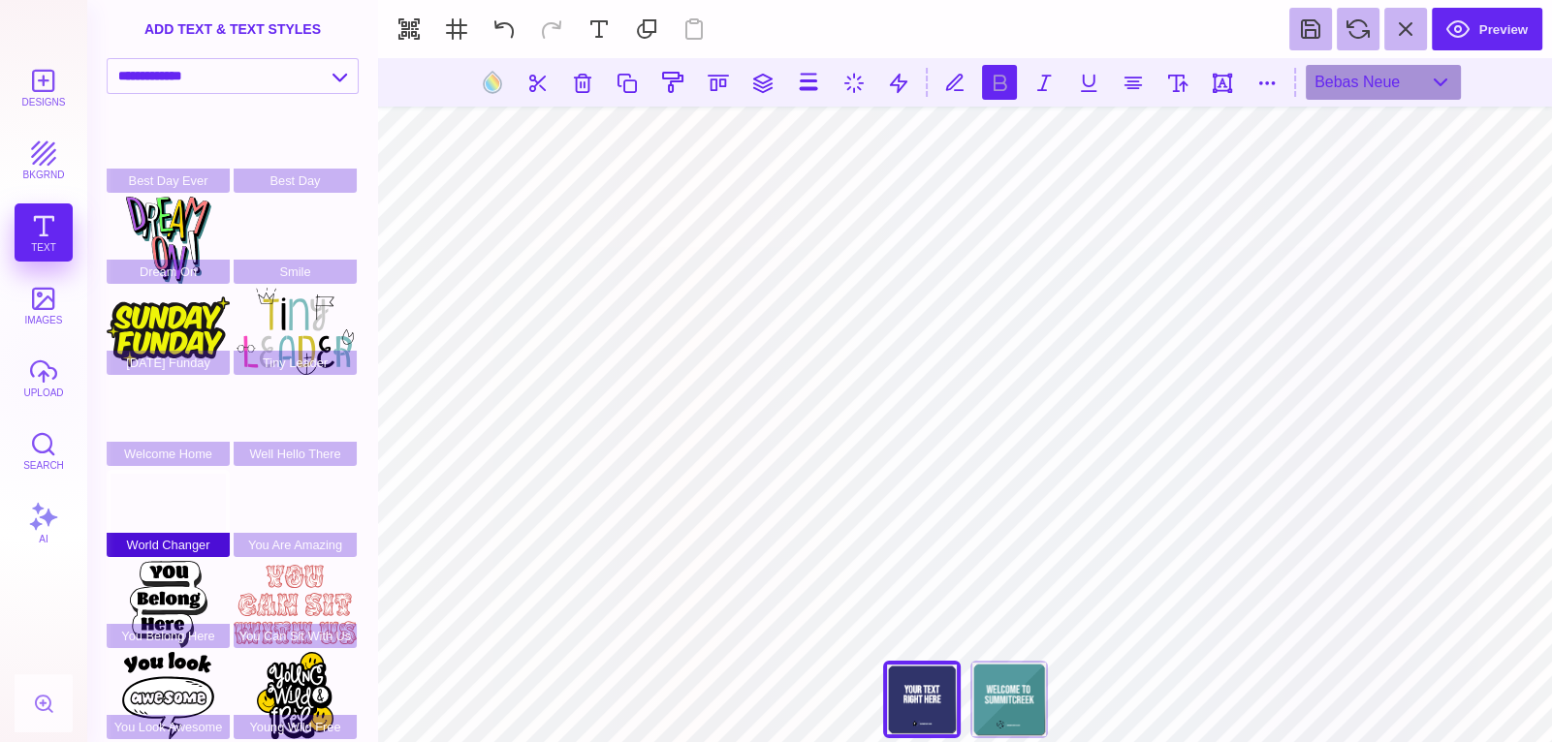
scroll to position [10, 0]
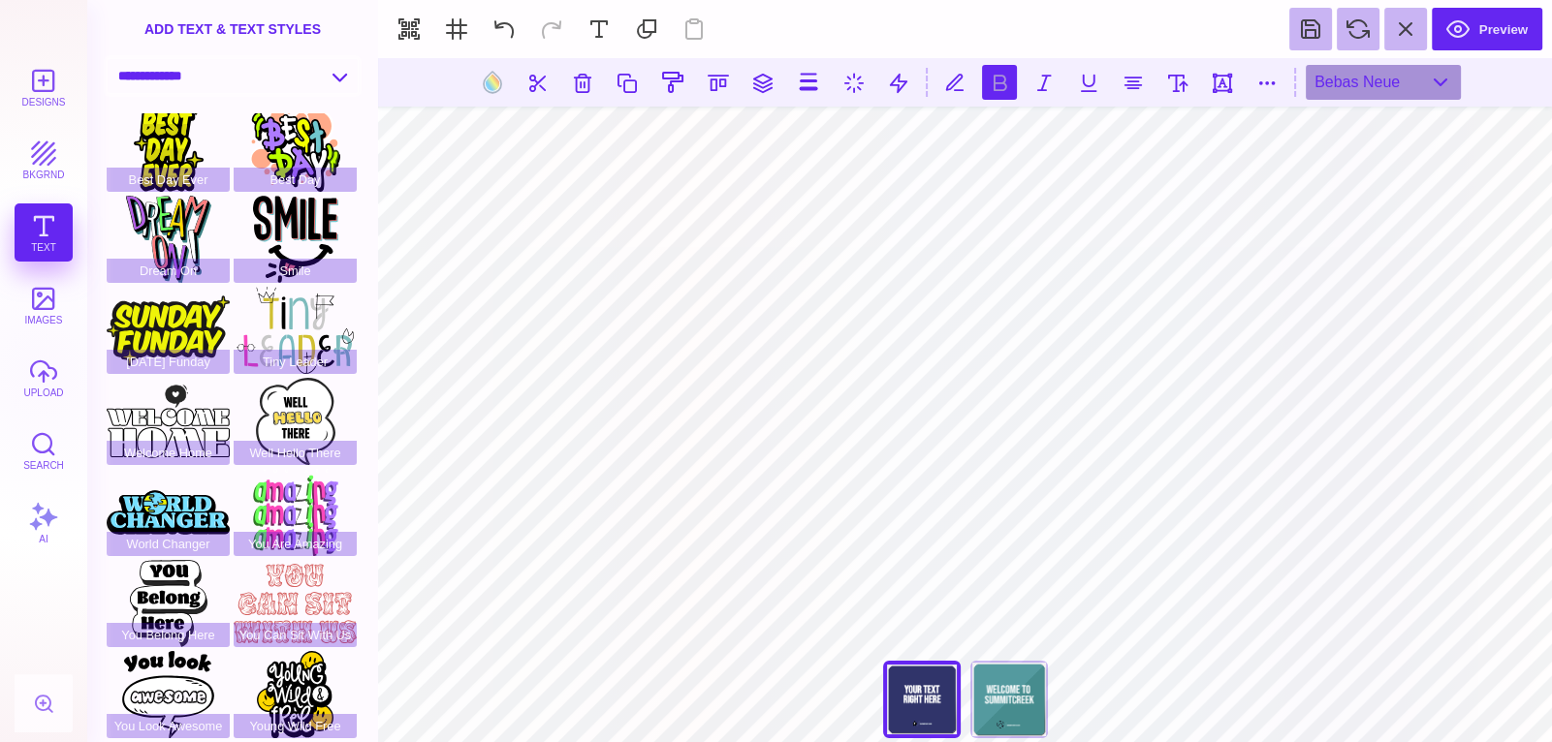
click at [249, 87] on select "**********" at bounding box center [233, 76] width 250 height 34
select select "**********"
click at [108, 59] on select "**********" at bounding box center [233, 76] width 250 height 34
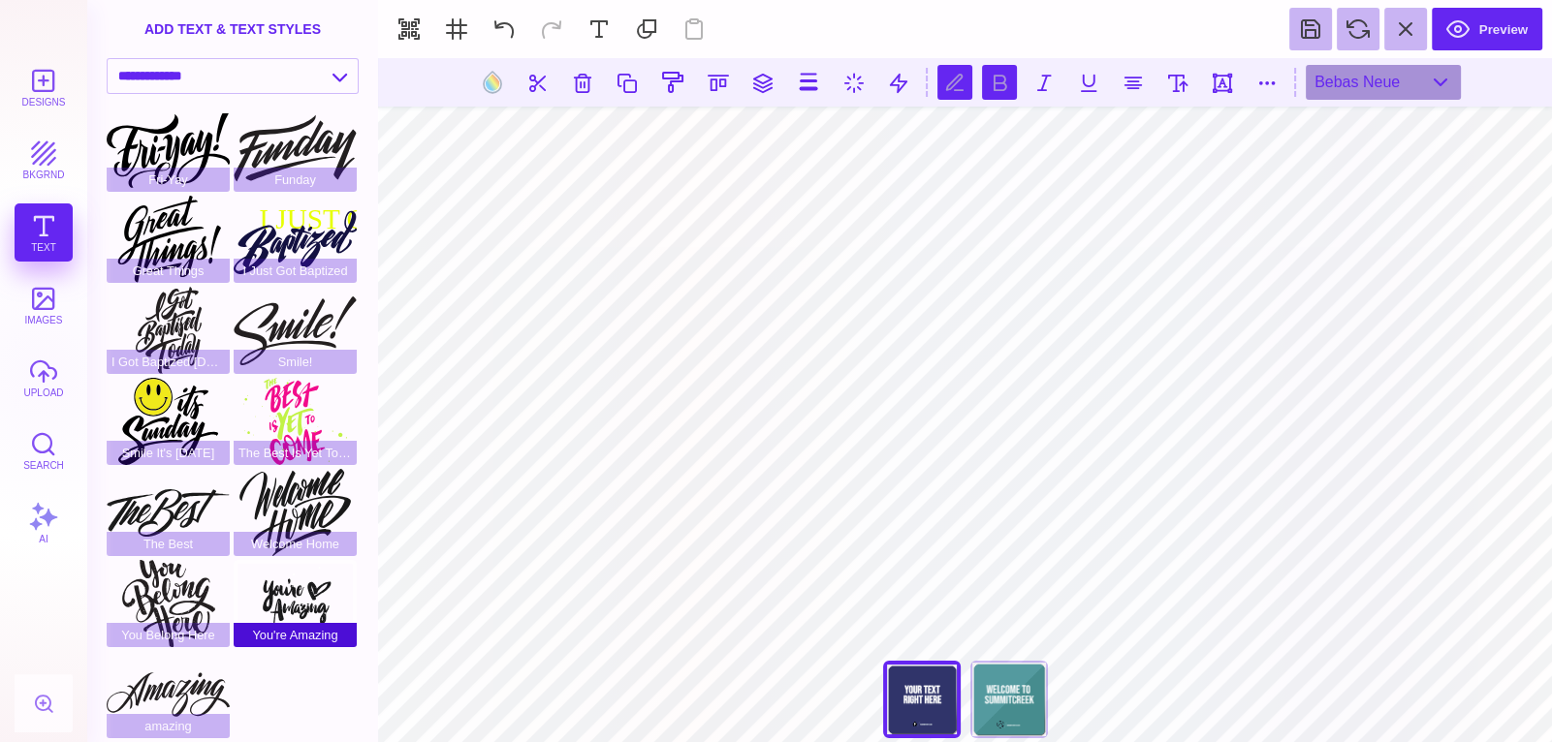
scroll to position [0, 1]
type textarea "*"
click at [313, 73] on select "**********" at bounding box center [233, 76] width 250 height 34
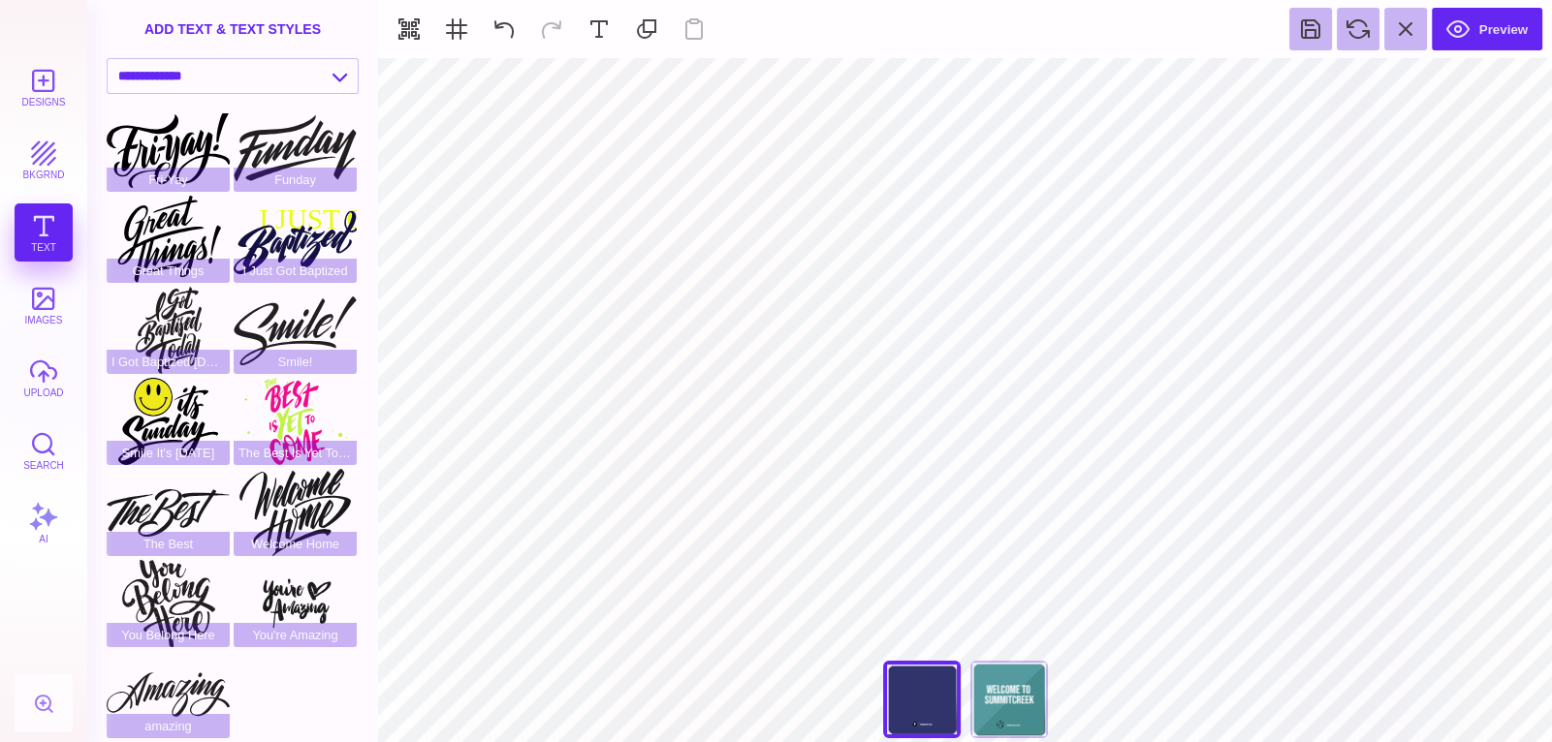
type input "#30346A"
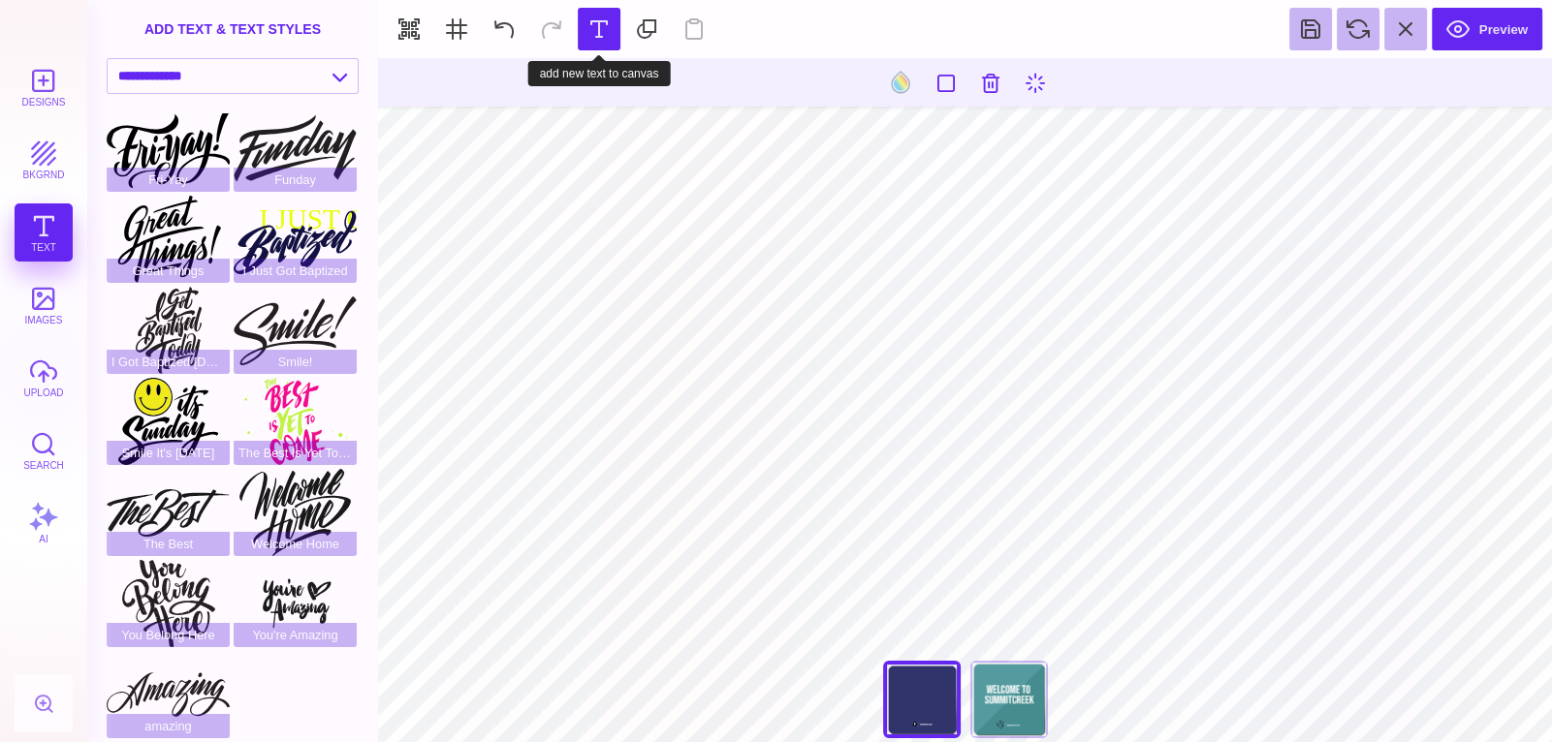
click at [593, 50] on section "Preview" at bounding box center [965, 29] width 1174 height 58
click at [594, 32] on button at bounding box center [599, 29] width 43 height 43
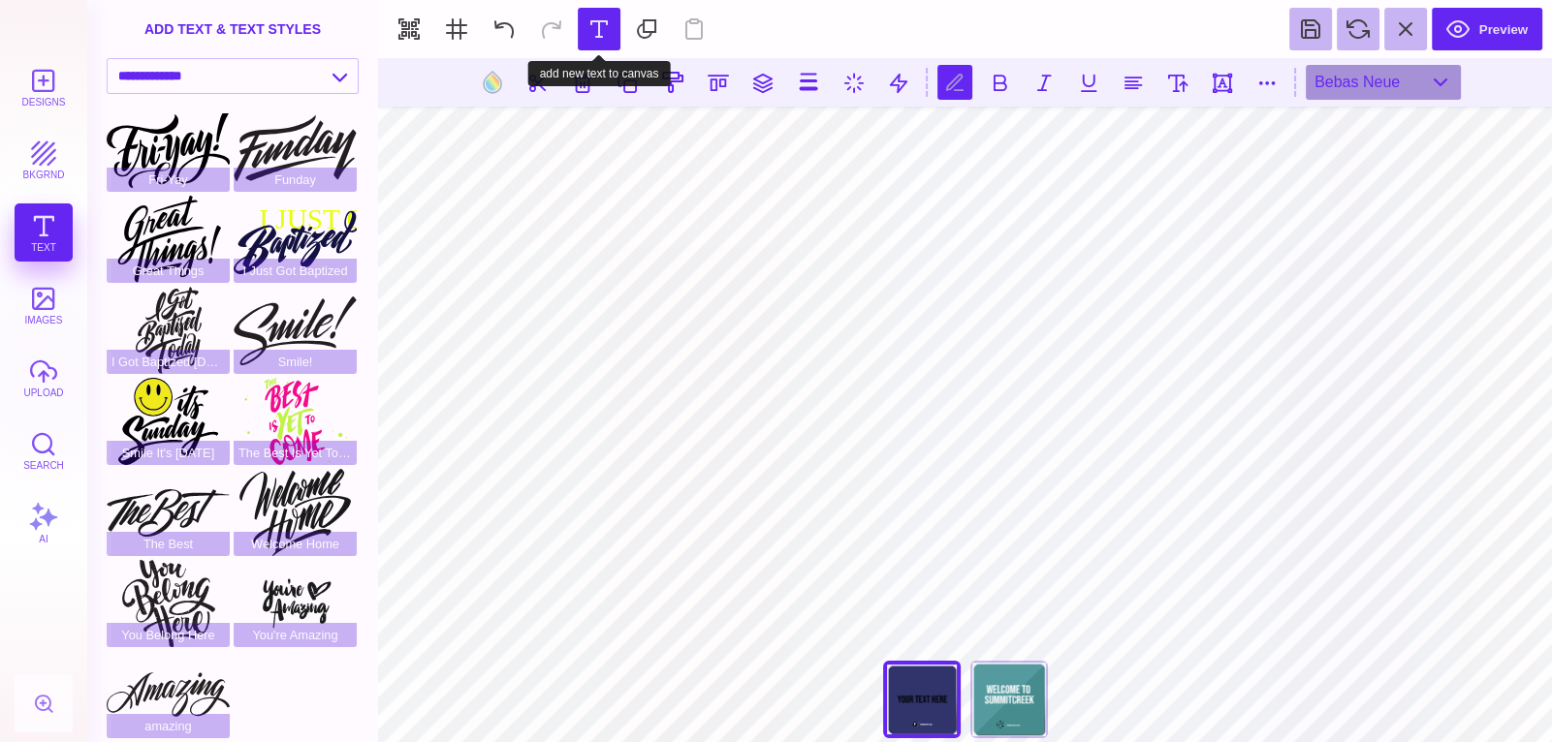
type textarea "*"
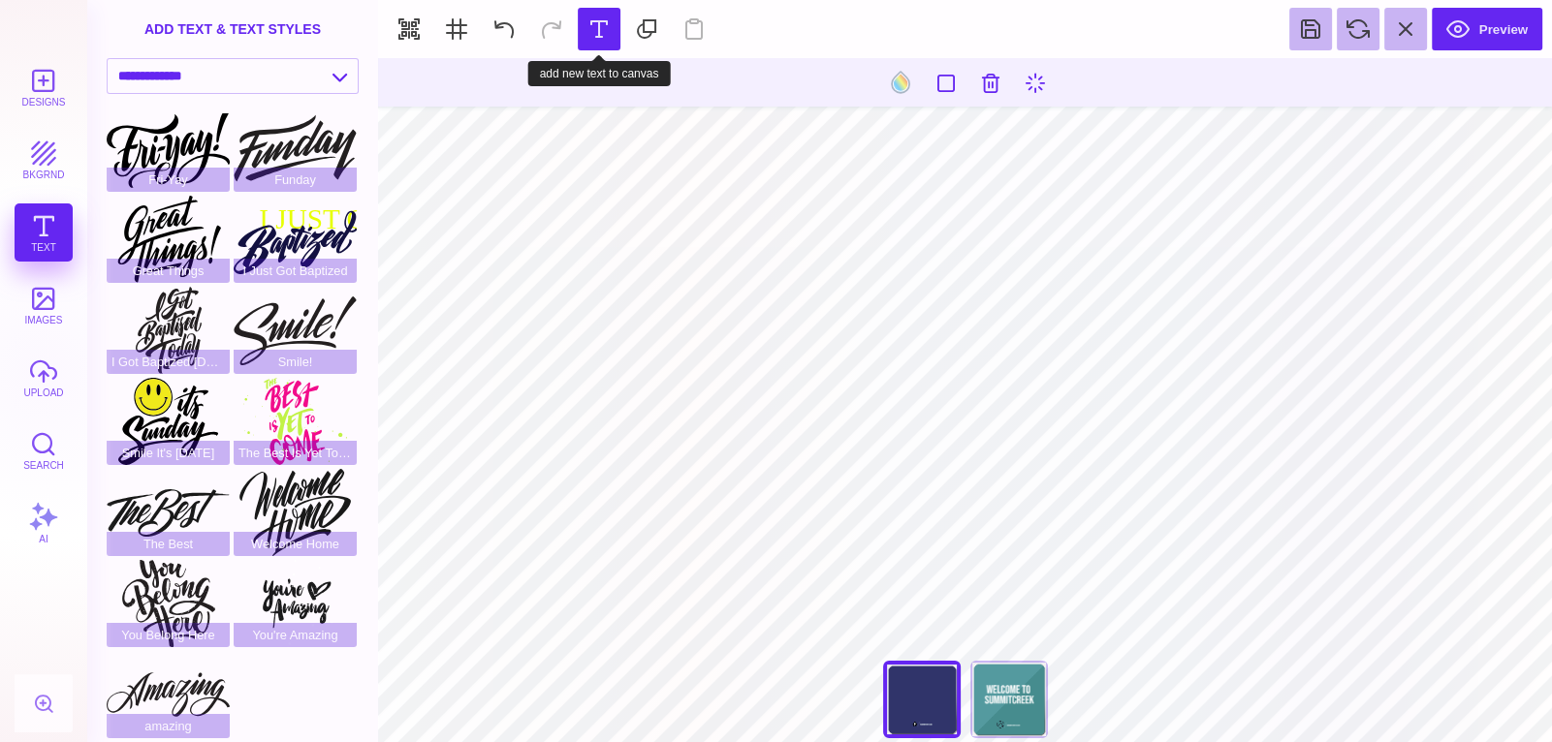
click at [599, 27] on button at bounding box center [599, 29] width 43 height 43
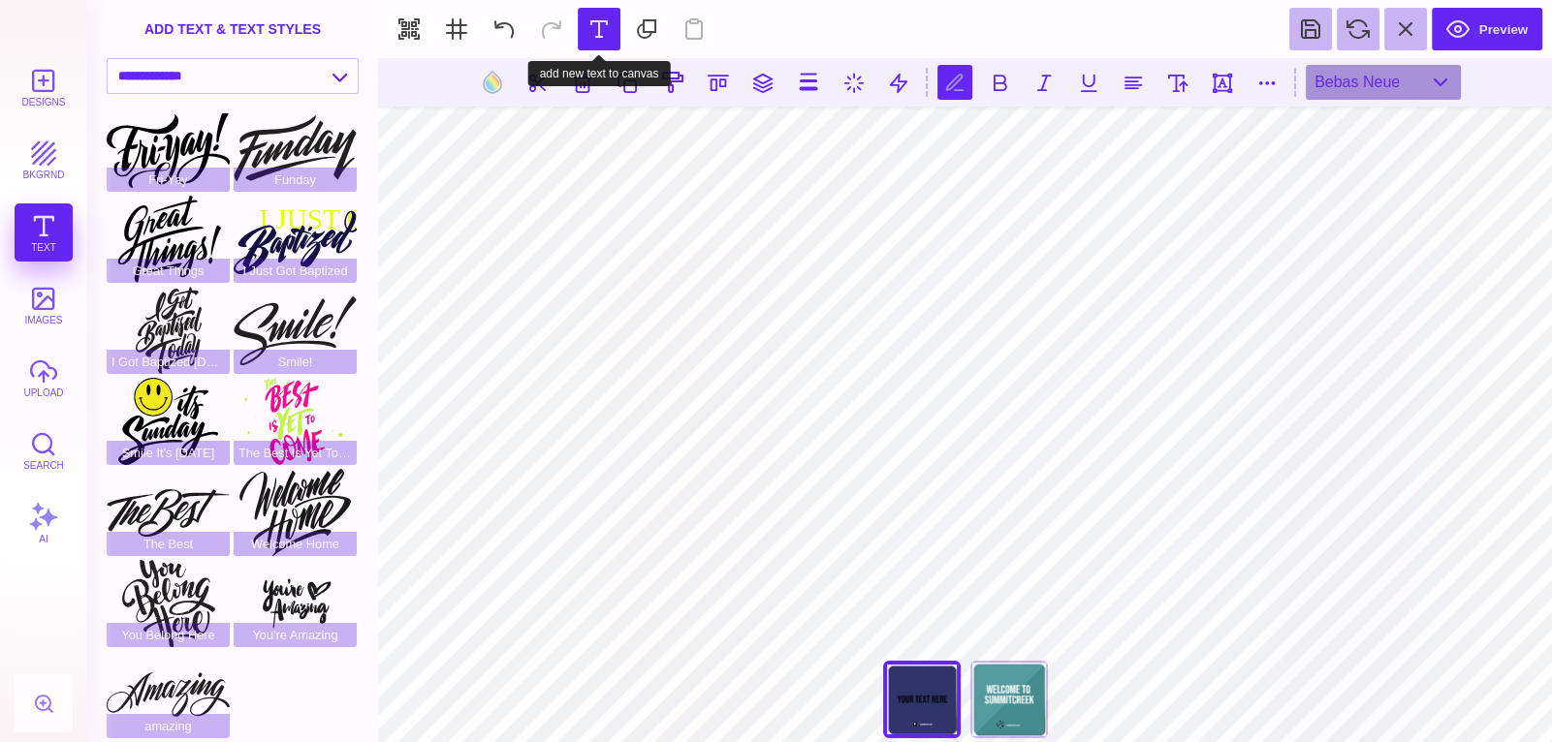
type textarea "*"
type textarea "**********"
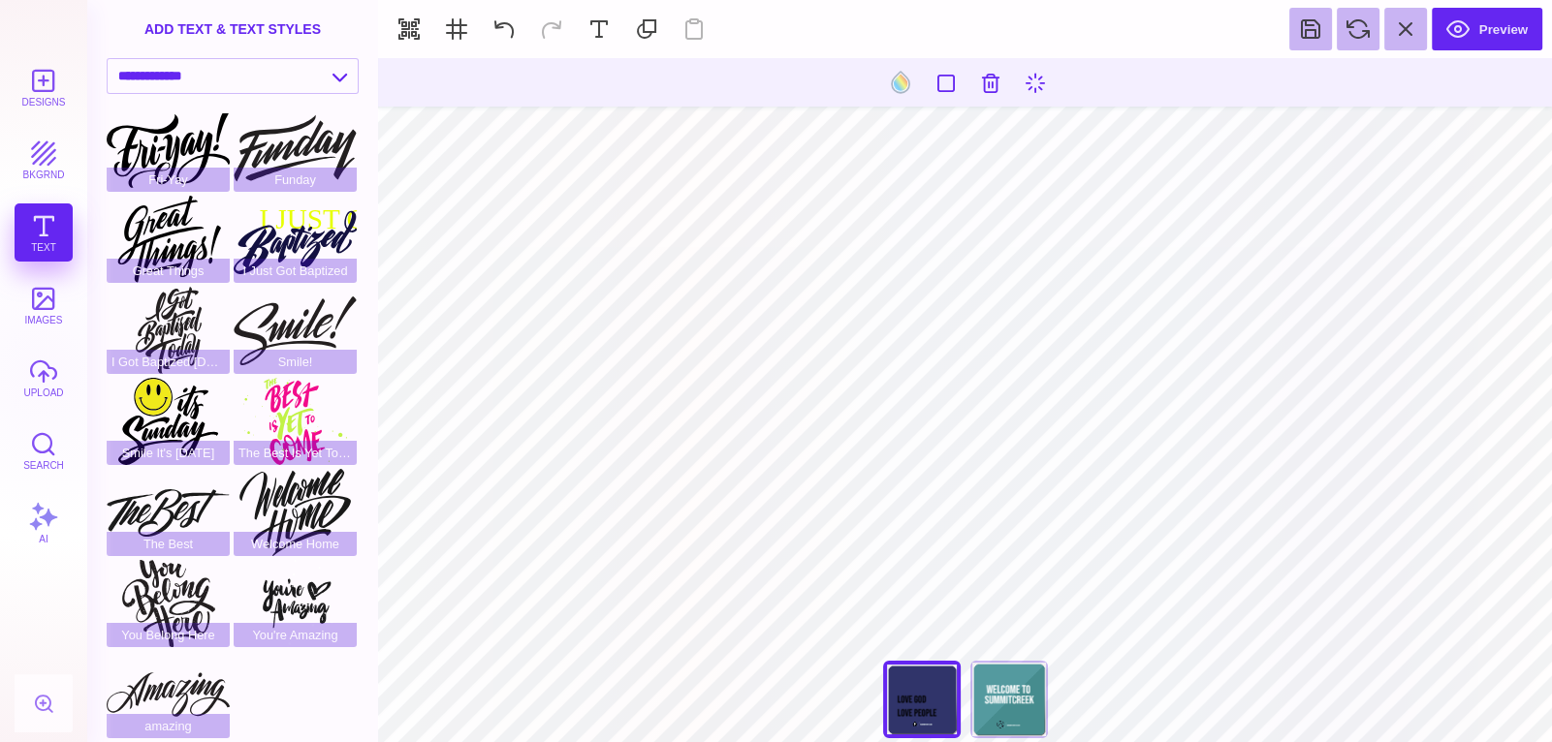
type input "#000000"
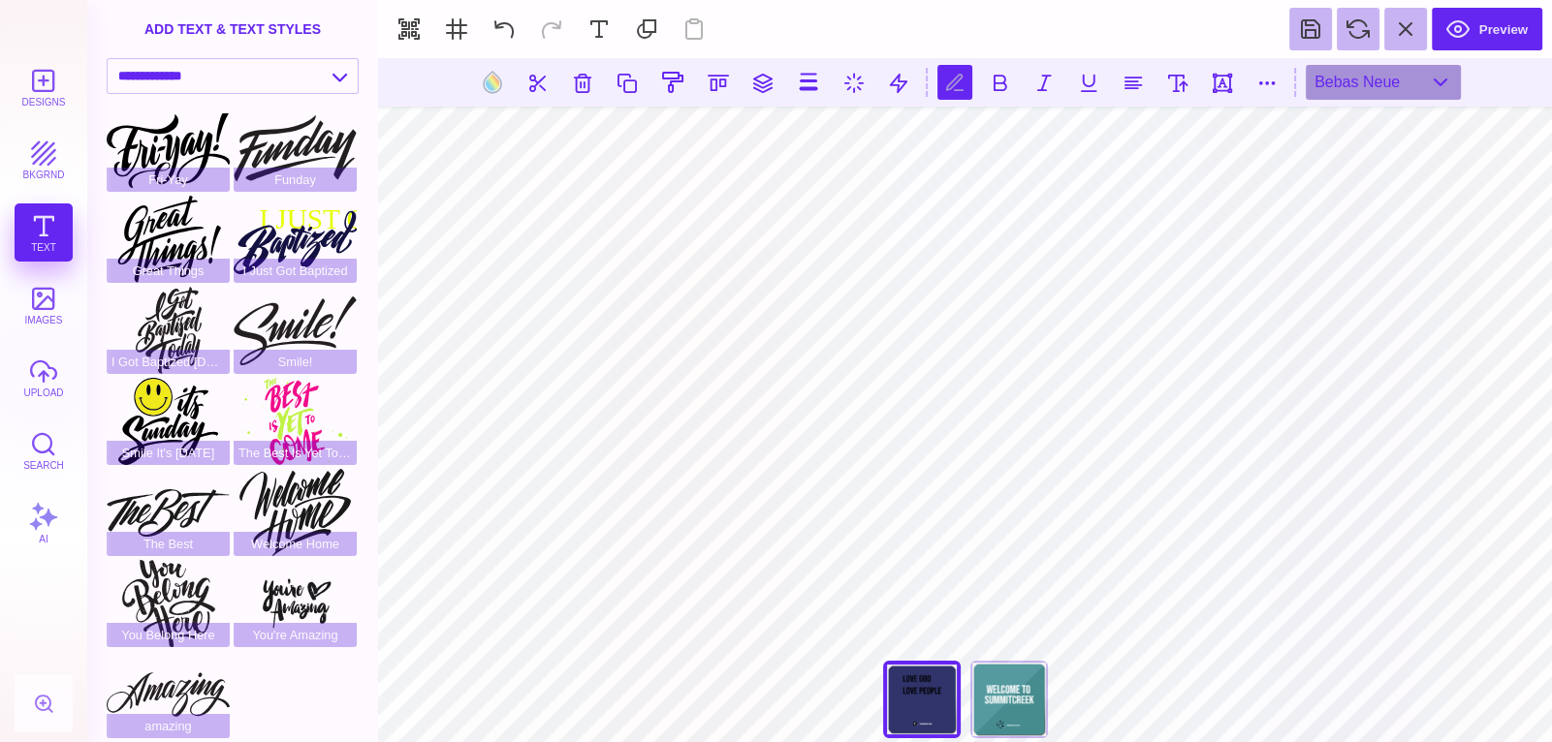
scroll to position [0, 1]
type textarea "*"
type textarea "**********"
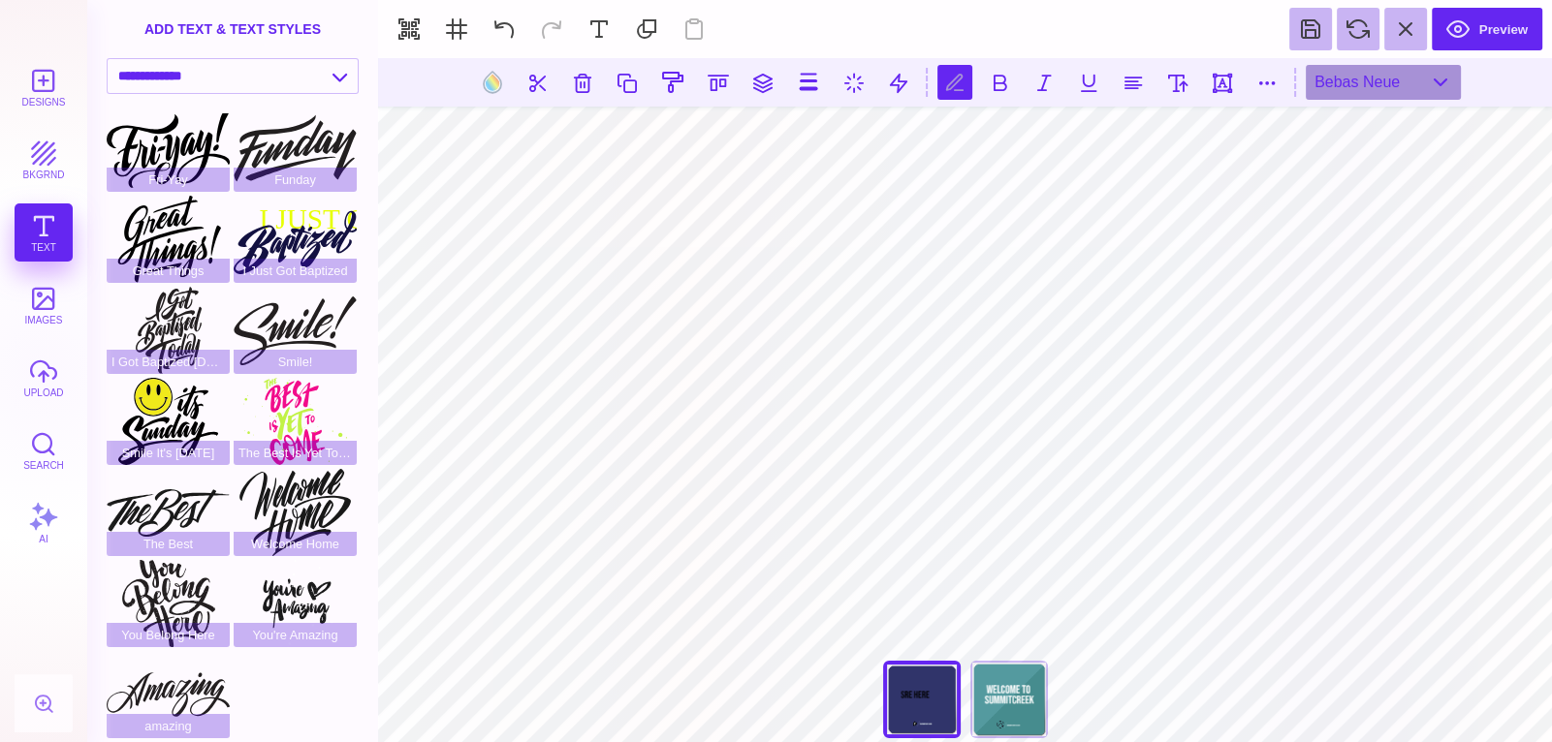
type textarea "*"
click at [998, 76] on button at bounding box center [999, 82] width 35 height 35
click at [1037, 83] on button at bounding box center [1043, 82] width 35 height 35
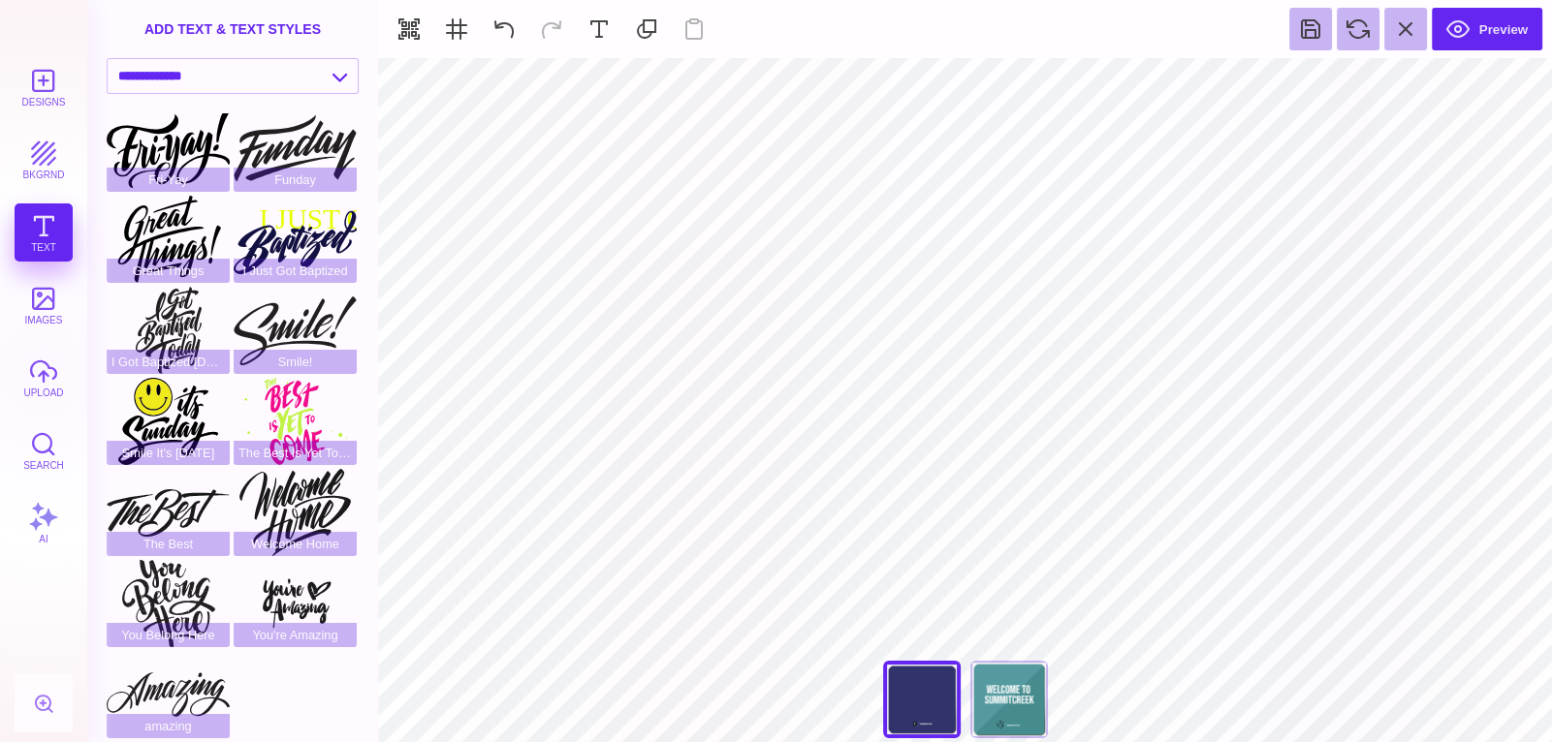
type input "#30346A"
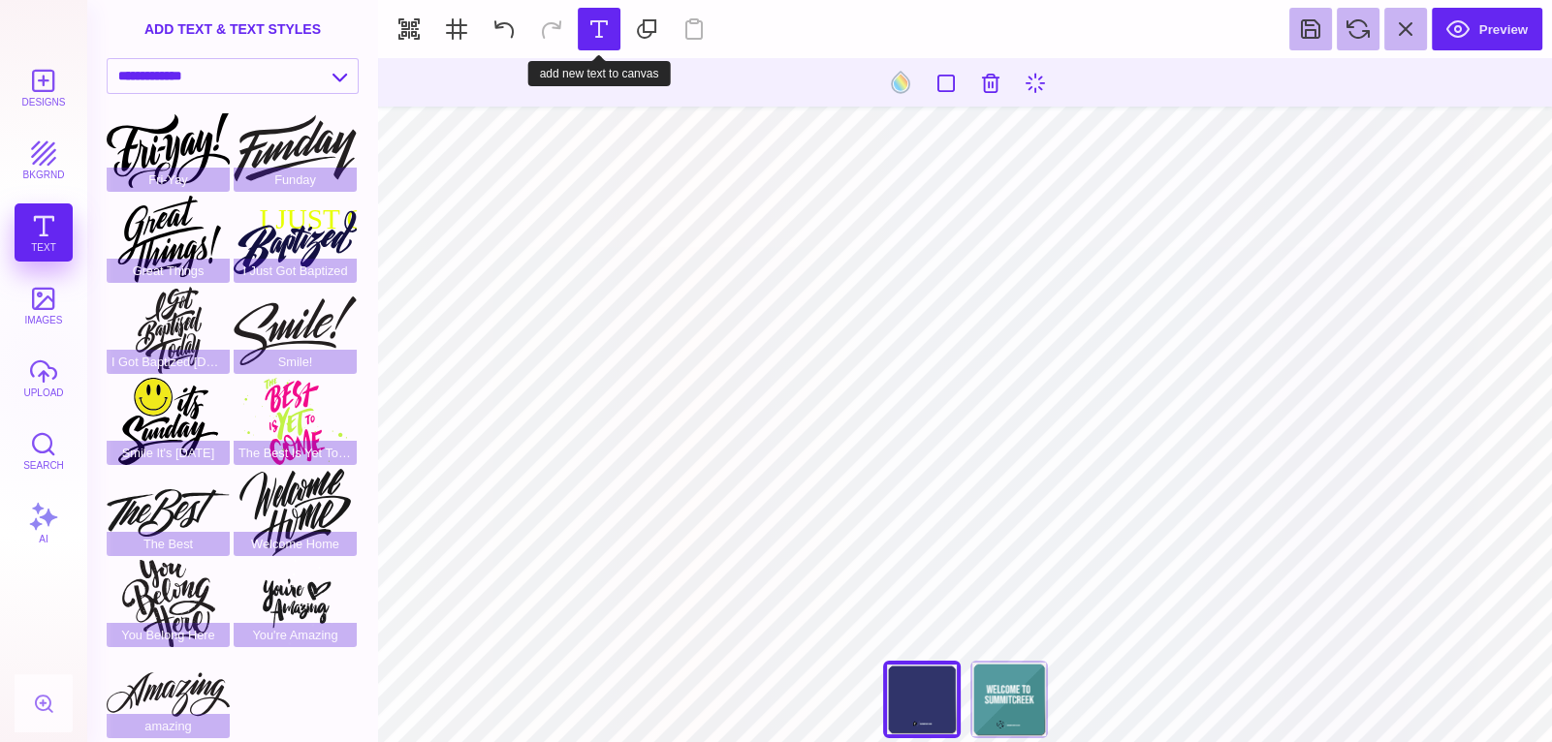
click at [586, 34] on button at bounding box center [599, 29] width 43 height 43
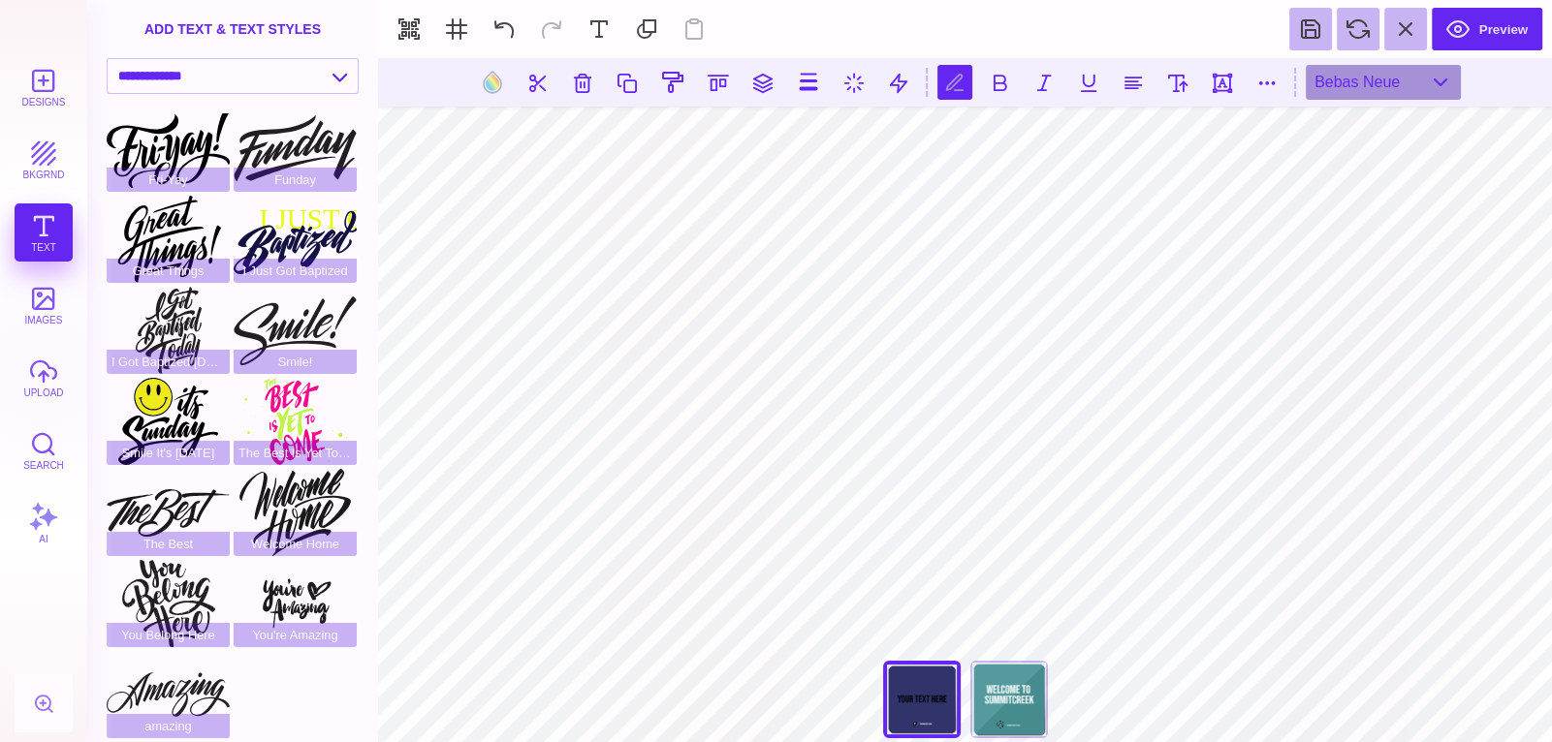
scroll to position [0, 1]
type textarea "*"
click at [1014, 78] on button at bounding box center [999, 82] width 35 height 35
click at [1038, 80] on button at bounding box center [1043, 82] width 35 height 35
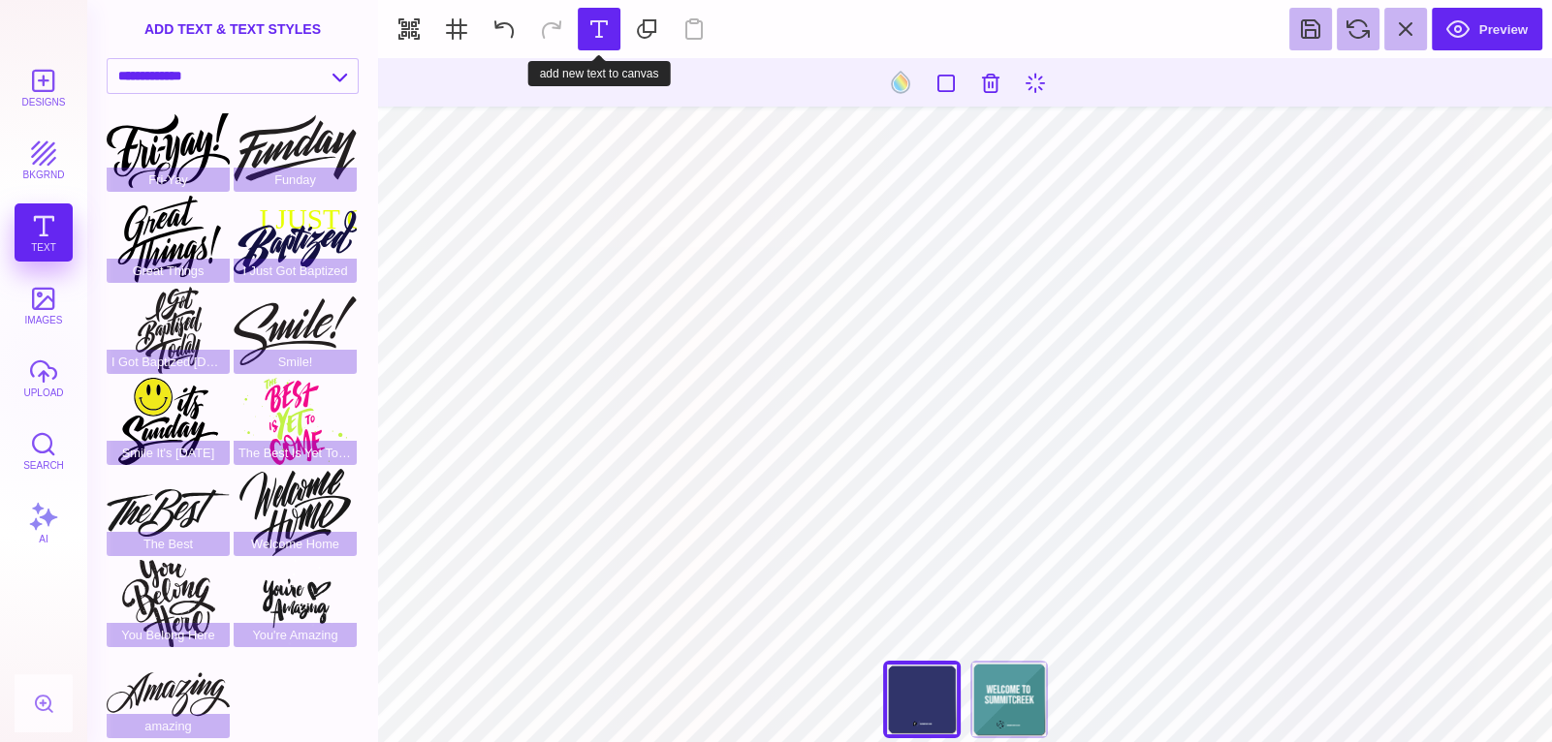
click at [593, 26] on button at bounding box center [599, 29] width 43 height 43
type textarea "**********"
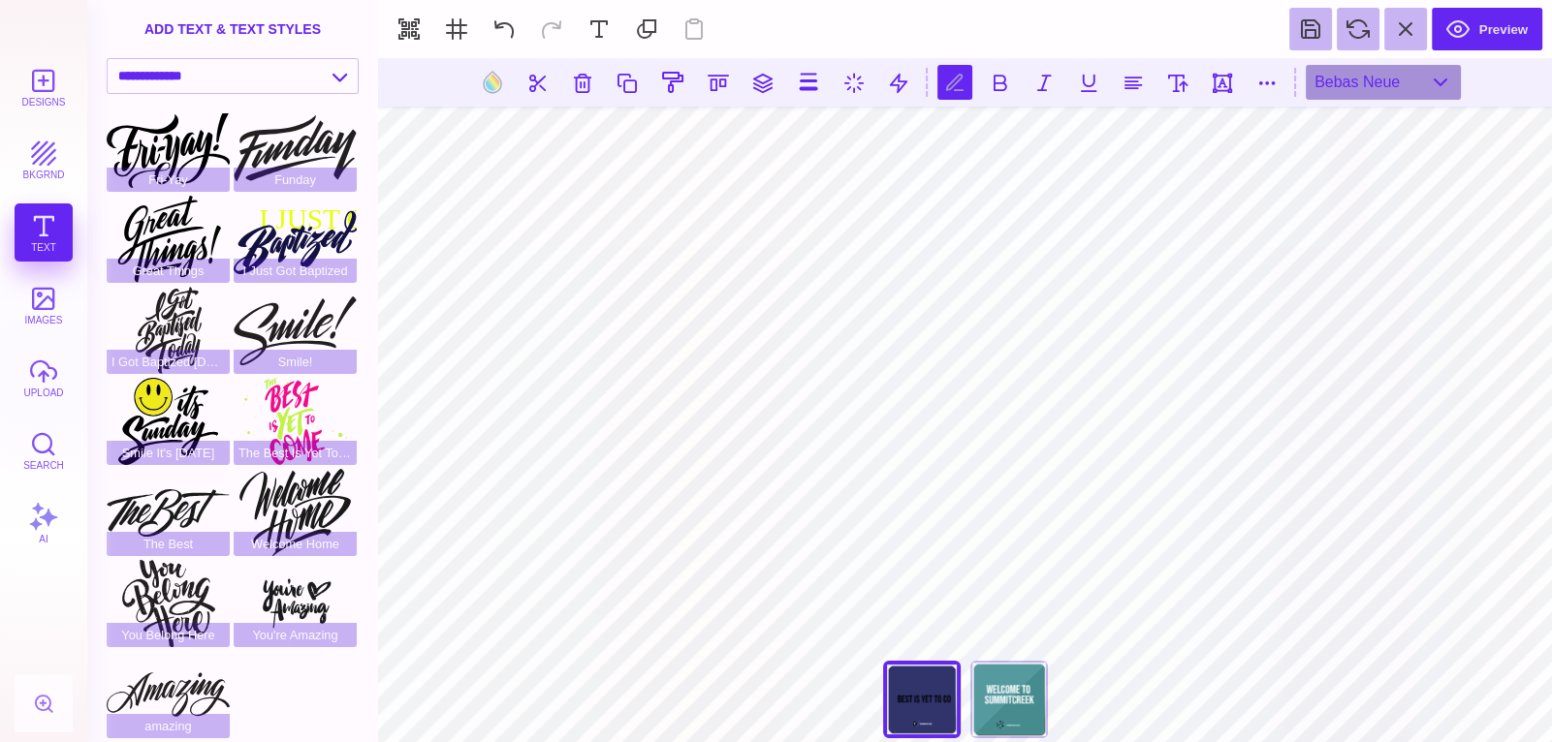
type input "#000000"
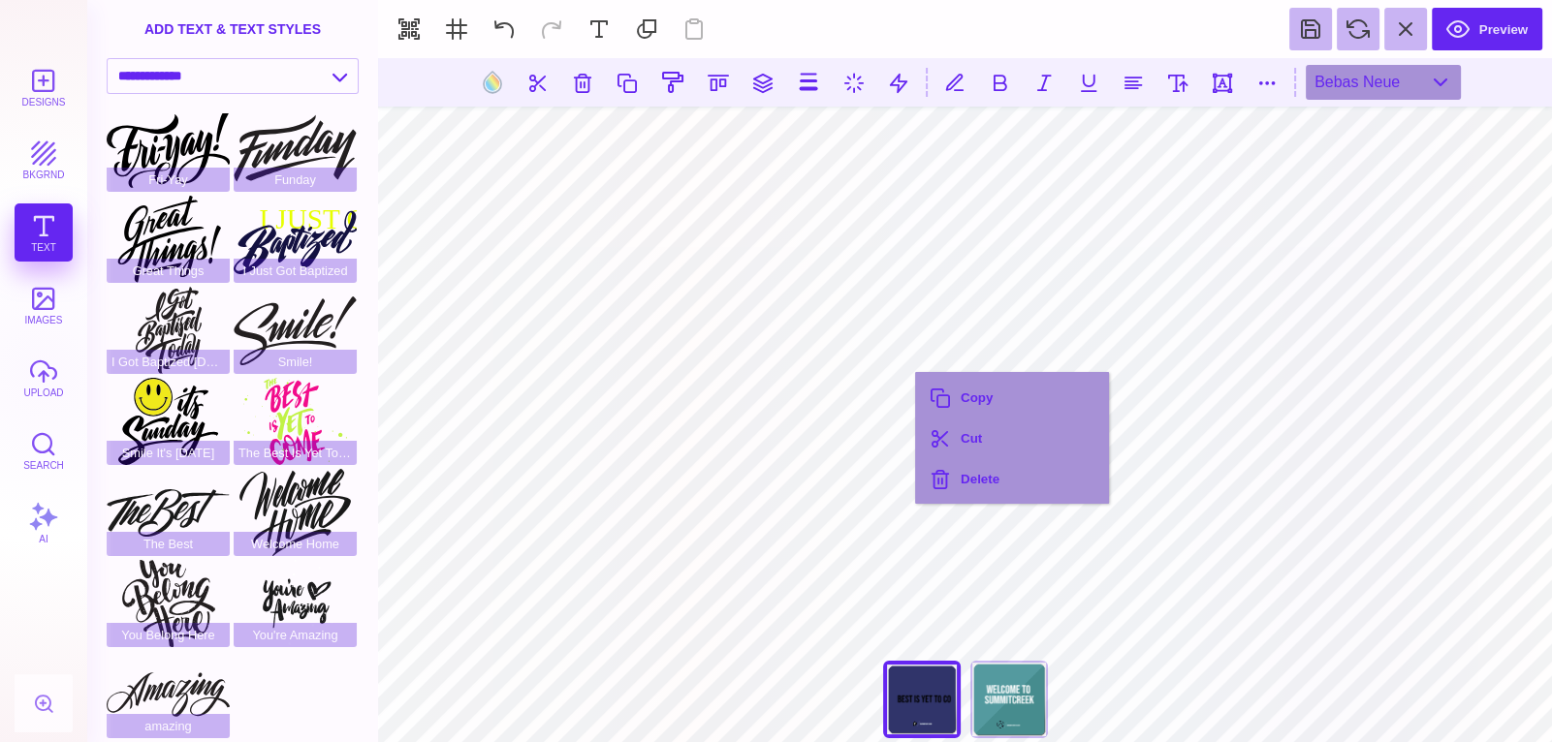
click at [915, 372] on div "Copy Cut Delete" at bounding box center [1012, 438] width 194 height 132
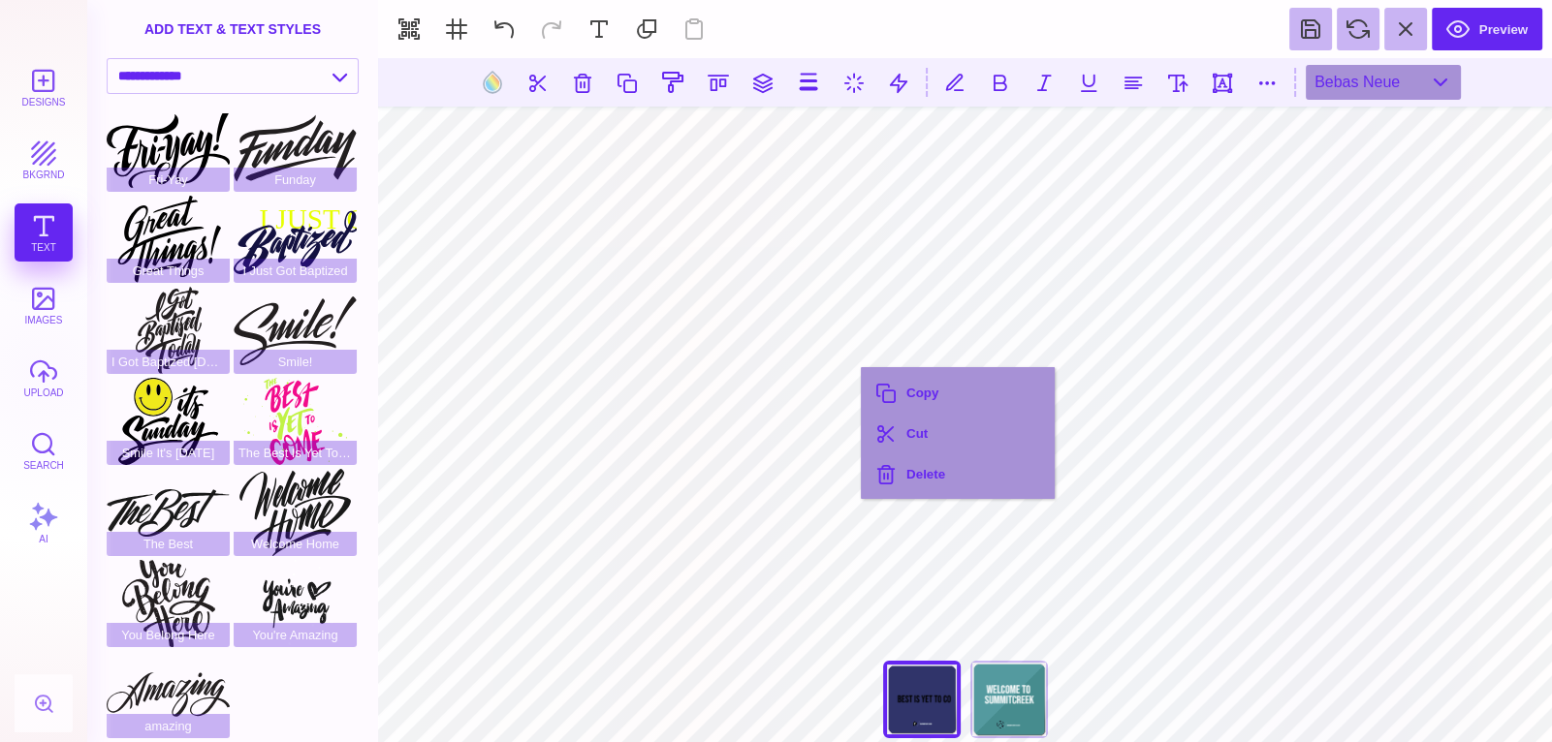
click at [847, 349] on body "Designs bkgrnd Text images upload Search AI set page background X" at bounding box center [776, 371] width 1552 height 742
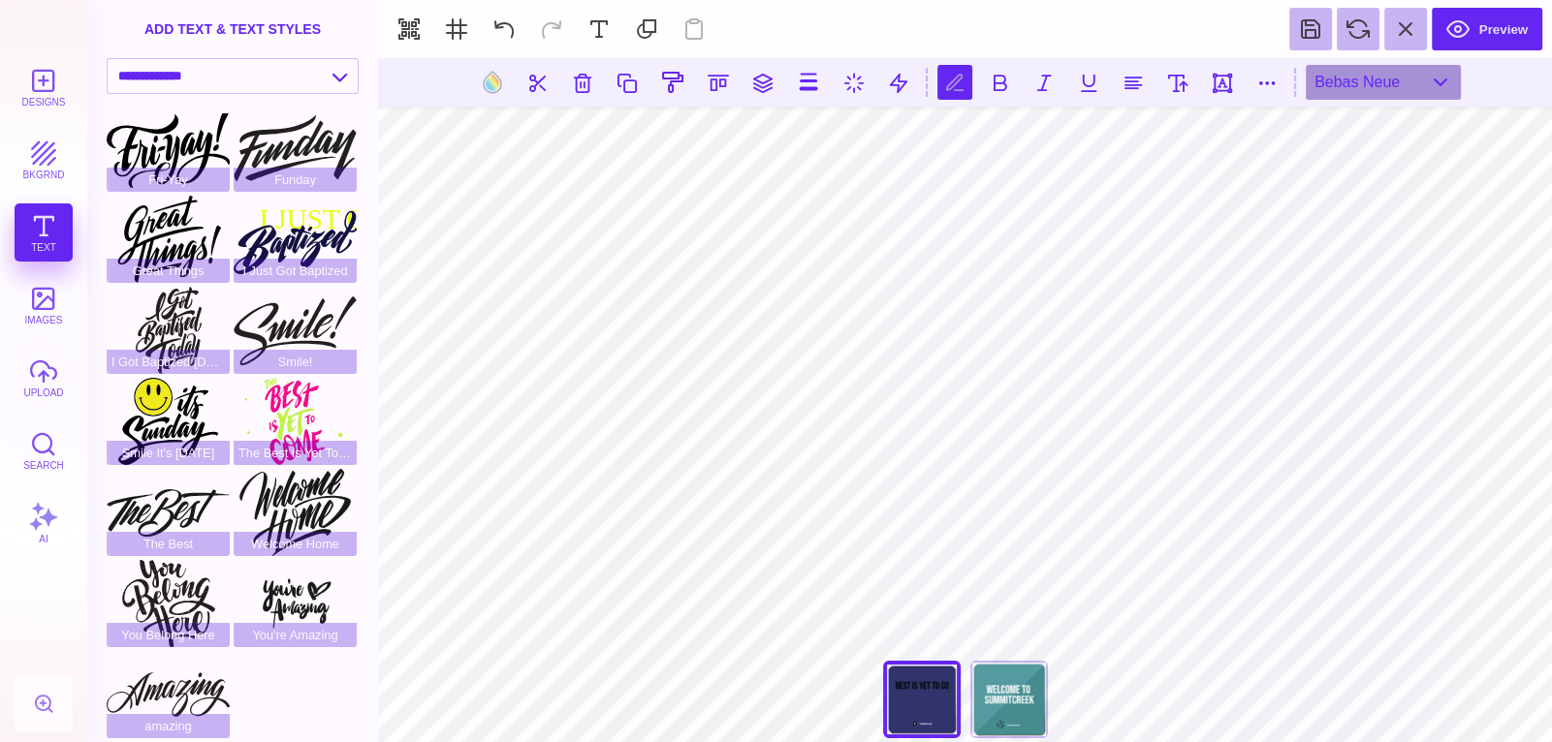
scroll to position [0, 2]
type textarea "**********"
click at [990, 87] on button at bounding box center [999, 82] width 35 height 35
click at [1045, 82] on button at bounding box center [1043, 82] width 35 height 35
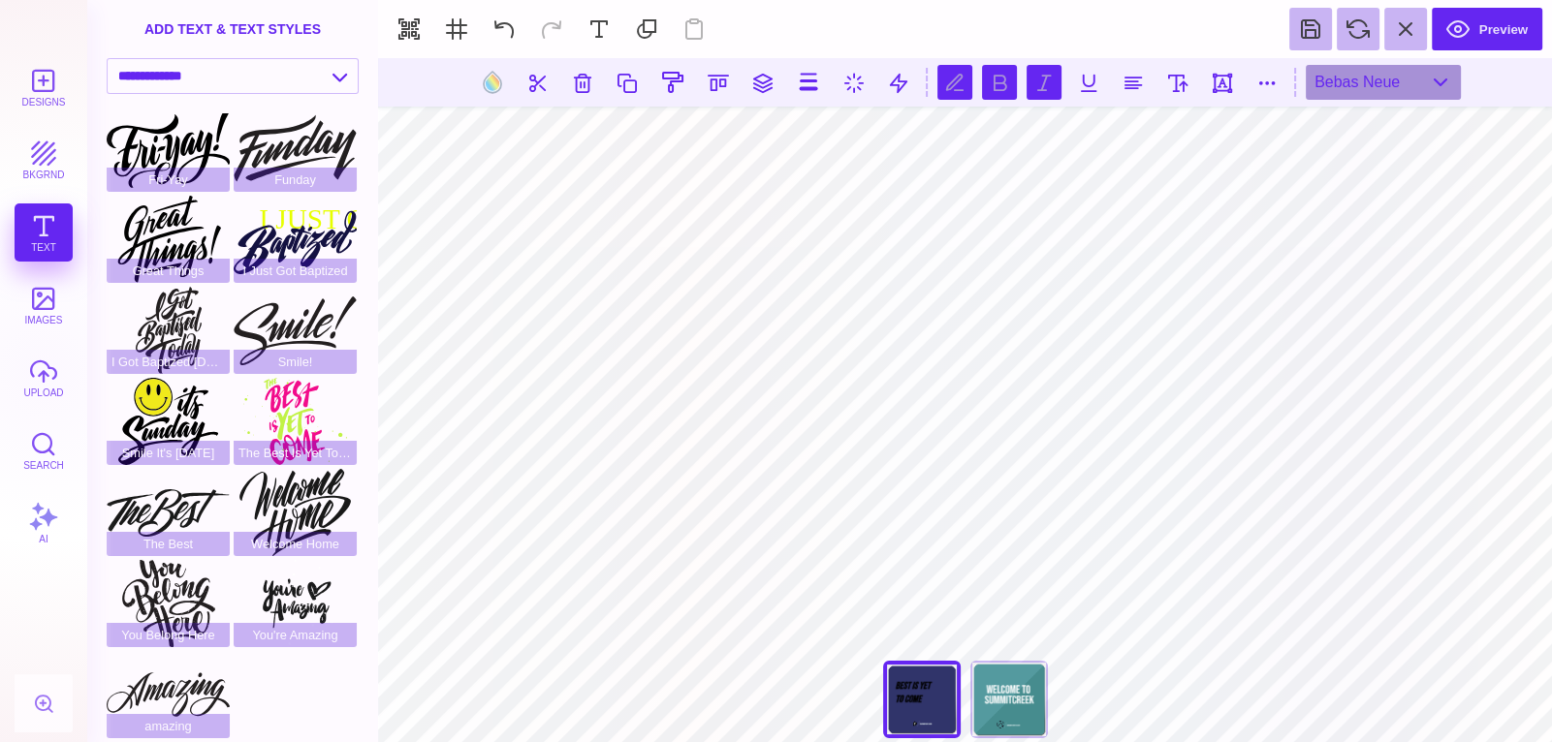
scroll to position [0, 1]
type textarea "**********"
click at [484, 81] on button at bounding box center [492, 82] width 37 height 37
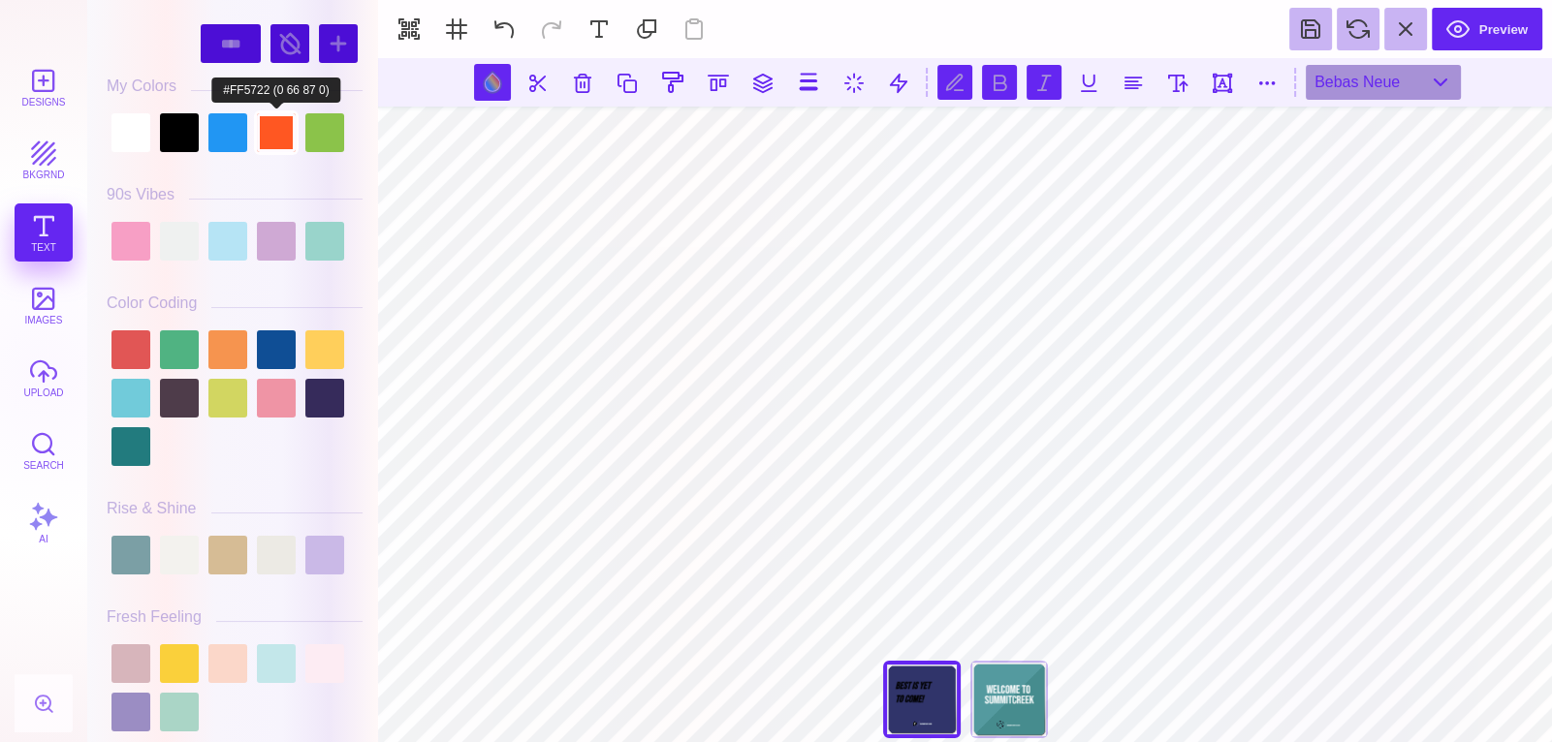
click at [268, 146] on div at bounding box center [276, 132] width 39 height 39
click at [307, 134] on div at bounding box center [324, 132] width 39 height 39
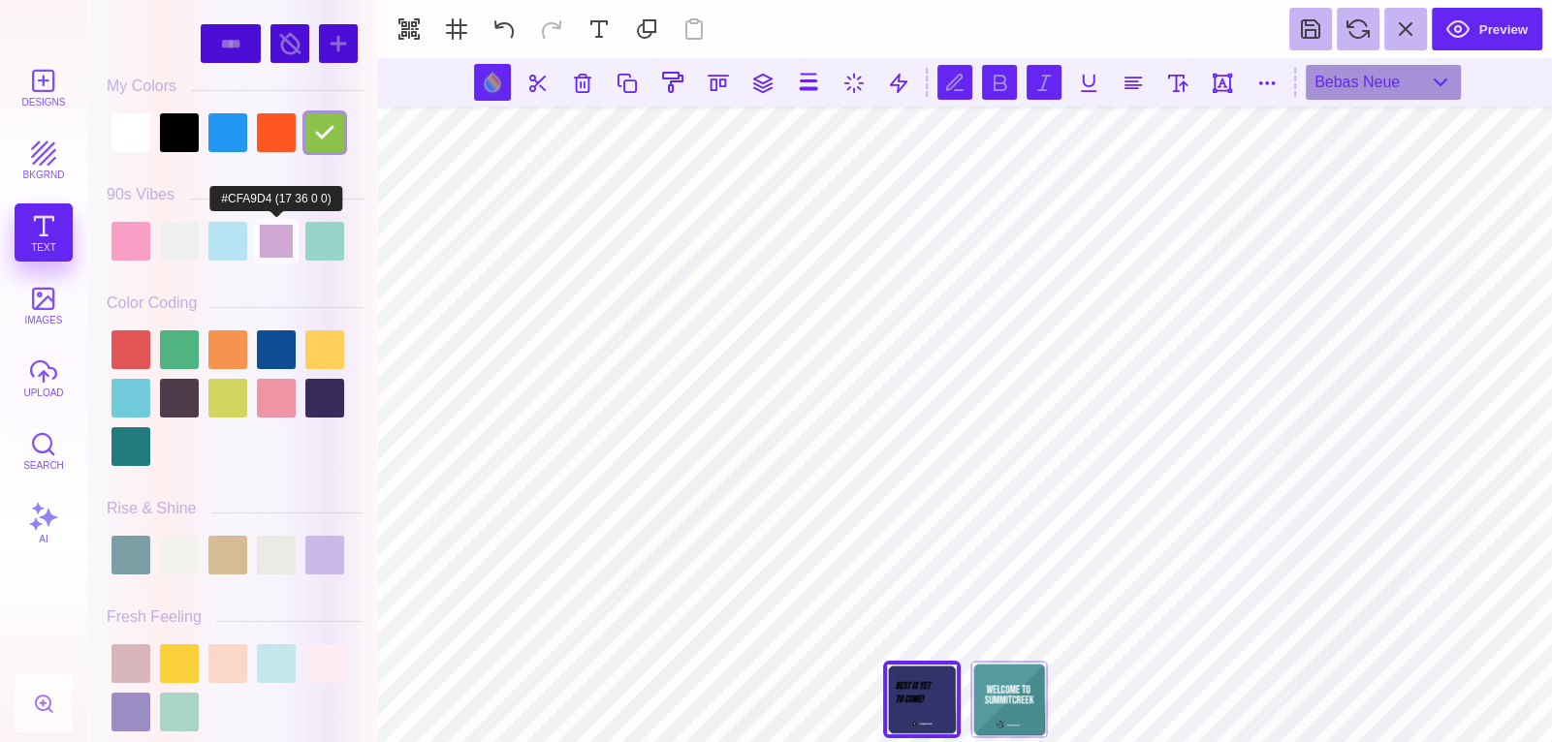
click at [292, 223] on div at bounding box center [276, 241] width 39 height 39
click at [233, 246] on div at bounding box center [227, 241] width 39 height 39
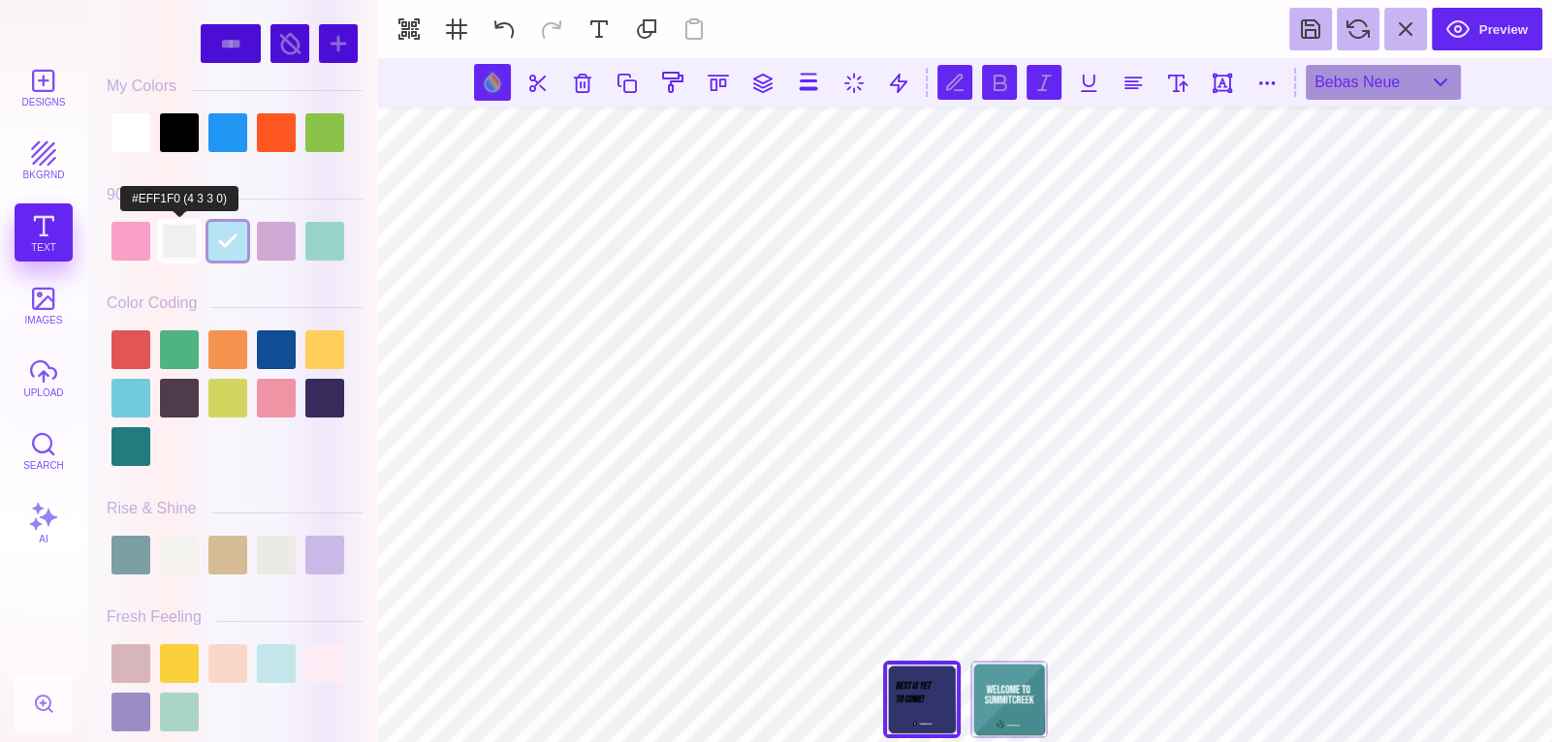
click at [173, 242] on div at bounding box center [179, 241] width 39 height 39
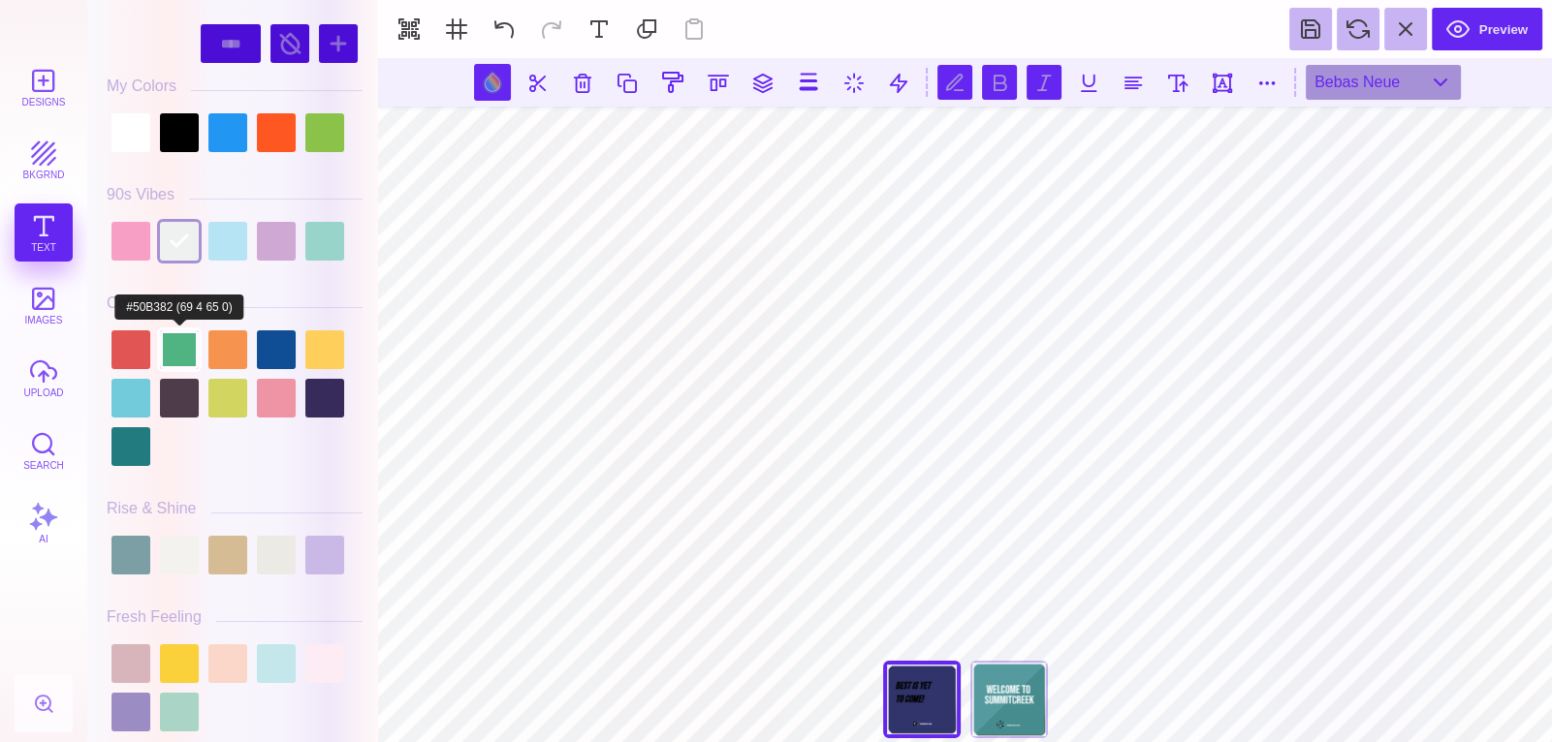
click at [197, 335] on div at bounding box center [179, 349] width 39 height 39
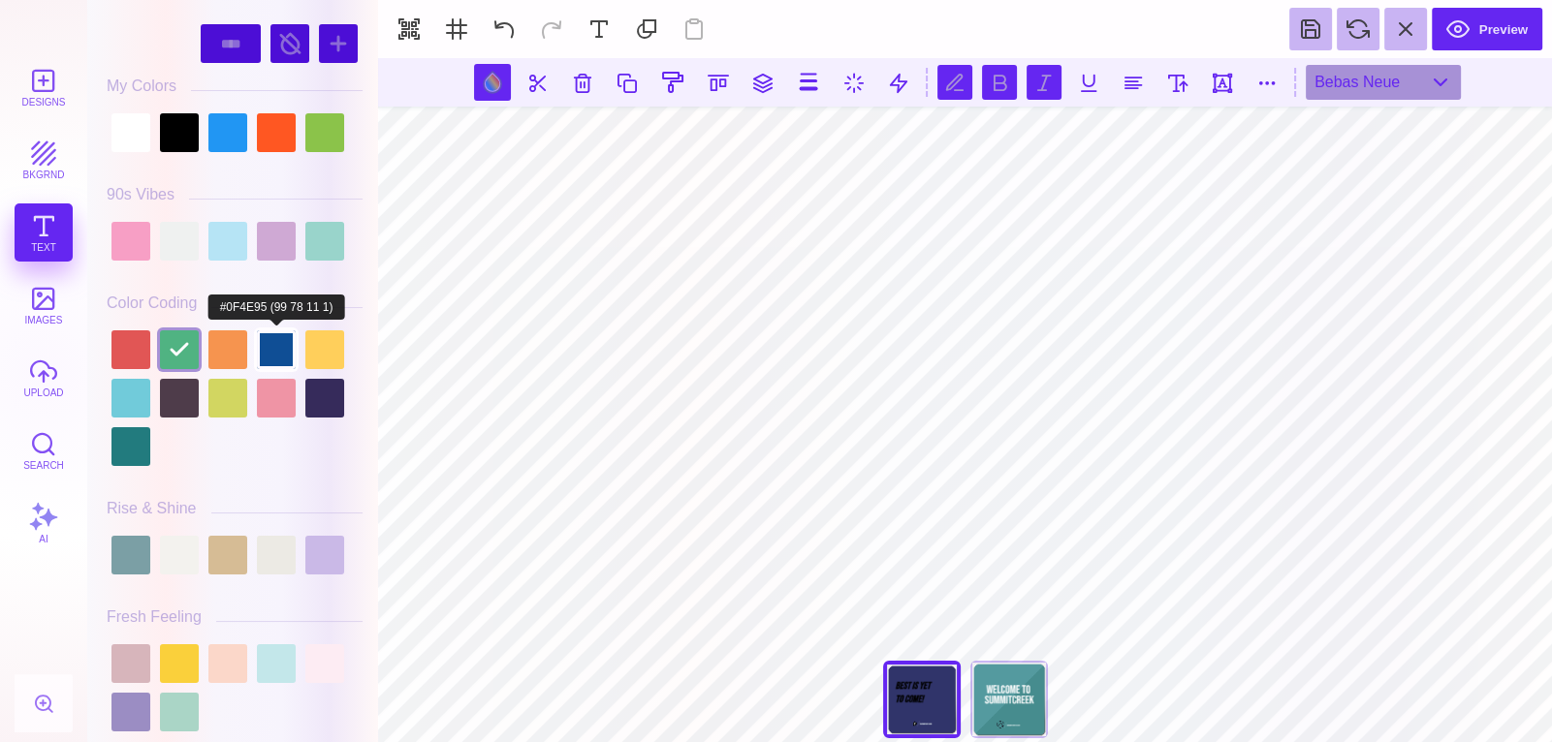
click at [274, 348] on div at bounding box center [276, 349] width 39 height 39
click at [248, 390] on div at bounding box center [235, 398] width 256 height 145
click at [236, 394] on div at bounding box center [227, 398] width 39 height 39
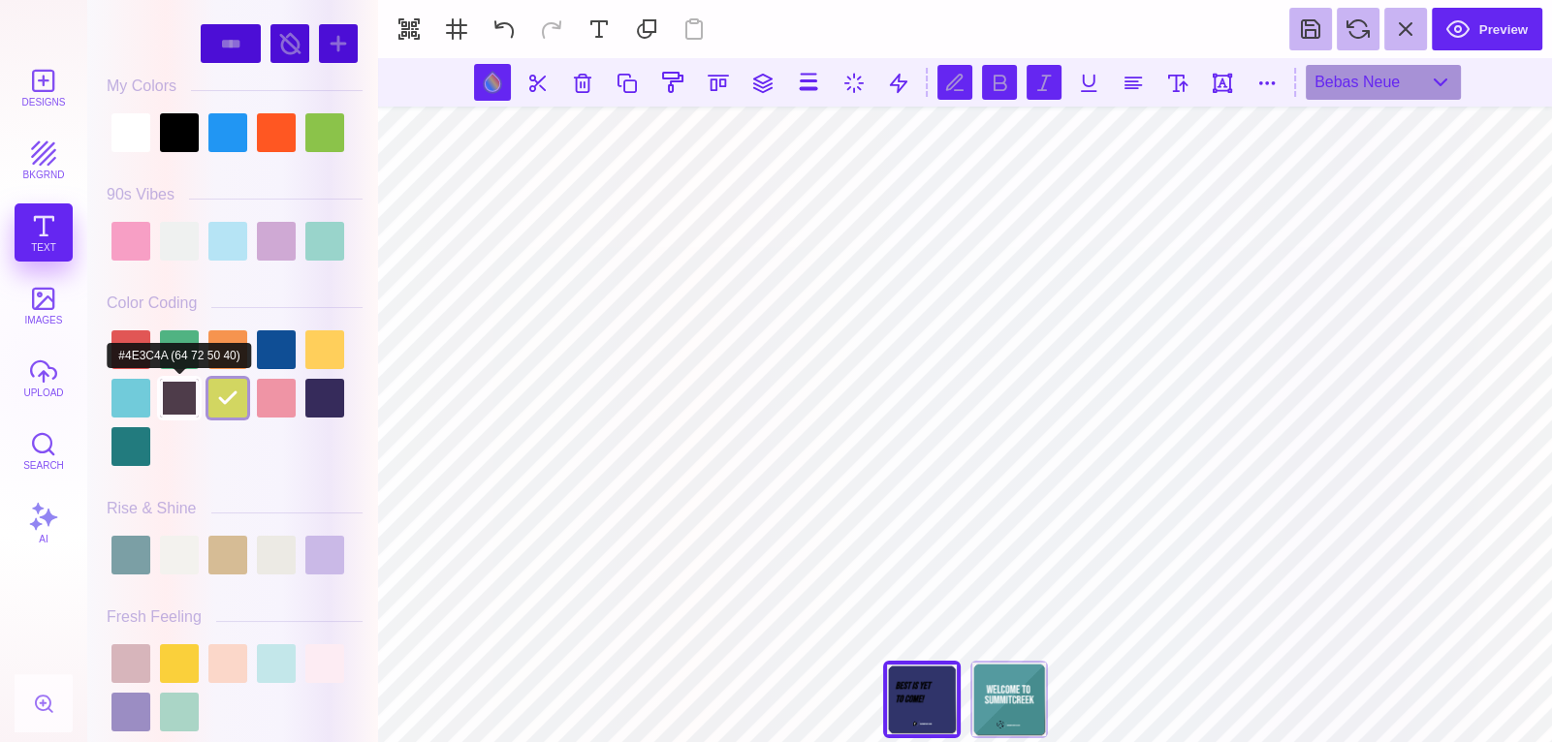
click at [181, 394] on div at bounding box center [179, 398] width 39 height 39
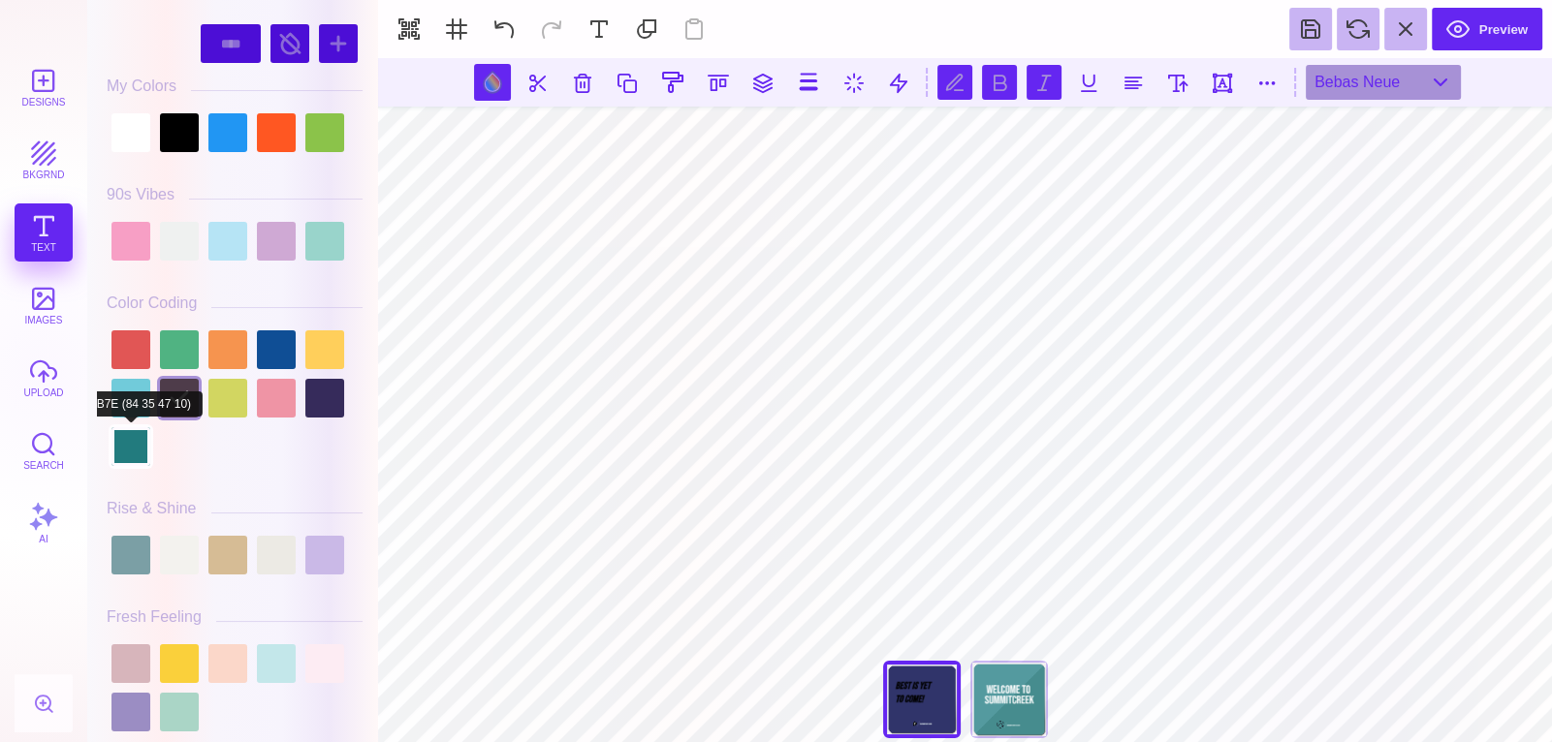
click at [141, 436] on div at bounding box center [130, 446] width 39 height 39
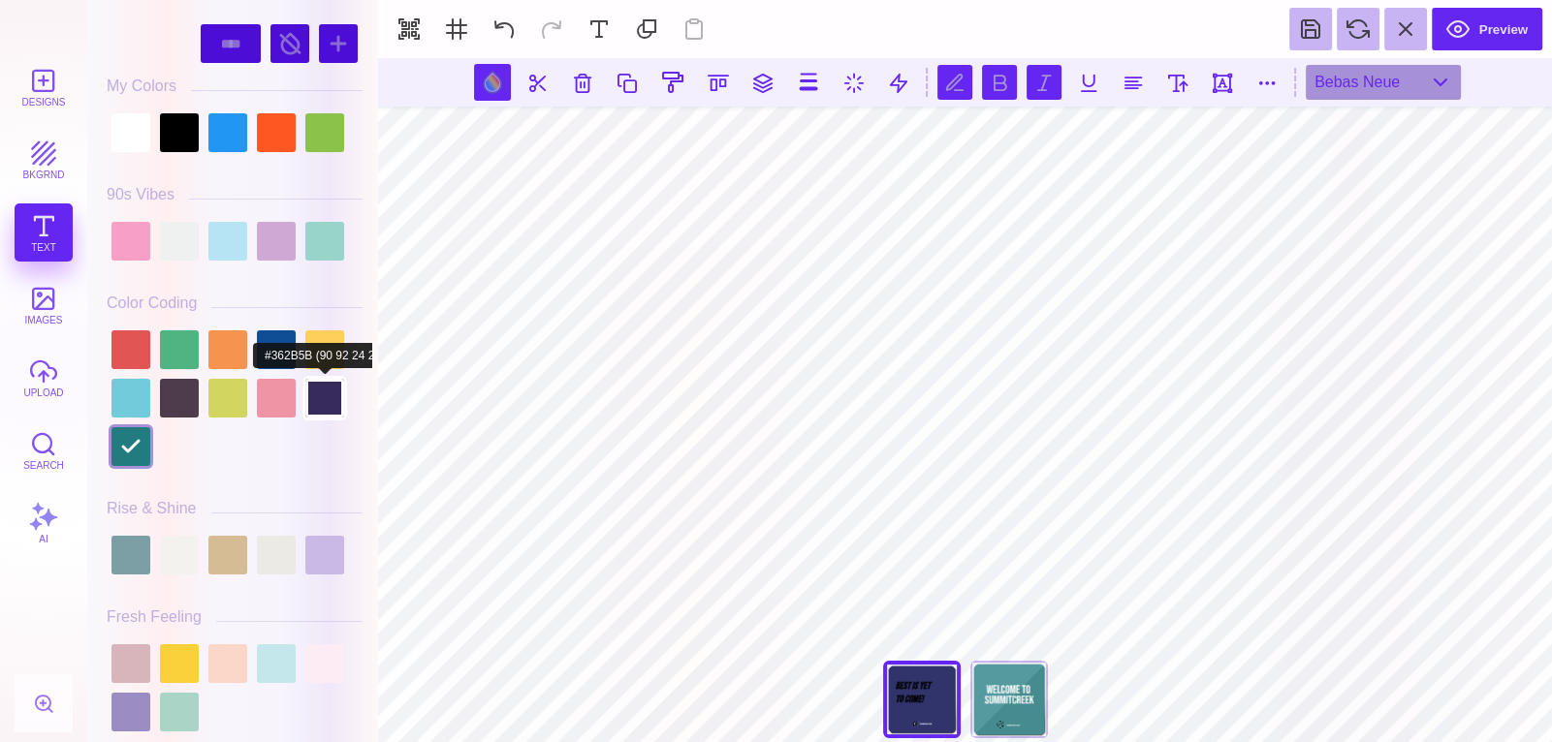
click at [332, 400] on div at bounding box center [324, 398] width 39 height 39
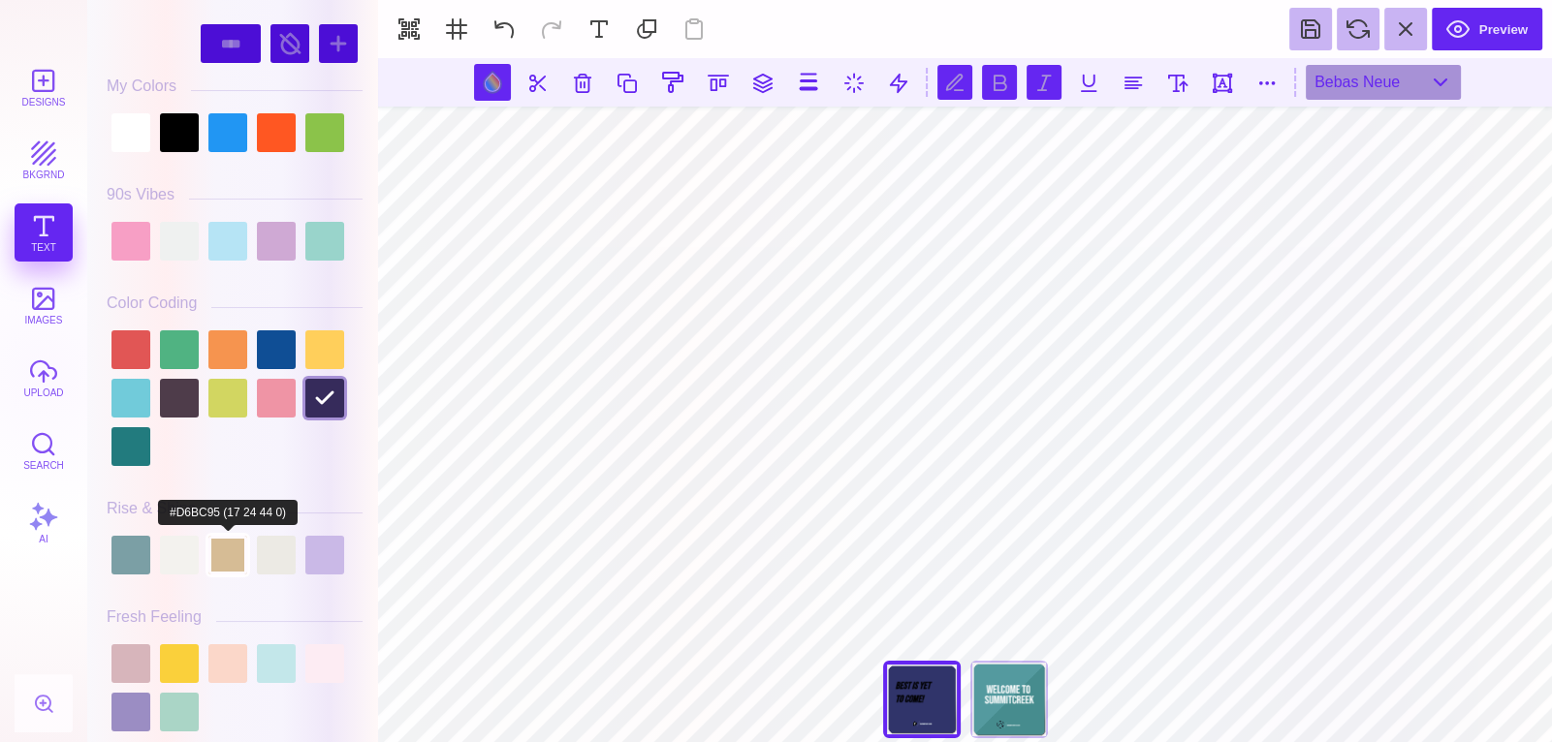
click at [235, 539] on div at bounding box center [227, 555] width 39 height 39
click at [280, 549] on div at bounding box center [276, 555] width 39 height 39
click at [186, 556] on div at bounding box center [179, 555] width 39 height 39
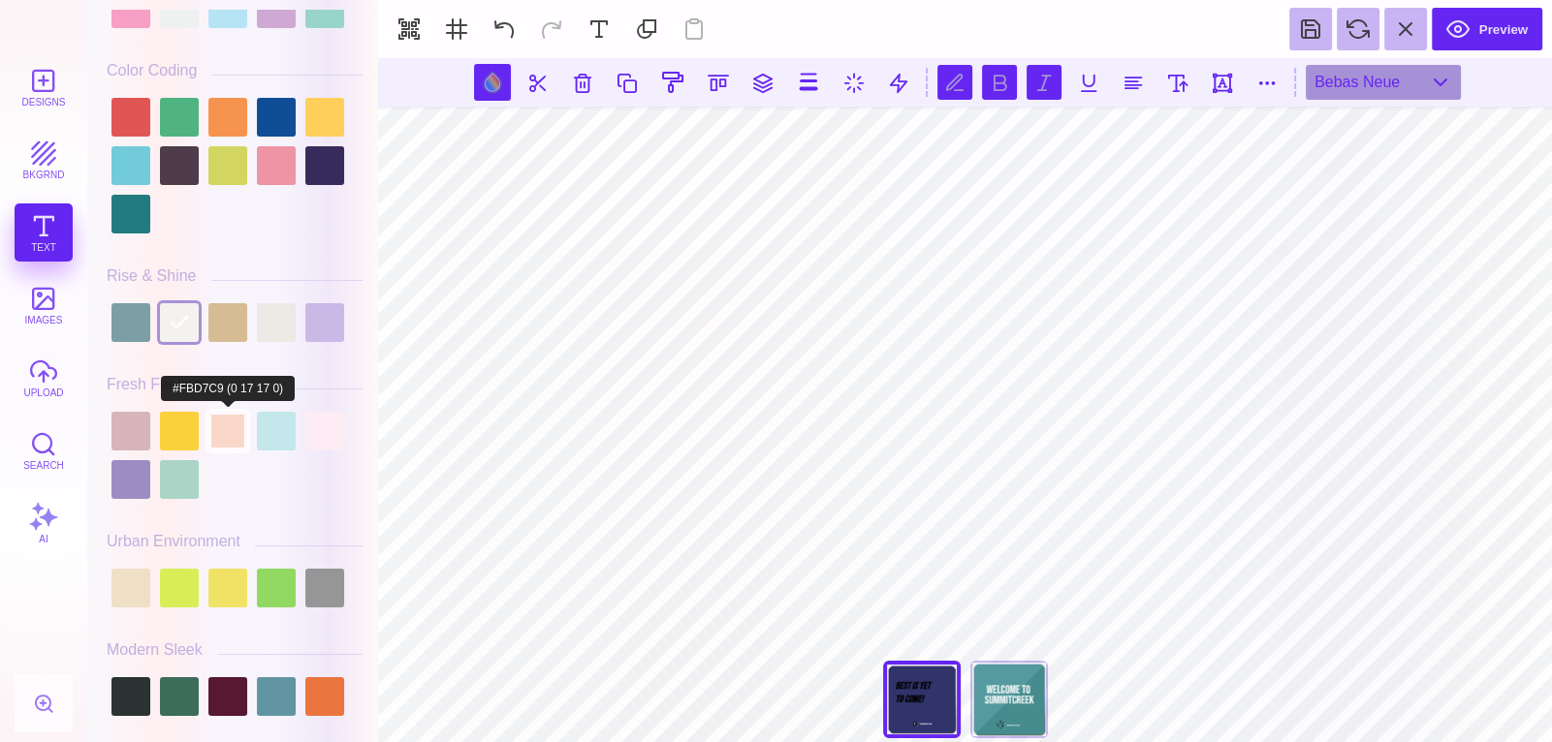
scroll to position [287, 0]
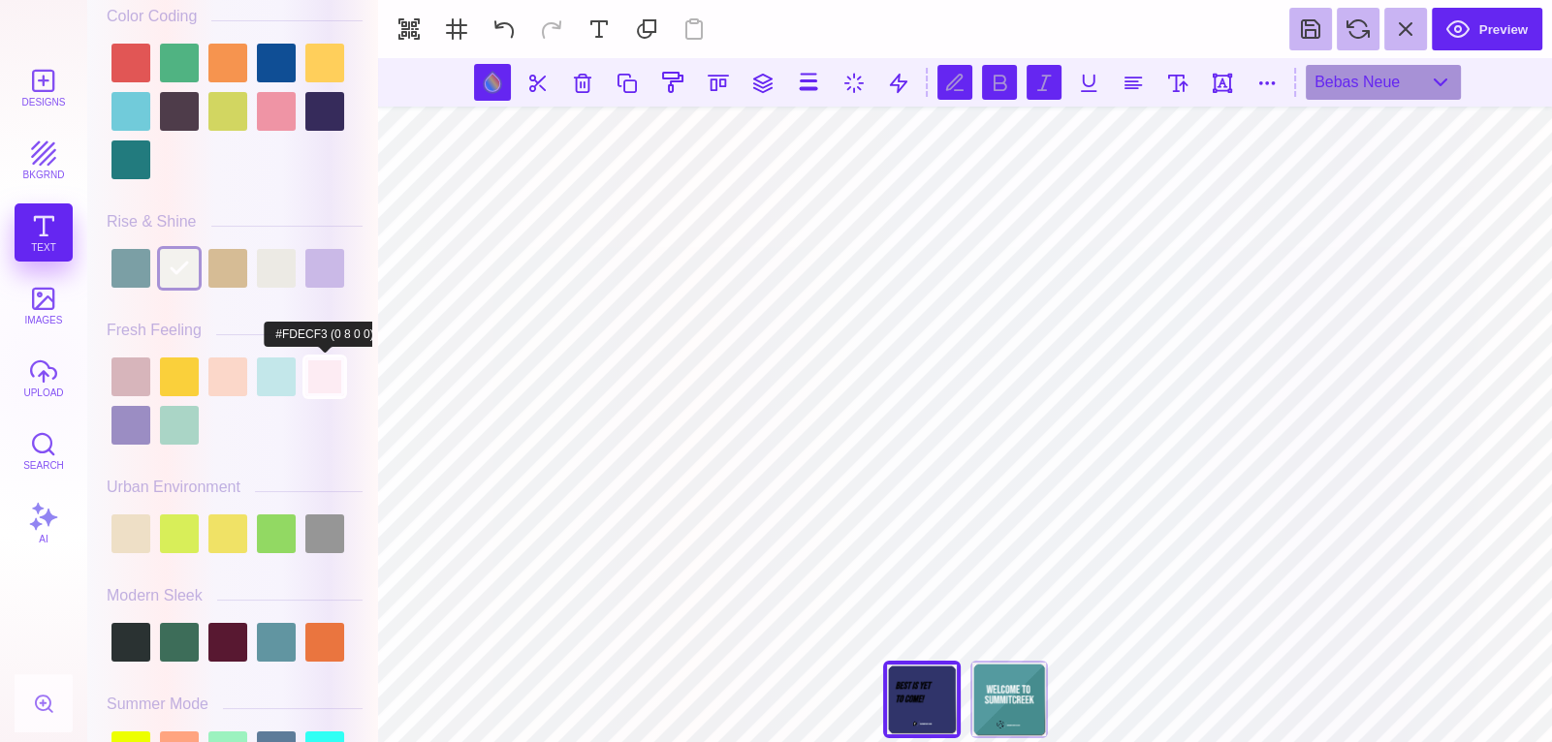
click at [326, 368] on div at bounding box center [324, 377] width 39 height 39
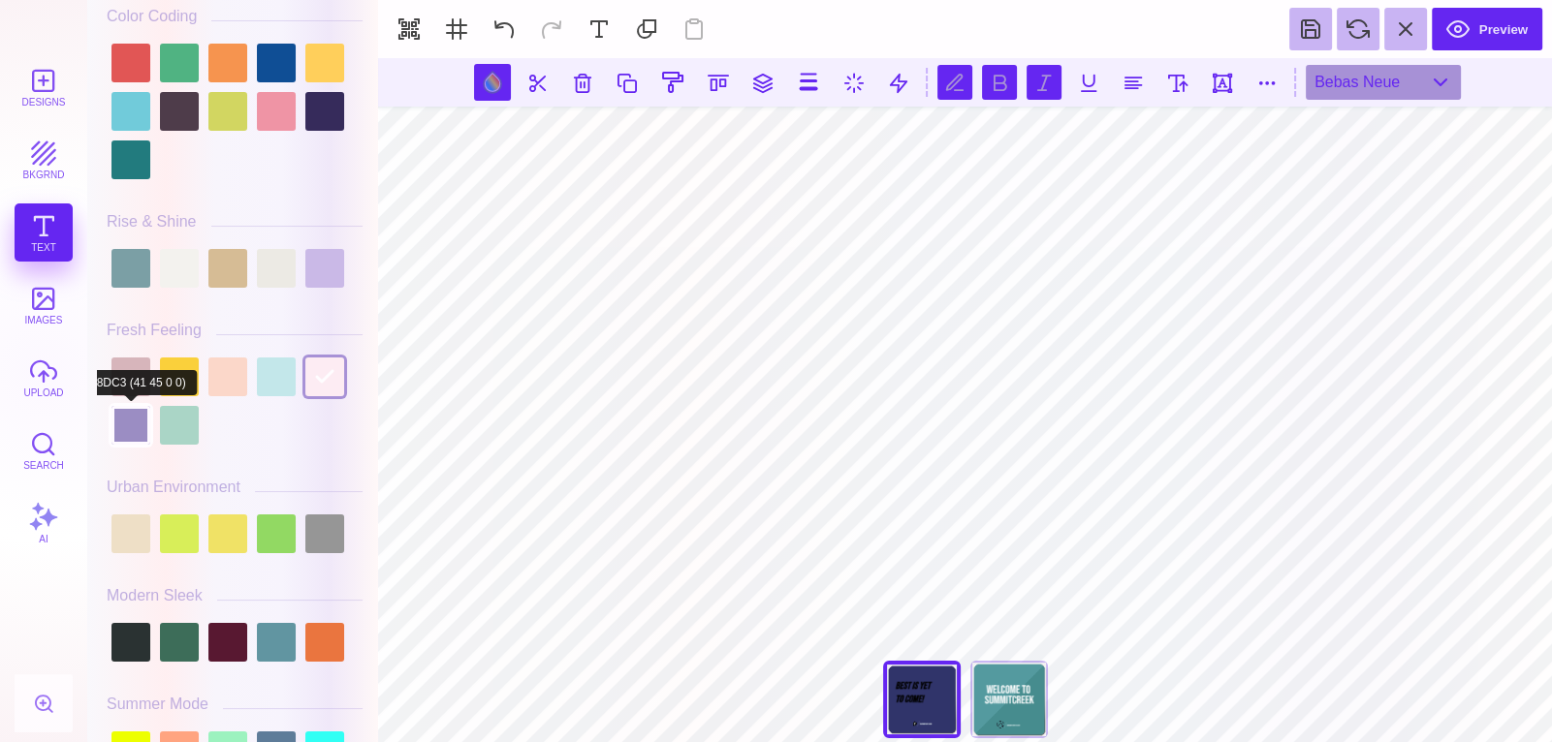
click at [146, 427] on div at bounding box center [130, 425] width 39 height 39
click at [168, 426] on div at bounding box center [179, 425] width 39 height 39
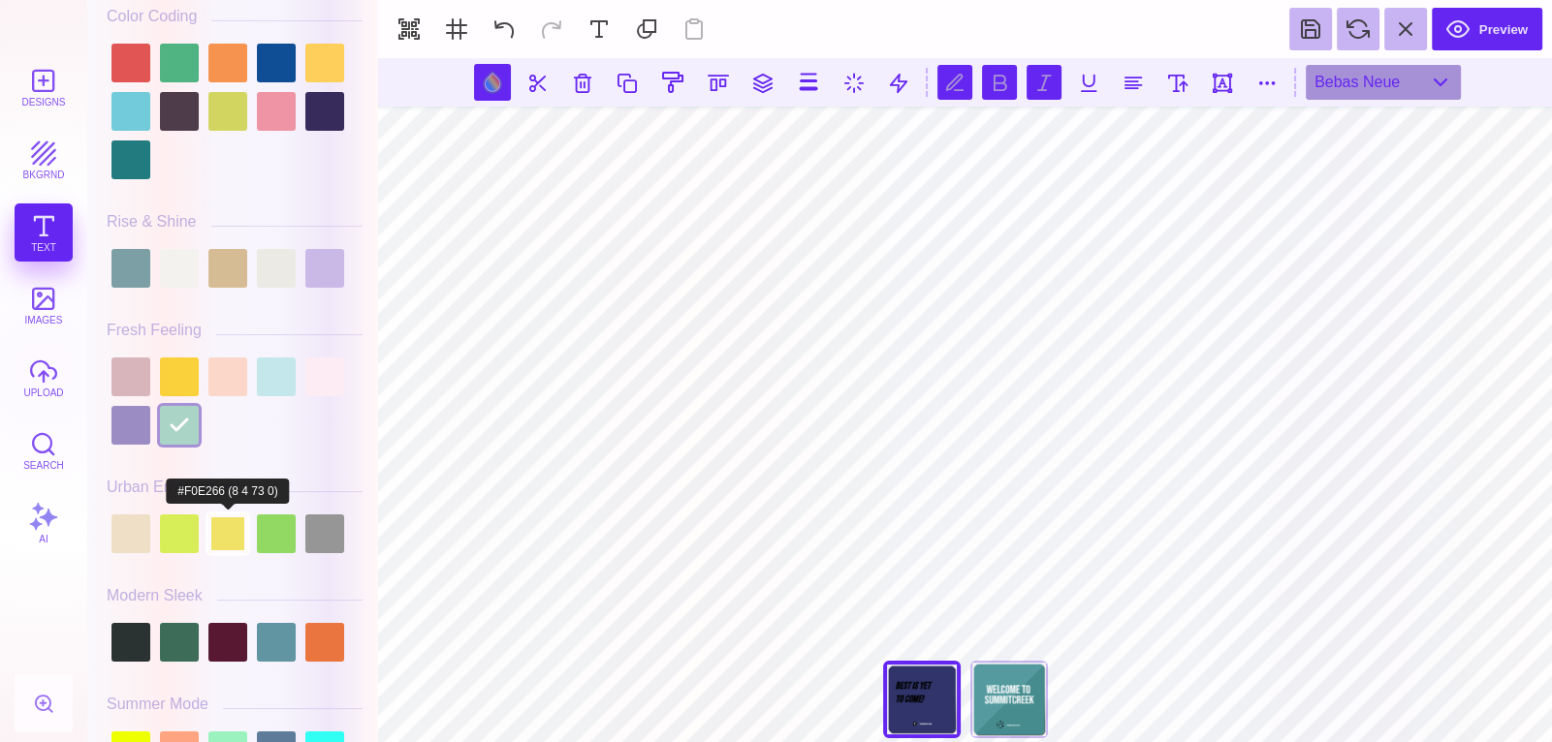
click at [228, 532] on div at bounding box center [227, 534] width 39 height 39
click at [167, 538] on div at bounding box center [179, 534] width 39 height 39
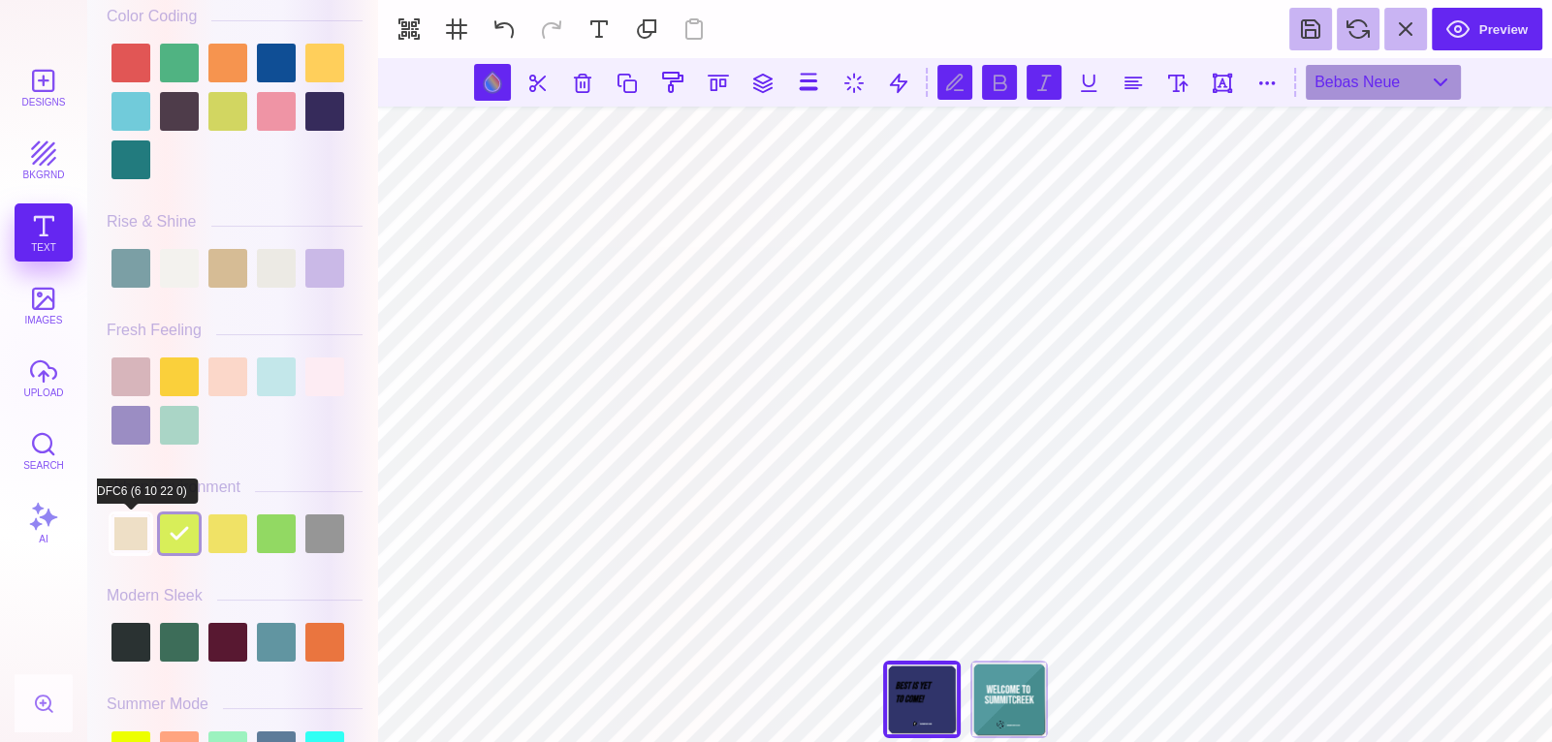
click at [140, 534] on div at bounding box center [130, 534] width 39 height 39
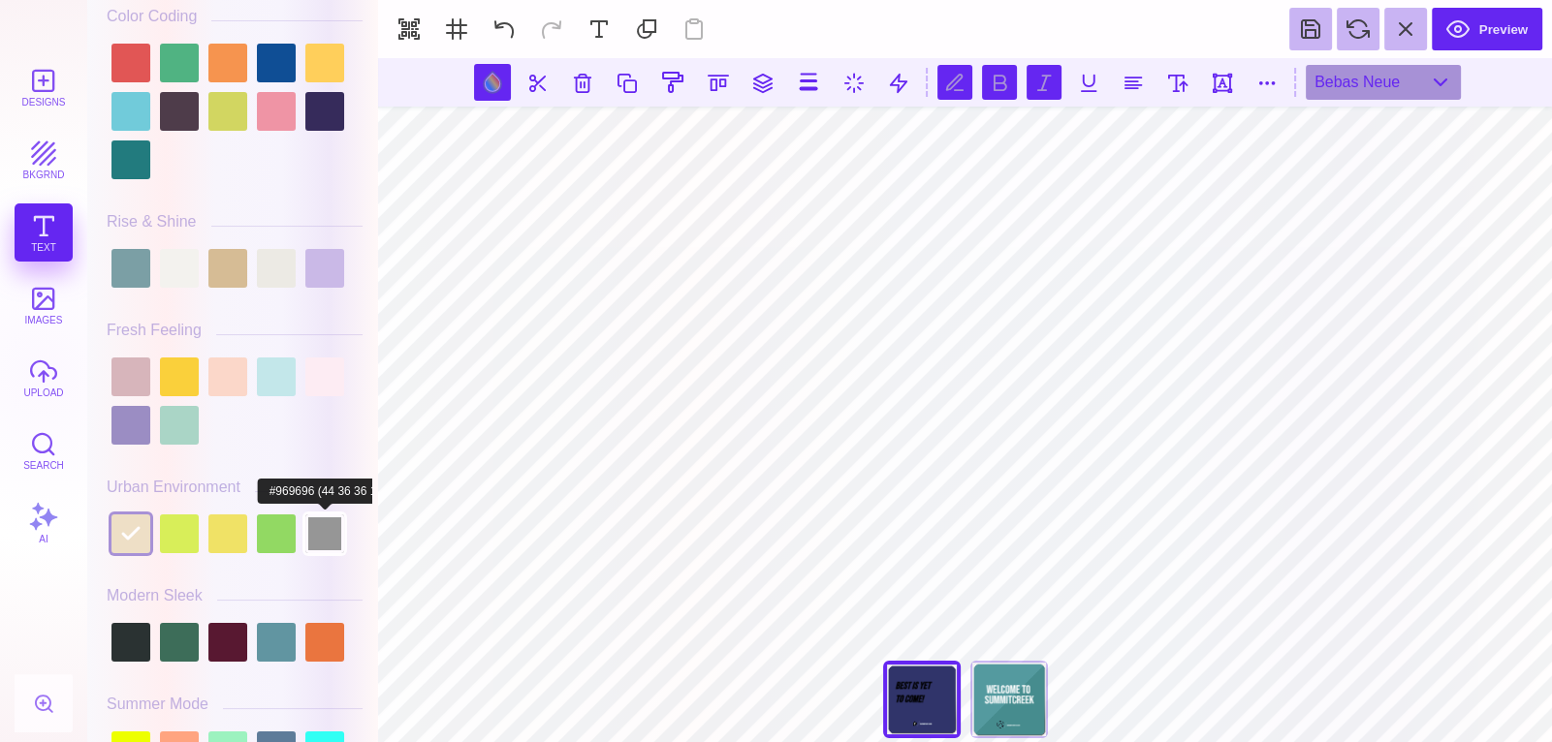
click at [330, 532] on div at bounding box center [324, 534] width 39 height 39
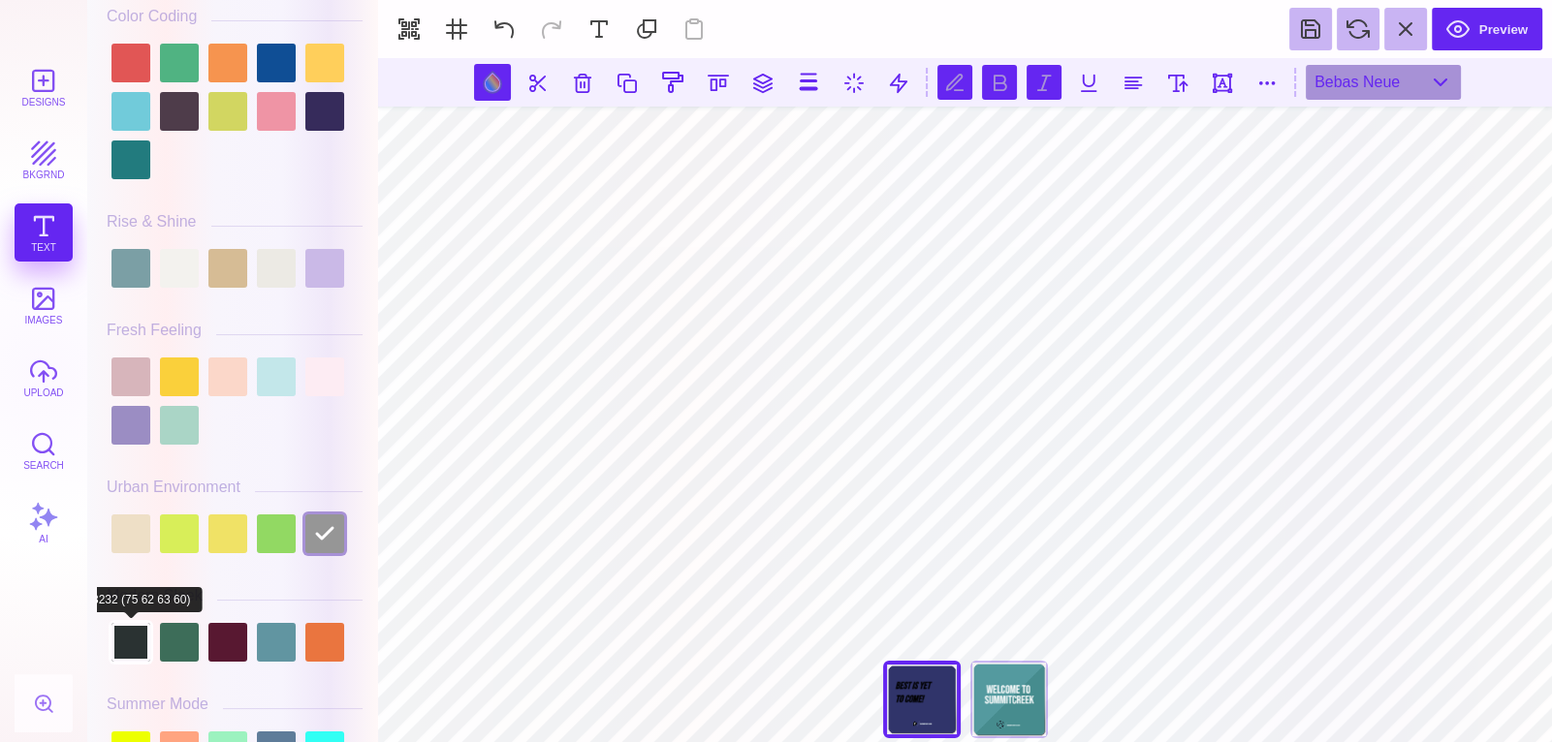
click at [111, 649] on div at bounding box center [130, 642] width 39 height 39
click at [162, 638] on div at bounding box center [179, 642] width 39 height 39
click at [206, 643] on div at bounding box center [235, 642] width 256 height 48
click at [218, 643] on div at bounding box center [227, 642] width 39 height 39
click at [303, 639] on div at bounding box center [235, 642] width 256 height 48
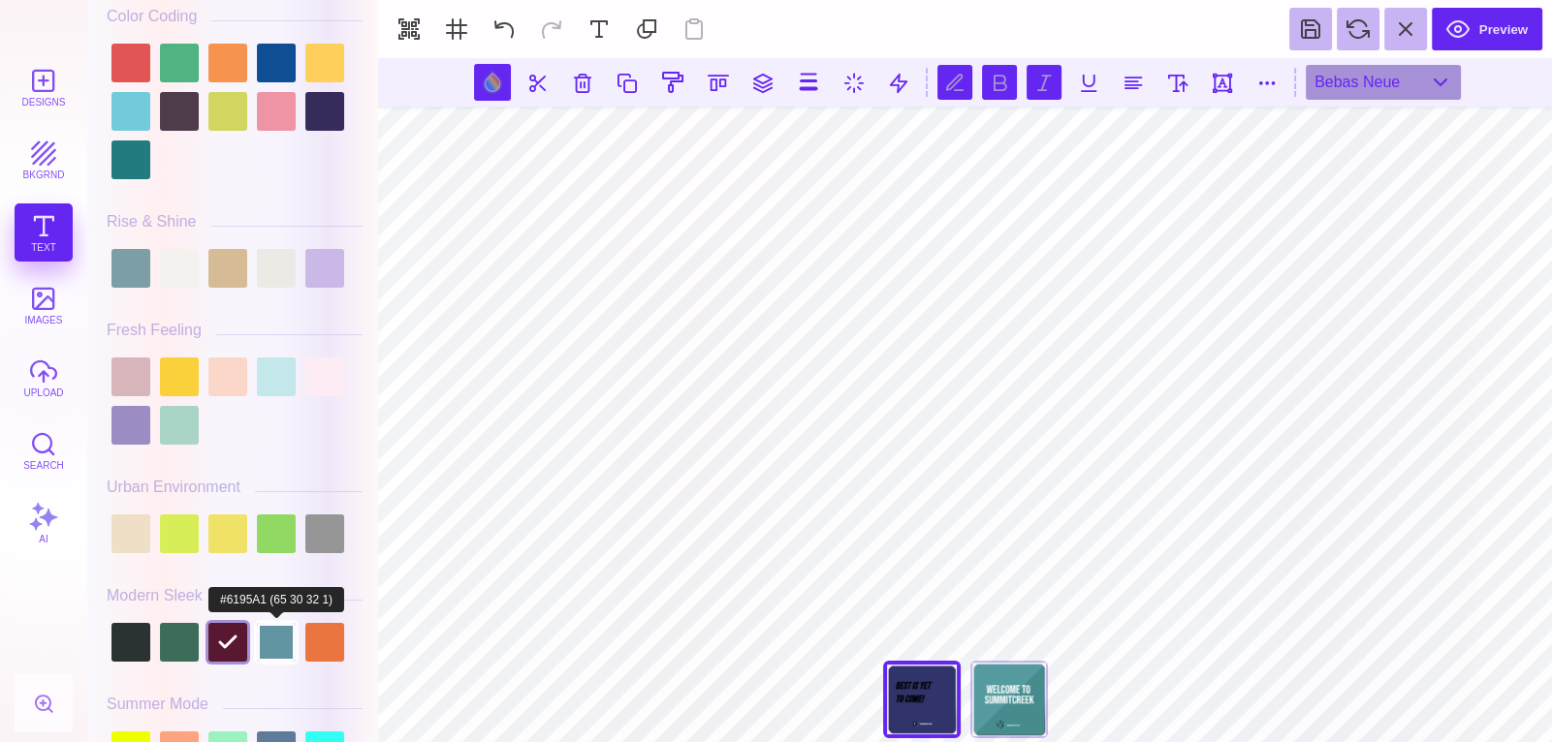
click at [291, 639] on div at bounding box center [276, 642] width 39 height 39
click at [321, 635] on div at bounding box center [324, 642] width 39 height 39
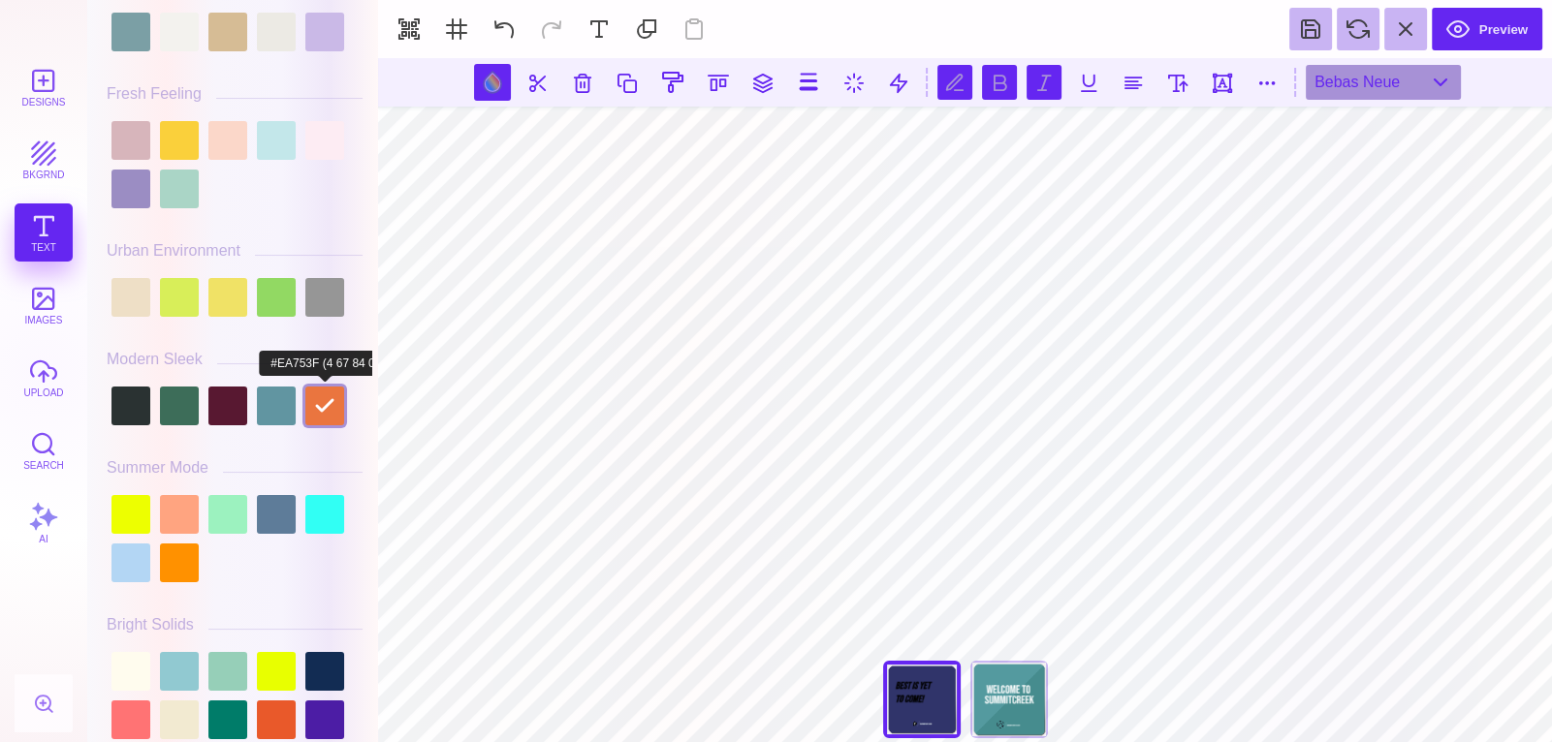
scroll to position [528, 0]
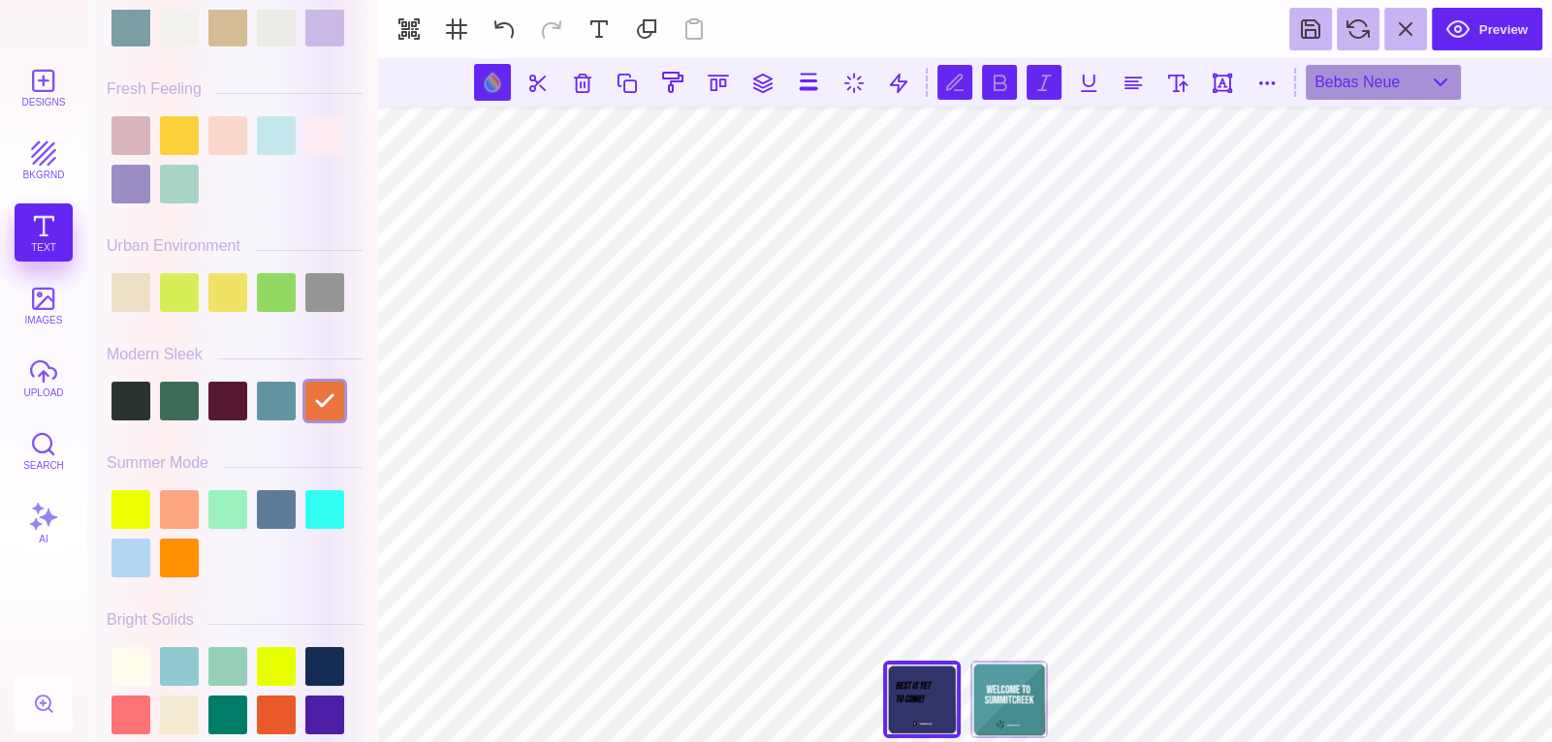
click at [1030, 82] on button at bounding box center [1043, 82] width 35 height 35
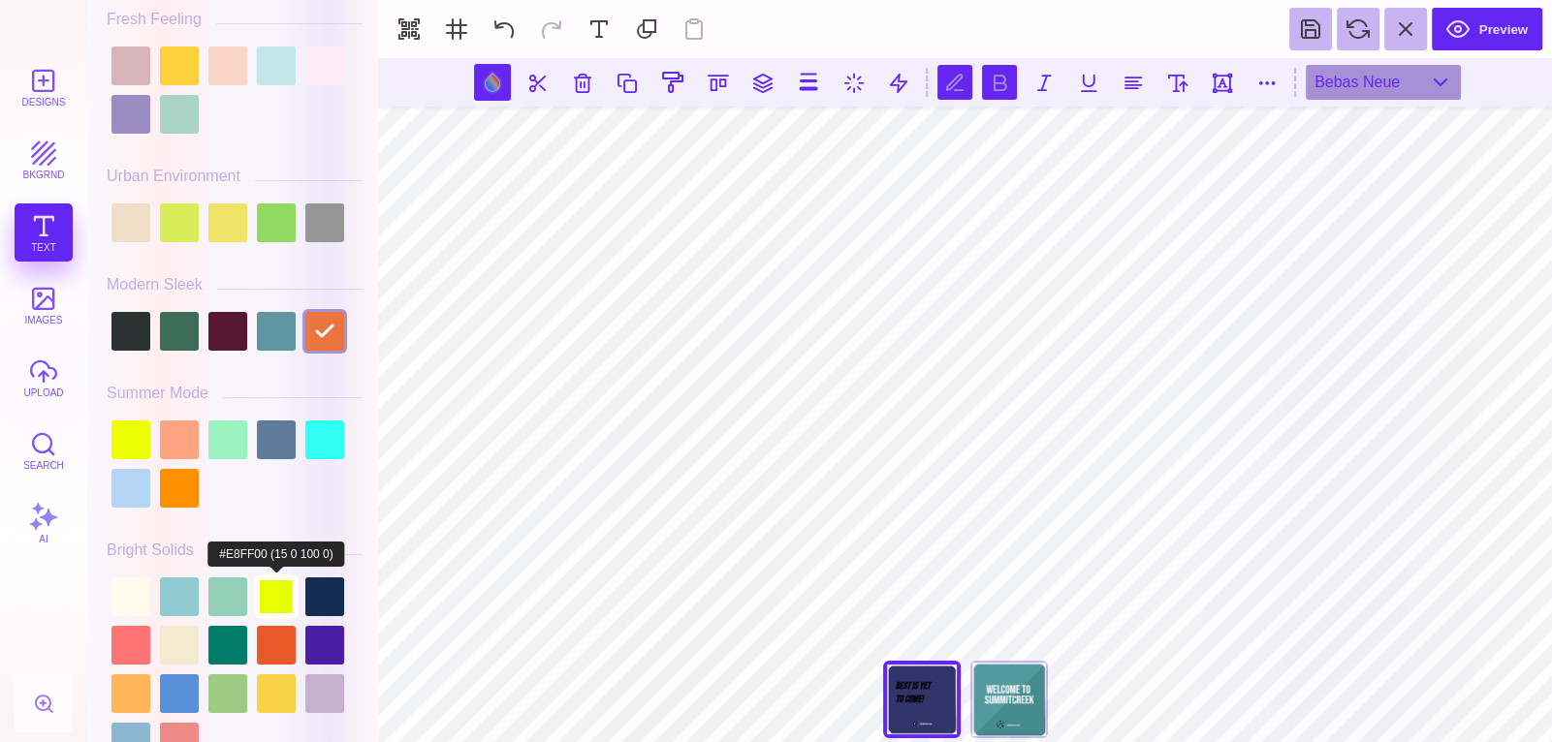
click at [258, 578] on div at bounding box center [276, 597] width 39 height 39
click at [159, 589] on div at bounding box center [235, 670] width 256 height 194
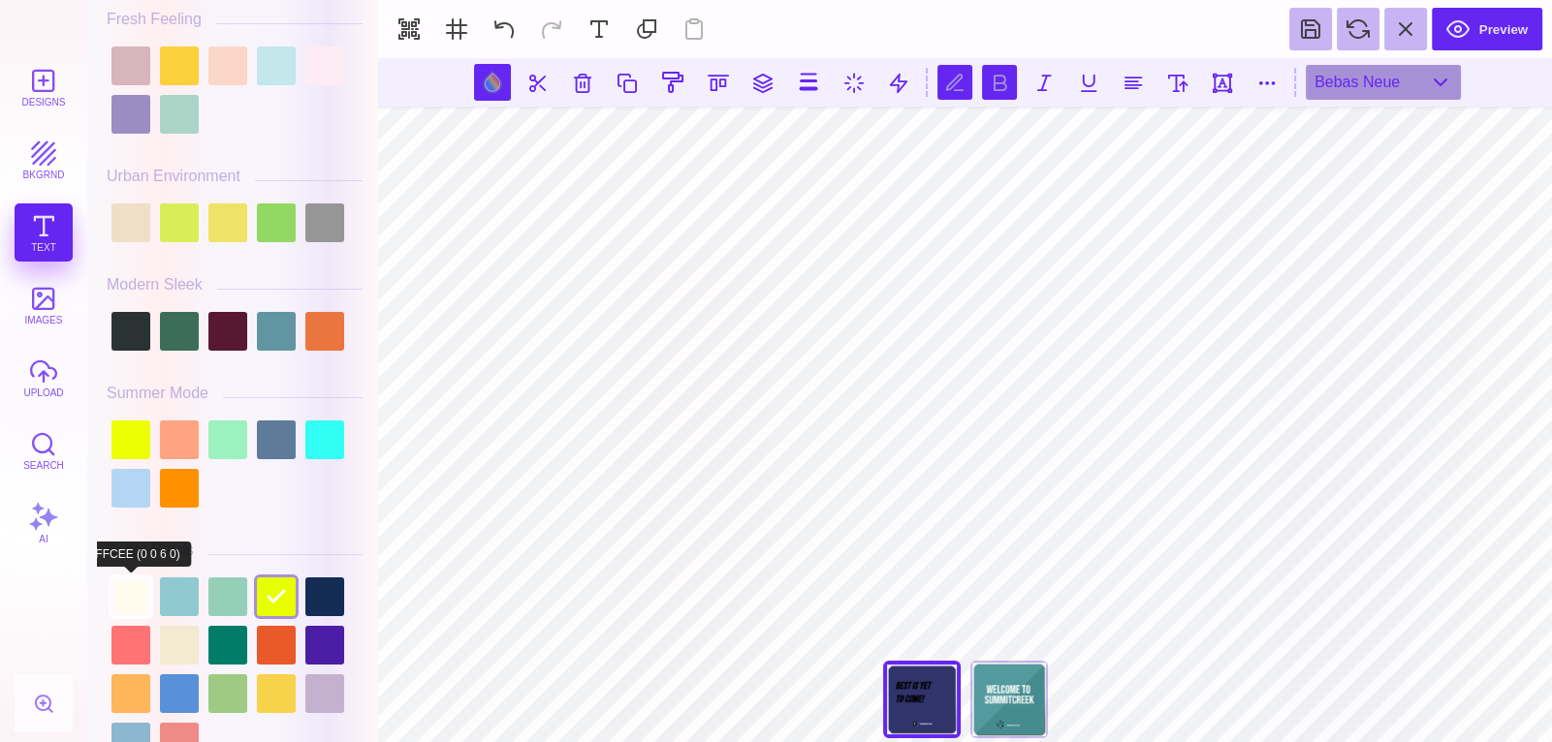
click at [136, 595] on div at bounding box center [130, 597] width 39 height 39
click at [194, 660] on div at bounding box center [235, 670] width 256 height 194
click at [187, 644] on div at bounding box center [179, 645] width 39 height 39
click at [249, 643] on div at bounding box center [235, 670] width 256 height 194
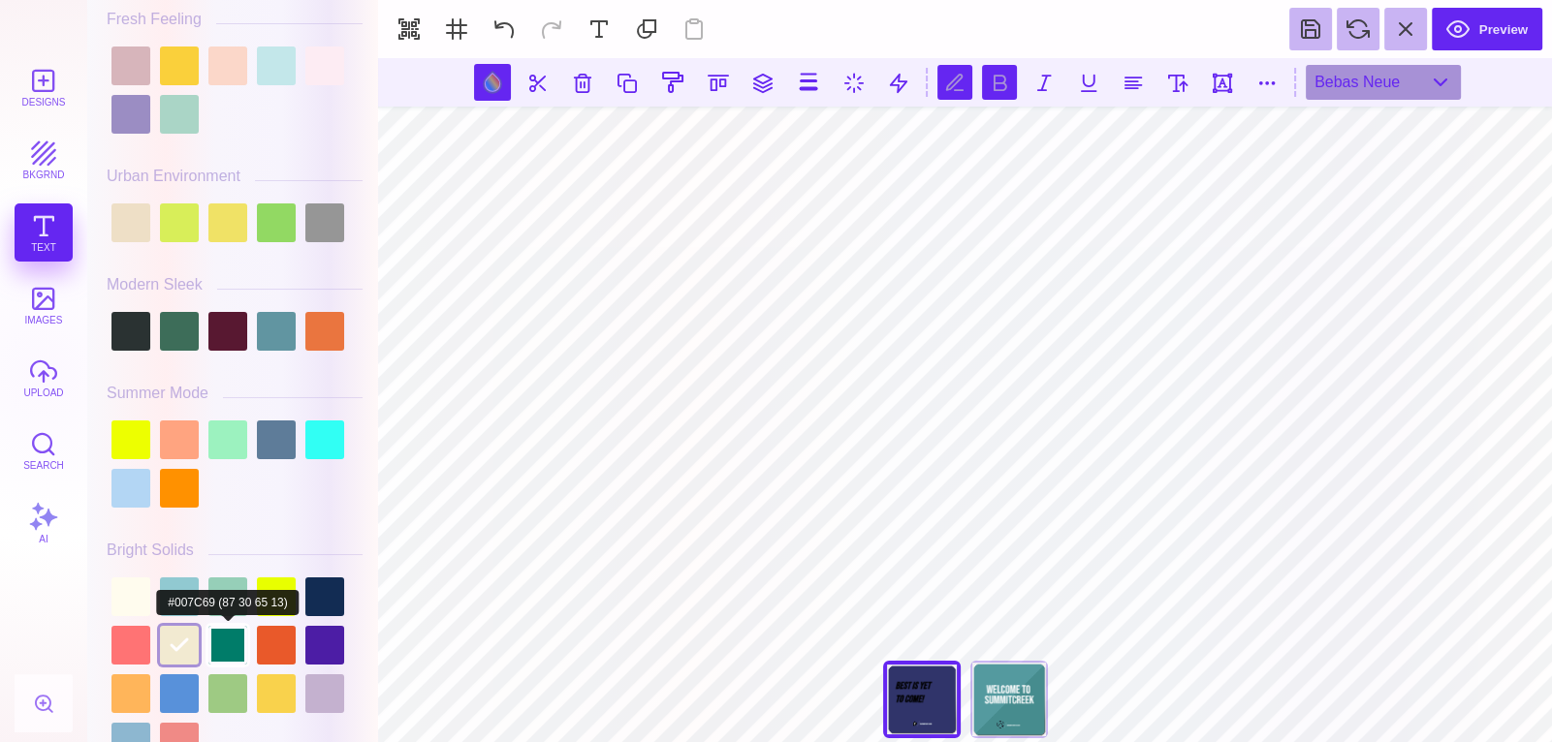
click at [225, 645] on div at bounding box center [227, 645] width 39 height 39
type input "#007C69"
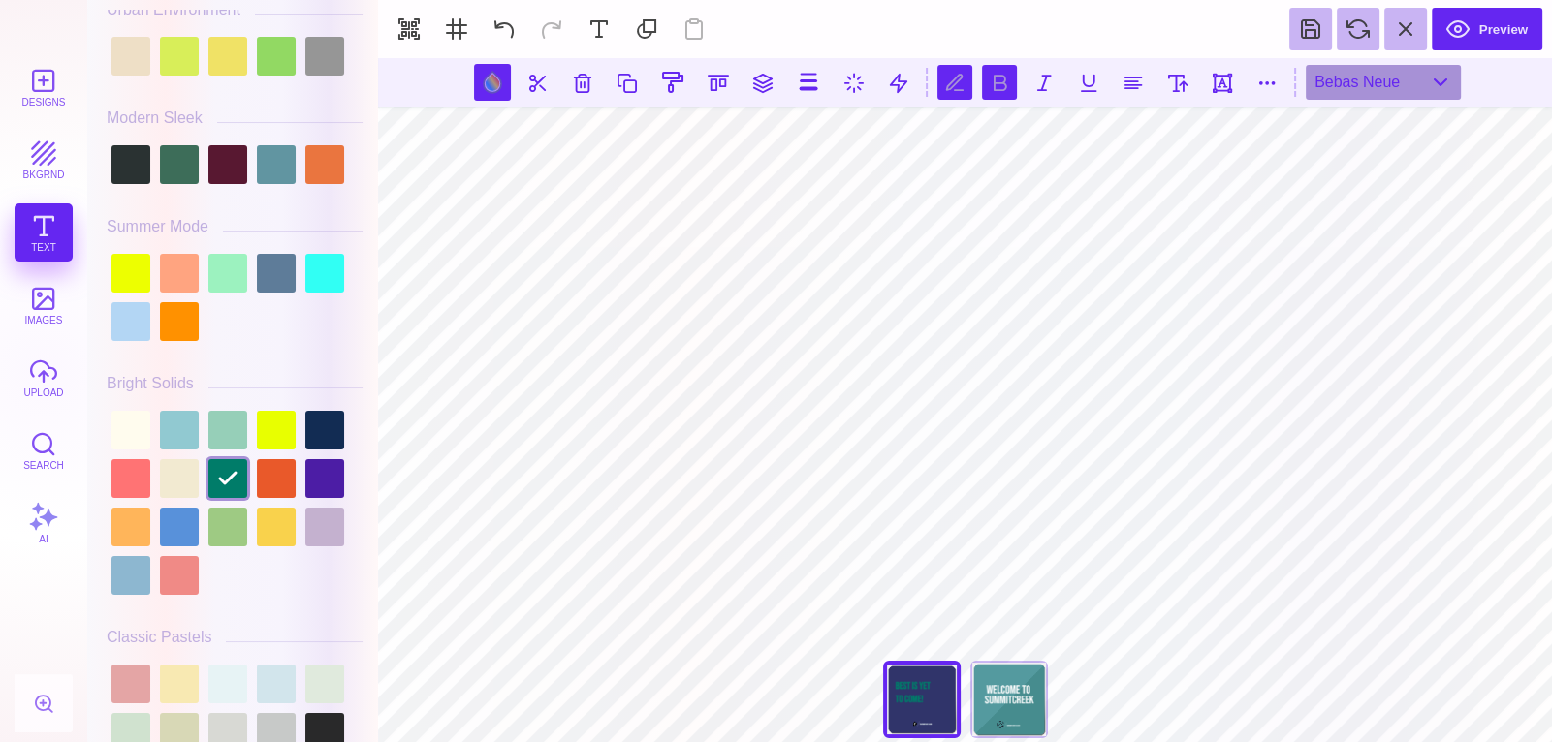
scroll to position [0, 1]
type textarea "*"
type textarea "**********"
click at [136, 411] on div at bounding box center [130, 430] width 39 height 39
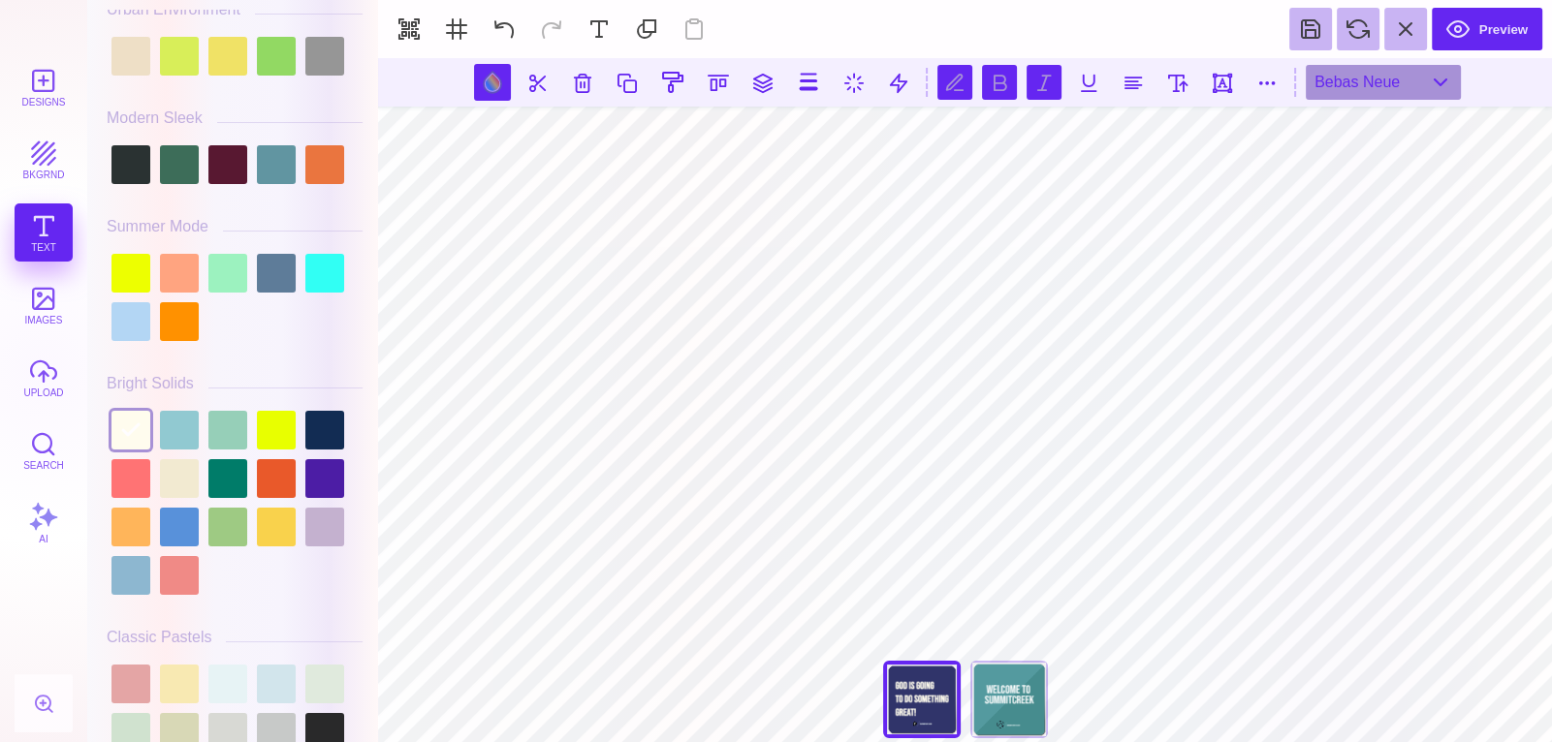
click at [1043, 92] on button at bounding box center [1043, 82] width 35 height 35
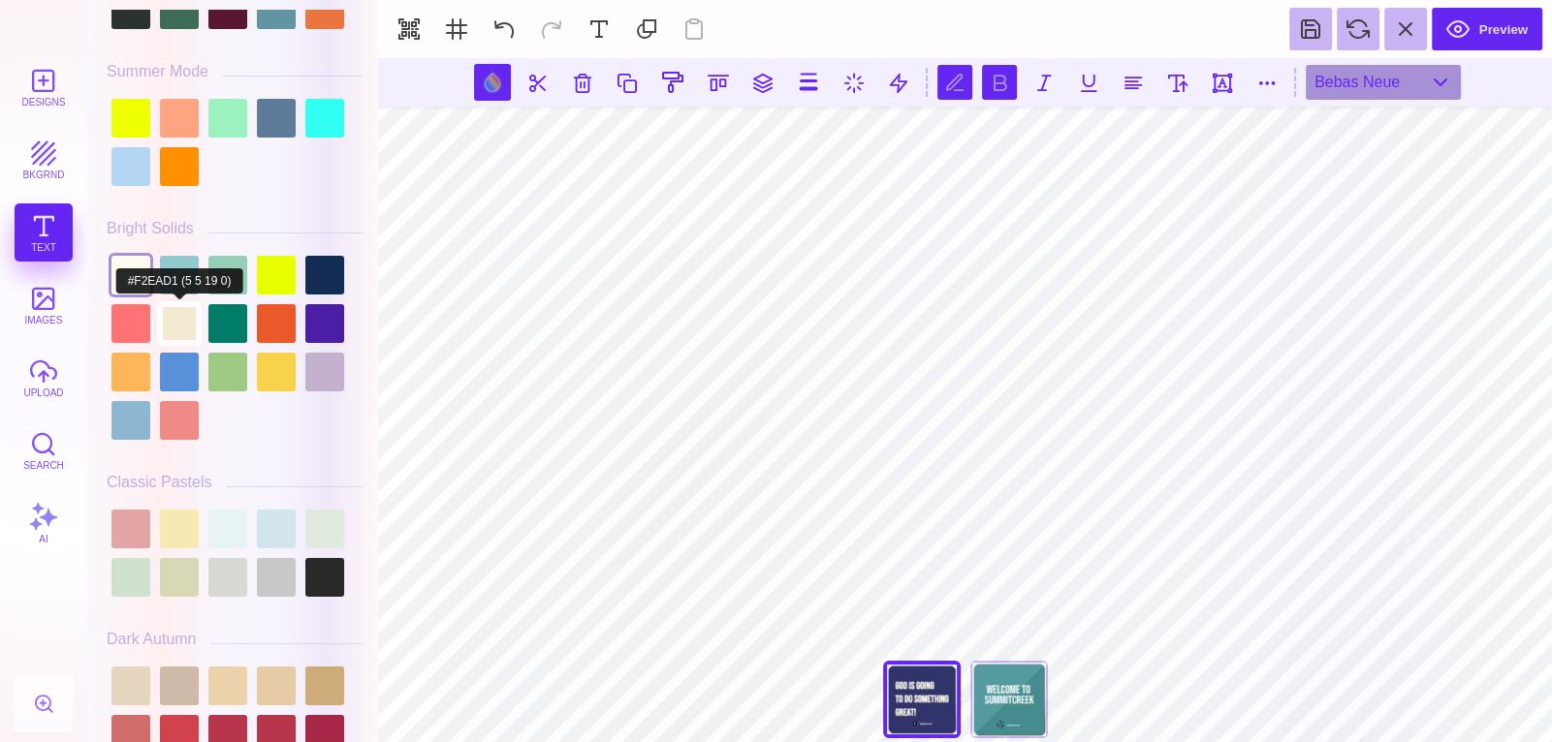
scroll to position [919, 0]
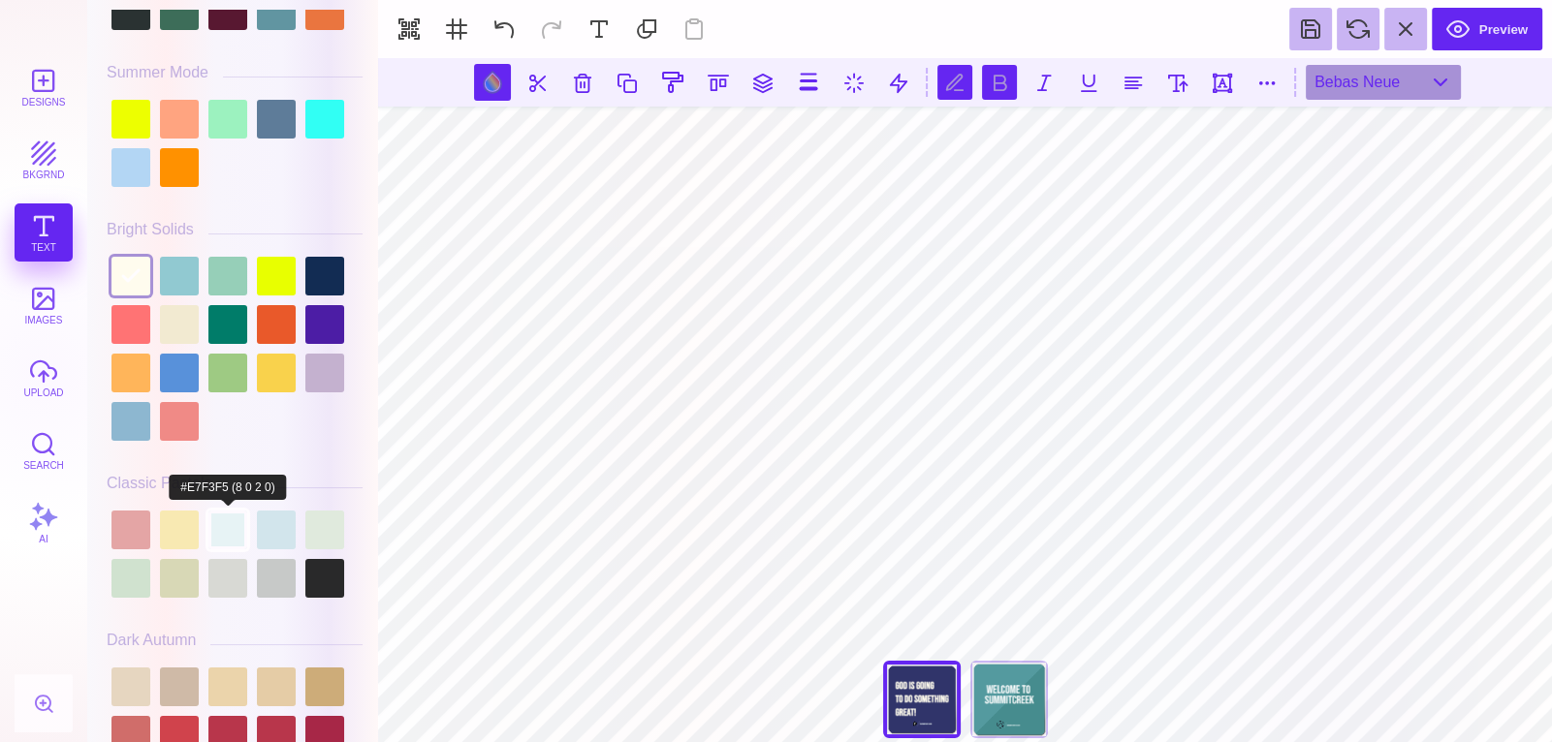
click at [225, 524] on div at bounding box center [227, 530] width 39 height 39
click at [194, 524] on div at bounding box center [179, 530] width 39 height 39
click at [137, 529] on div at bounding box center [130, 530] width 39 height 39
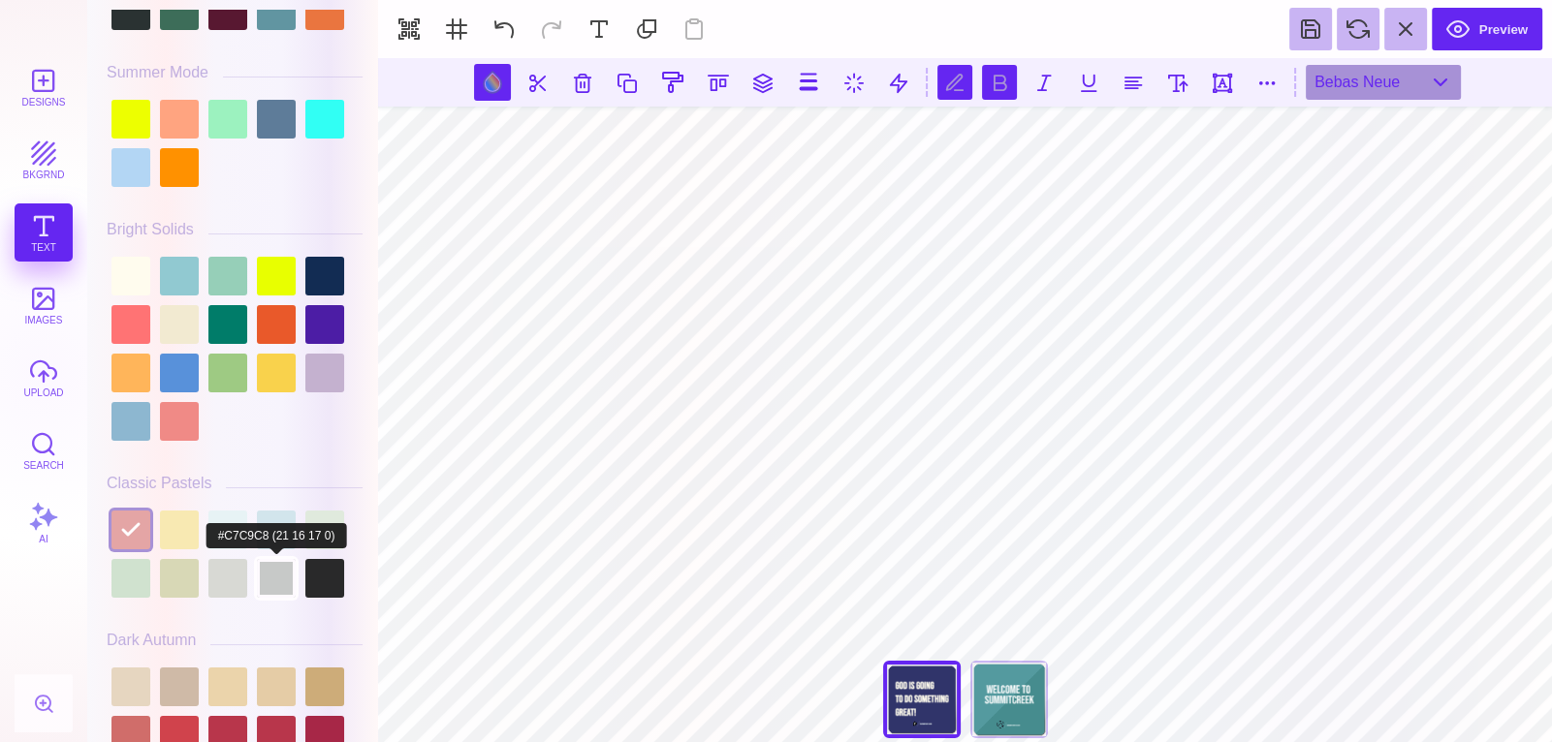
click at [264, 590] on div at bounding box center [276, 578] width 39 height 39
click at [297, 571] on div at bounding box center [235, 554] width 256 height 97
click at [323, 574] on div at bounding box center [324, 578] width 39 height 39
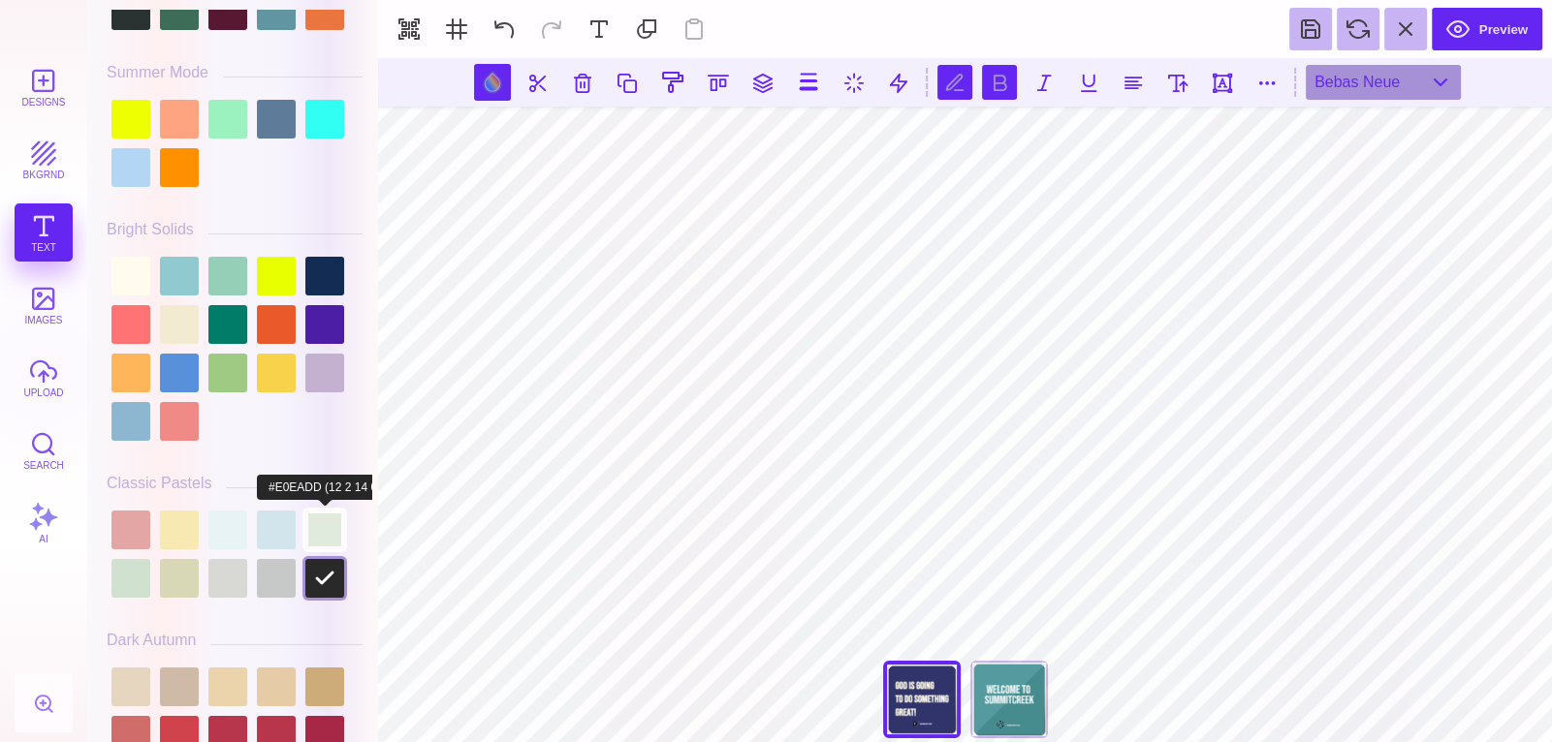
click at [316, 531] on div at bounding box center [324, 530] width 39 height 39
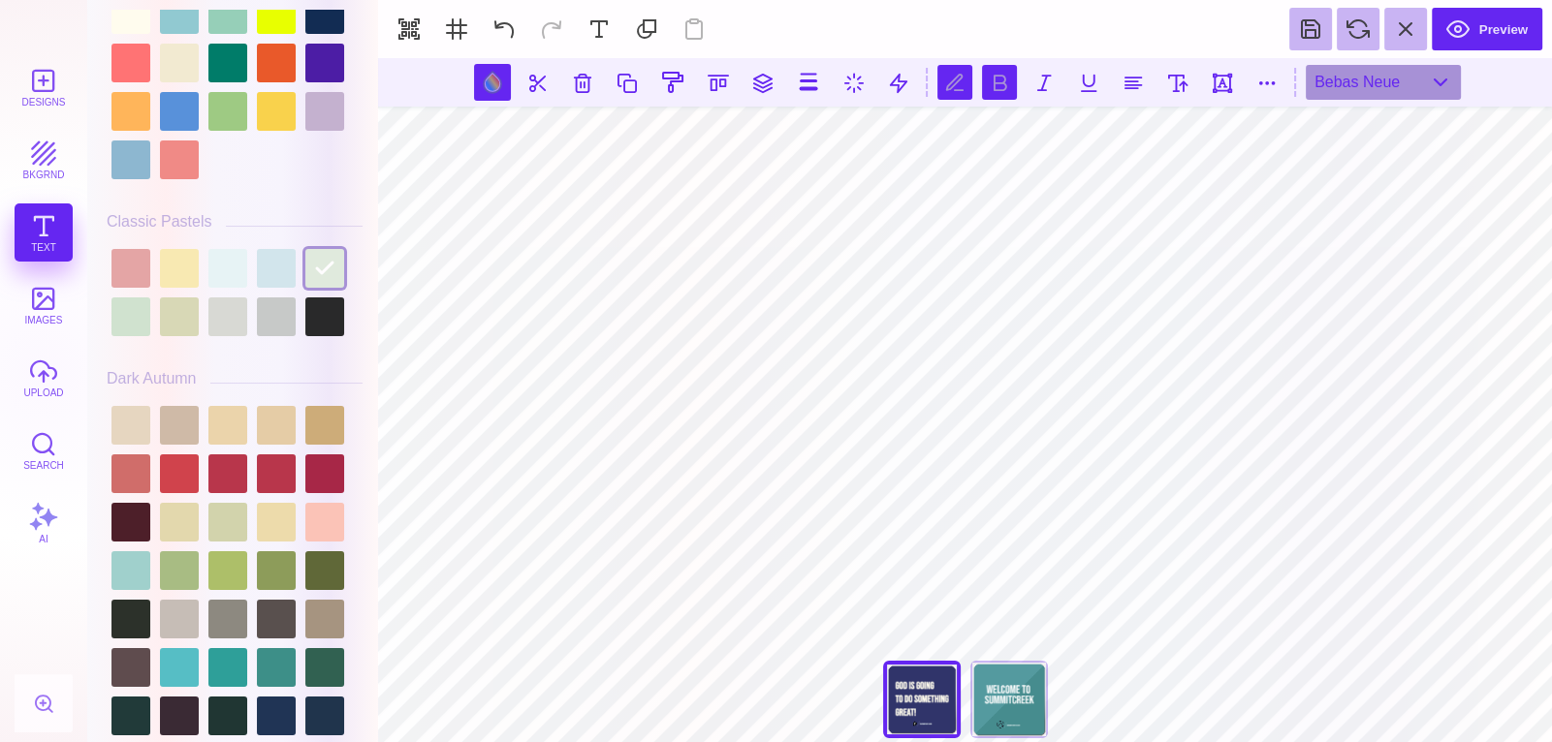
scroll to position [1176, 0]
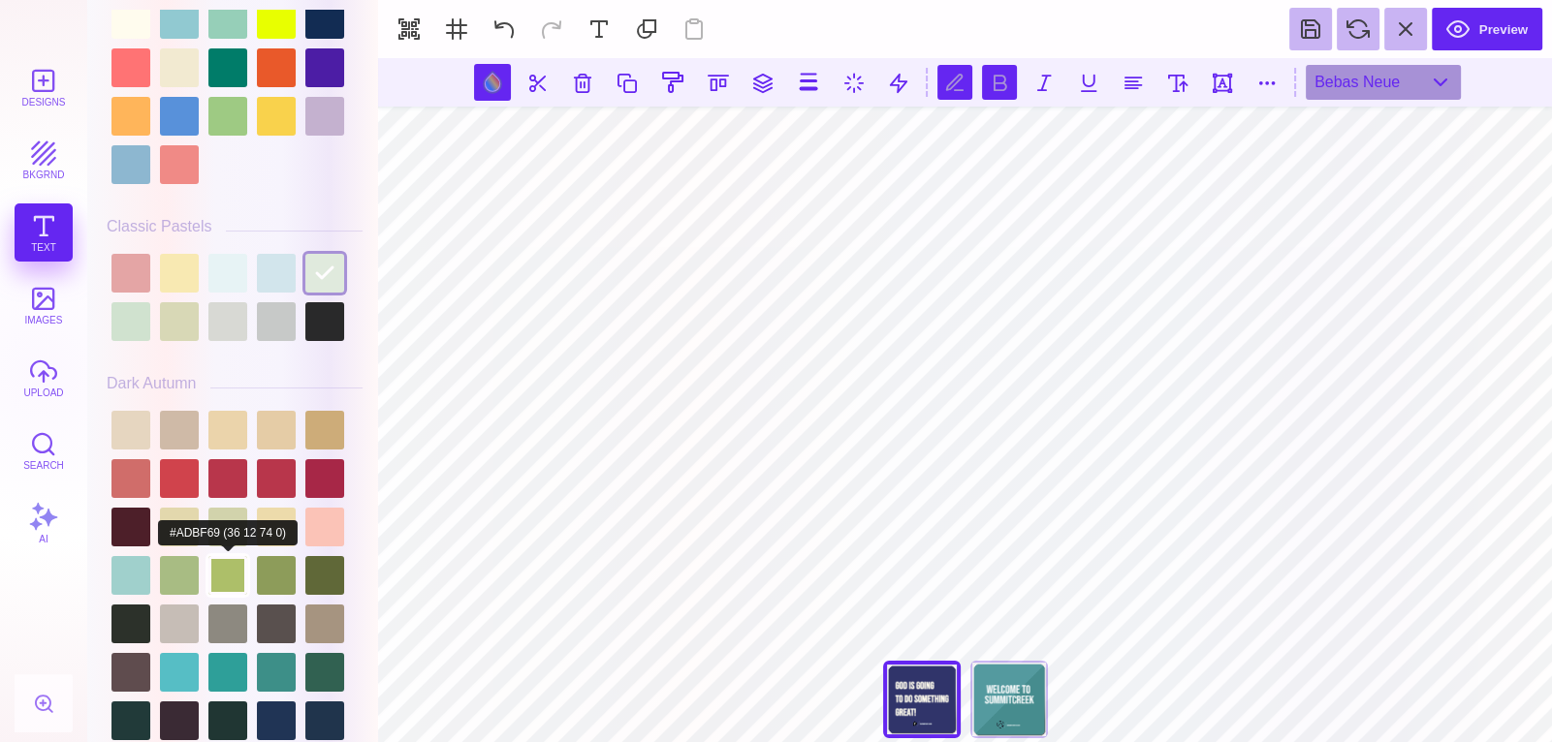
click at [218, 567] on div at bounding box center [227, 575] width 39 height 39
click at [261, 508] on div at bounding box center [276, 527] width 39 height 39
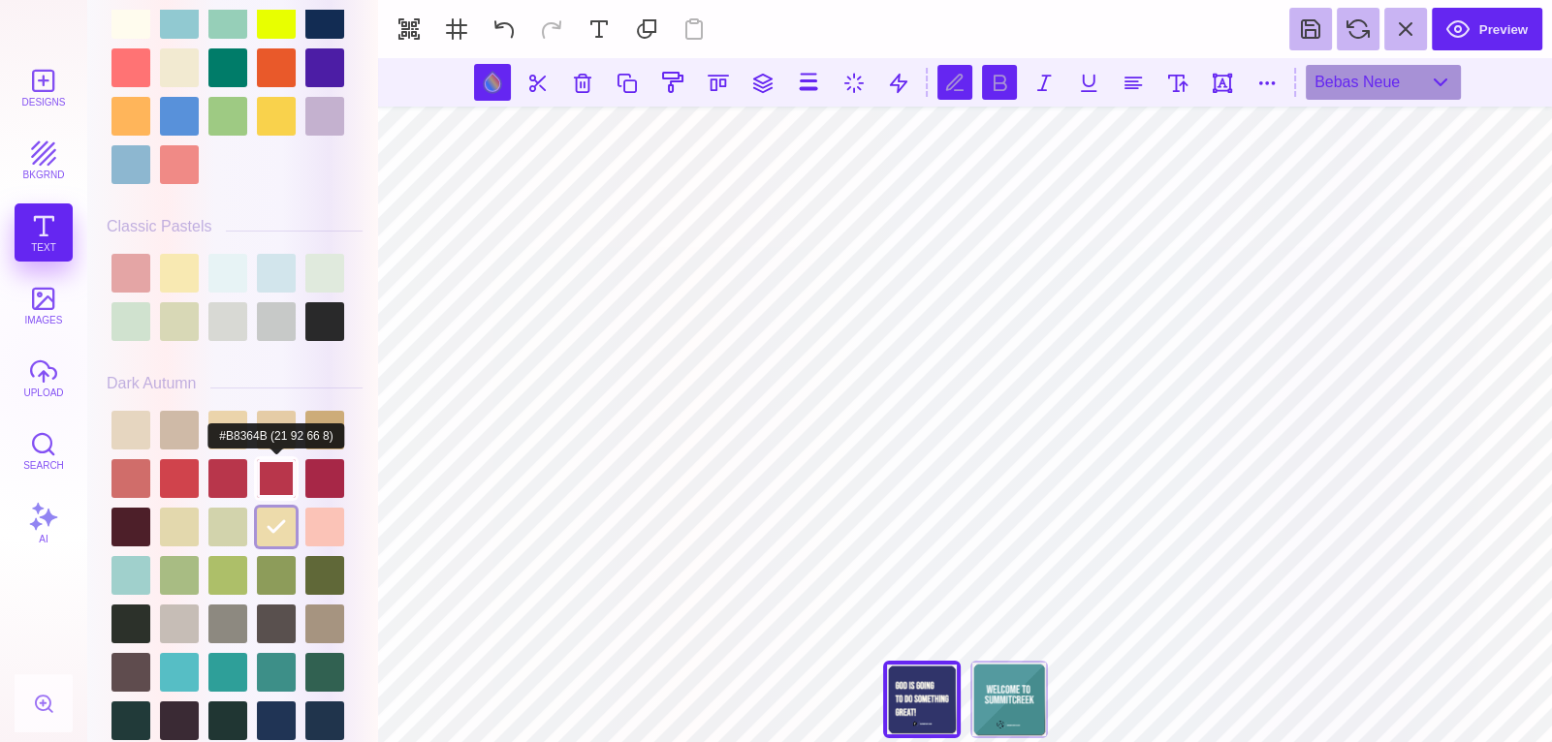
click at [269, 459] on div at bounding box center [276, 478] width 39 height 39
click at [232, 450] on div at bounding box center [235, 648] width 256 height 485
click at [232, 481] on div at bounding box center [227, 478] width 39 height 39
click at [248, 476] on div at bounding box center [235, 648] width 256 height 485
click at [278, 472] on div at bounding box center [276, 478] width 39 height 39
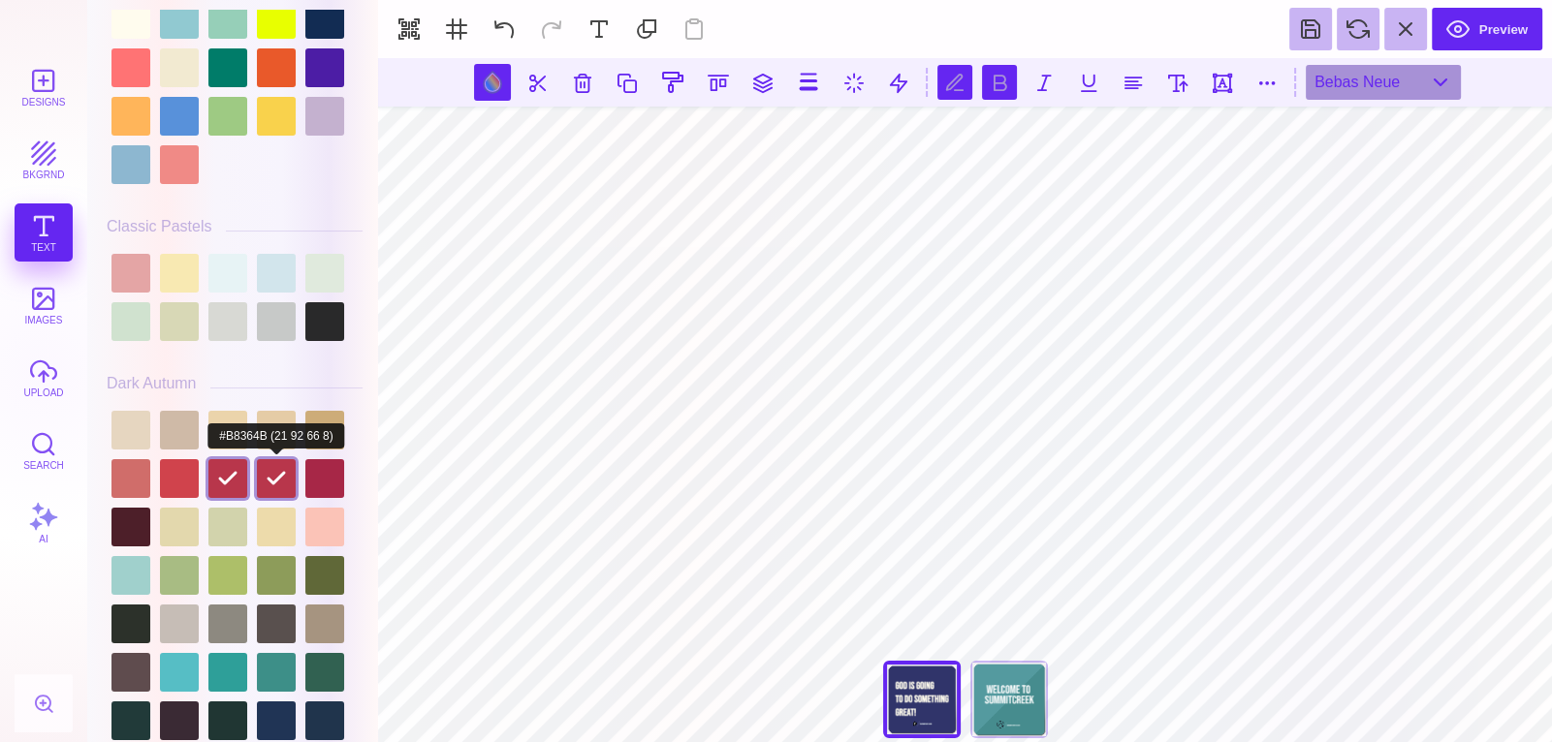
click at [257, 478] on div at bounding box center [276, 478] width 39 height 39
click at [217, 414] on div at bounding box center [227, 430] width 39 height 39
type input "#EBD4AB"
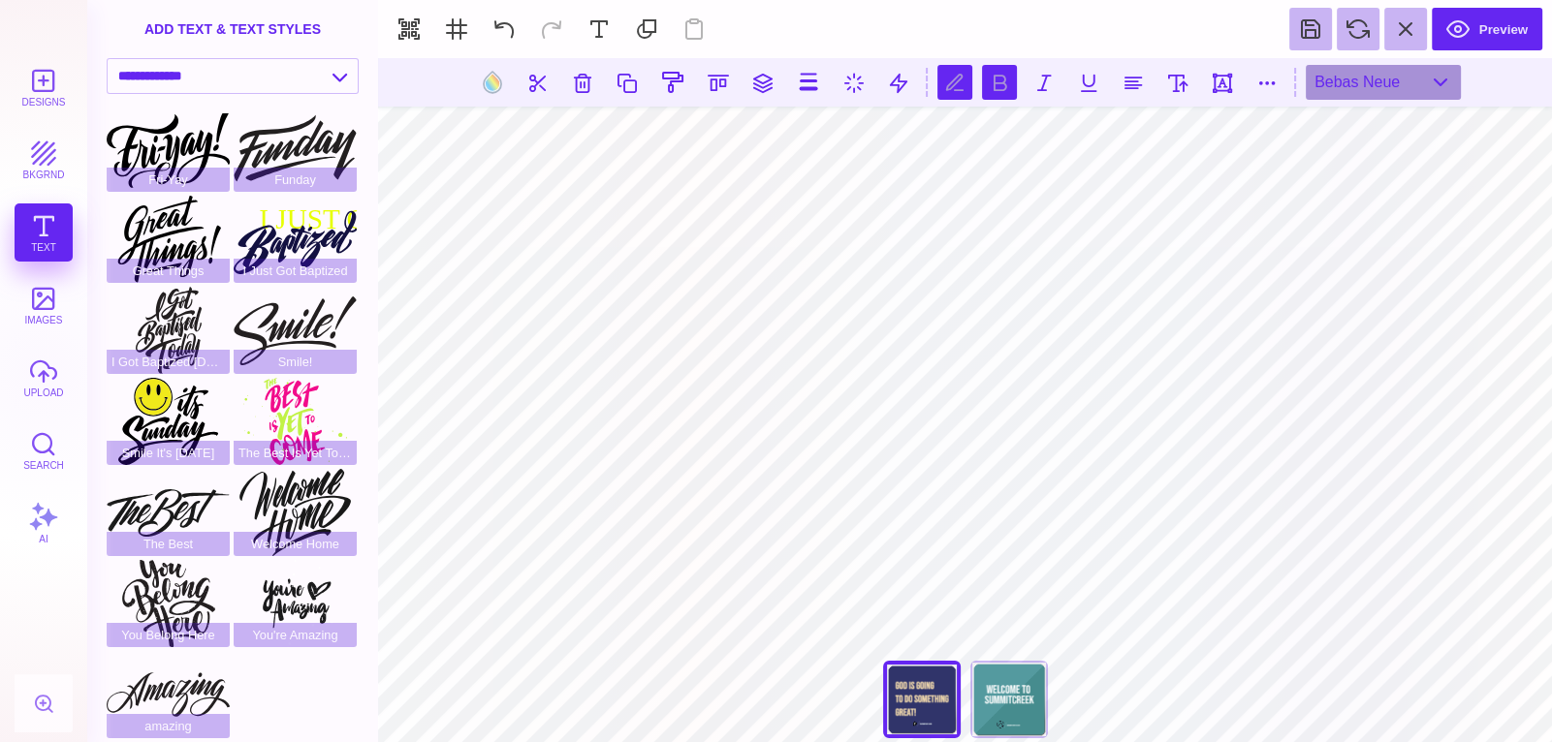
scroll to position [0, 5]
click at [1131, 87] on button at bounding box center [1132, 82] width 35 height 35
click at [496, 86] on button at bounding box center [492, 82] width 37 height 37
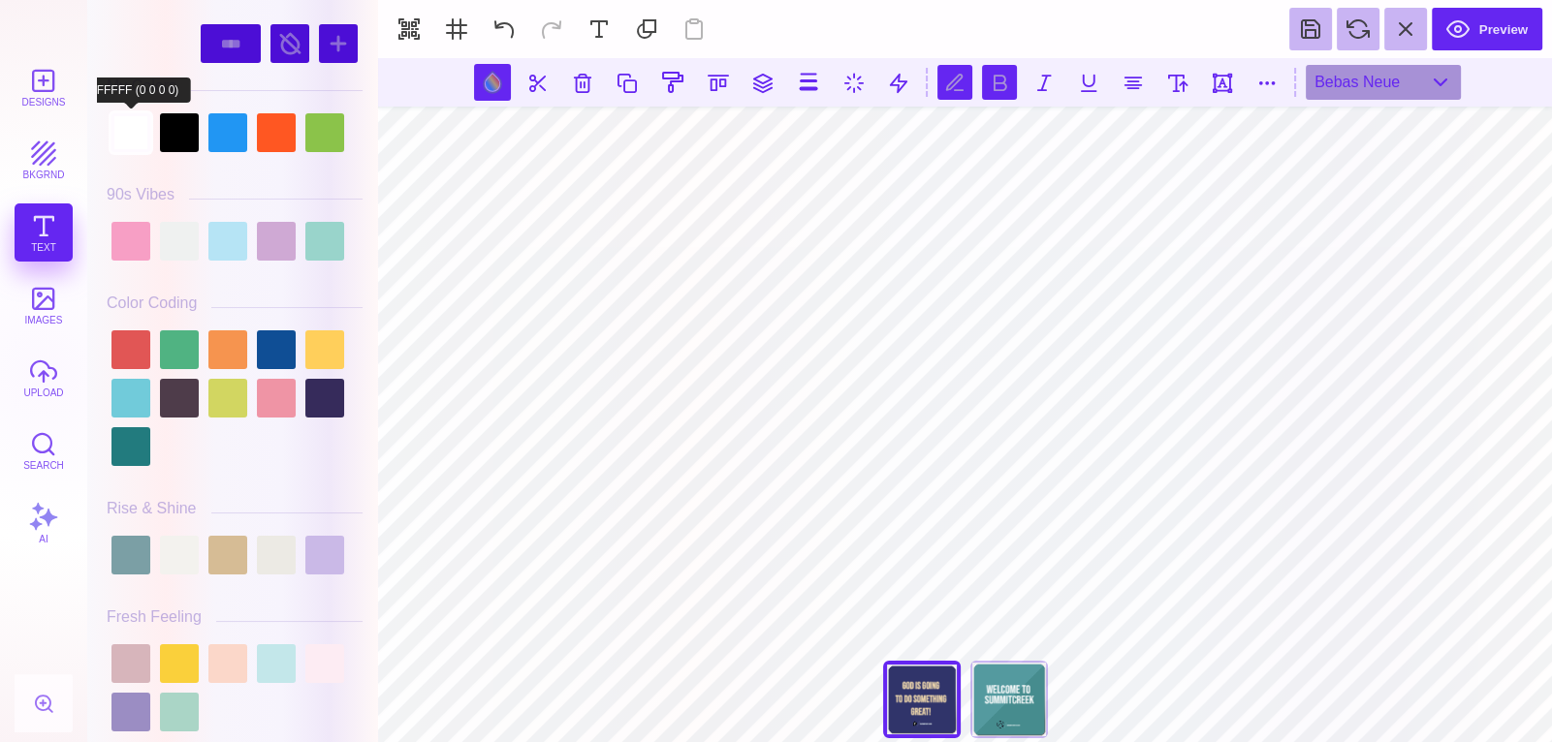
click at [142, 113] on div at bounding box center [130, 132] width 39 height 39
type input "#FFFFFF"
click at [140, 119] on div at bounding box center [130, 132] width 39 height 39
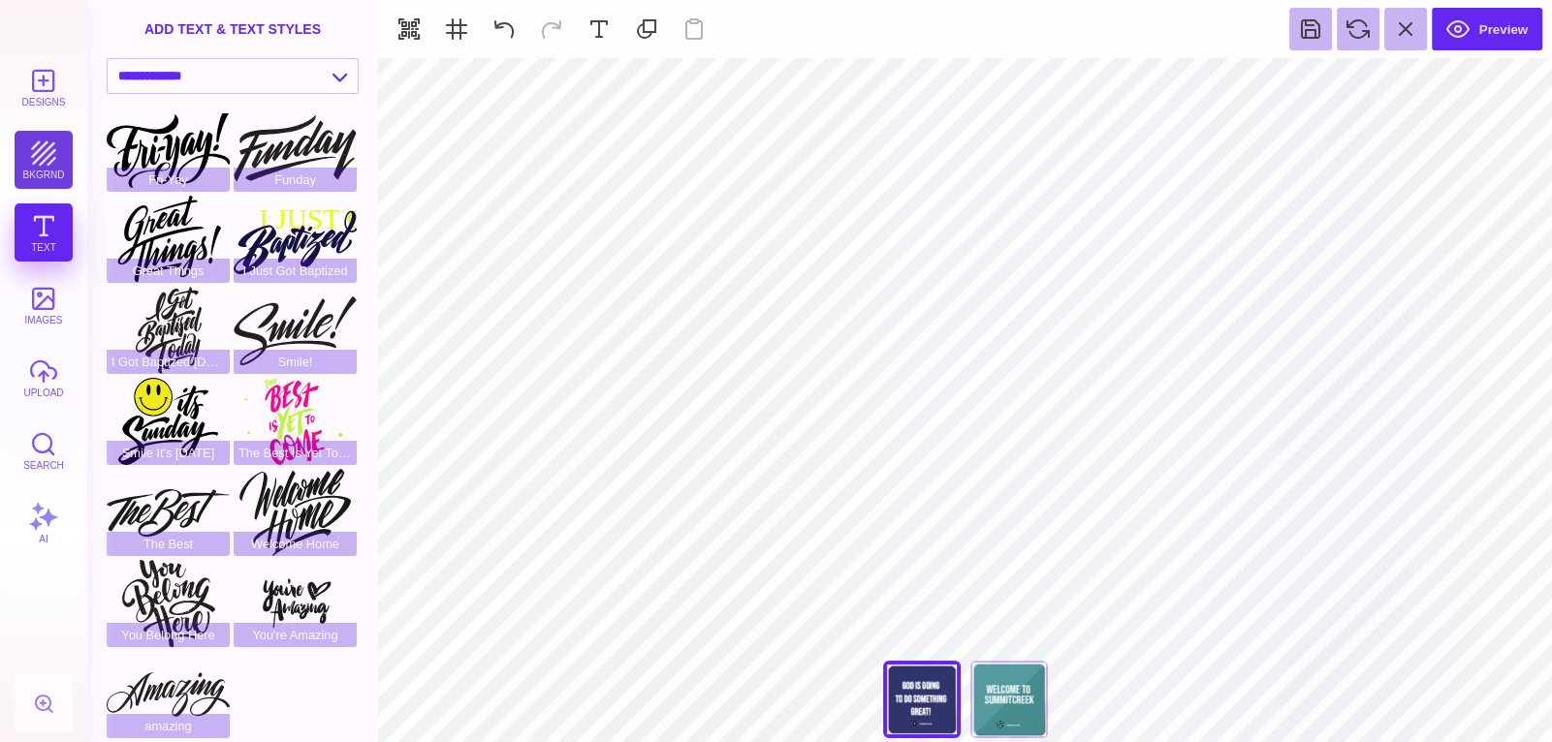
click at [47, 156] on button "bkgrnd" at bounding box center [44, 160] width 58 height 58
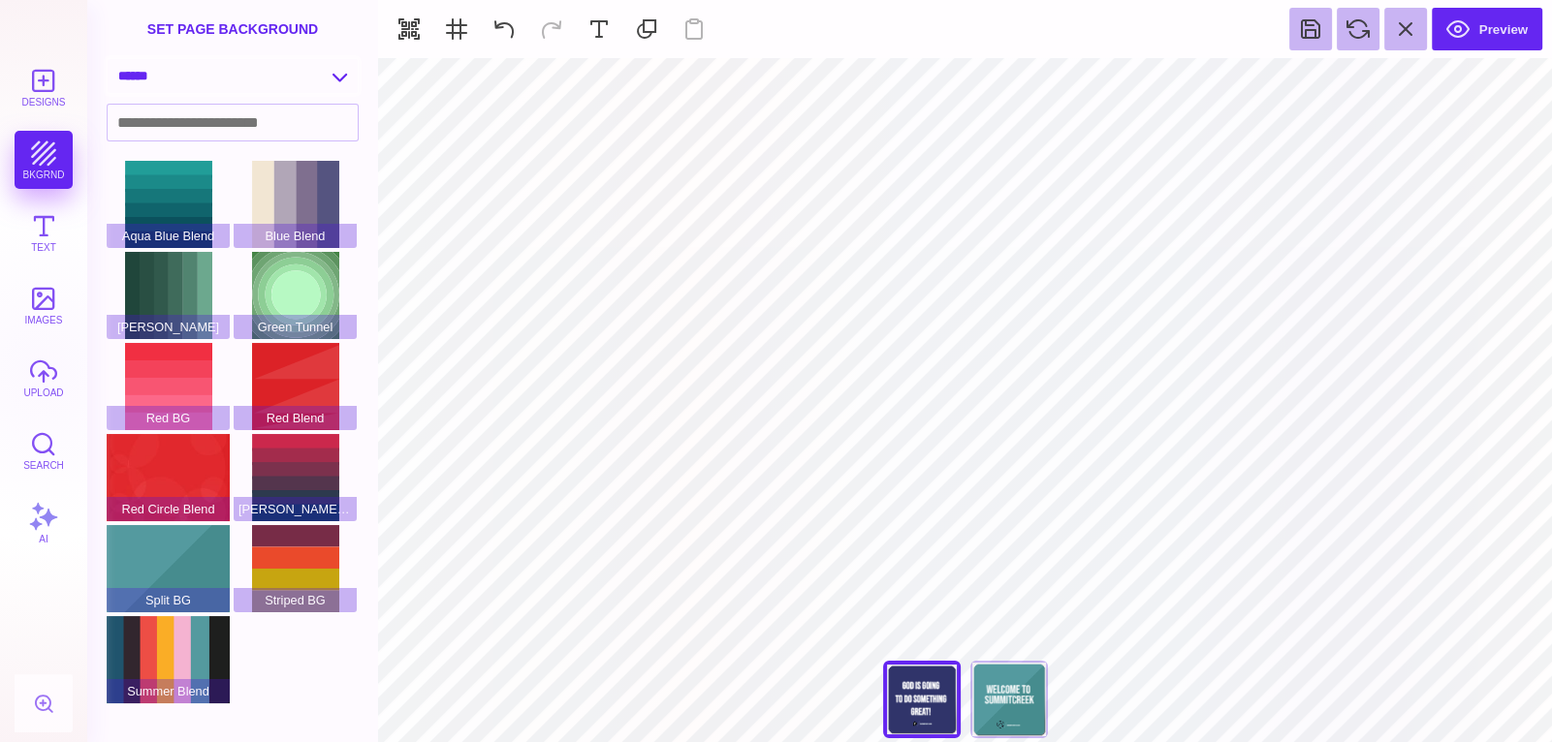
click at [267, 69] on select "**********" at bounding box center [233, 76] width 250 height 34
click at [108, 59] on select "**********" at bounding box center [233, 76] width 250 height 34
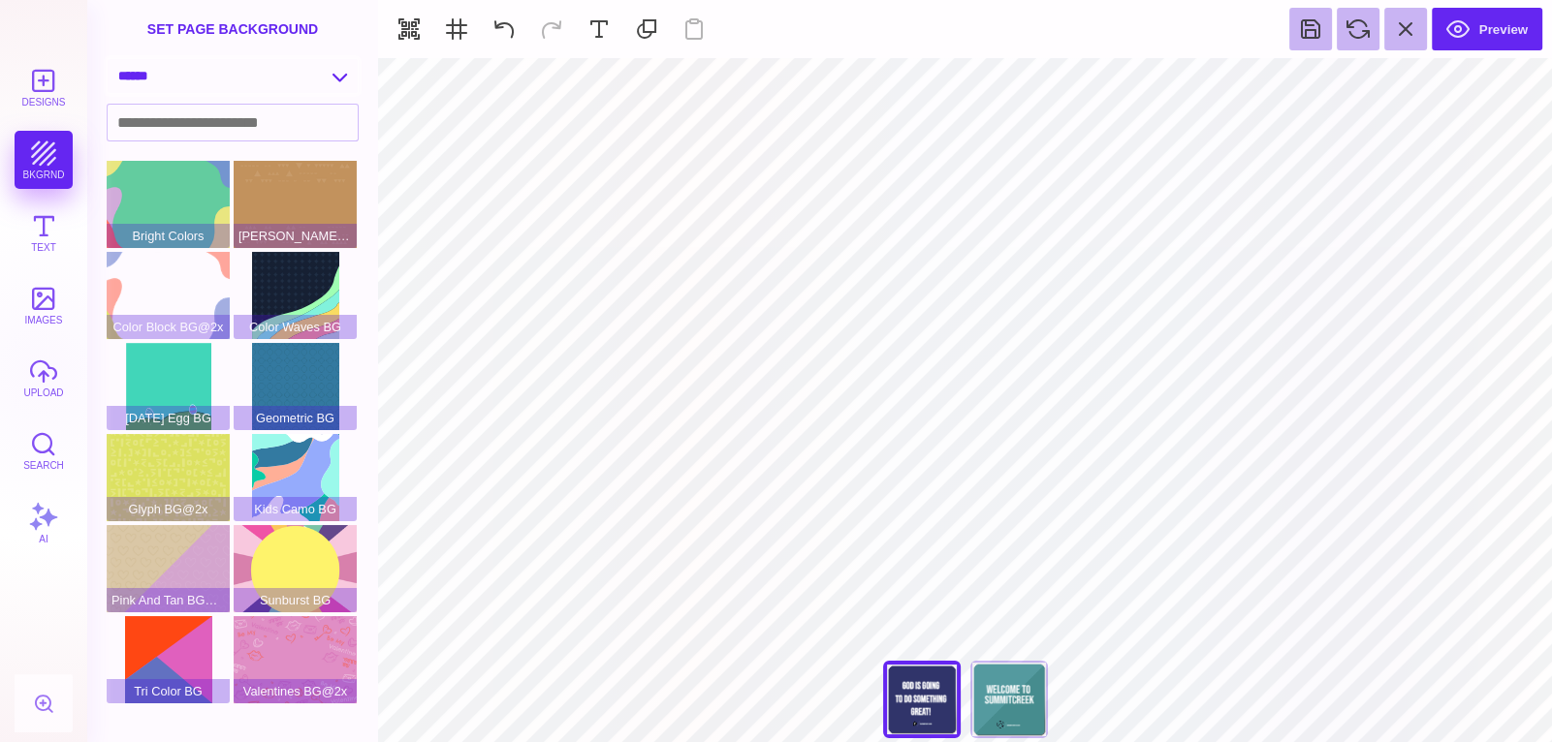
click at [290, 71] on select "**********" at bounding box center [233, 76] width 250 height 34
click at [108, 59] on select "**********" at bounding box center [233, 76] width 250 height 34
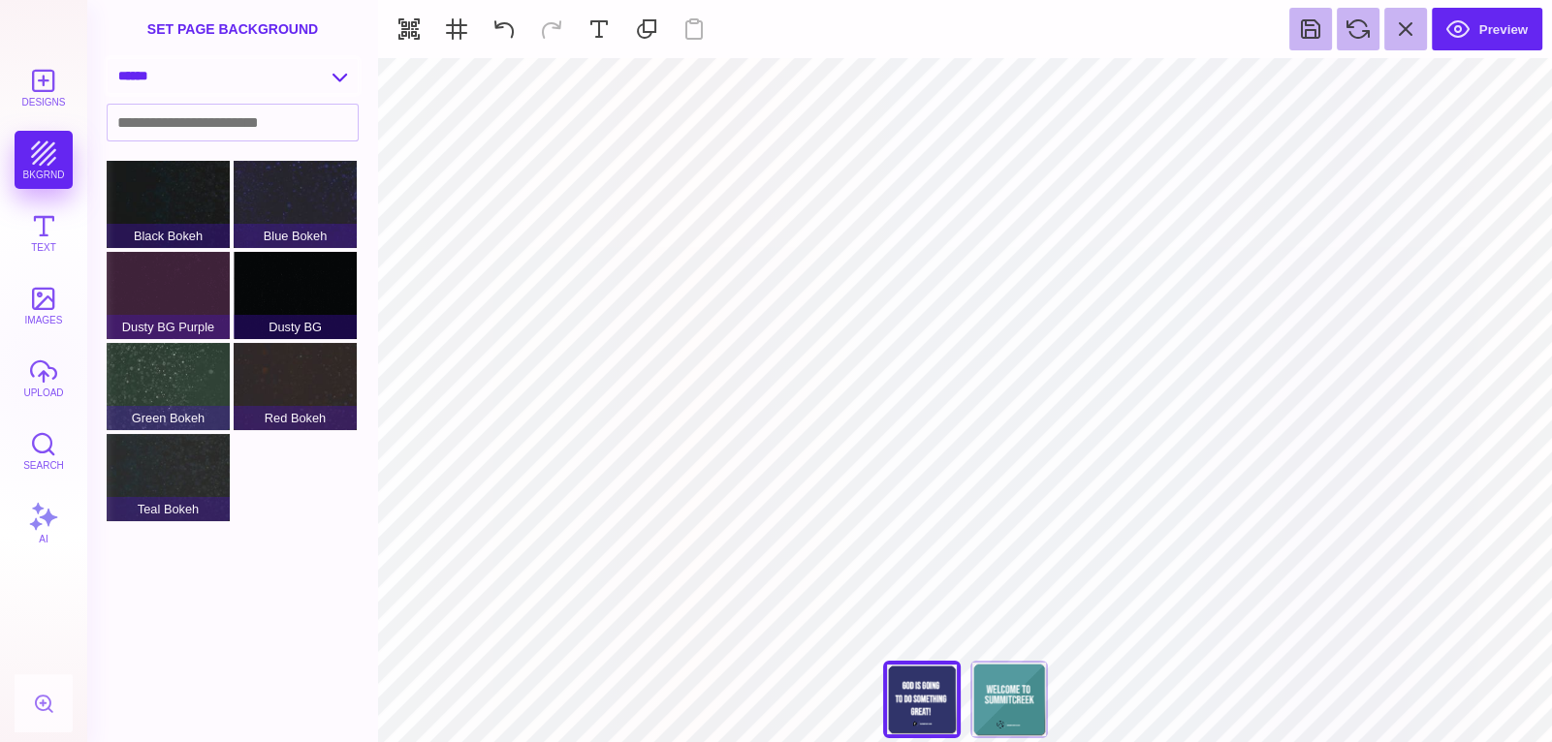
click at [213, 83] on select "**********" at bounding box center [233, 76] width 250 height 34
click at [108, 59] on select "**********" at bounding box center [233, 76] width 250 height 34
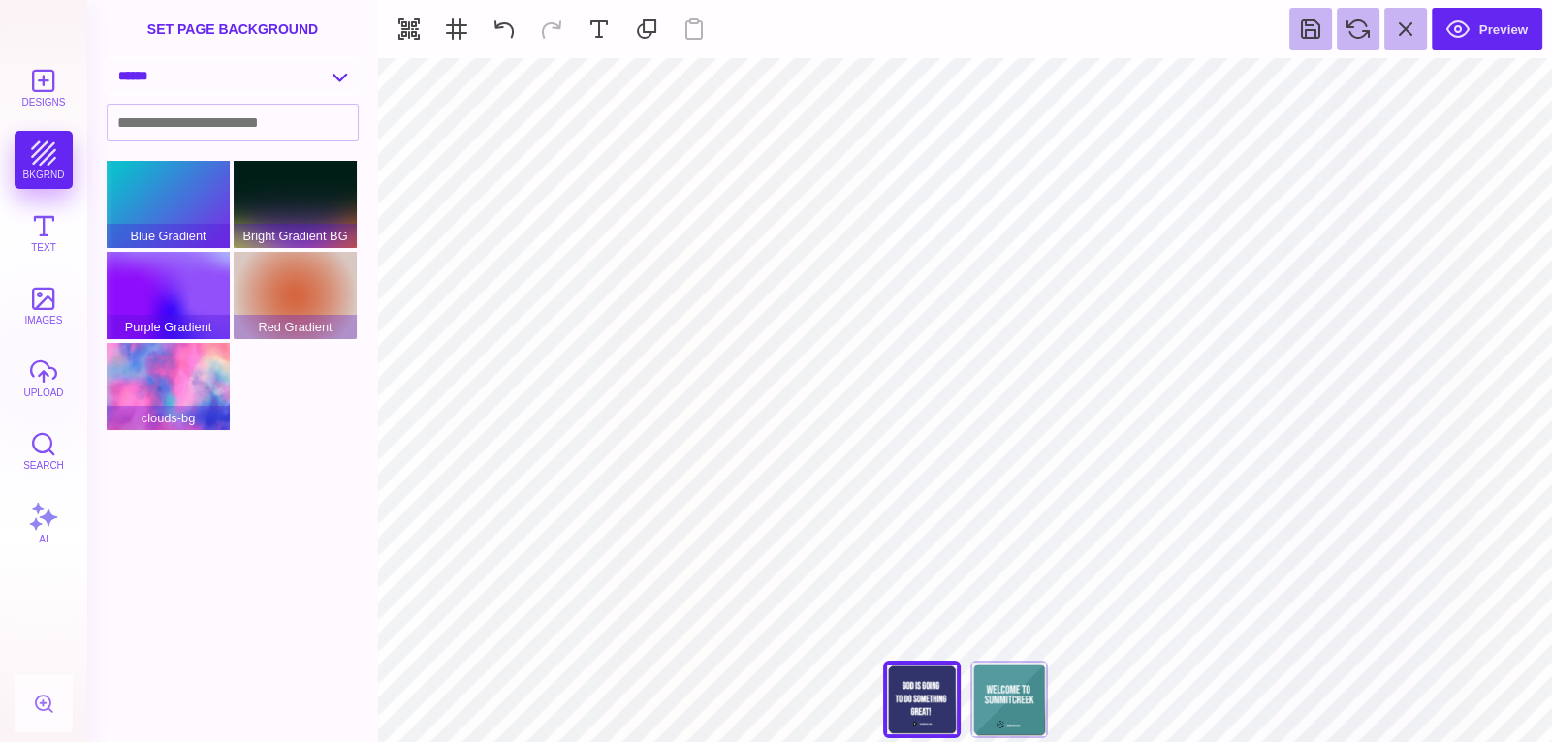
click at [178, 78] on select "**********" at bounding box center [233, 76] width 250 height 34
click at [108, 59] on select "**********" at bounding box center [233, 76] width 250 height 34
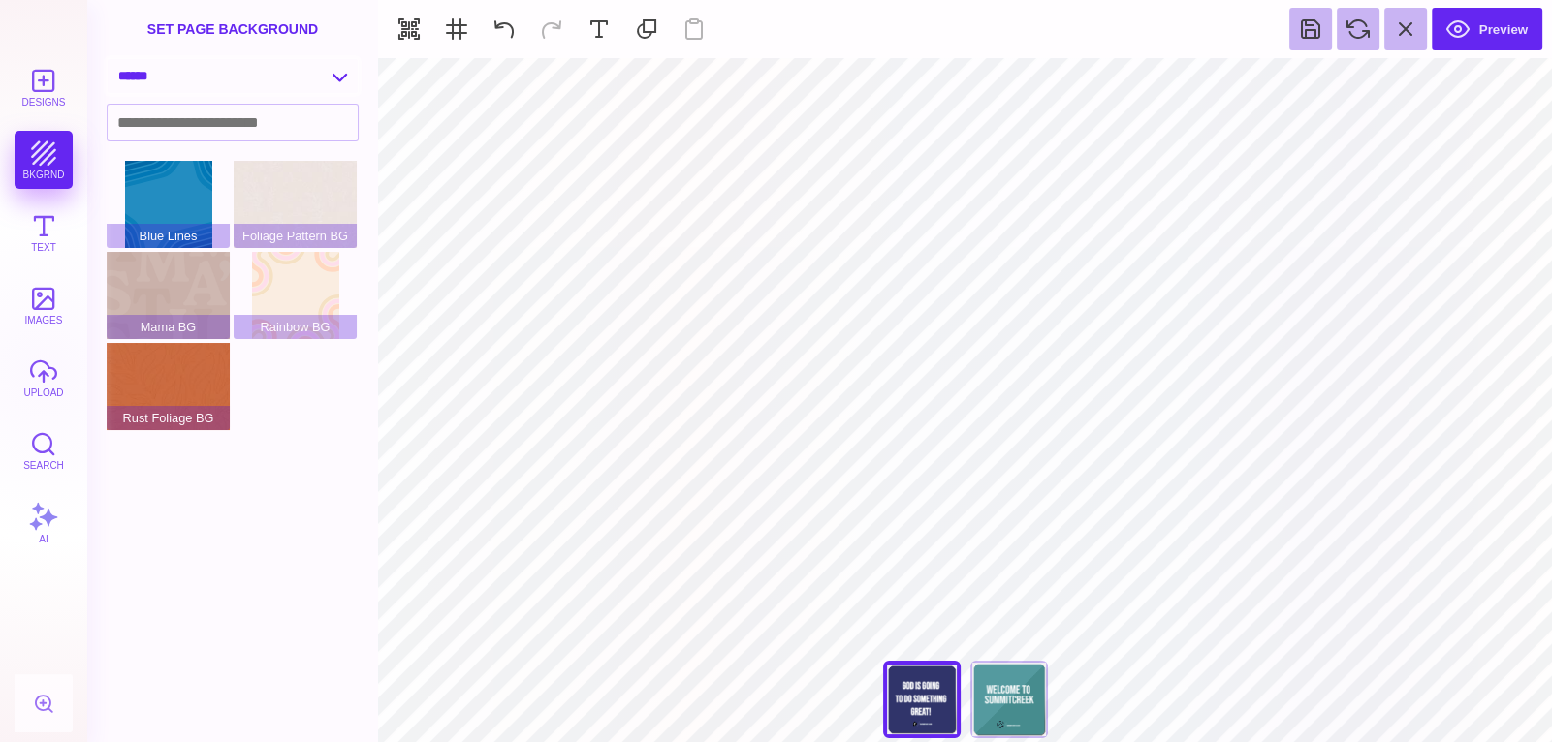
click at [168, 81] on select "**********" at bounding box center [233, 76] width 250 height 34
select select "**********"
click at [108, 59] on select "**********" at bounding box center [233, 76] width 250 height 34
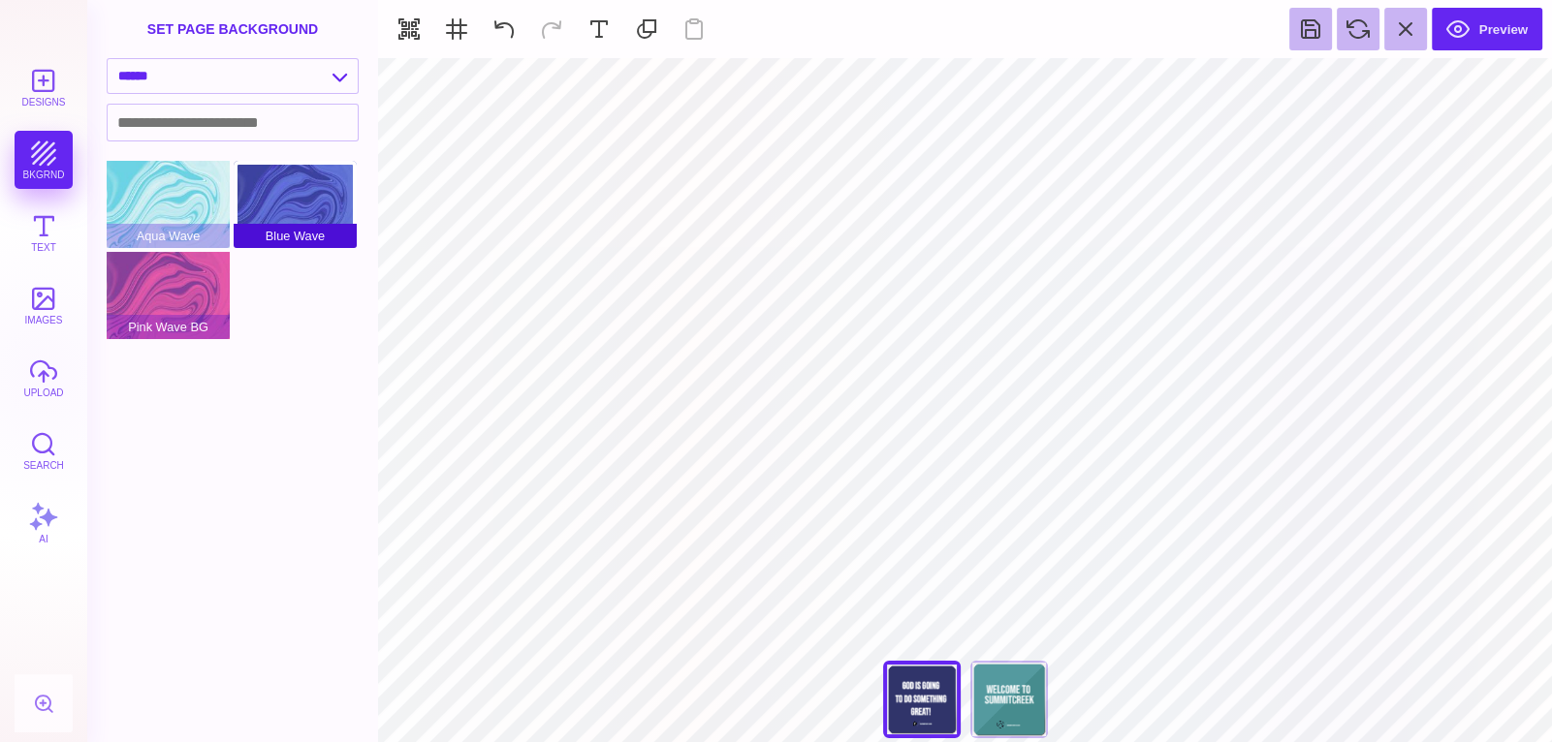
click at [310, 195] on div "Blue Wave" at bounding box center [295, 204] width 123 height 87
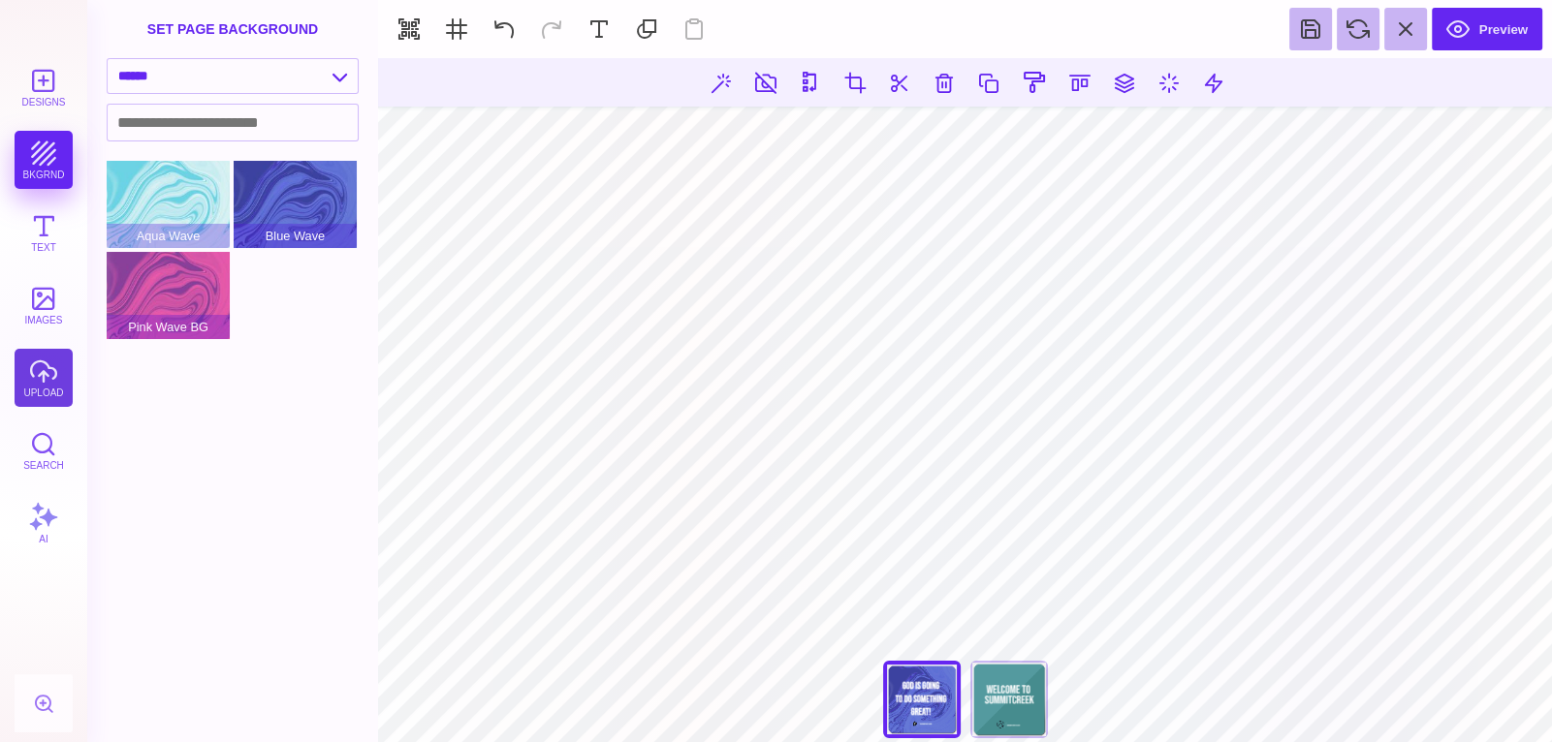
click at [30, 406] on button "upload" at bounding box center [44, 378] width 58 height 58
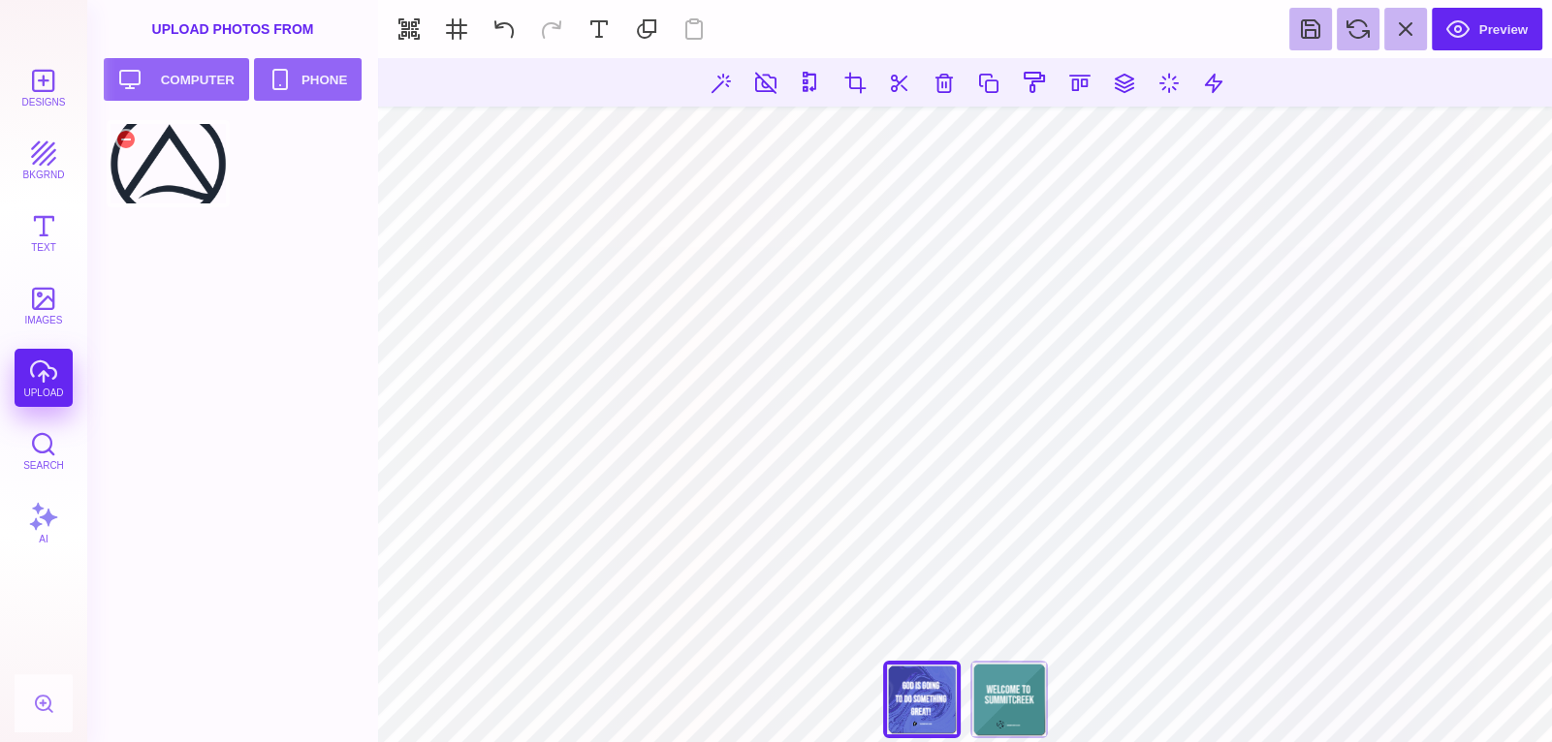
click at [161, 194] on div at bounding box center [168, 163] width 123 height 87
click at [935, 88] on button at bounding box center [943, 82] width 35 height 35
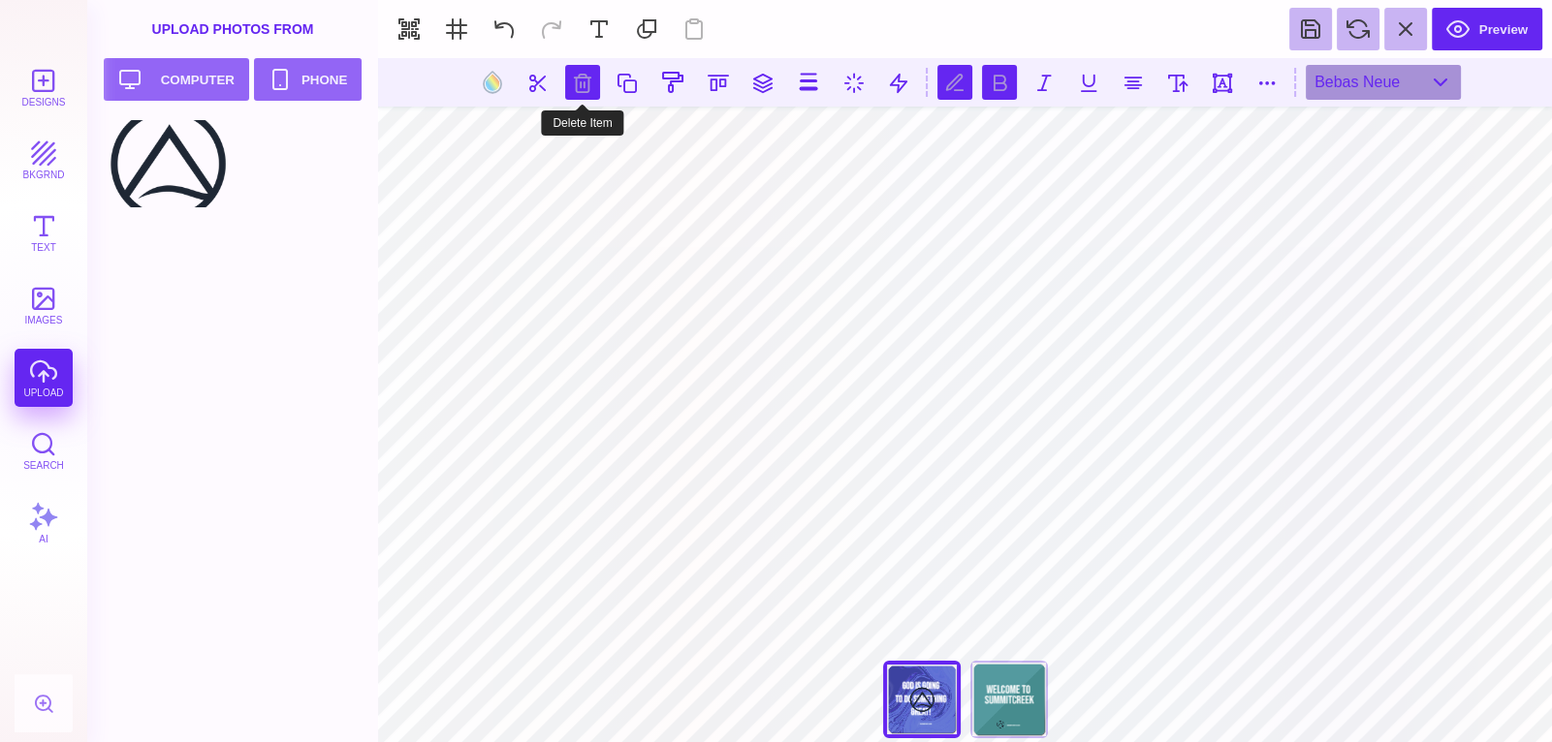
scroll to position [0, 5]
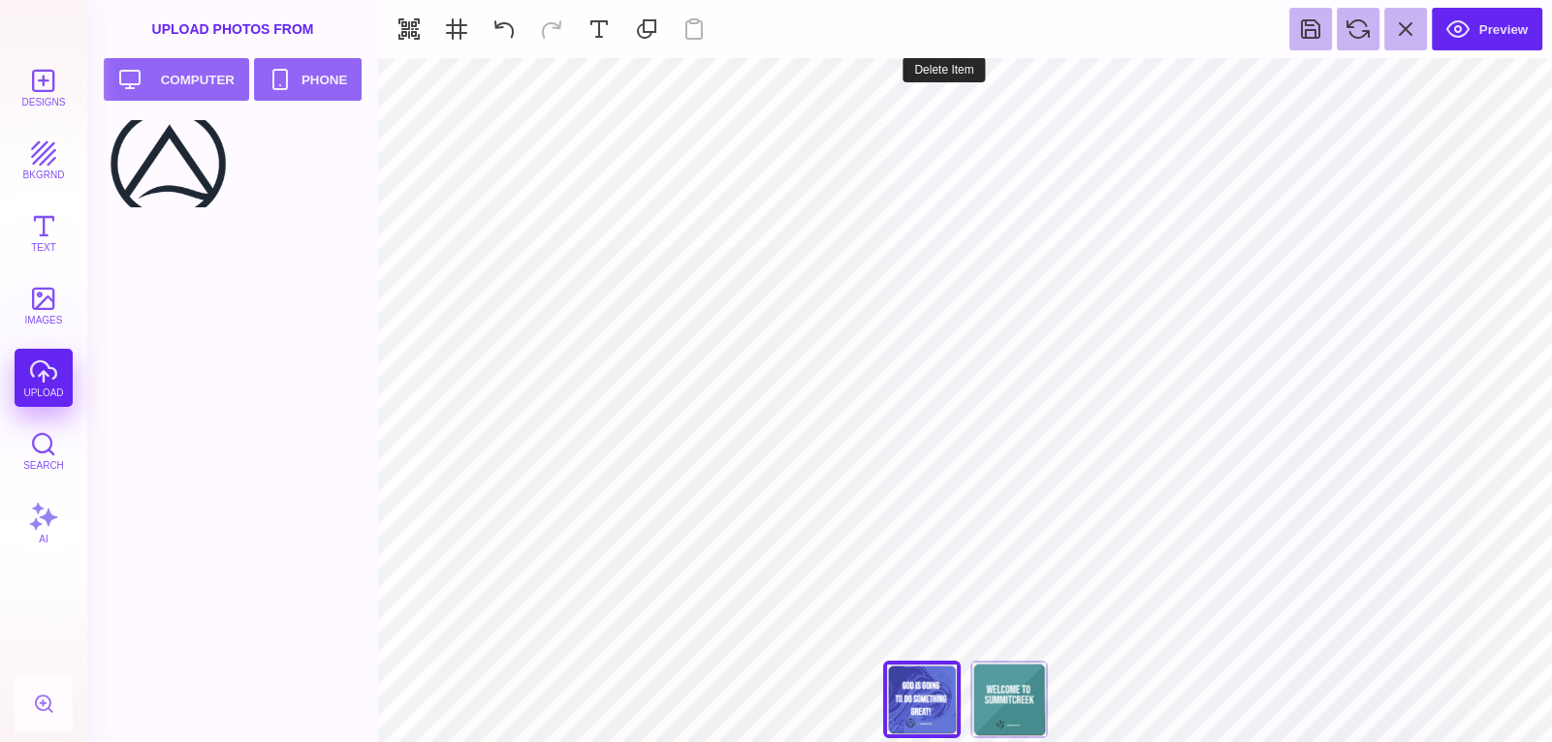
type input "#000000"
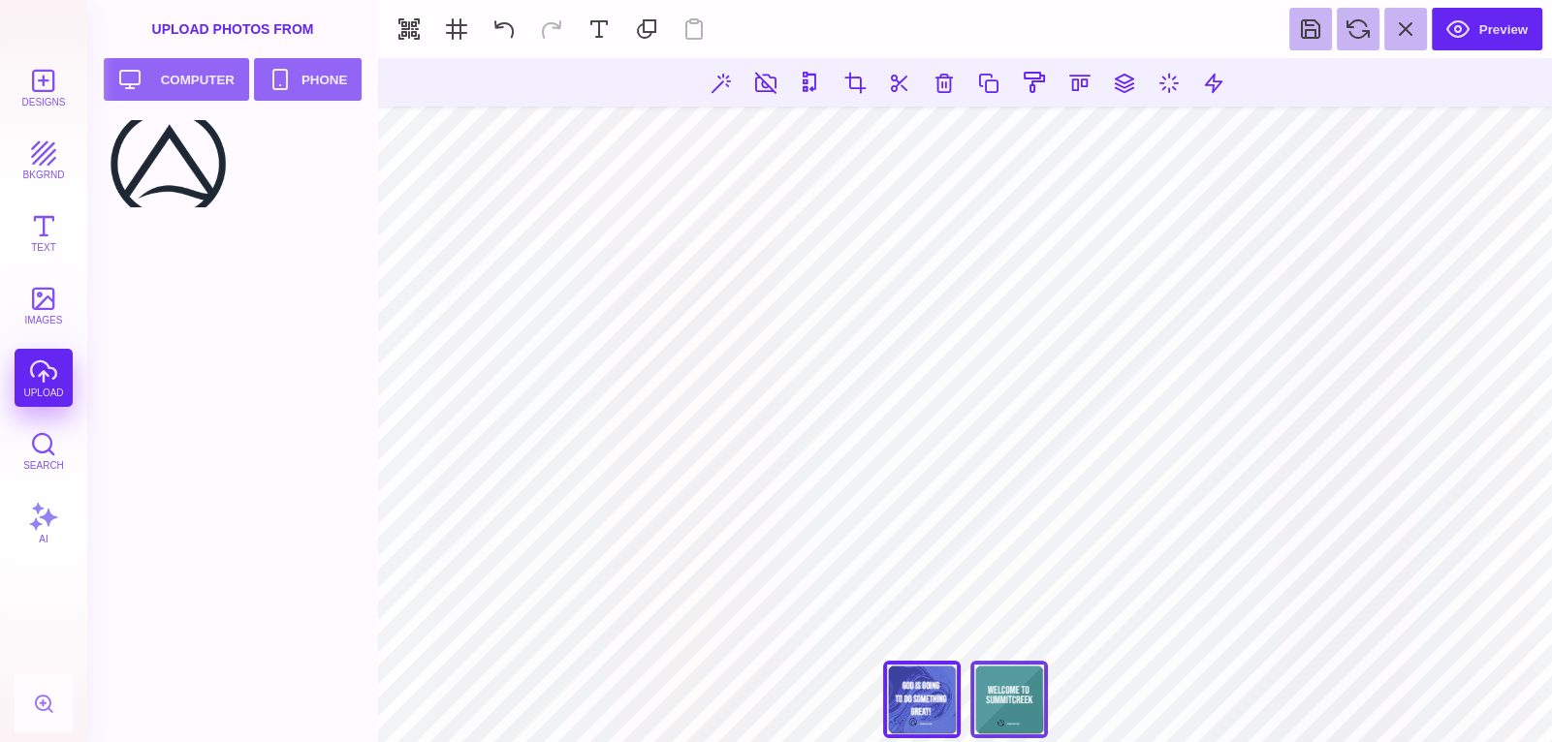
click at [1015, 722] on div "Back" at bounding box center [1009, 700] width 78 height 78
type input "****"
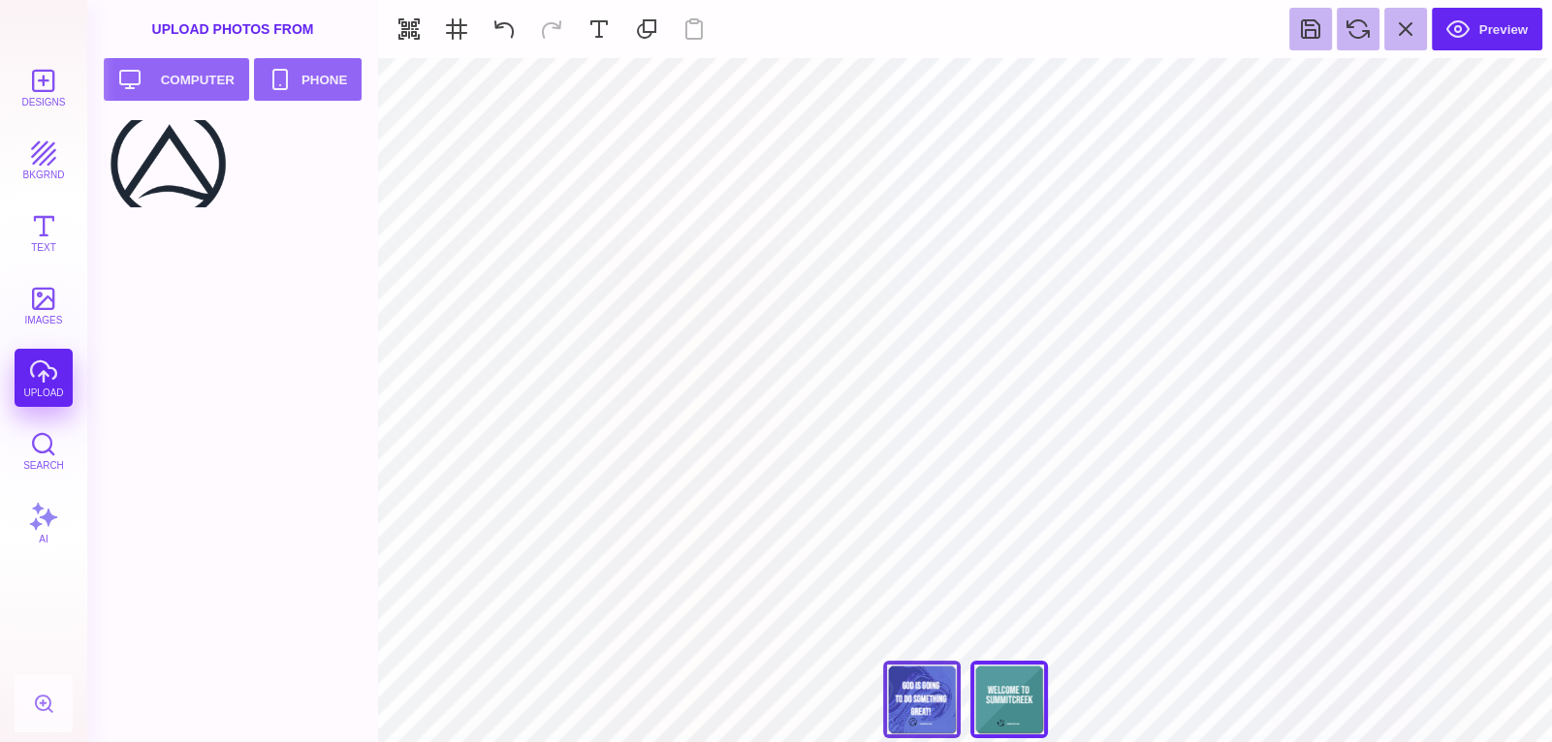
click at [916, 691] on div "Back" at bounding box center [922, 700] width 78 height 78
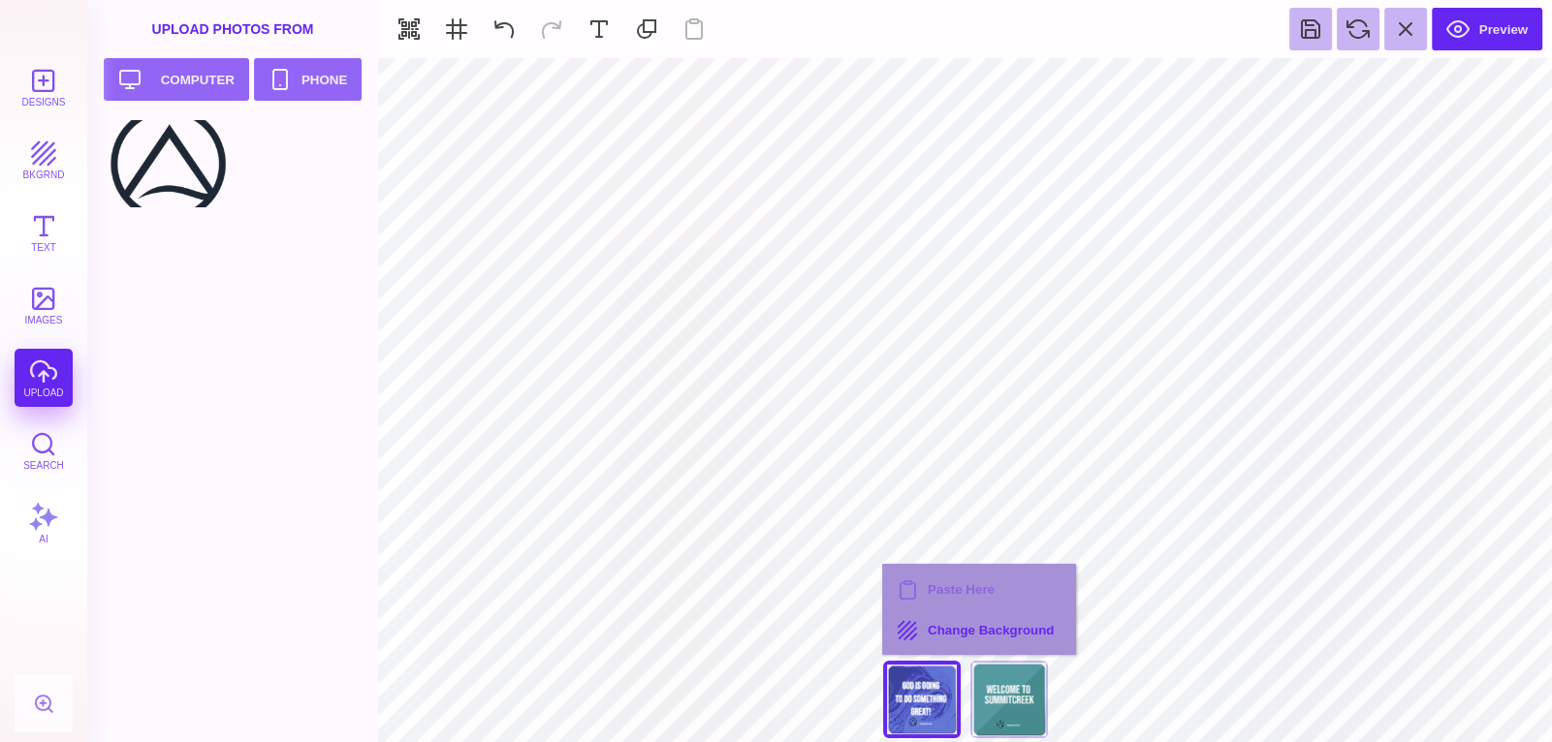
click at [882, 565] on div "Paste Here Change Background" at bounding box center [979, 609] width 194 height 91
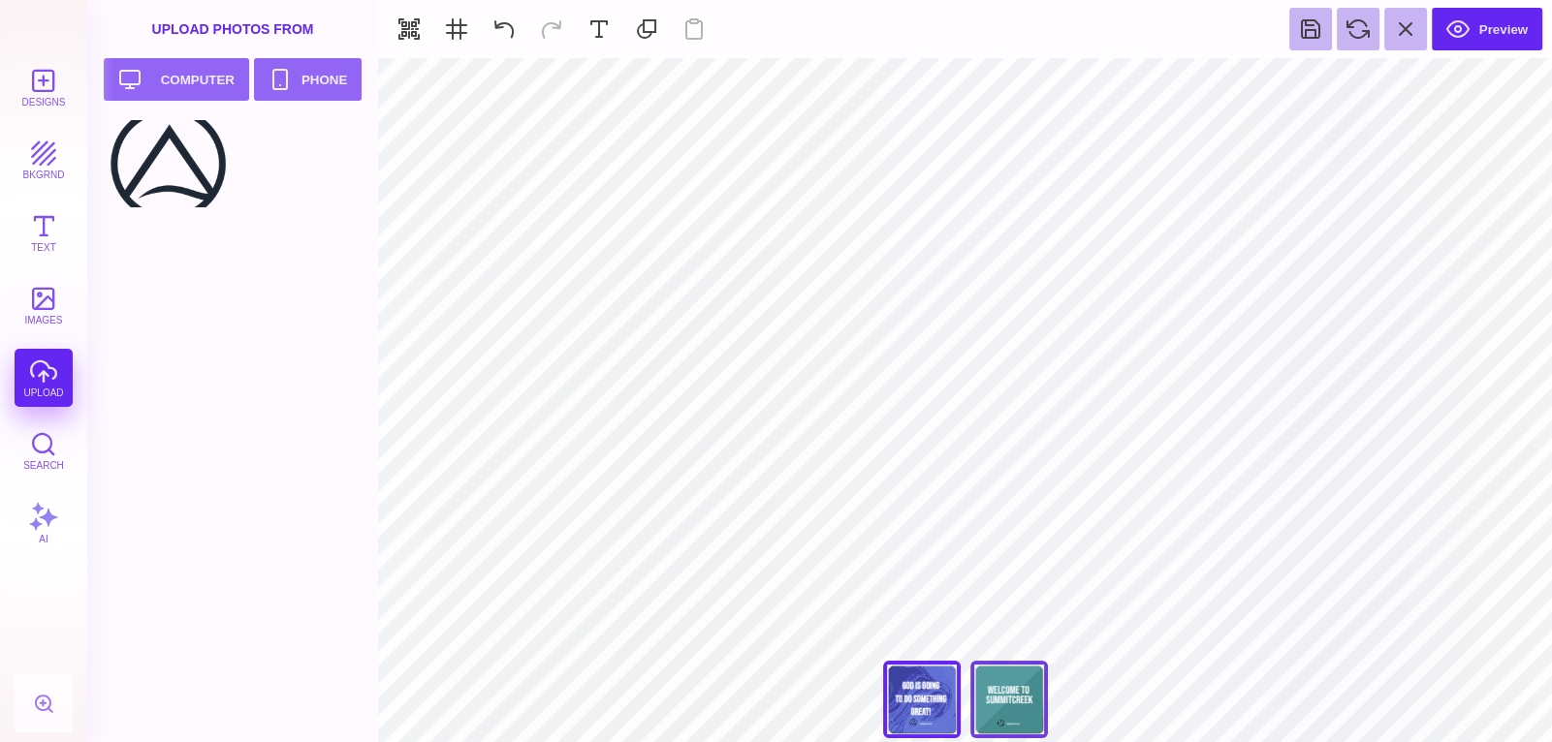
click at [1015, 701] on div "Back" at bounding box center [1009, 700] width 78 height 78
click at [926, 702] on div "Back" at bounding box center [922, 700] width 78 height 78
click at [999, 700] on div "Back" at bounding box center [1009, 700] width 78 height 78
click at [933, 705] on div "Back" at bounding box center [922, 700] width 78 height 78
click at [1015, 700] on div "Back" at bounding box center [1009, 700] width 78 height 78
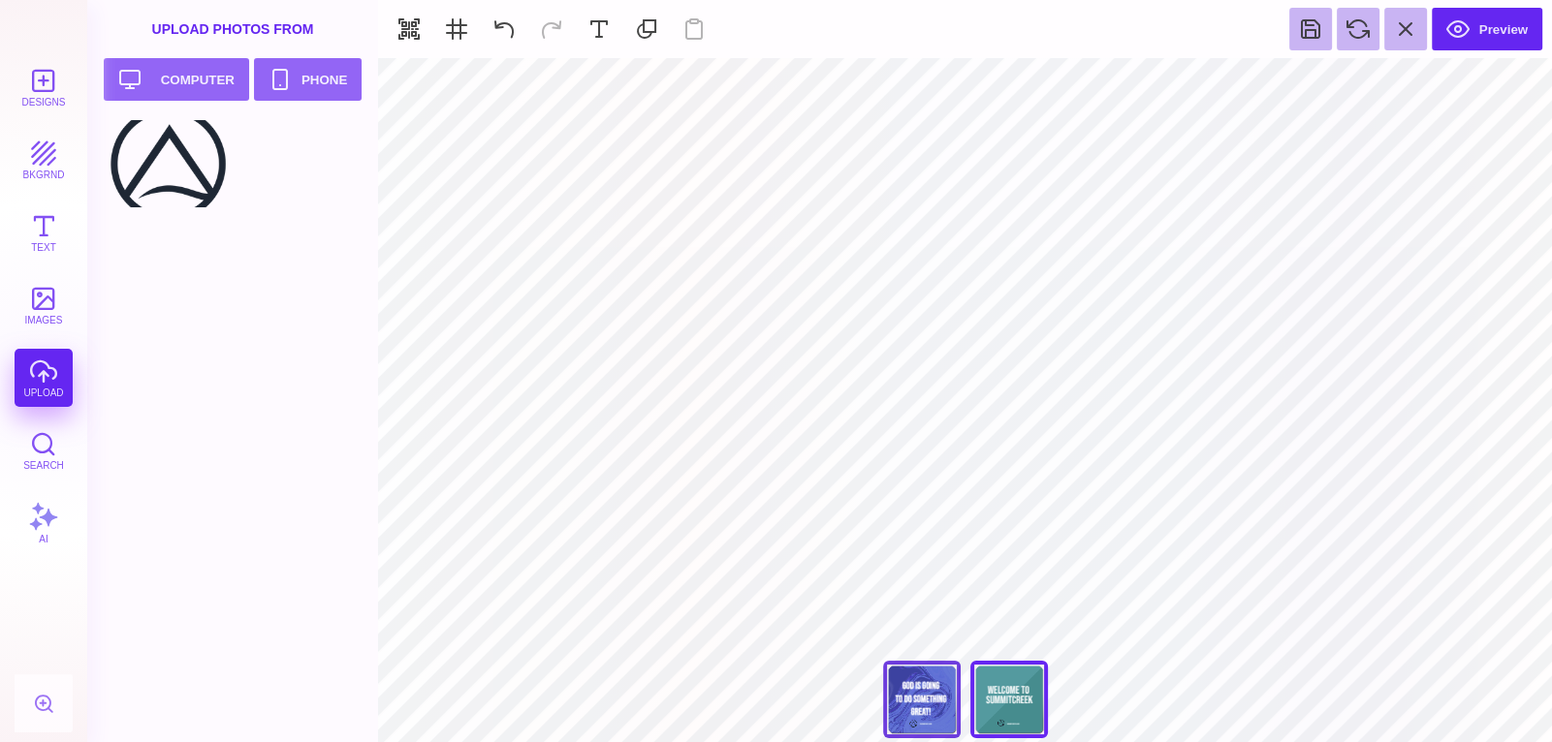
click at [936, 714] on div "Back" at bounding box center [922, 700] width 78 height 78
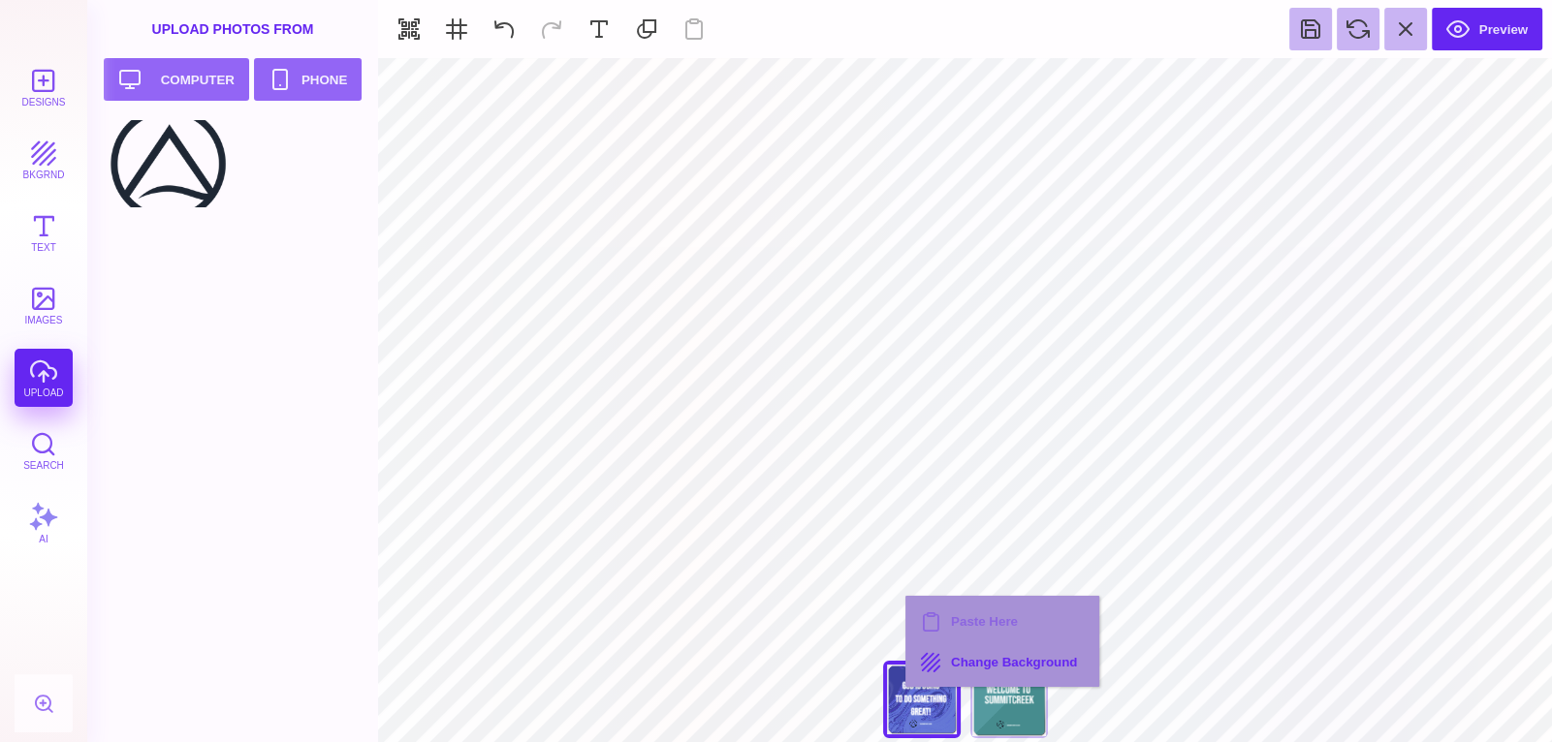
click at [905, 596] on div "Paste Here Change Background" at bounding box center [1002, 641] width 194 height 91
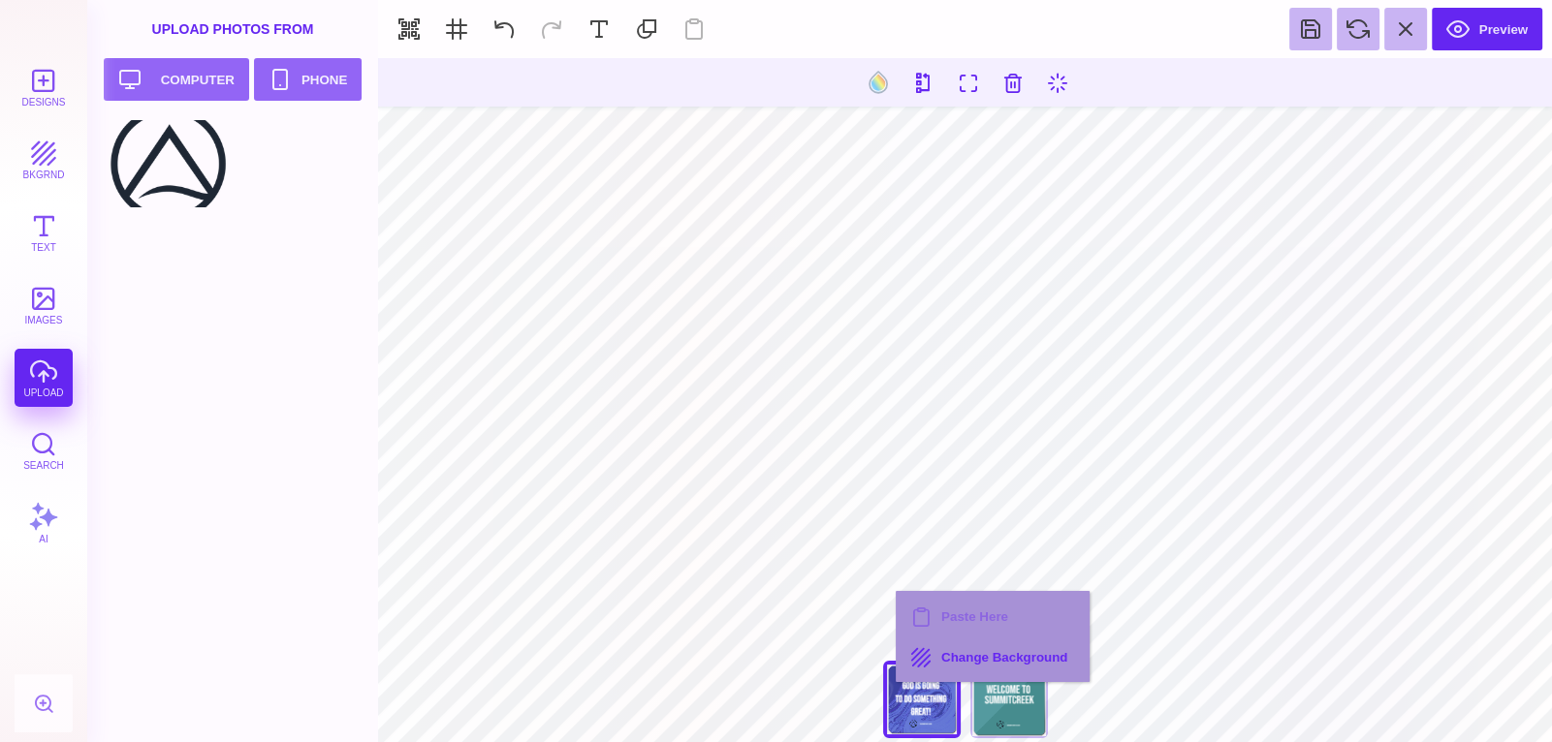
click at [895, 591] on div "Paste Here Change Background" at bounding box center [992, 636] width 194 height 91
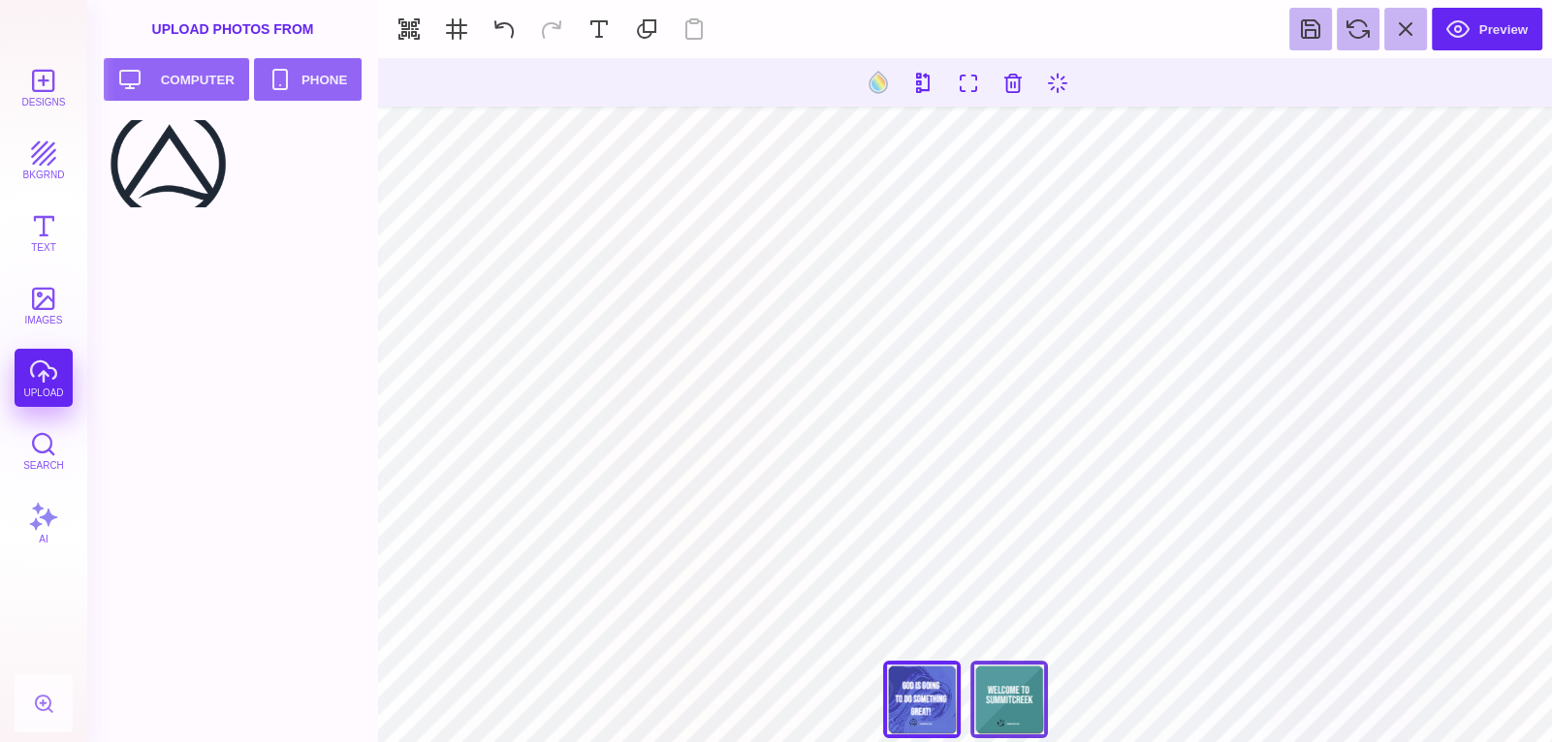
click at [1025, 687] on div "Back" at bounding box center [1009, 700] width 78 height 78
click at [949, 708] on div "Back" at bounding box center [922, 700] width 78 height 78
type input "#E7F3F5"
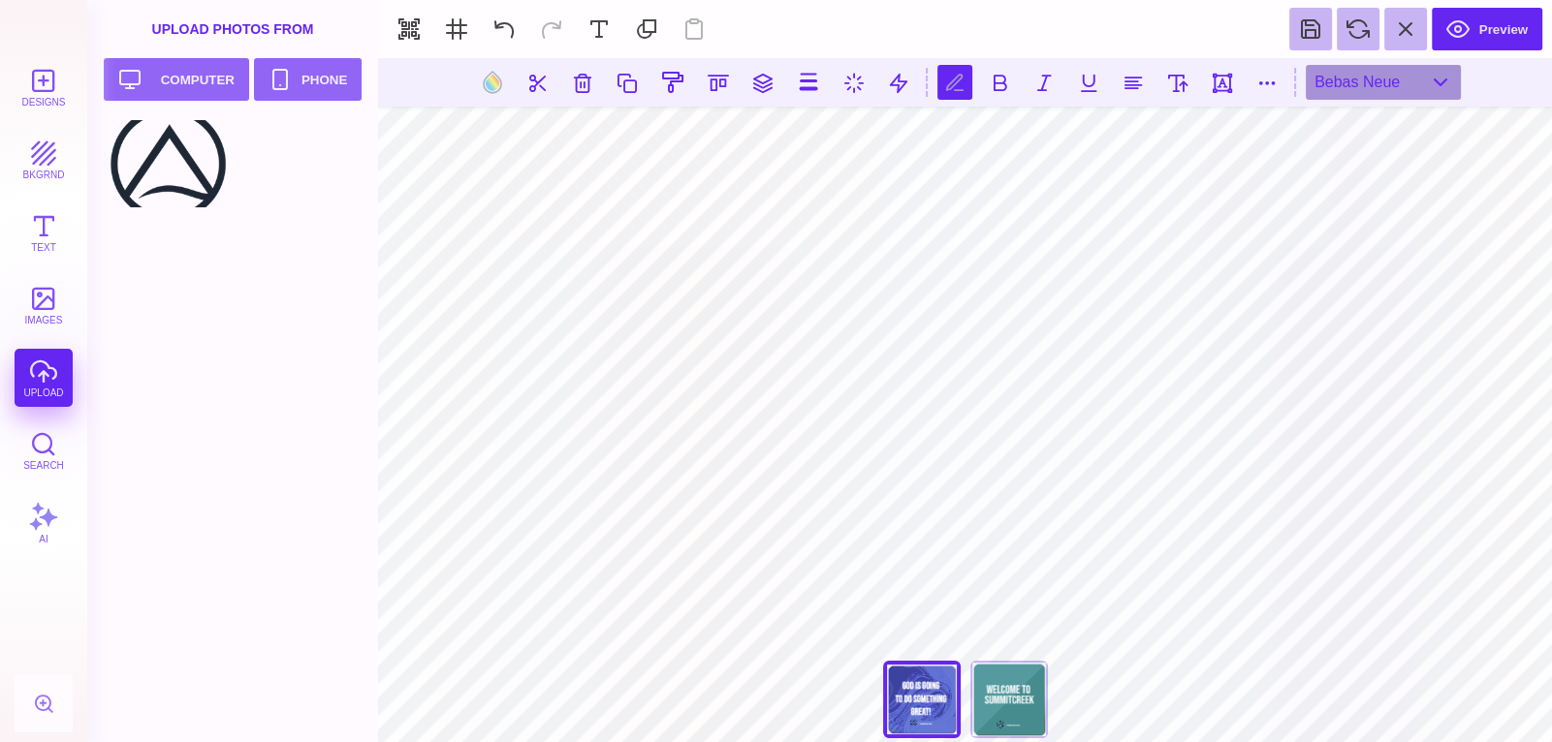
scroll to position [0, 4]
type textarea "**********"
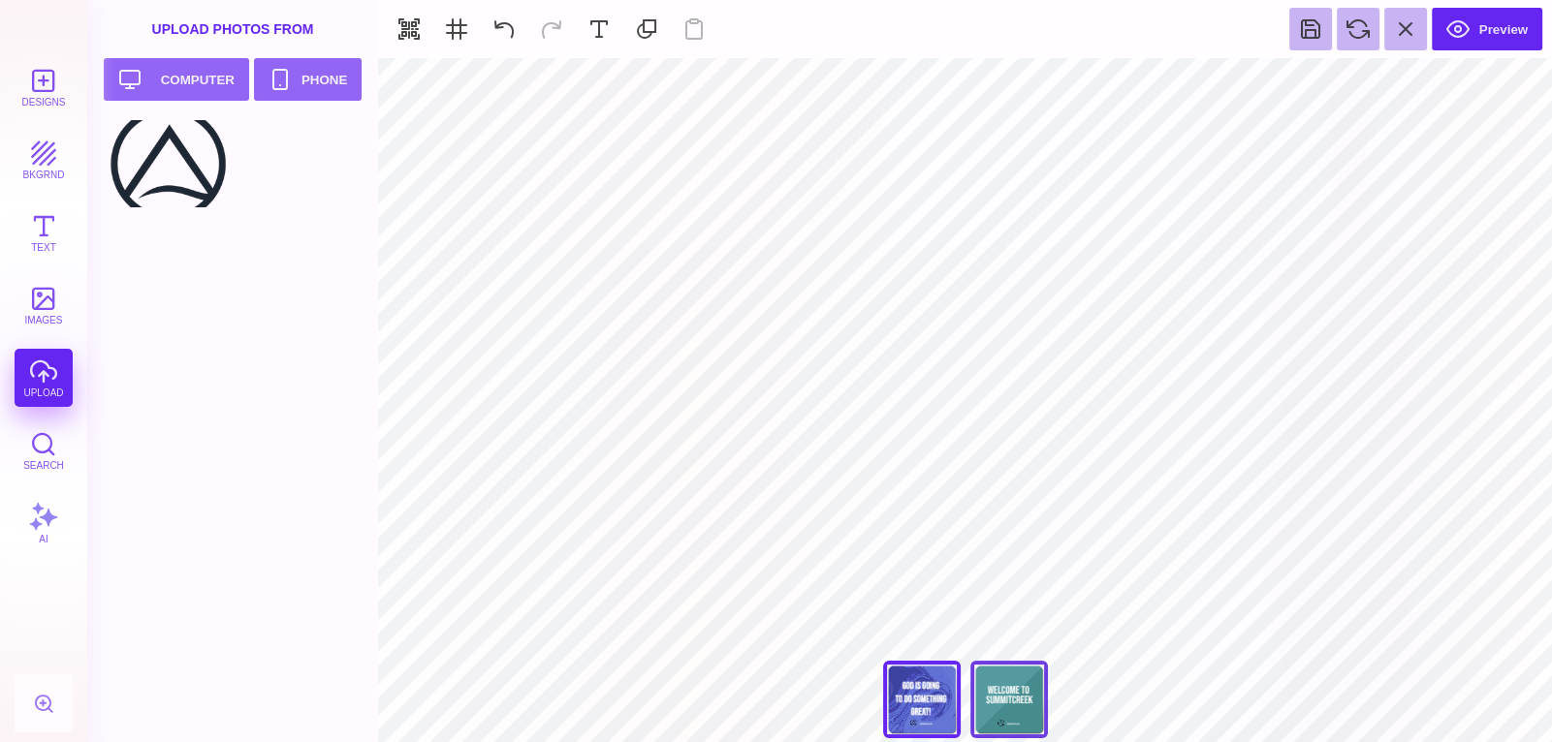
click at [1030, 682] on div "Back" at bounding box center [1009, 700] width 78 height 78
click at [281, 27] on div "Upload Photos From" at bounding box center [232, 29] width 291 height 58
click at [47, 151] on button "bkgrnd" at bounding box center [44, 160] width 58 height 58
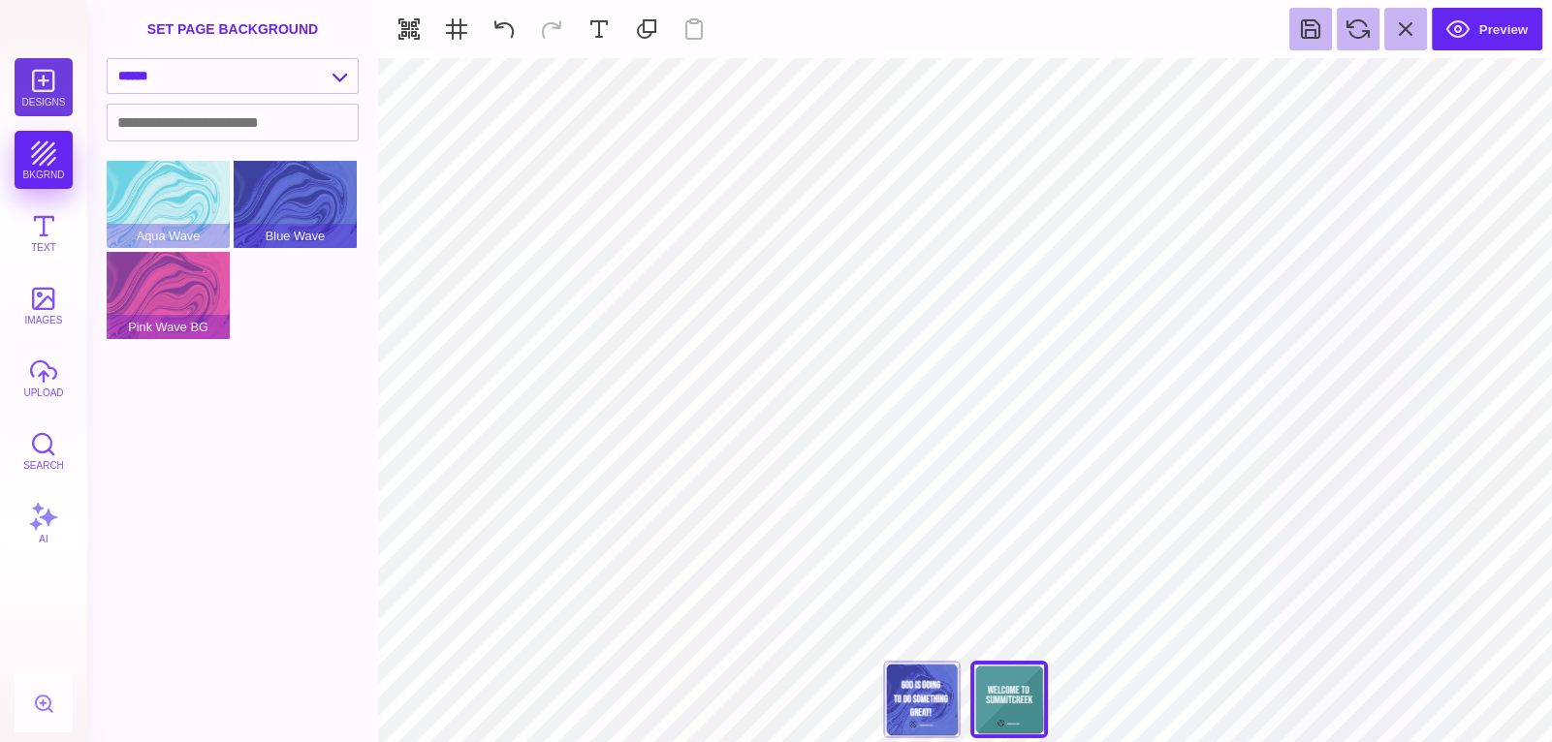
click at [46, 107] on button "Designs" at bounding box center [44, 87] width 58 height 58
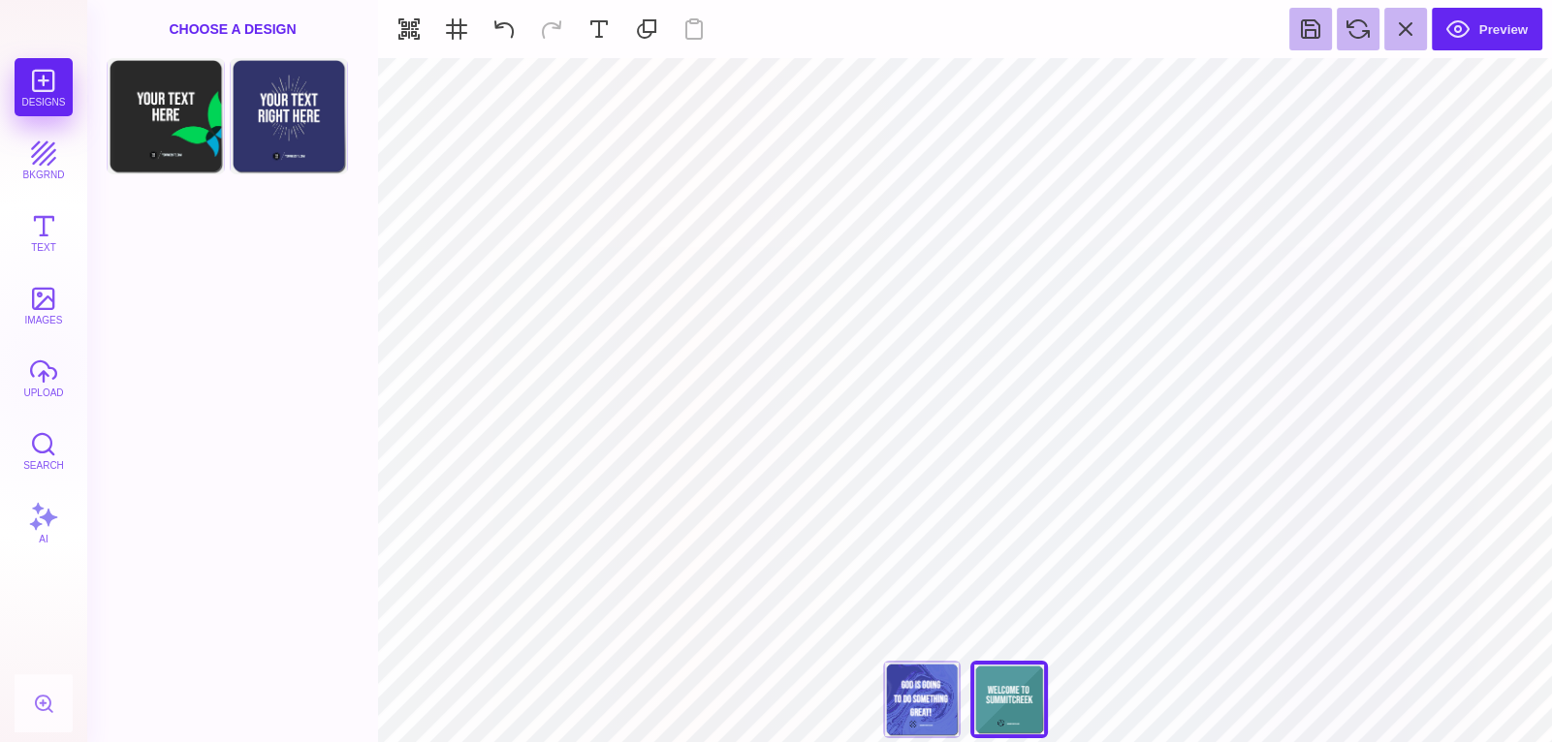
type input "#FFFFFF"
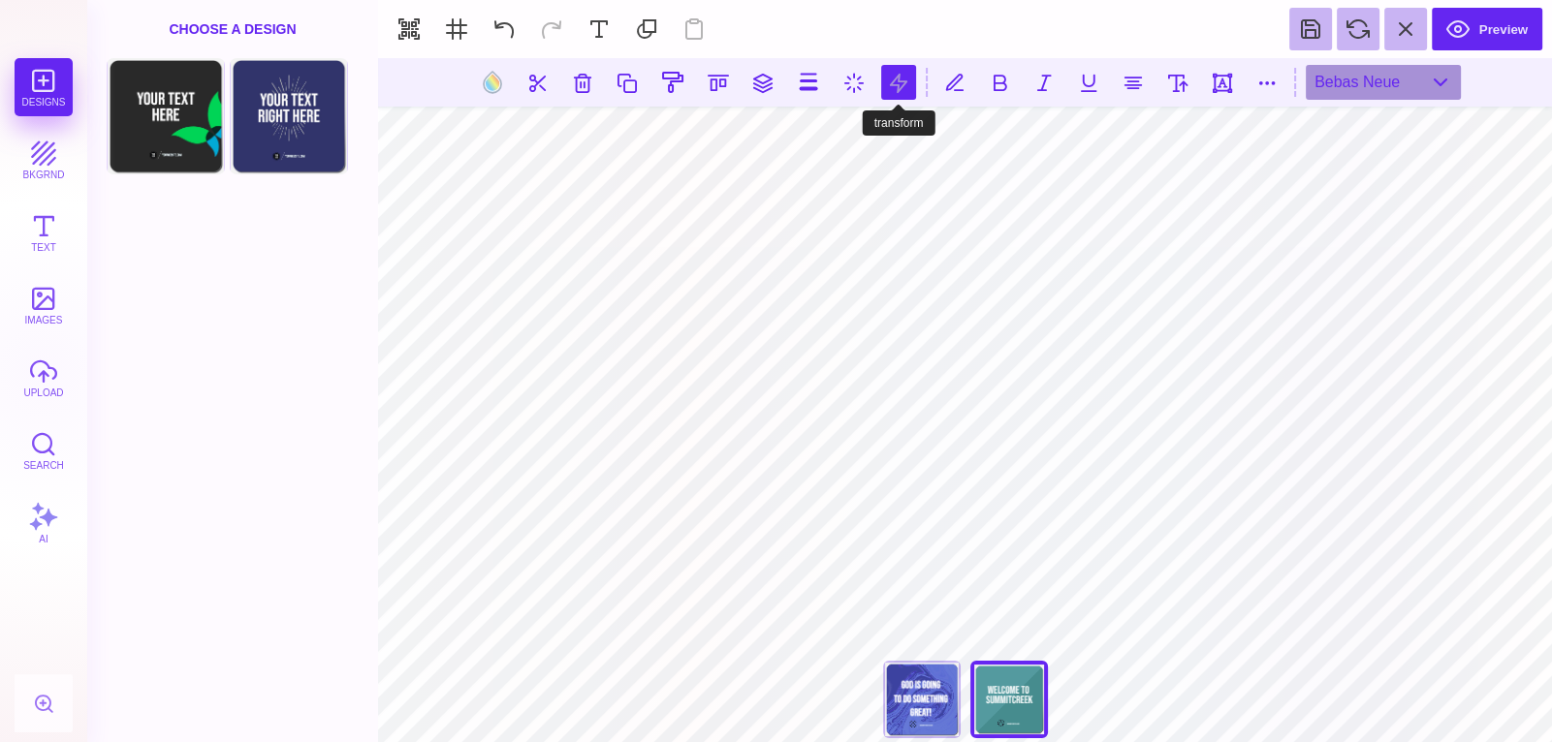
click at [886, 79] on button at bounding box center [898, 82] width 35 height 35
type input "*"
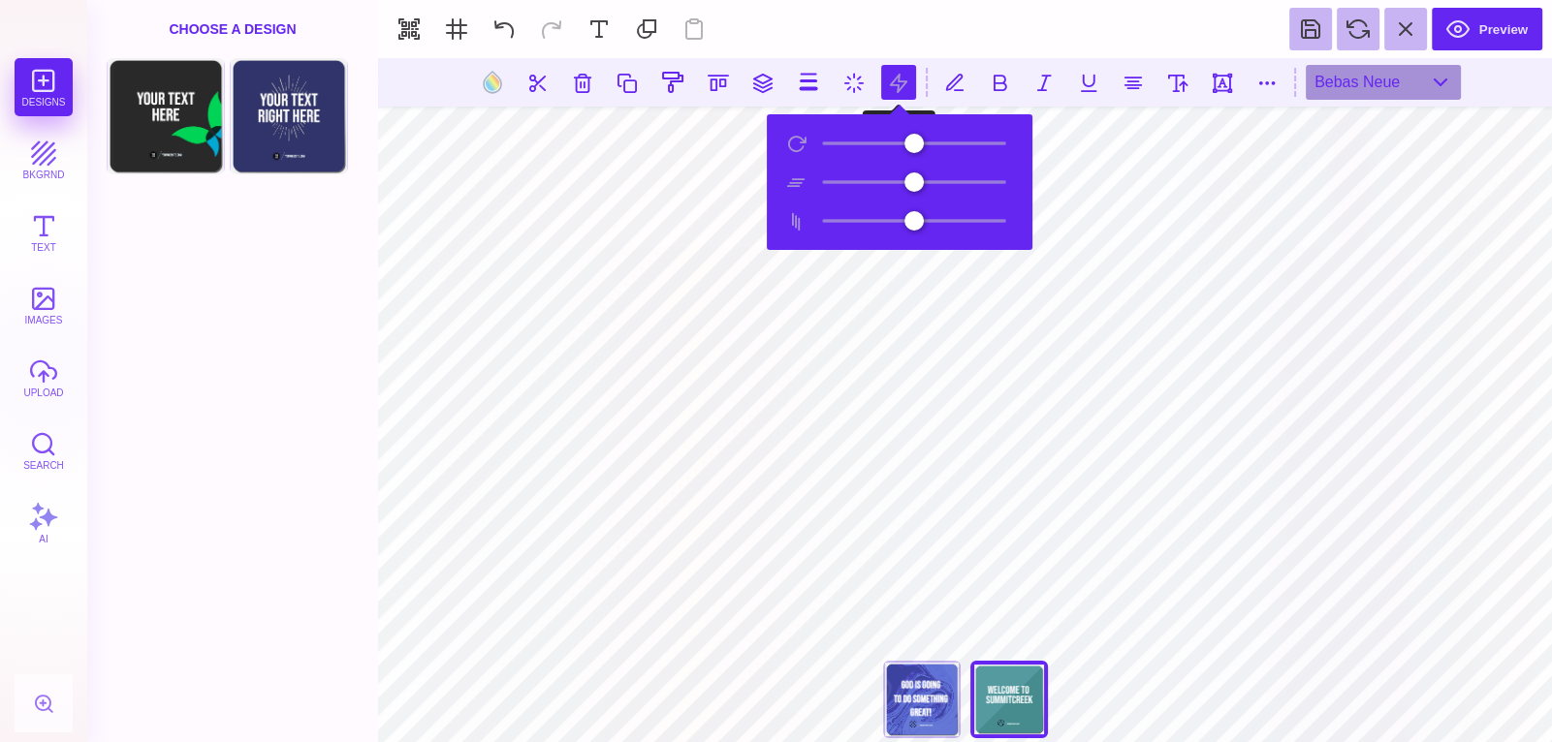
click at [886, 79] on button at bounding box center [898, 82] width 35 height 35
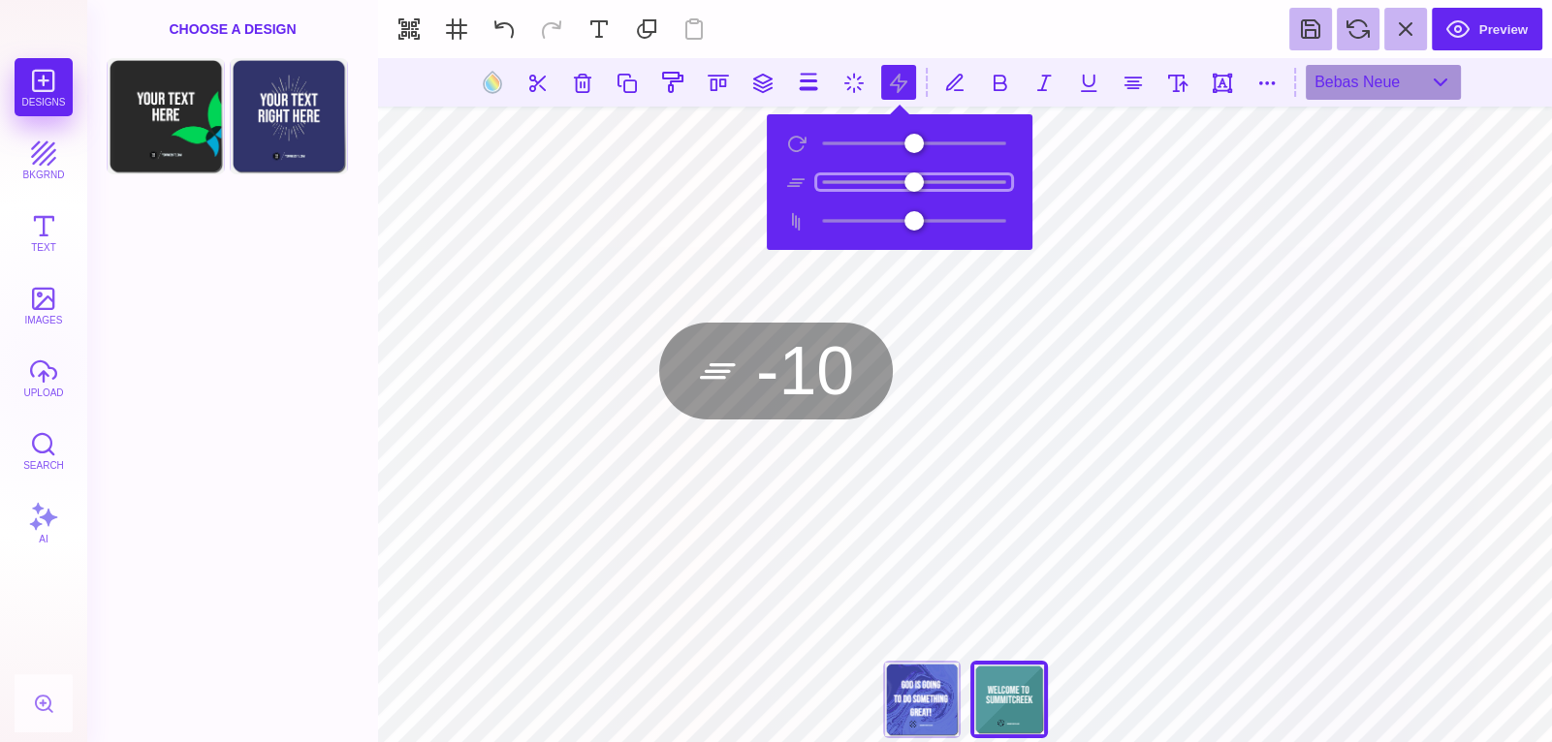
drag, startPoint x: 912, startPoint y: 176, endPoint x: 899, endPoint y: 179, distance: 12.9
type input "***"
click at [899, 179] on input "range" at bounding box center [914, 182] width 194 height 14
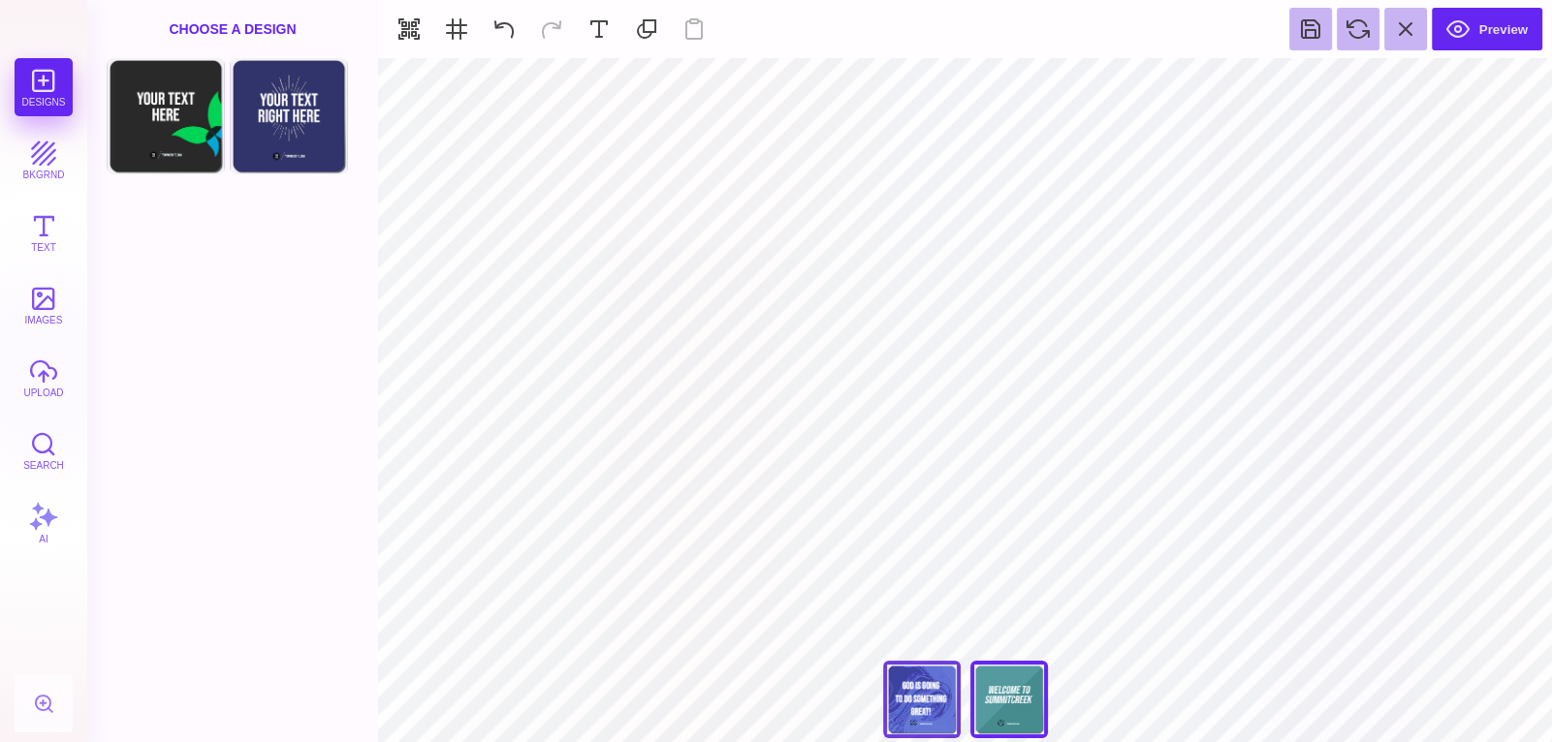
click at [926, 682] on div "Back" at bounding box center [922, 700] width 78 height 78
click at [1020, 683] on div "Back" at bounding box center [1009, 700] width 78 height 78
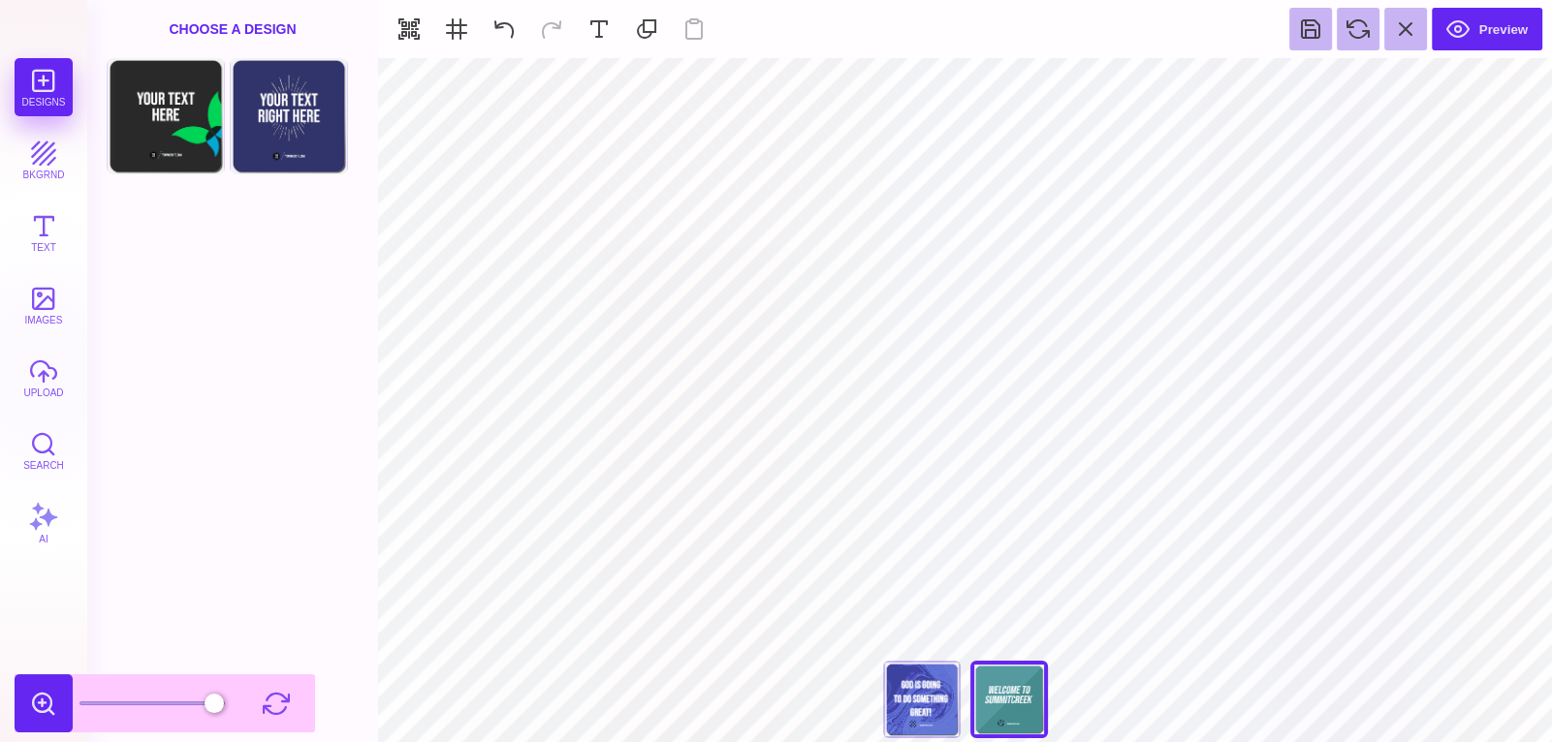
click at [30, 707] on button at bounding box center [44, 704] width 58 height 58
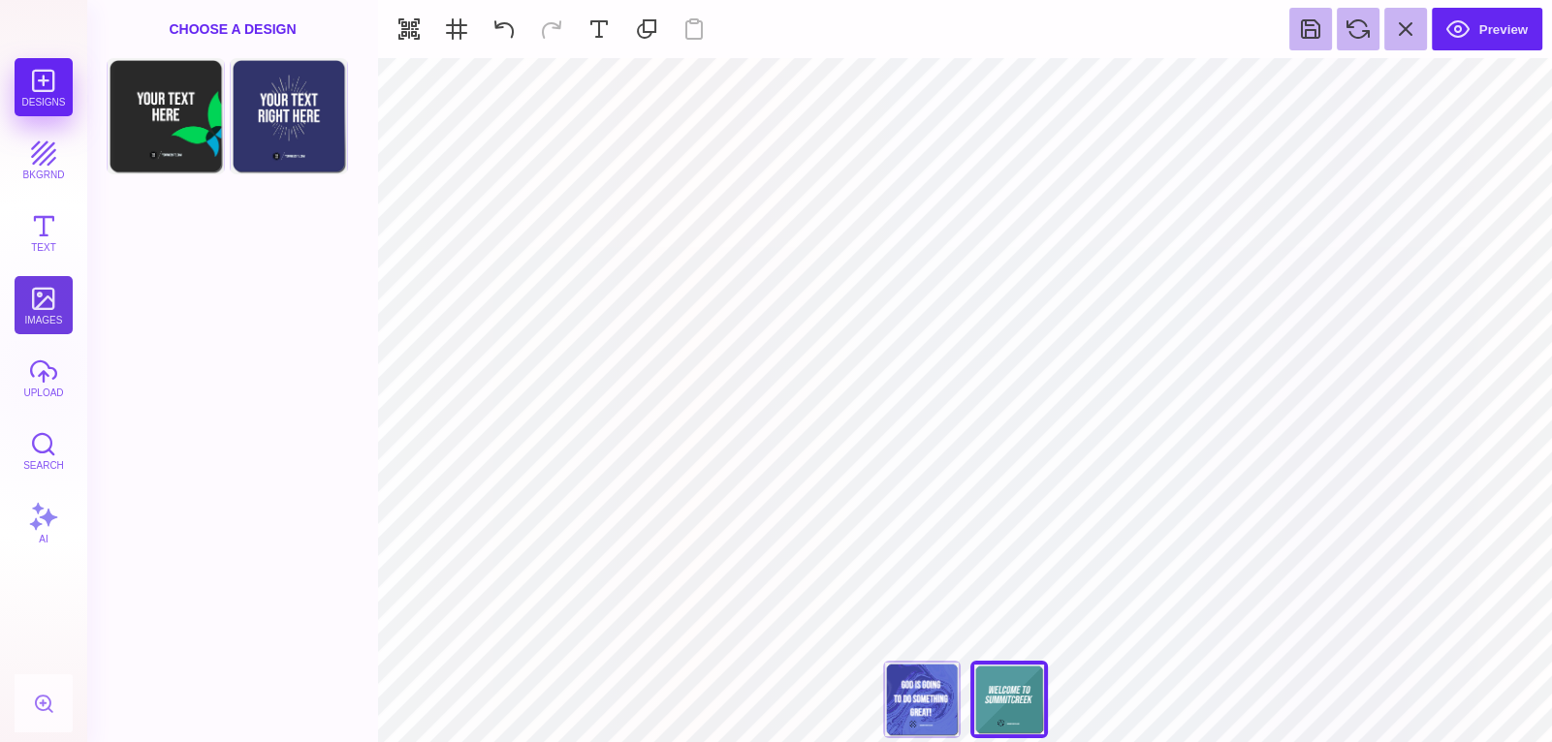
click at [44, 293] on button "images" at bounding box center [44, 305] width 58 height 58
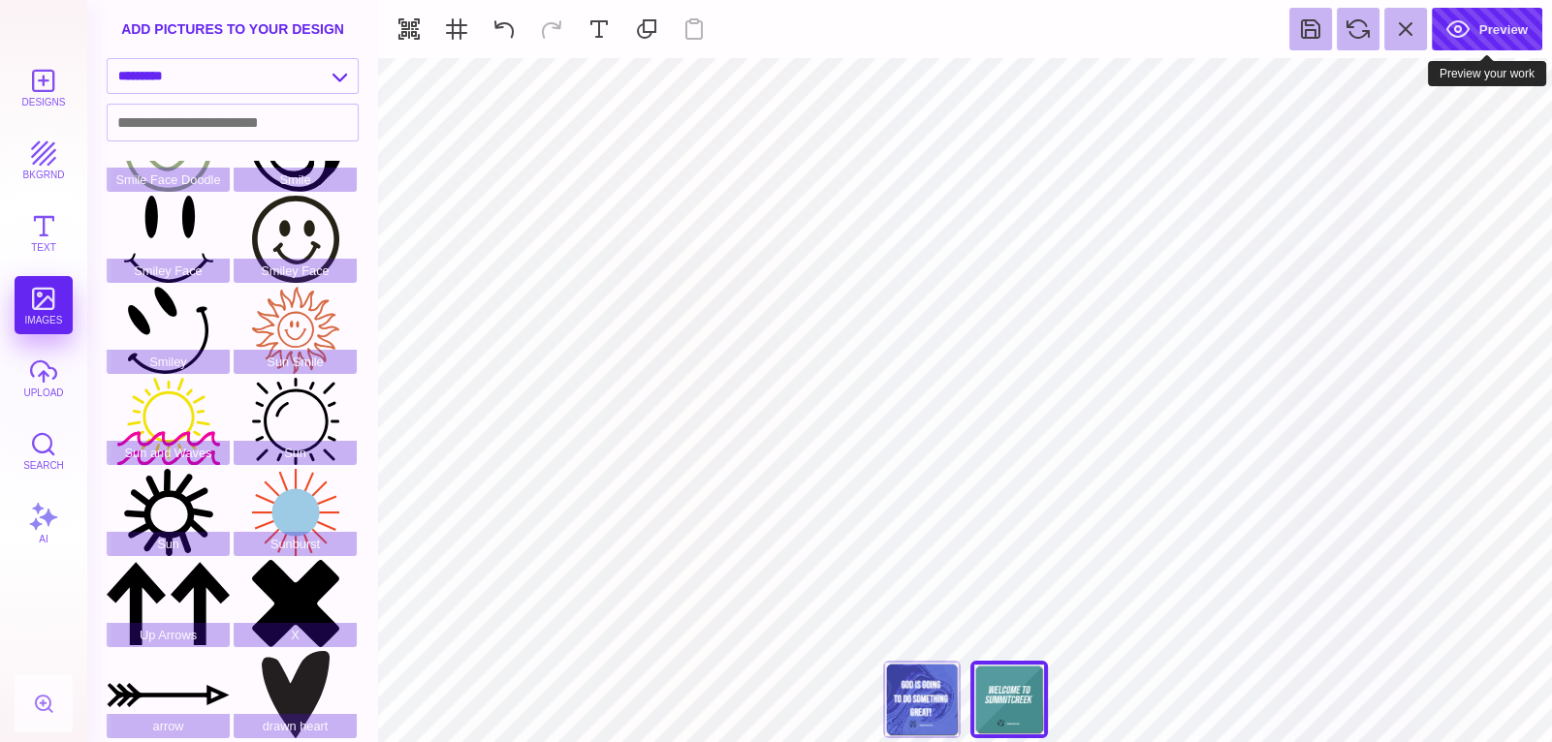
click at [1515, 27] on button "Preview" at bounding box center [1486, 29] width 110 height 43
type input "****"
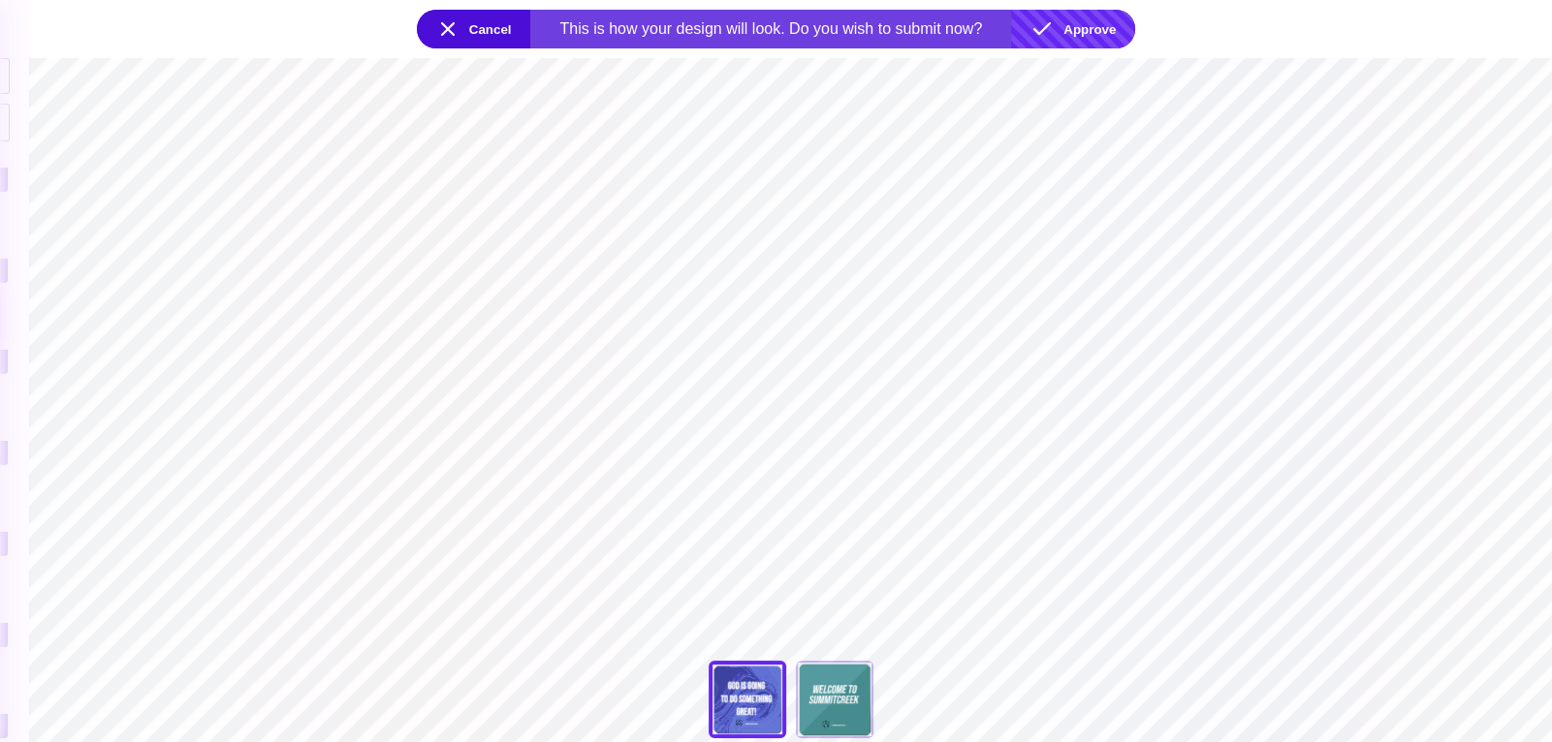
click at [1097, 29] on button "Approve" at bounding box center [1073, 29] width 124 height 39
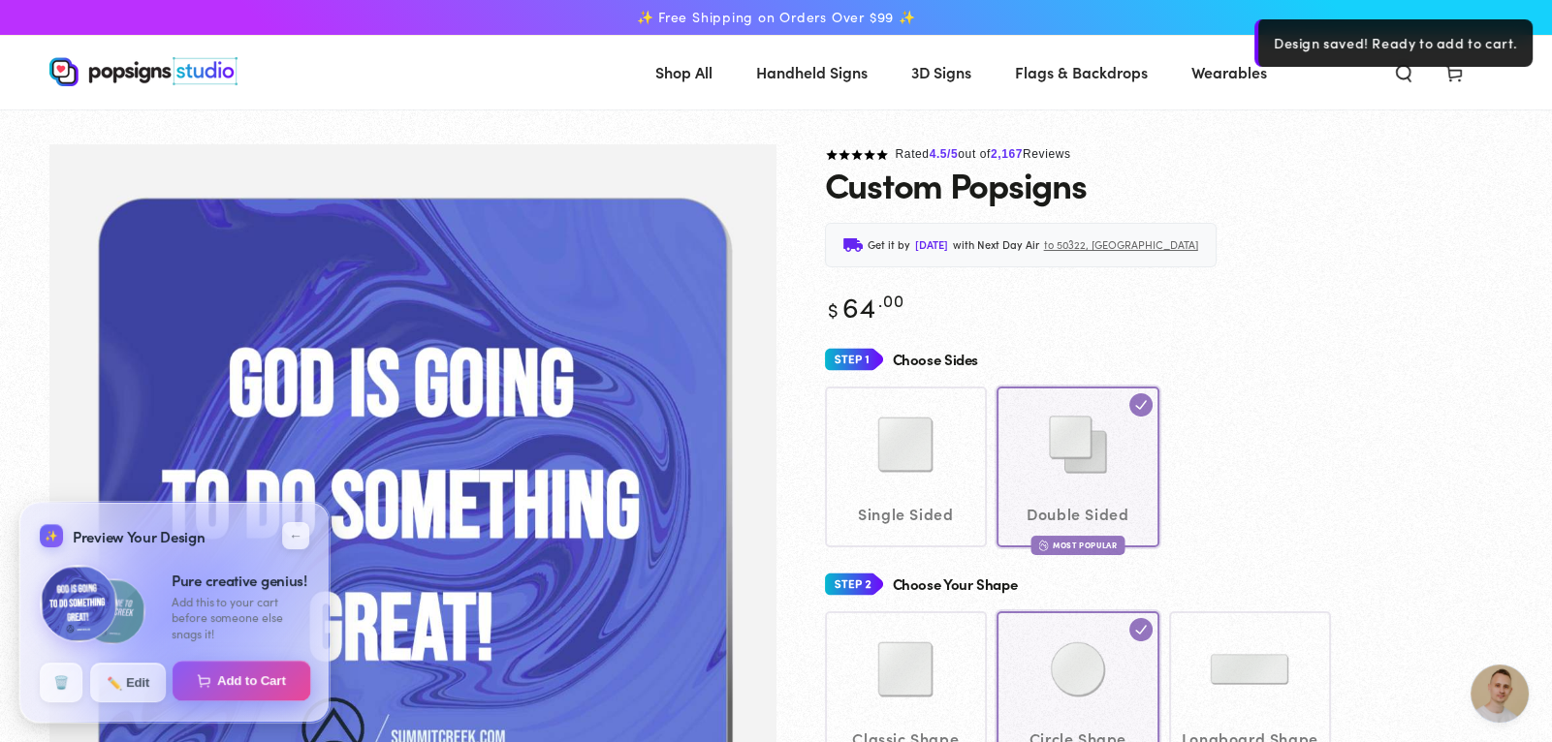
click at [229, 675] on button "Add to Cart" at bounding box center [242, 681] width 139 height 41
select select "**********"
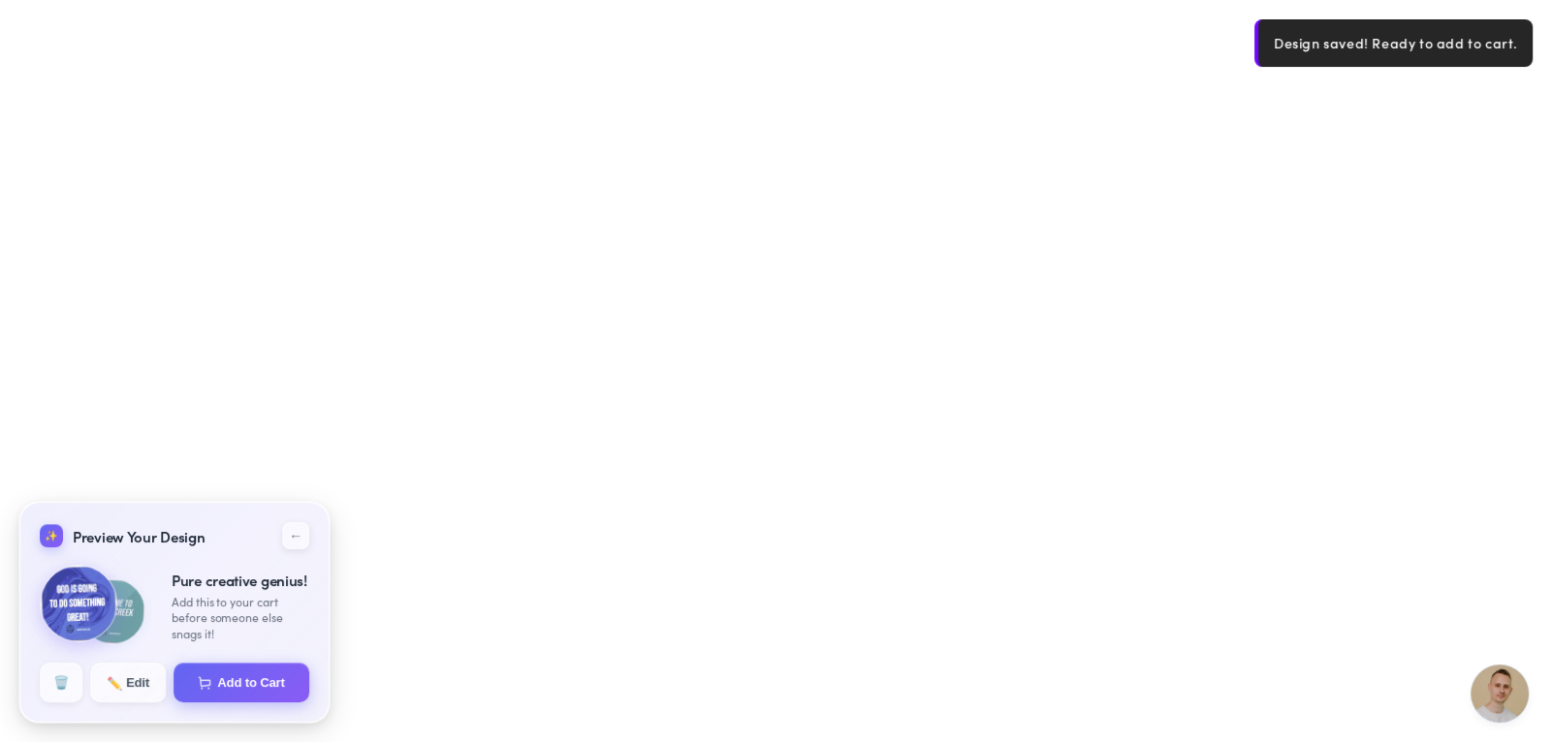
select select "**********"
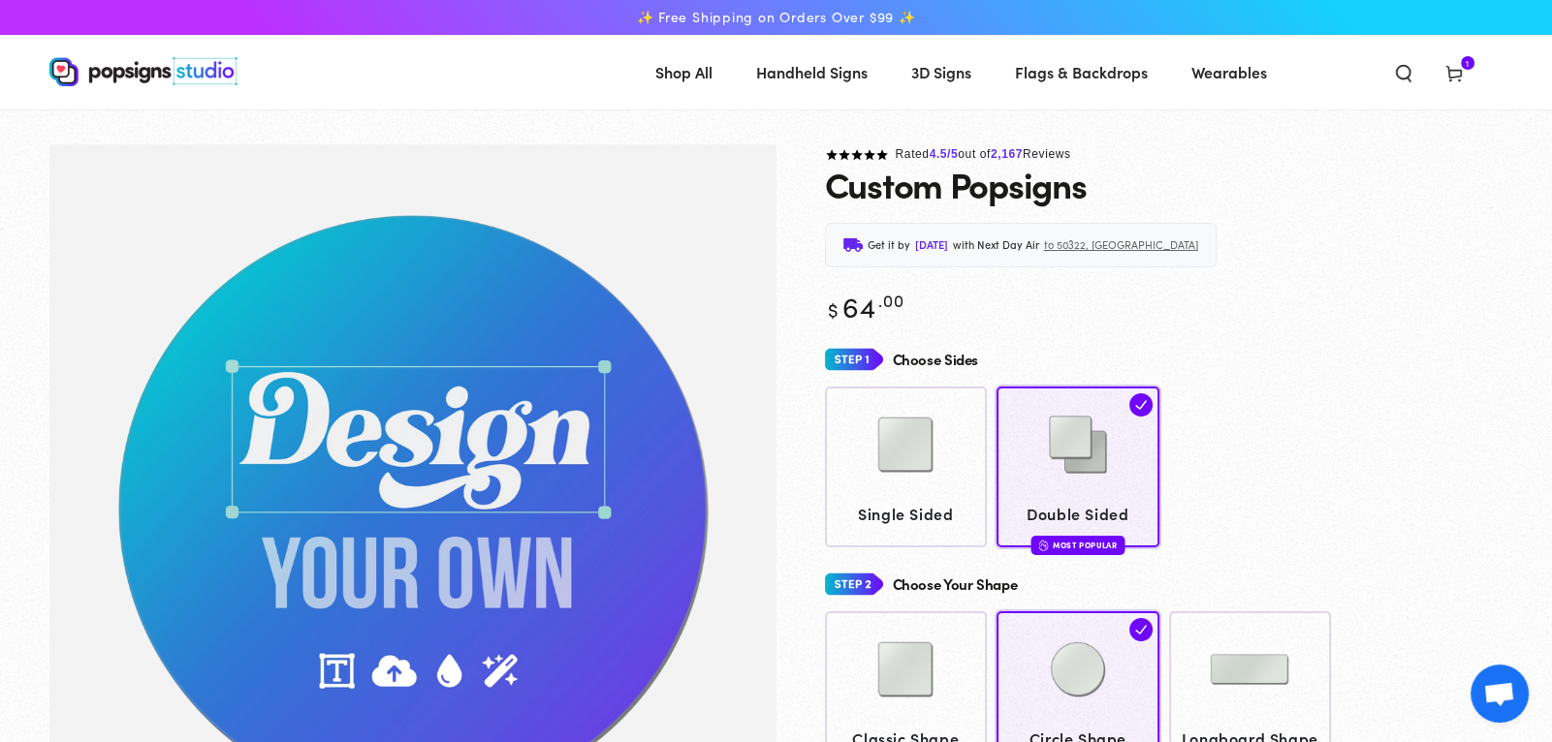
click at [1463, 73] on span "Cart 1 1 item" at bounding box center [1453, 71] width 50 height 43
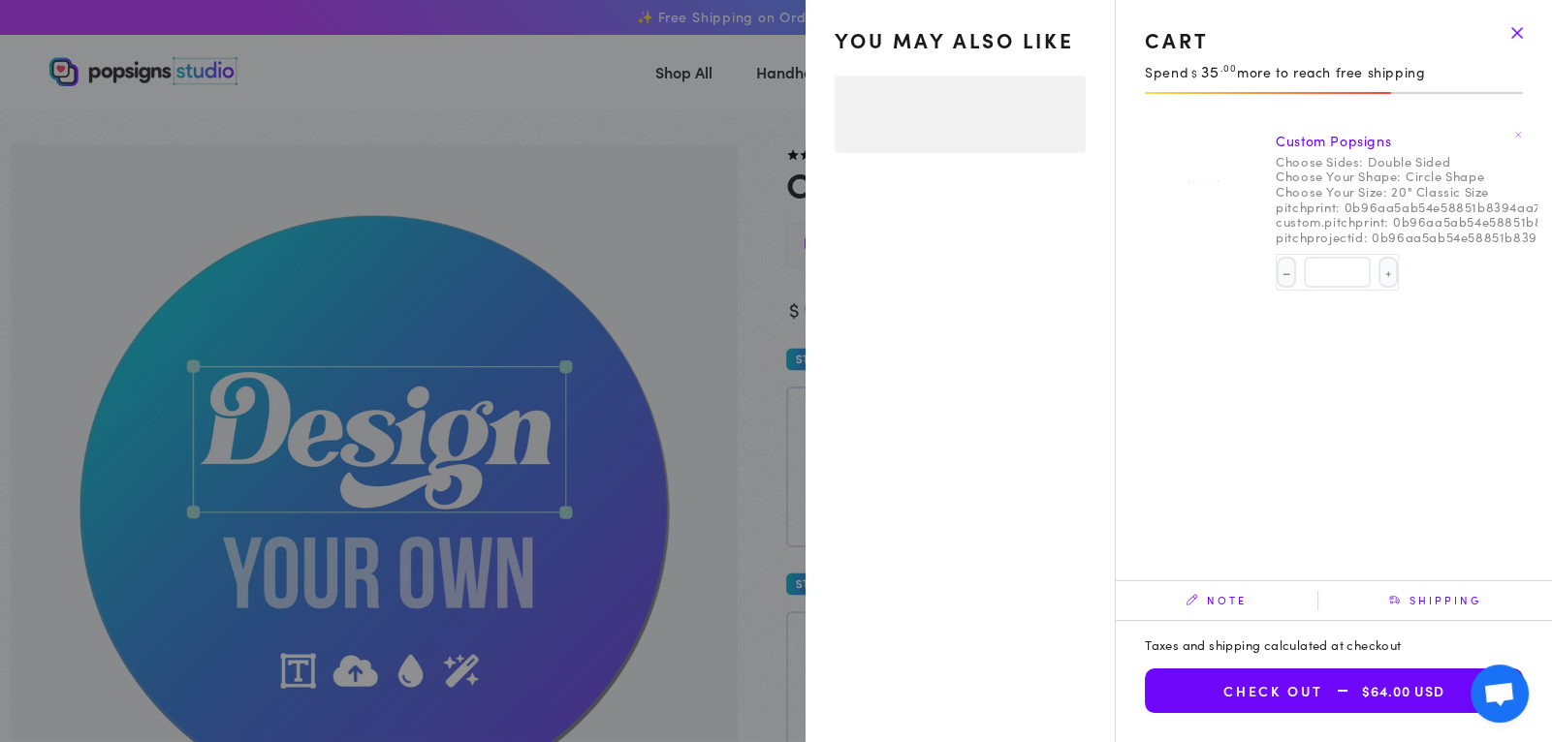
select select "**********"
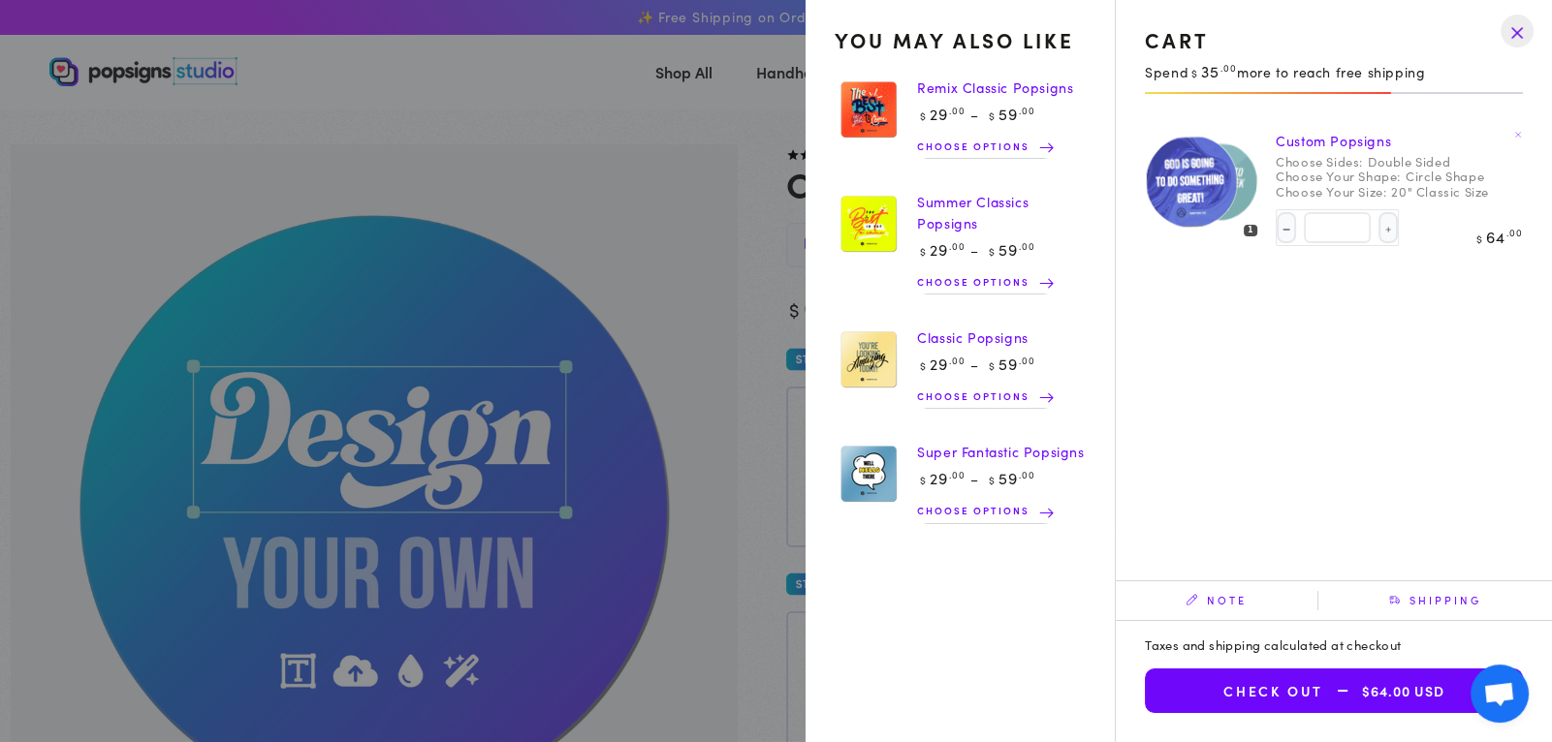
click at [1428, 72] on summary "Cart 1 1 item" at bounding box center [1453, 71] width 50 height 43
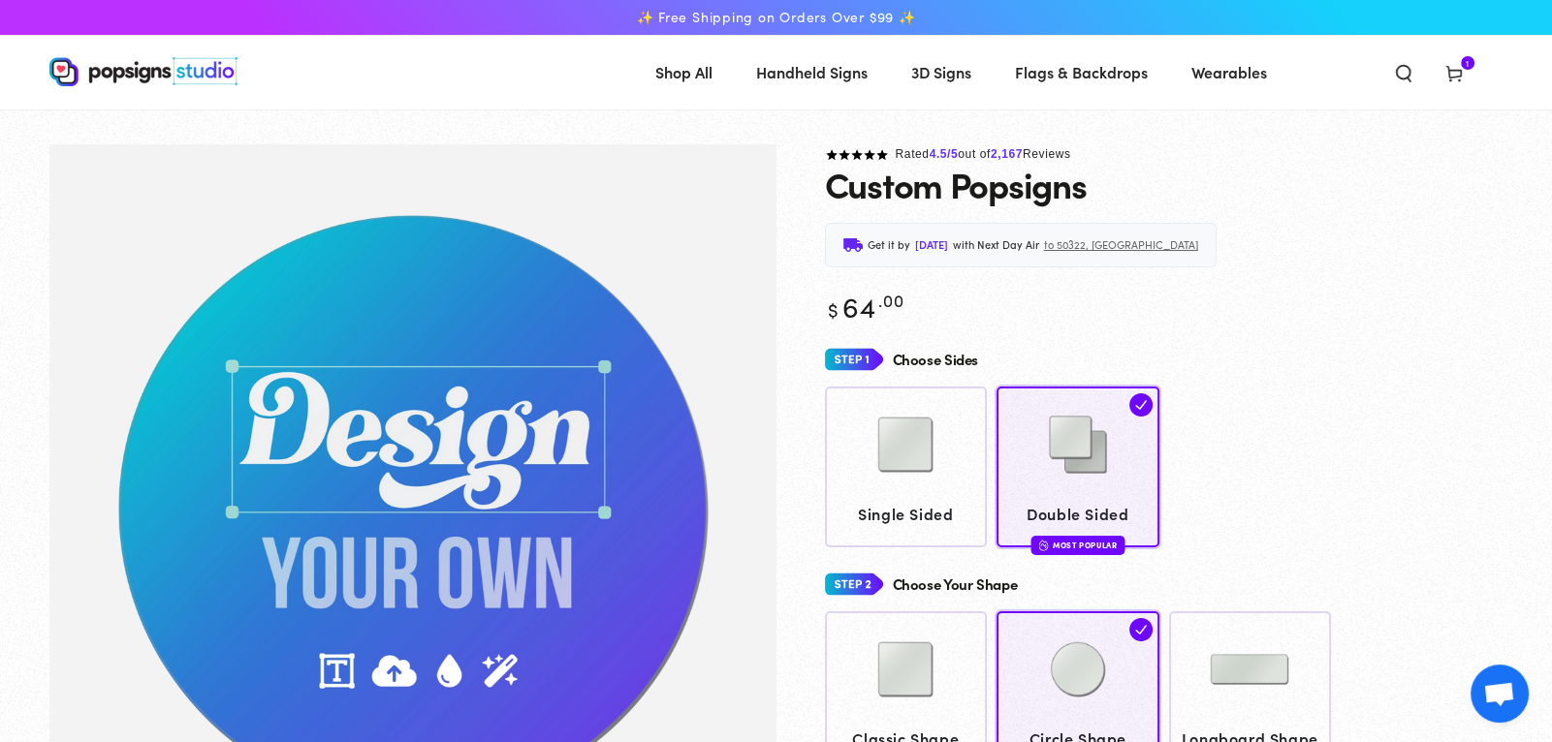
click at [1460, 71] on use at bounding box center [1452, 75] width 15 height 16
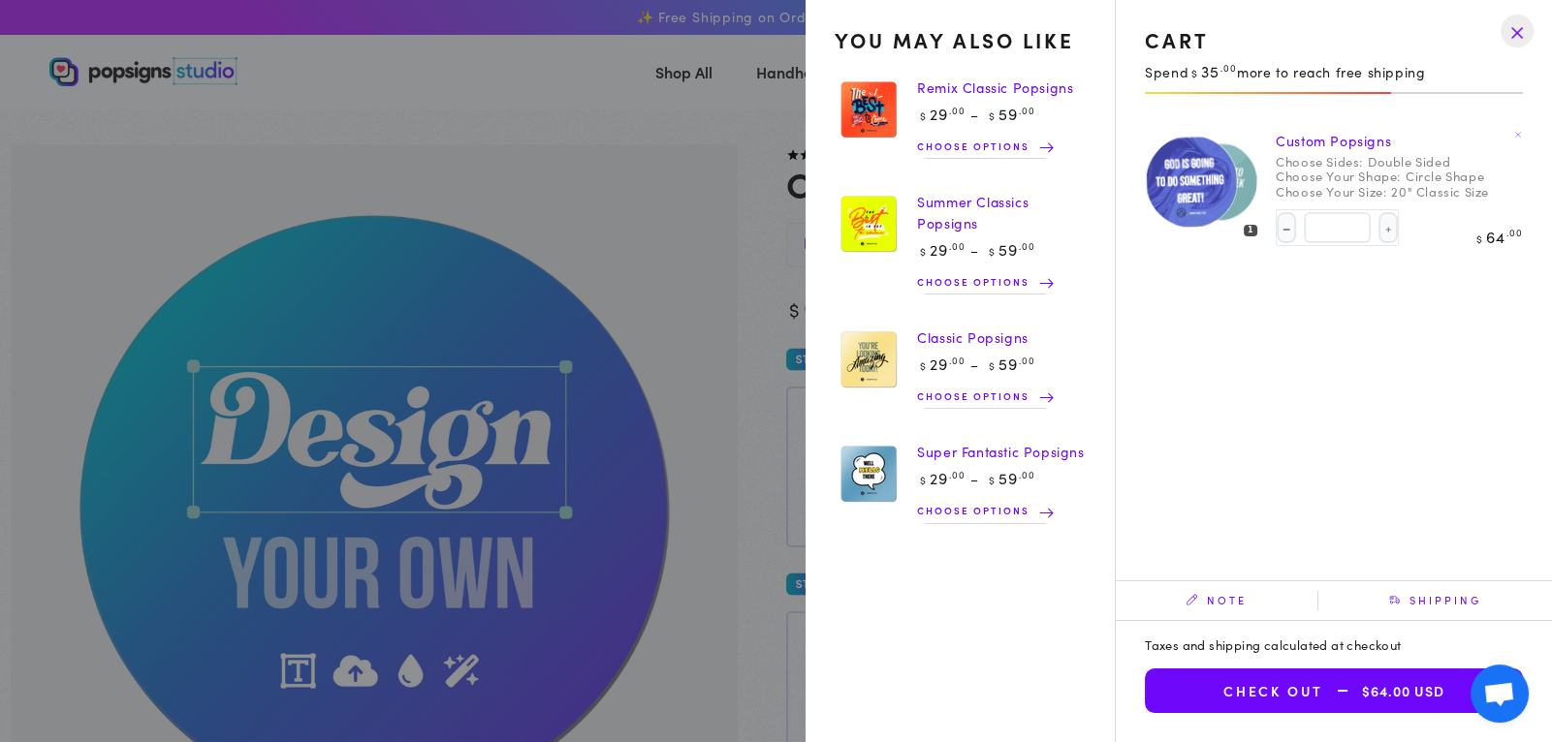
click at [1206, 195] on img at bounding box center [1191, 181] width 94 height 95
click at [1226, 183] on img at bounding box center [1191, 181] width 94 height 95
click at [1206, 183] on img at bounding box center [1191, 181] width 94 height 95
click at [1335, 141] on link "Custom Popsigns" at bounding box center [1332, 140] width 115 height 19
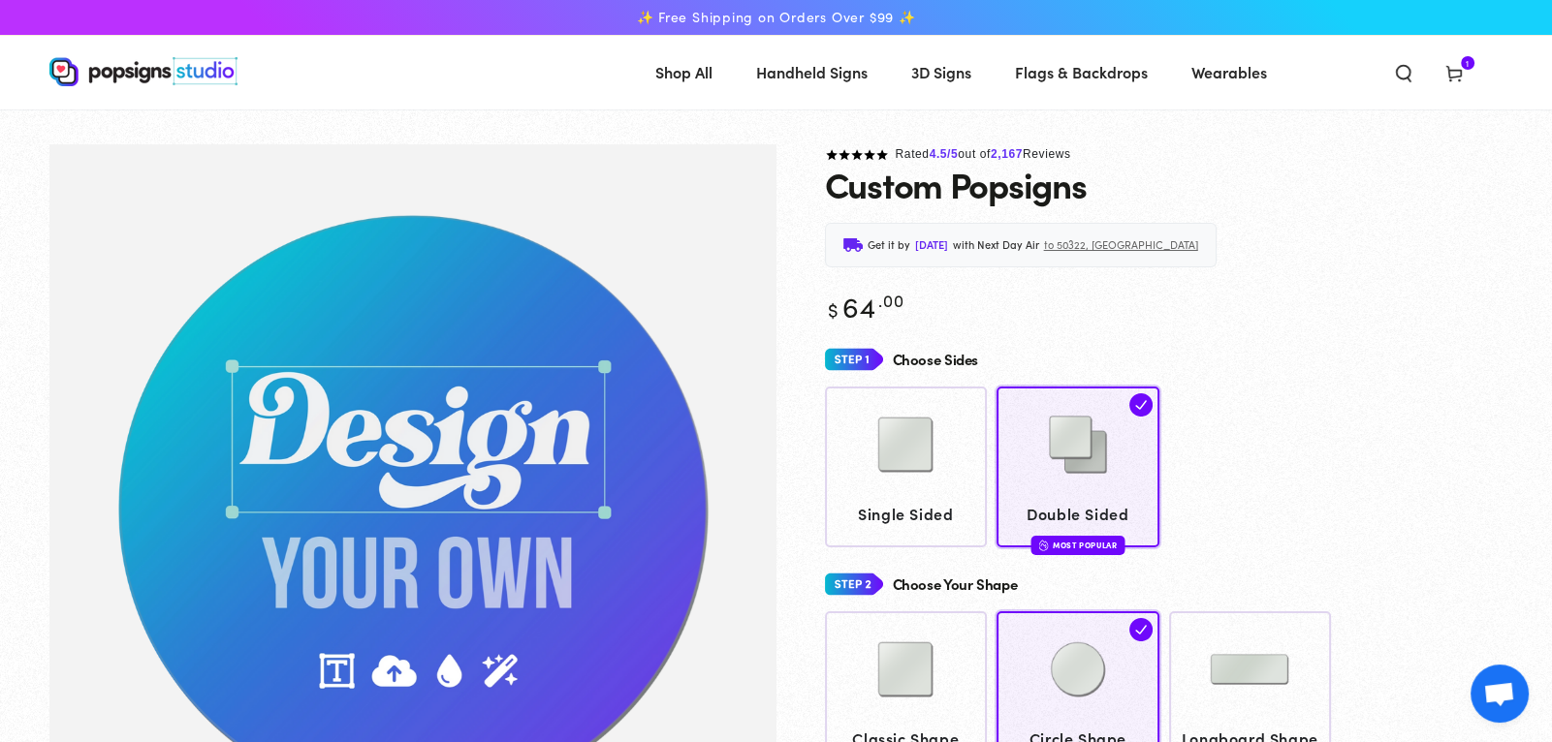
click at [1439, 78] on span "Cart 1 1 item" at bounding box center [1453, 71] width 50 height 43
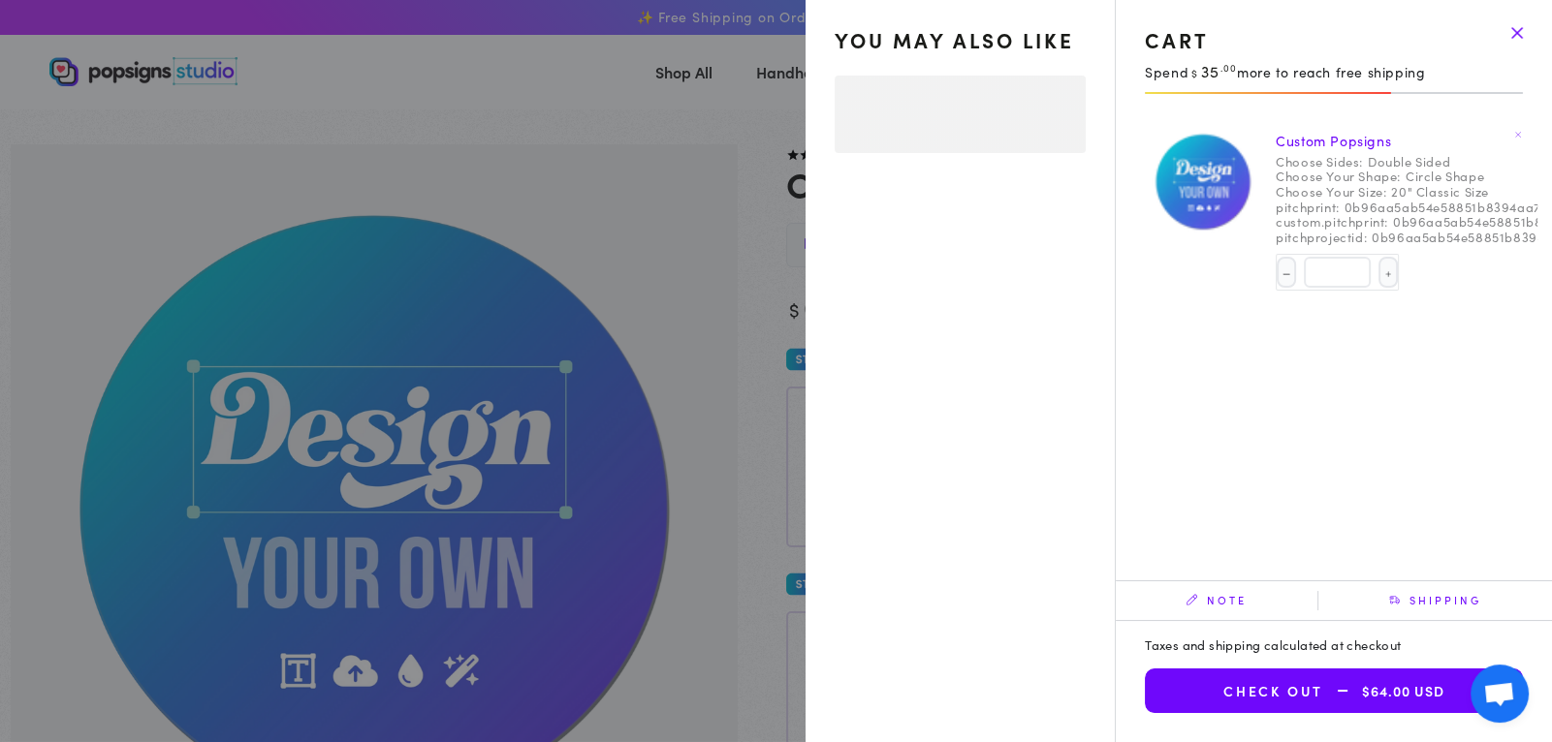
select select "**********"
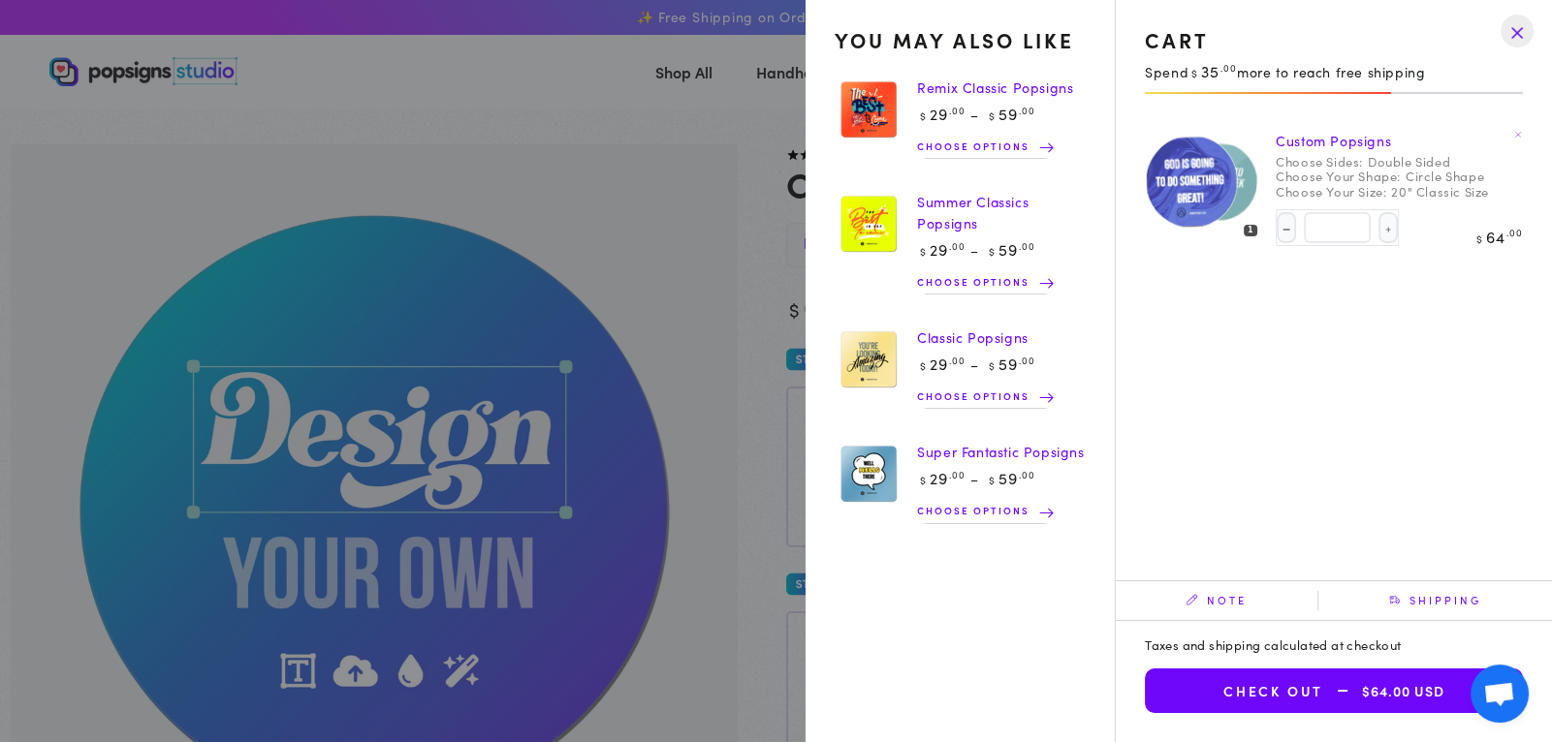
click at [1221, 153] on img at bounding box center [1191, 181] width 94 height 95
click at [1221, 153] on div at bounding box center [1203, 181] width 116 height 117
click at [1221, 153] on img at bounding box center [1191, 181] width 94 height 95
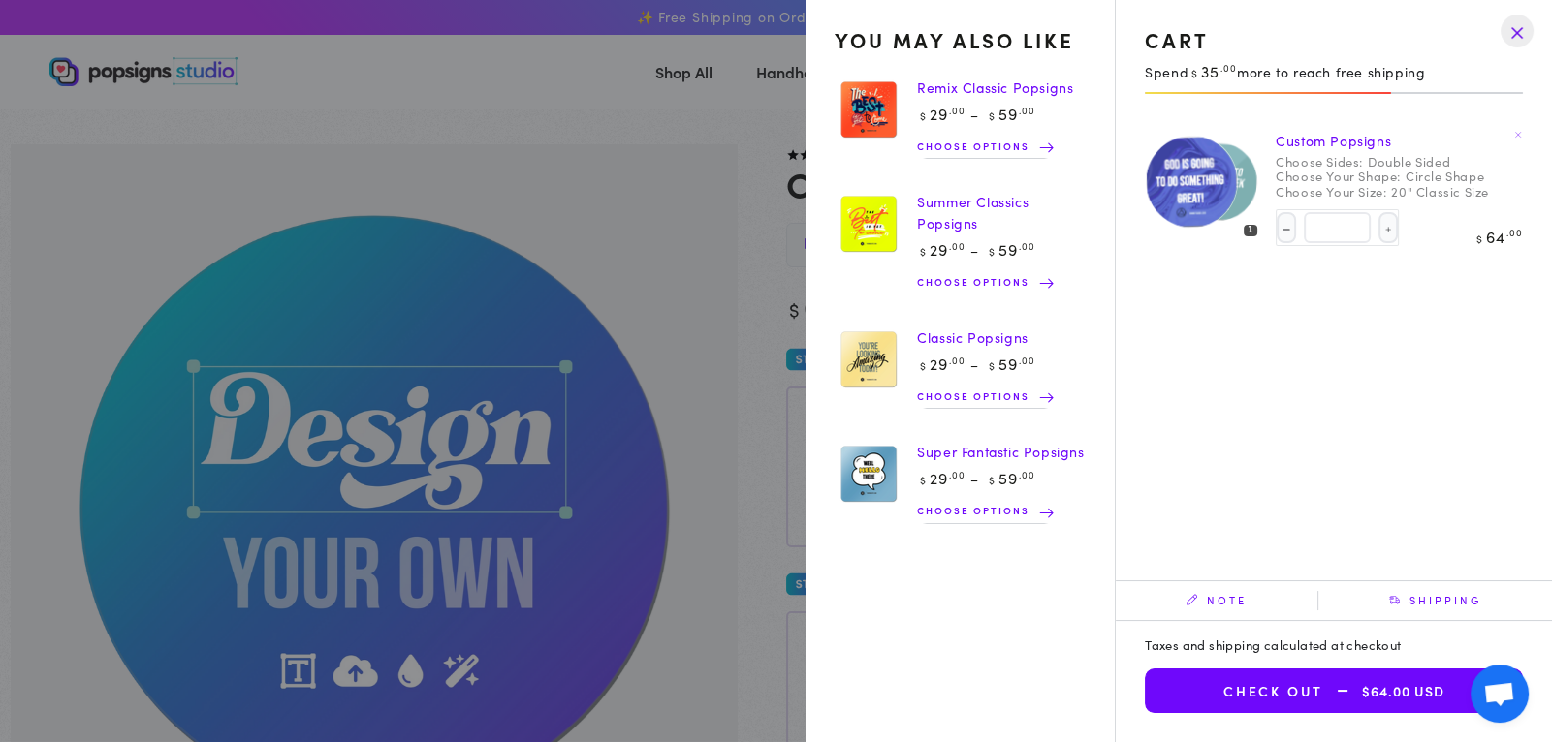
click at [1221, 153] on img at bounding box center [1191, 181] width 94 height 95
click at [1213, 165] on img at bounding box center [1191, 181] width 94 height 95
click at [1252, 230] on div at bounding box center [1203, 181] width 116 height 117
click at [1211, 213] on img at bounding box center [1191, 181] width 94 height 95
click at [1192, 179] on img at bounding box center [1191, 181] width 94 height 95
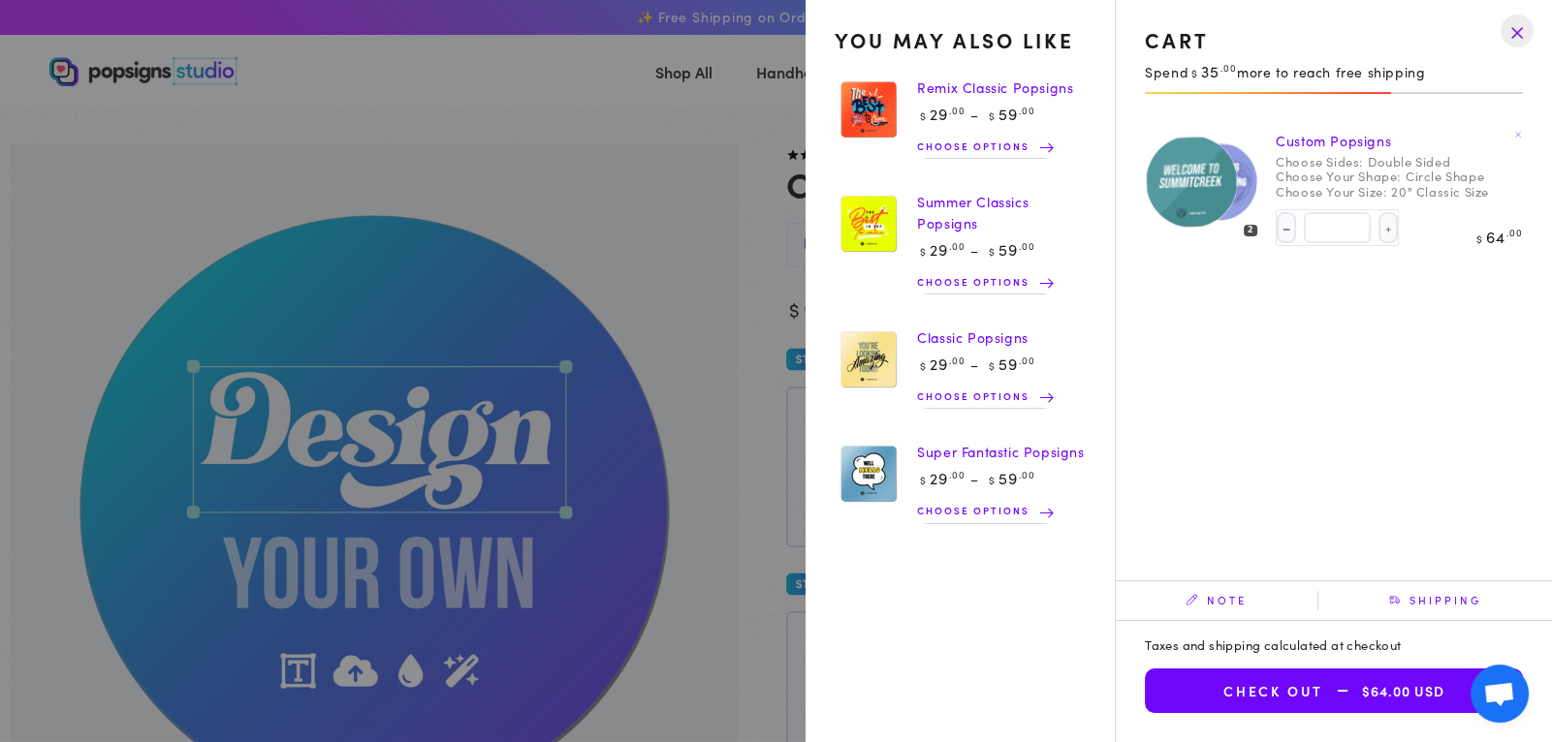
click at [1192, 179] on img at bounding box center [1191, 181] width 94 height 95
click at [1212, 185] on img at bounding box center [1191, 181] width 94 height 95
click at [1316, 184] on dt "Choose Your Size:" at bounding box center [1330, 192] width 110 height 16
click at [1164, 164] on img at bounding box center [1191, 181] width 94 height 95
click at [1511, 36] on drawer-close-button at bounding box center [1516, 31] width 50 height 43
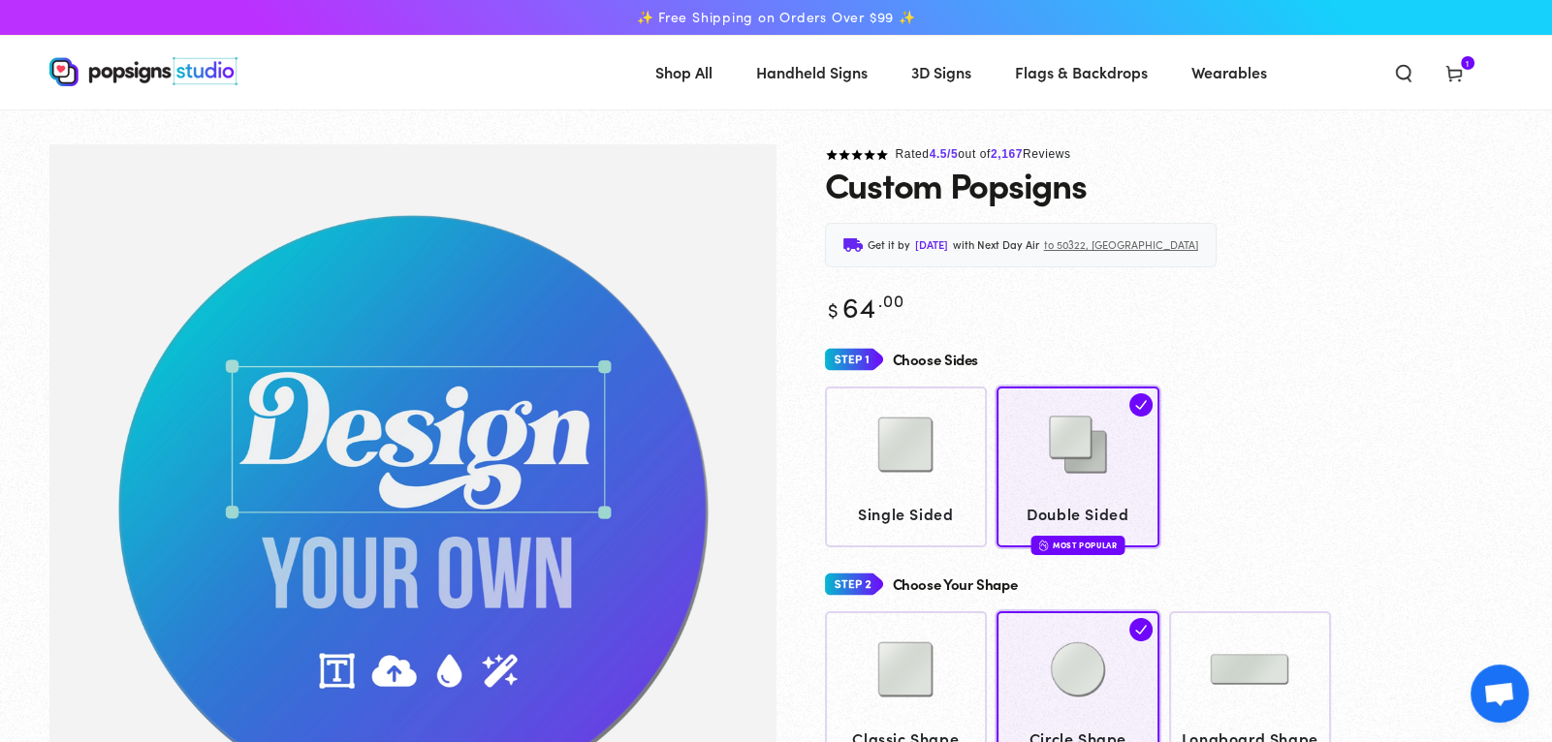
click at [1466, 64] on span "1" at bounding box center [1467, 63] width 4 height 14
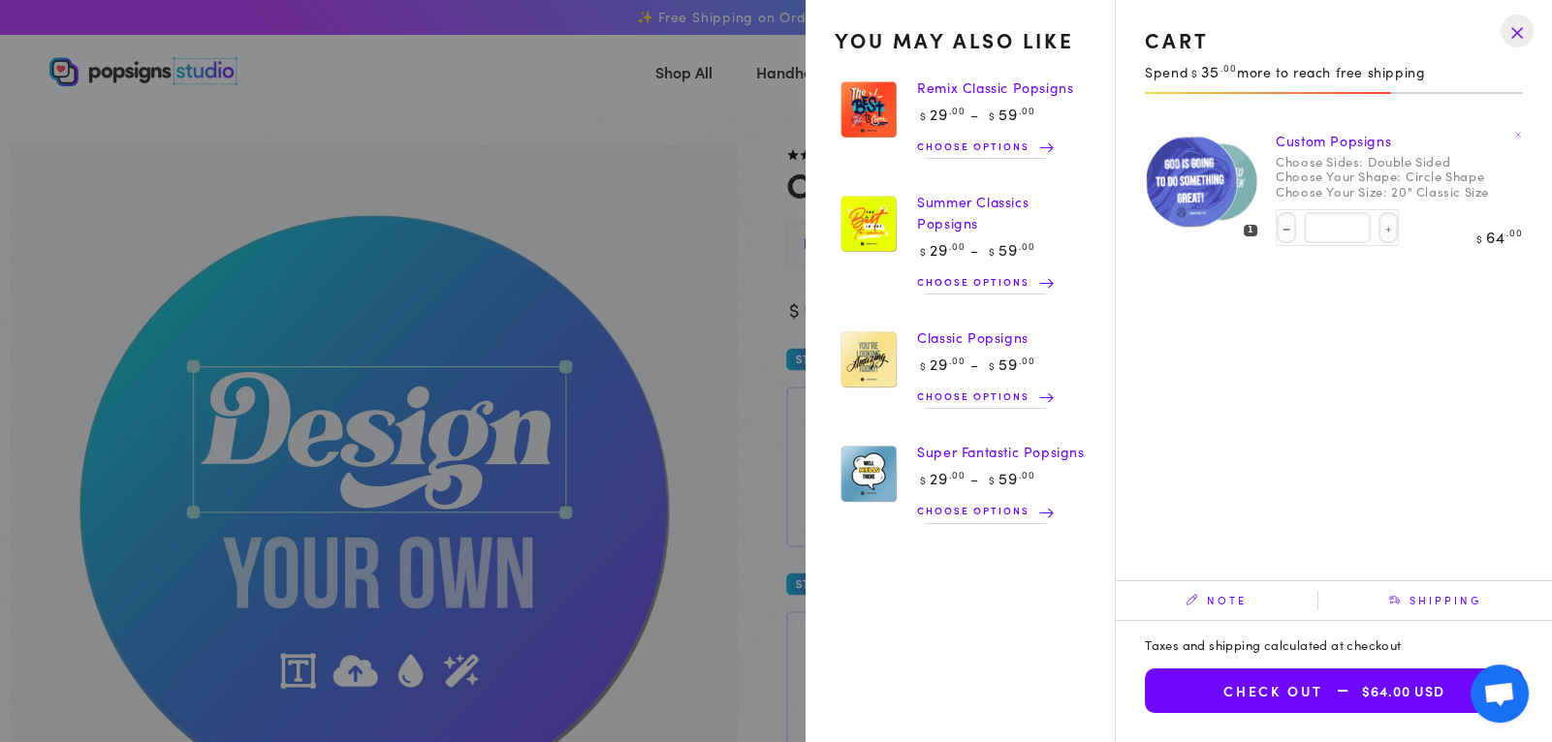
click at [1184, 203] on img at bounding box center [1191, 181] width 94 height 95
click at [1240, 701] on button "Check out $64.00 USD" at bounding box center [1334, 691] width 378 height 45
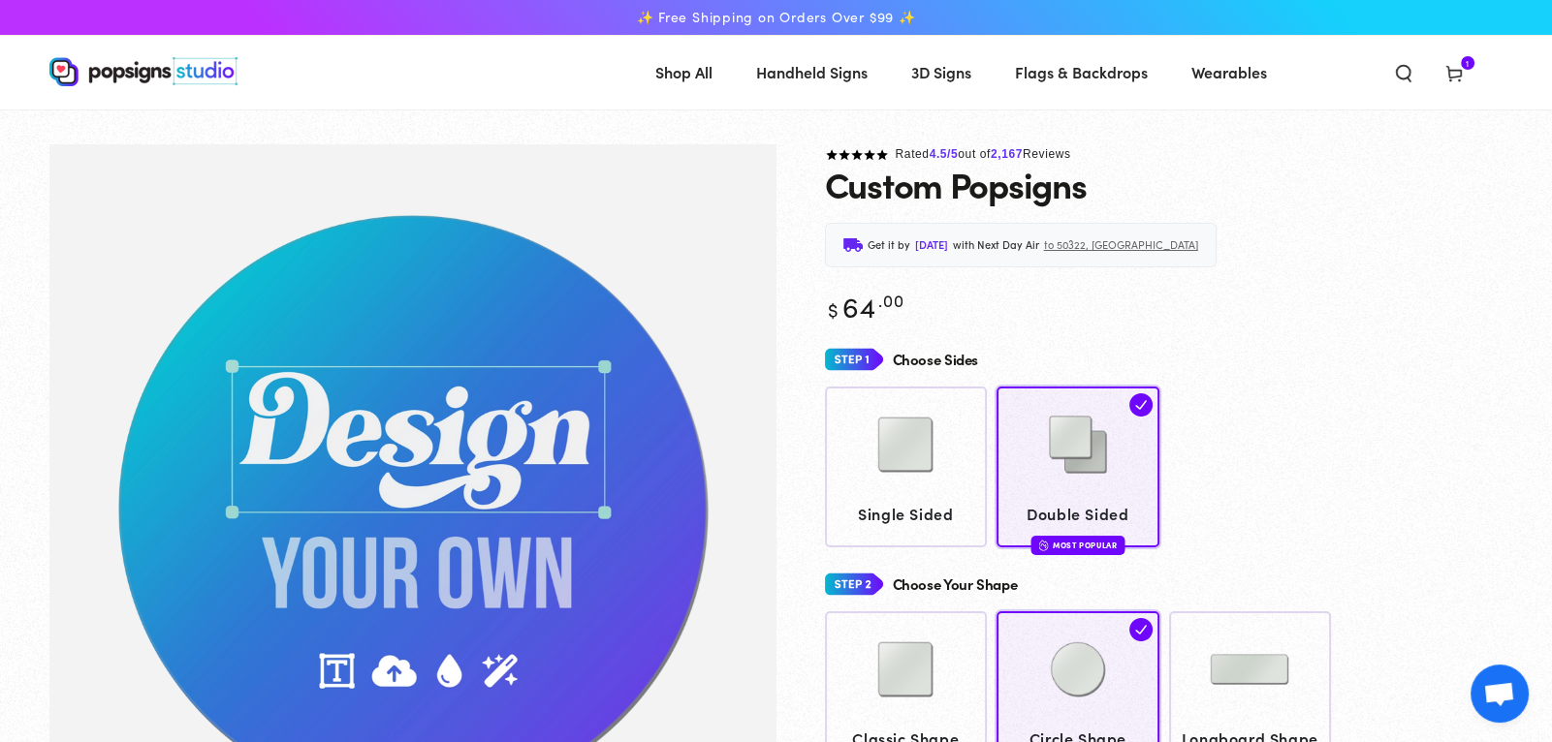
click at [1471, 78] on span "Cart 1 1 item" at bounding box center [1453, 71] width 50 height 43
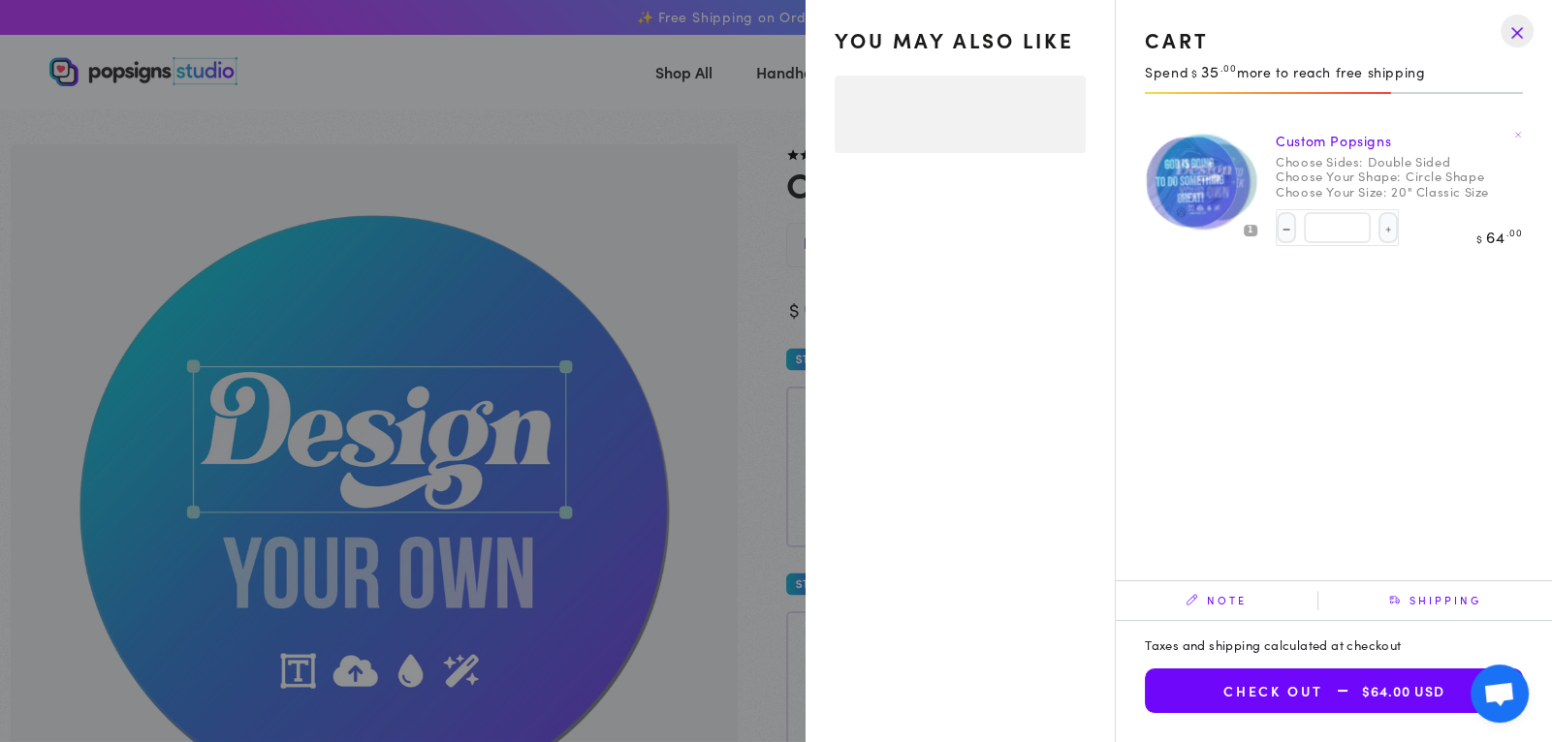
select select "**********"
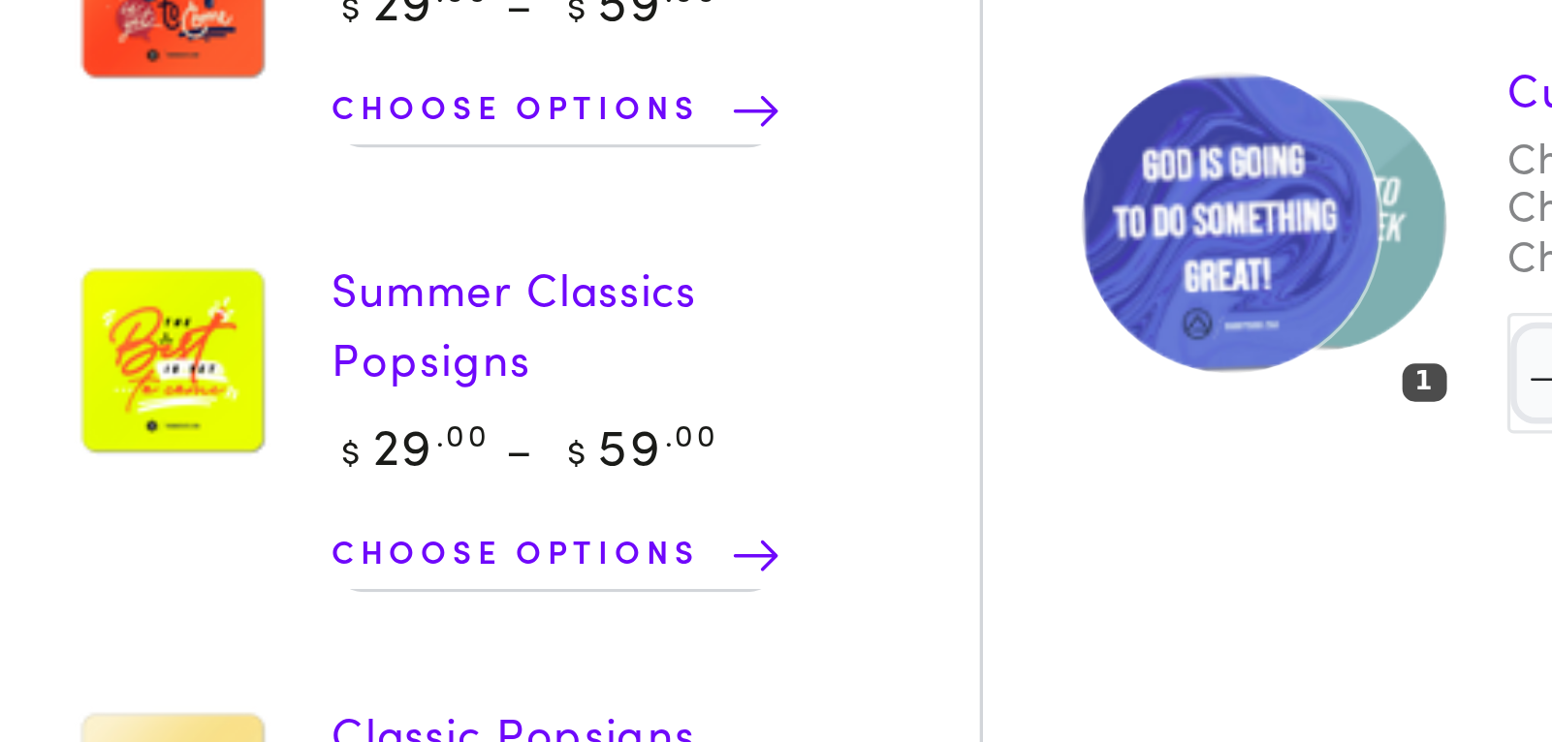
click at [1240, 208] on img at bounding box center [1217, 182] width 81 height 82
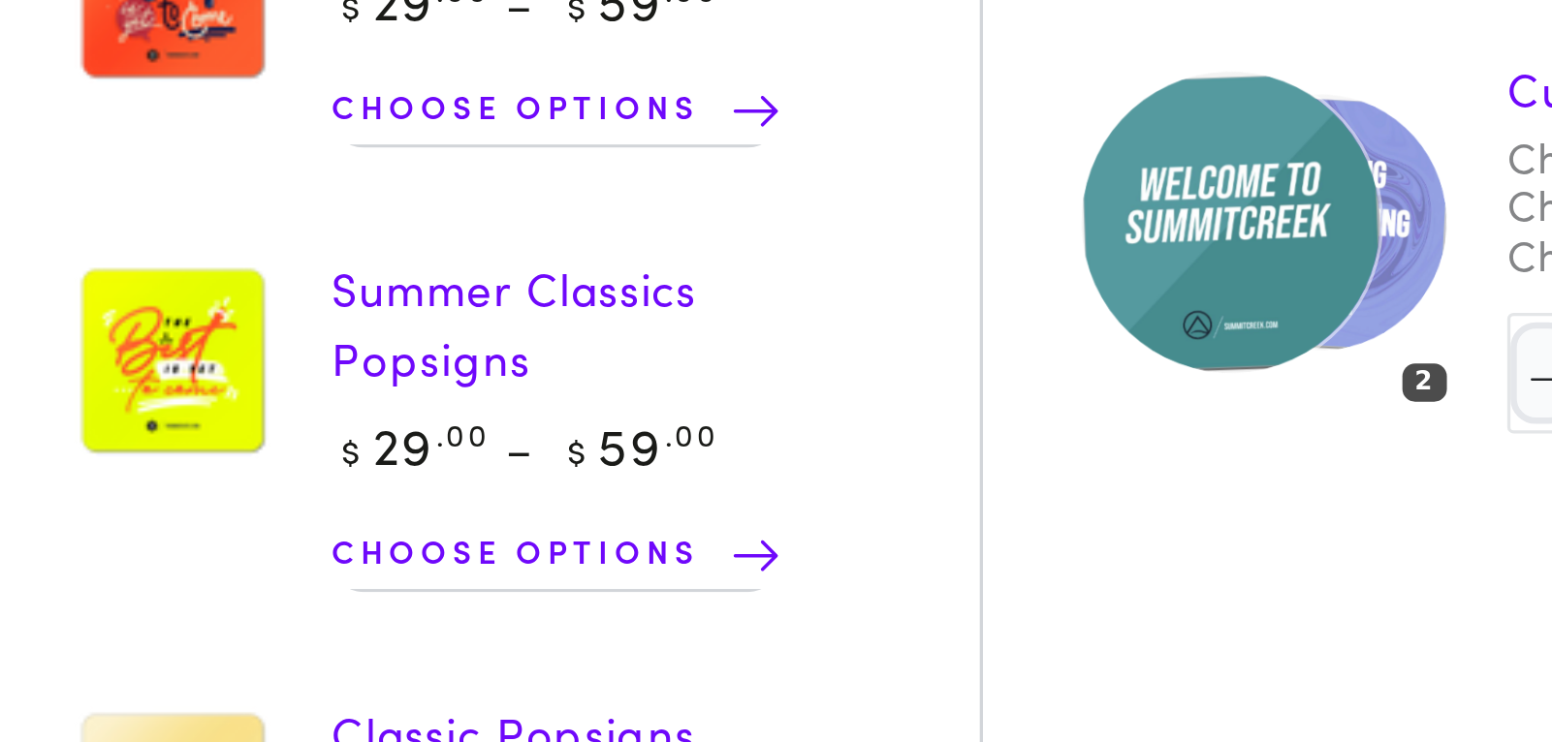
click at [1212, 175] on img at bounding box center [1191, 181] width 94 height 95
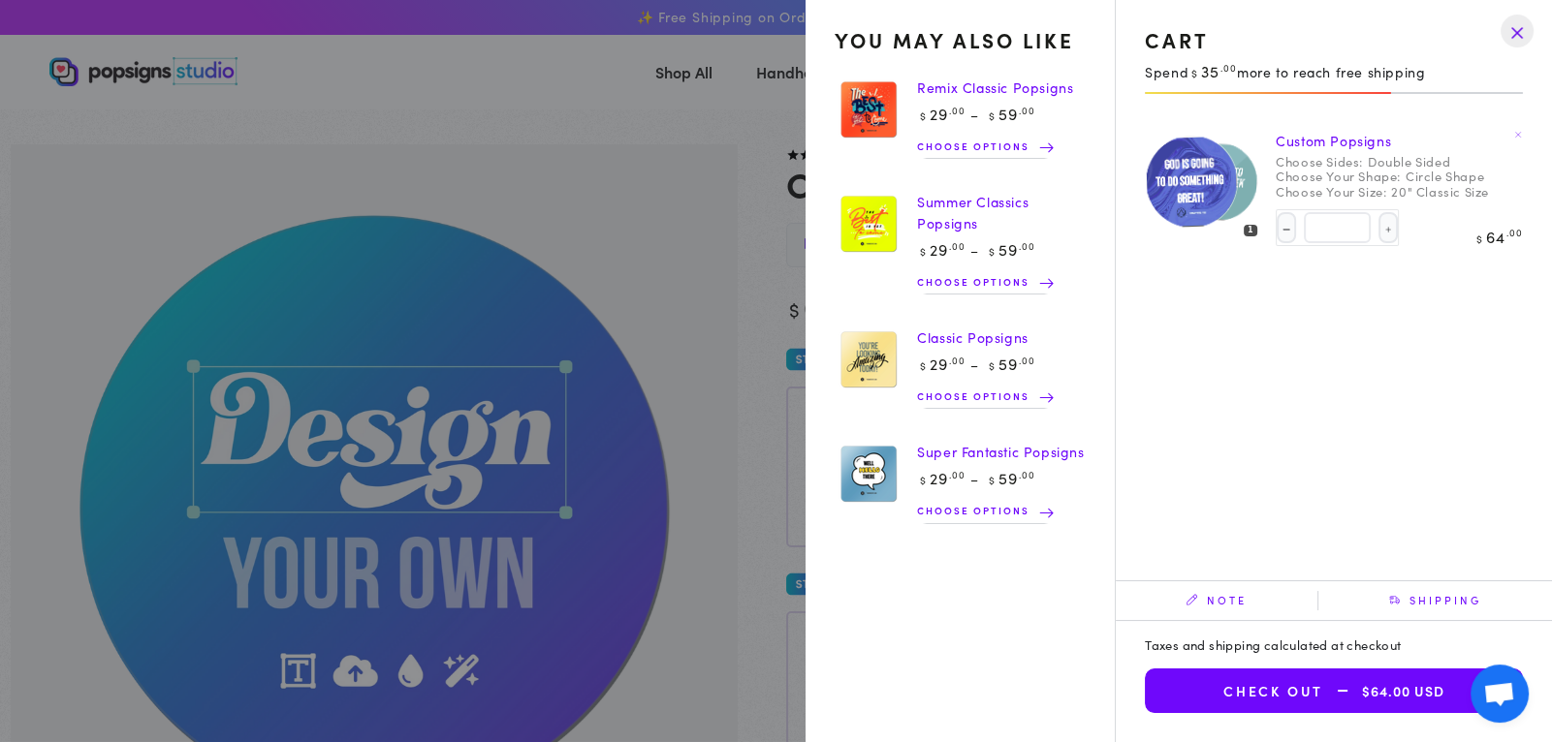
click at [1257, 698] on button "Check out $64.00 USD" at bounding box center [1334, 691] width 378 height 45
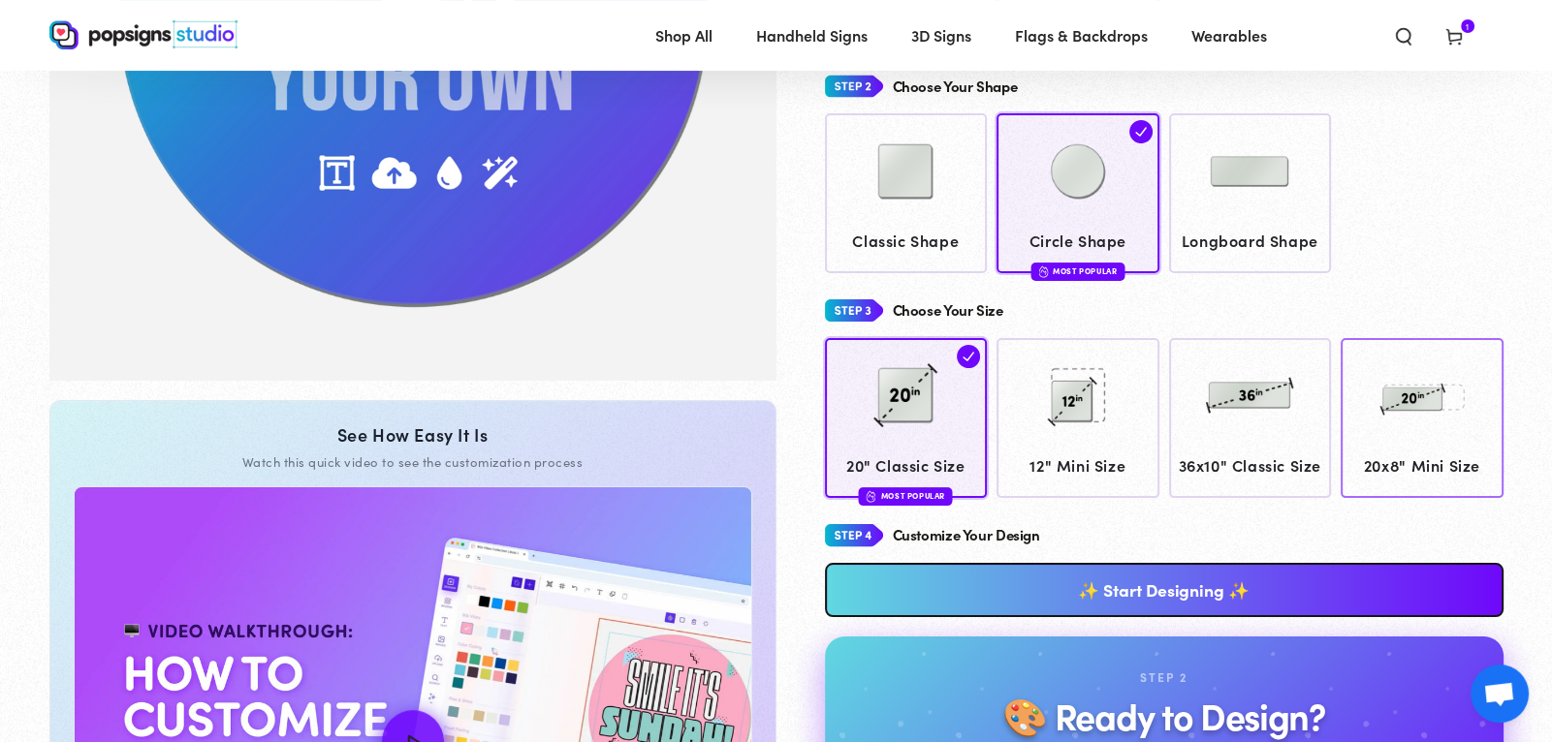
scroll to position [513, 0]
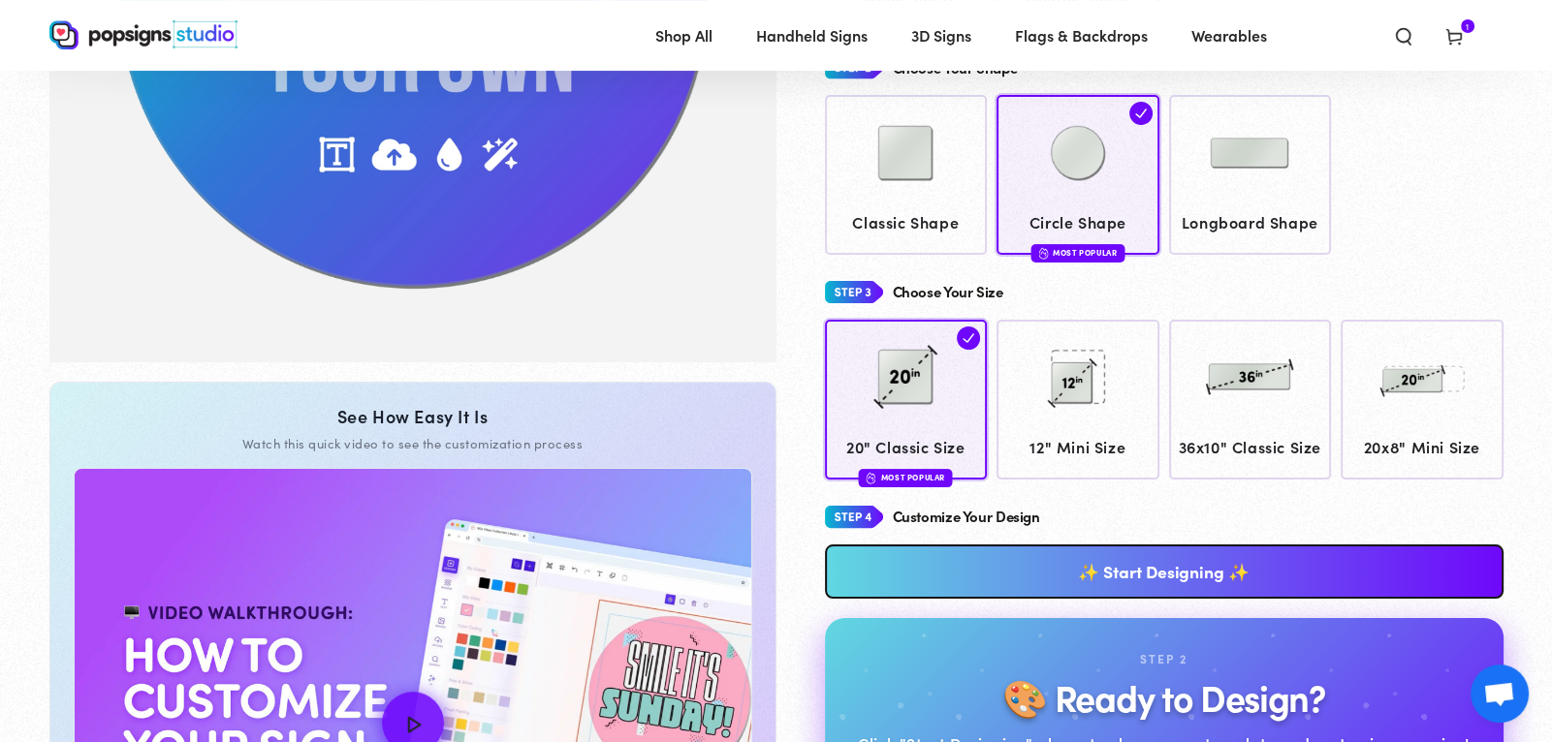
click at [1189, 563] on link "✨ Start Designing ✨" at bounding box center [1164, 572] width 678 height 54
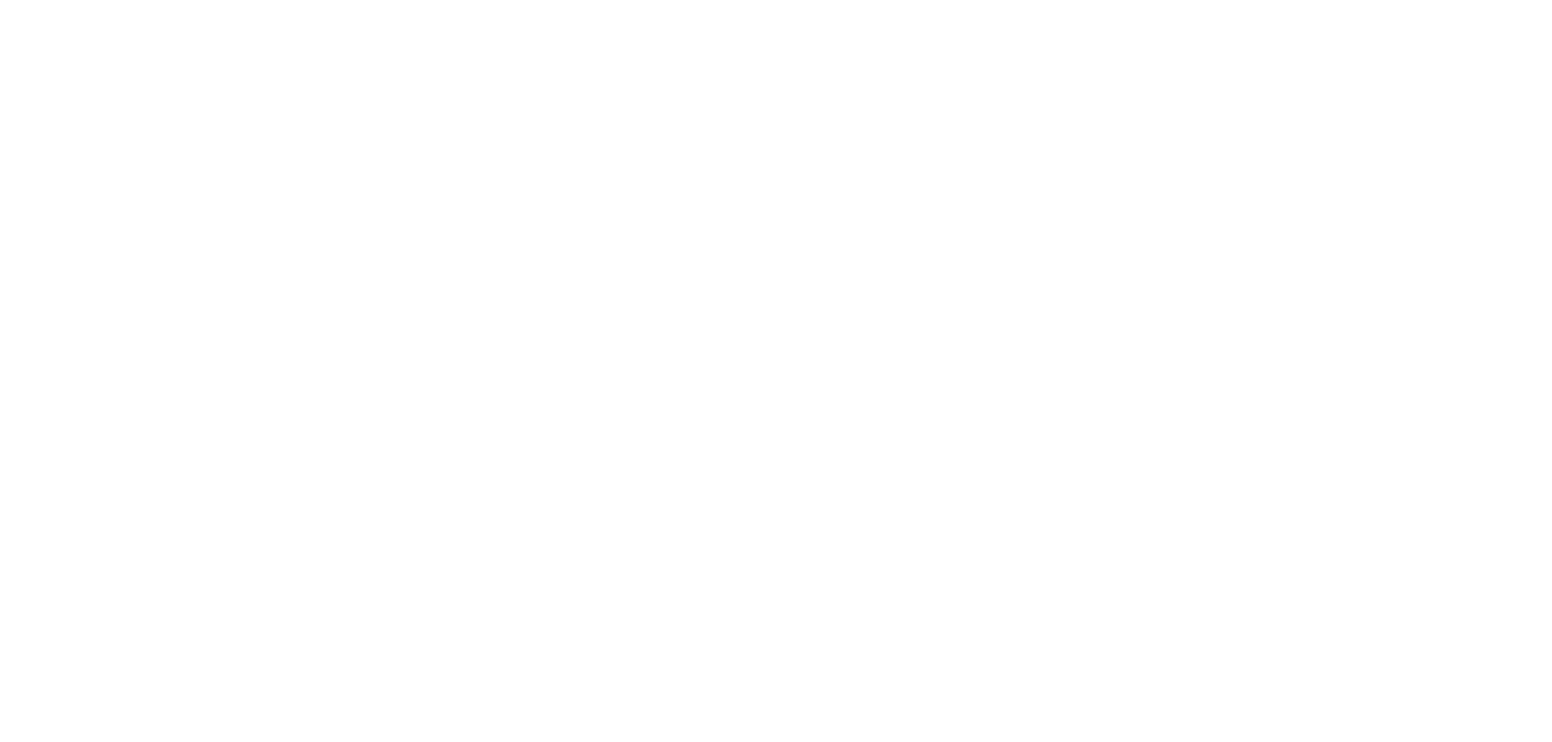
scroll to position [0, 0]
type textarea "An ancient tree with a door leading to a magical world"
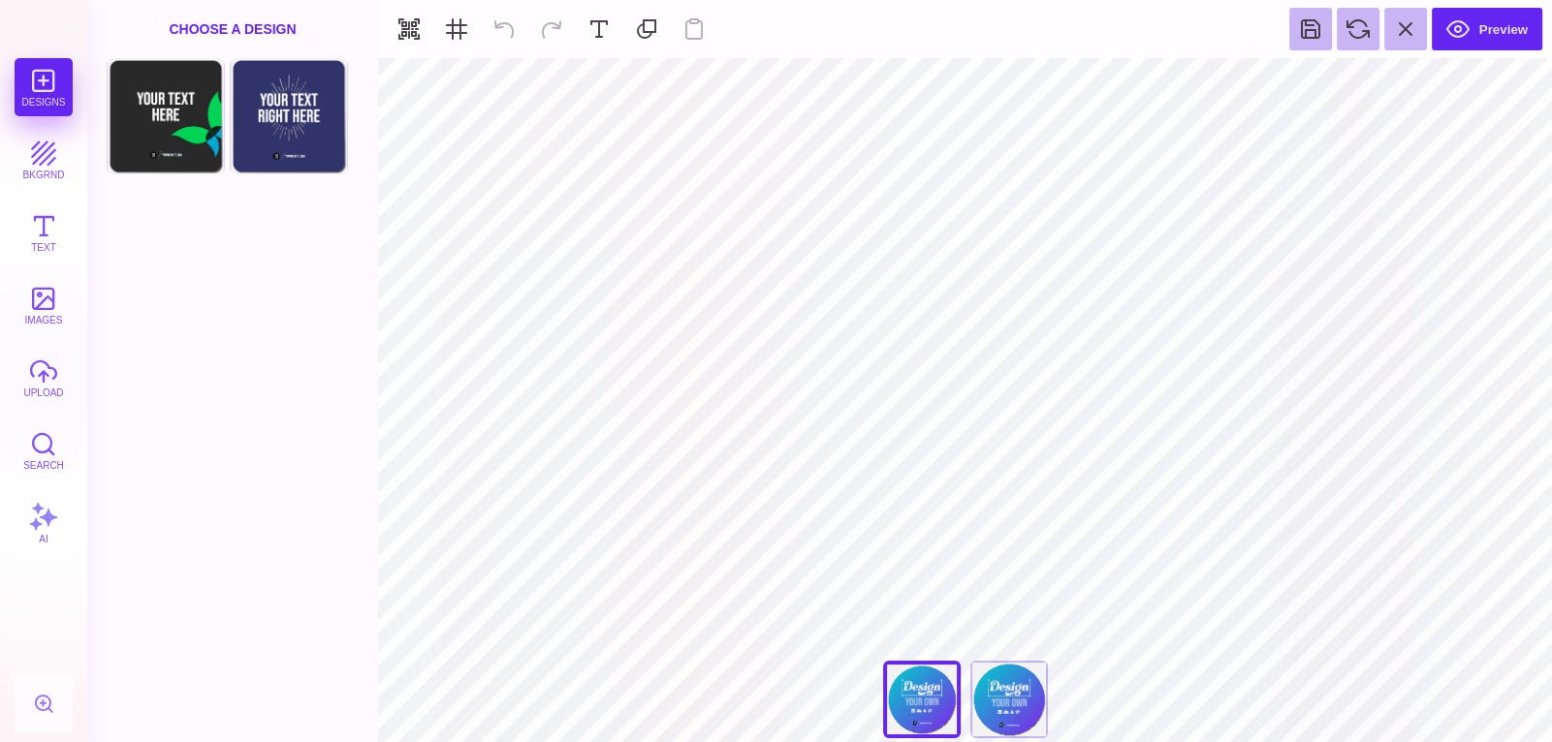
click at [13, 317] on div "Designs bkgrnd Text images upload Search AI" at bounding box center [43, 400] width 87 height 684
click at [53, 306] on button "images" at bounding box center [44, 305] width 58 height 58
